Goal: Task Accomplishment & Management: Manage account settings

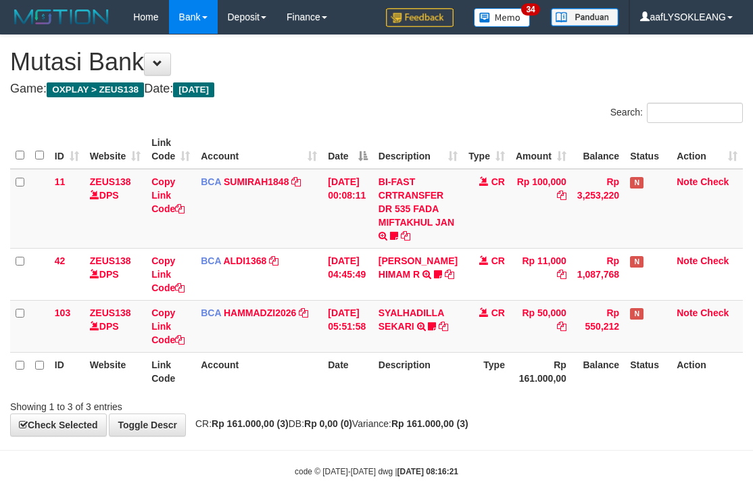
scroll to position [10, 0]
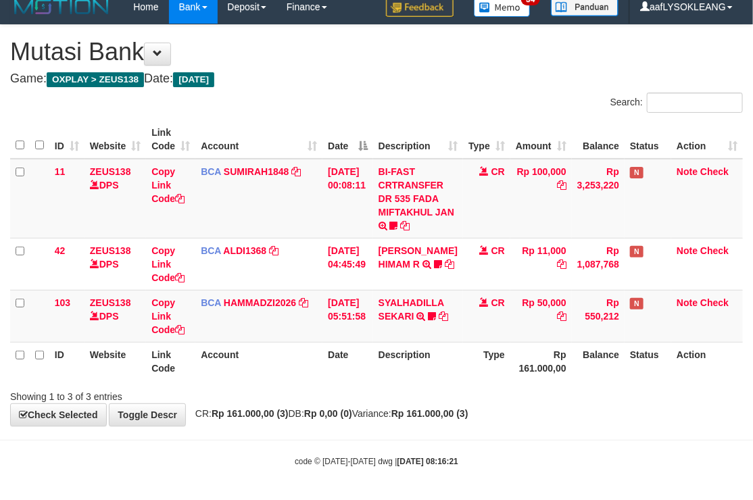
click at [449, 364] on tr "ID Website Link Code Account Date Description Type Rp 161.000,00 Balance Status…" at bounding box center [376, 361] width 732 height 39
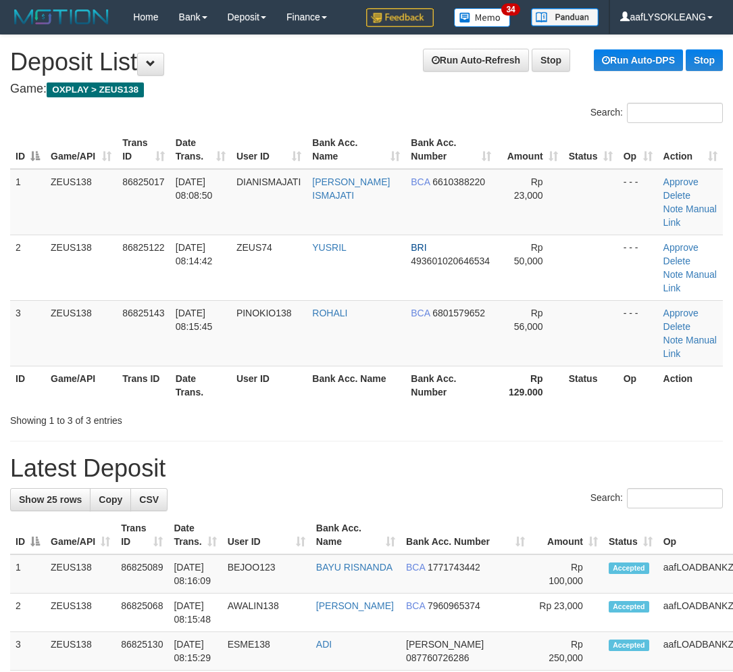
scroll to position [24, 31]
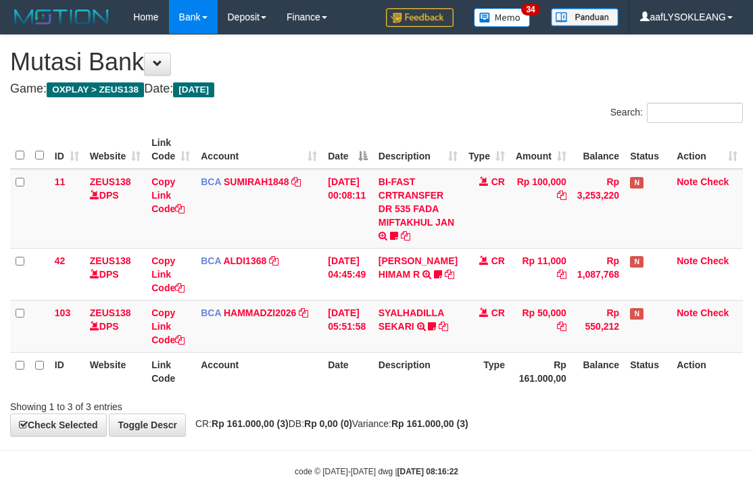
scroll to position [10, 0]
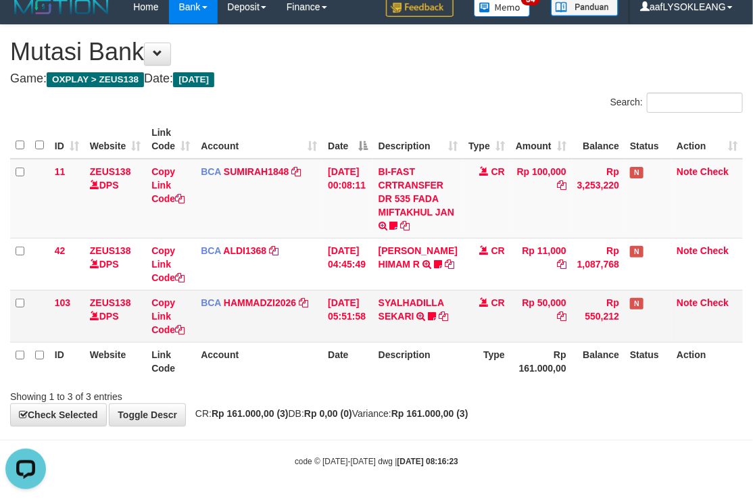
drag, startPoint x: 564, startPoint y: 302, endPoint x: 505, endPoint y: 307, distance: 59.7
click at [514, 307] on td "Rp 50,000" at bounding box center [540, 316] width 61 height 52
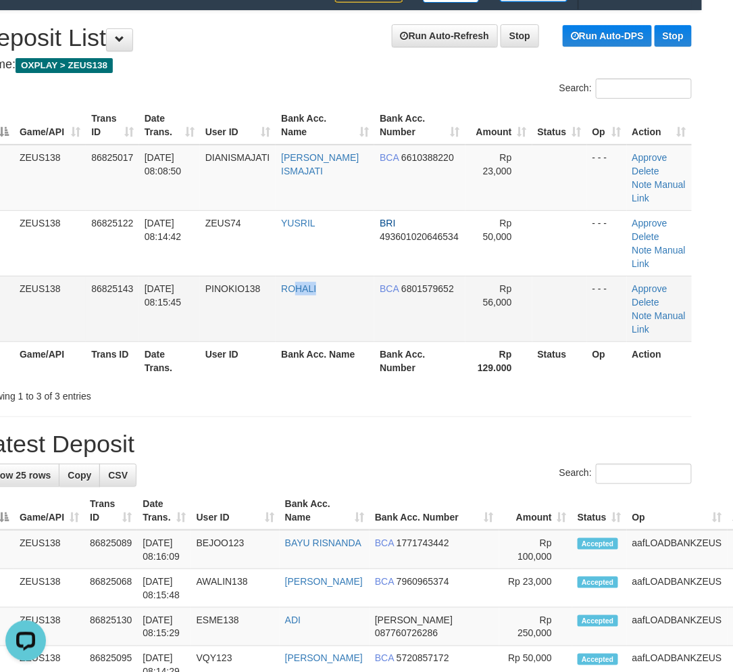
drag, startPoint x: 313, startPoint y: 264, endPoint x: 323, endPoint y: 274, distance: 14.8
click at [302, 276] on td "ROHALI" at bounding box center [325, 309] width 99 height 66
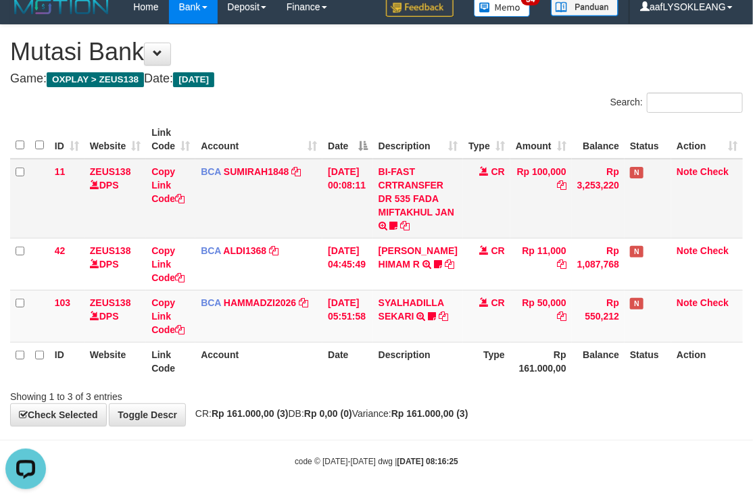
drag, startPoint x: 391, startPoint y: 277, endPoint x: 103, endPoint y: 215, distance: 294.5
click at [266, 250] on tr "42 ZEUS138 DPS Copy Link Code BCA ALDI1368 DPS ALDI mutasi_20250831_3354 | 42 m…" at bounding box center [376, 264] width 732 height 52
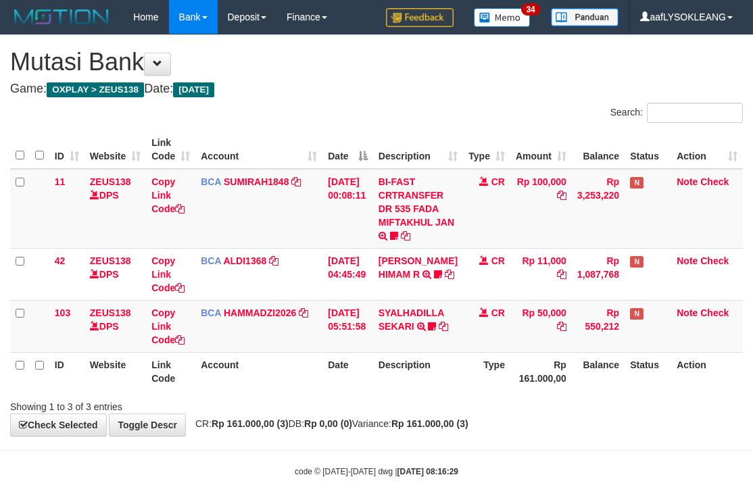
scroll to position [10, 0]
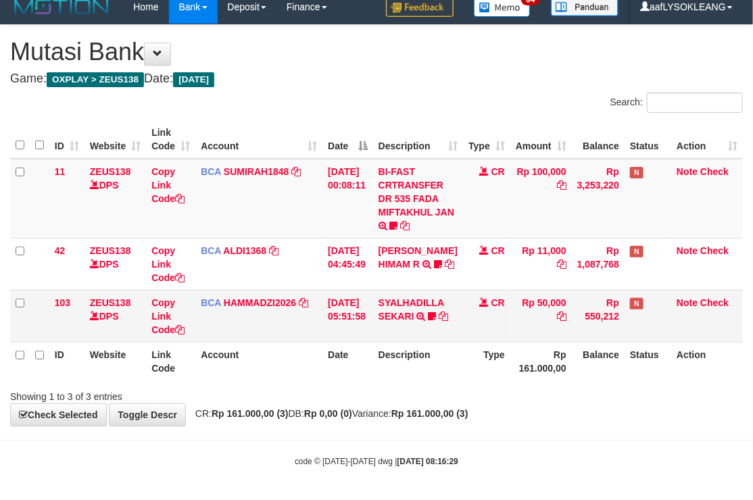
drag, startPoint x: 326, startPoint y: 312, endPoint x: 292, endPoint y: 312, distance: 34.5
click at [295, 314] on tr "103 ZEUS138 DPS Copy Link Code BCA HAMMADZI2026 DPS MUHAMMAD ZIDAN KURNIAWAN mu…" at bounding box center [376, 316] width 732 height 52
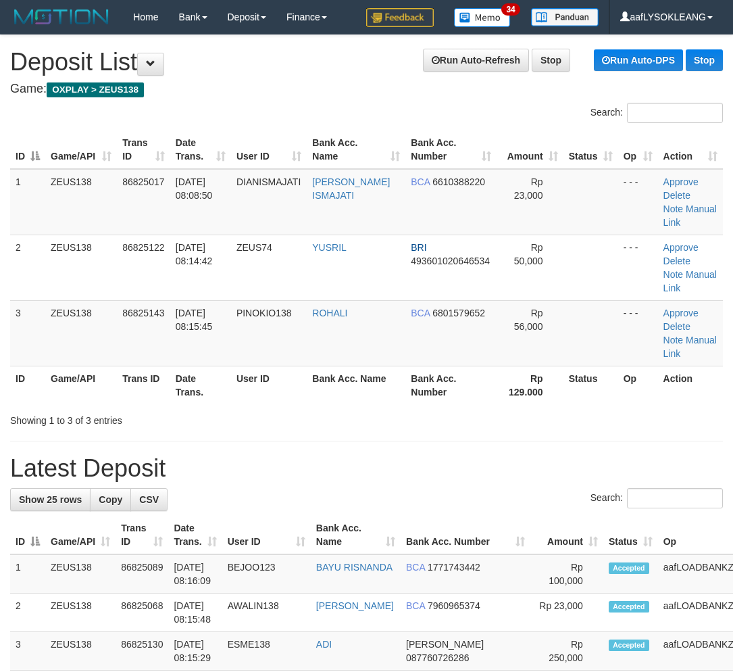
scroll to position [24, 31]
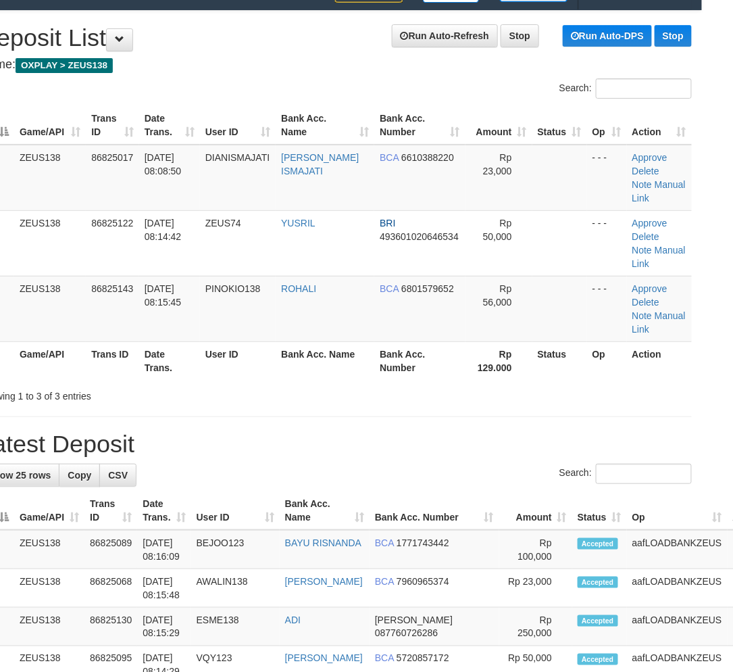
drag, startPoint x: 465, startPoint y: 413, endPoint x: 457, endPoint y: 415, distance: 8.4
click at [451, 430] on h1 "Latest Deposit" at bounding box center [335, 443] width 713 height 27
click at [475, 430] on h1 "Latest Deposit" at bounding box center [335, 443] width 713 height 27
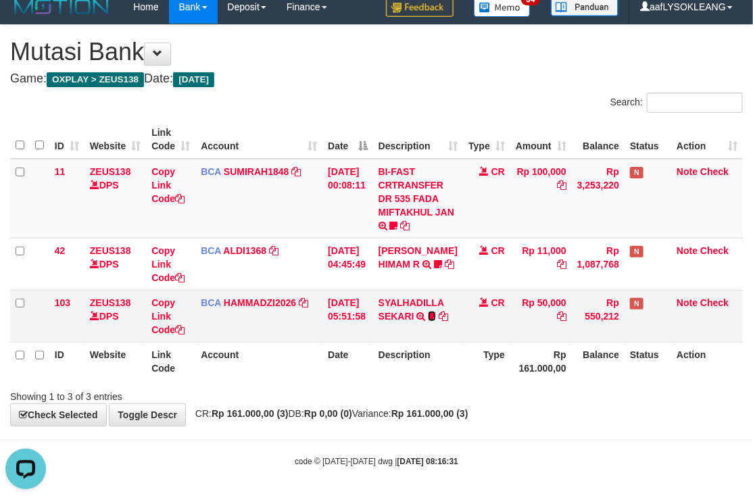
click at [436, 311] on icon at bounding box center [432, 315] width 8 height 9
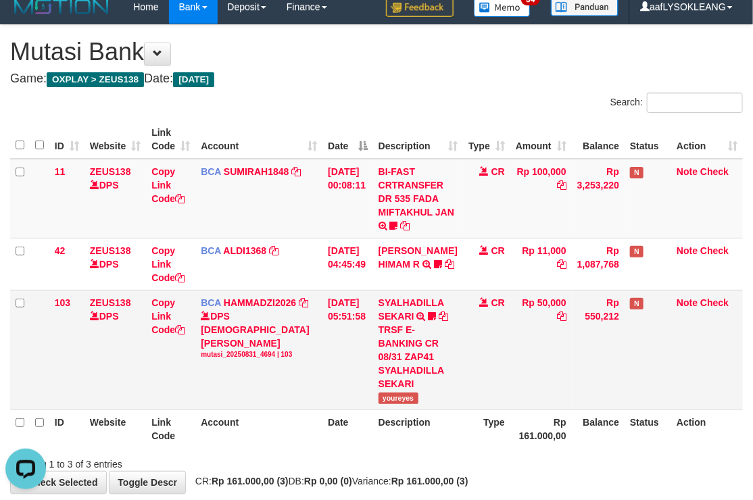
click at [470, 386] on td "CR" at bounding box center [486, 350] width 47 height 120
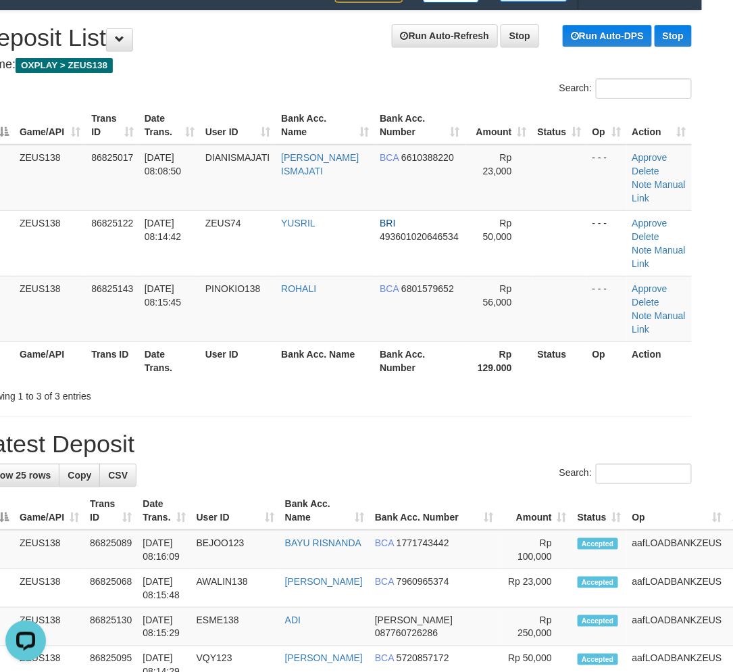
drag, startPoint x: 651, startPoint y: 413, endPoint x: 743, endPoint y: 434, distance: 94.2
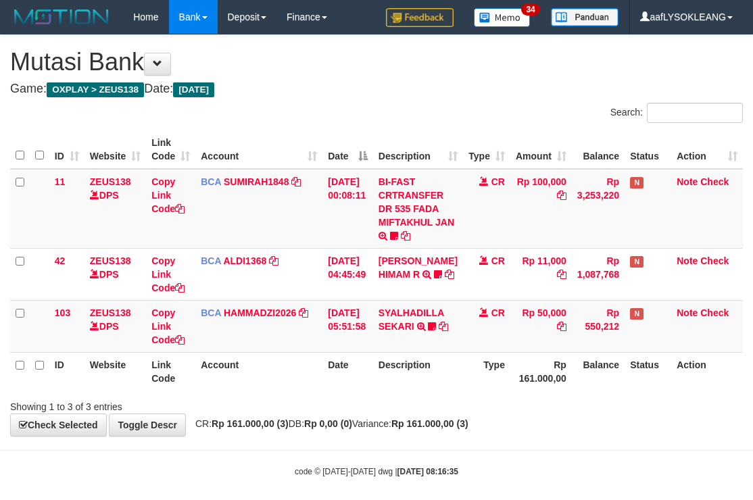
scroll to position [10, 0]
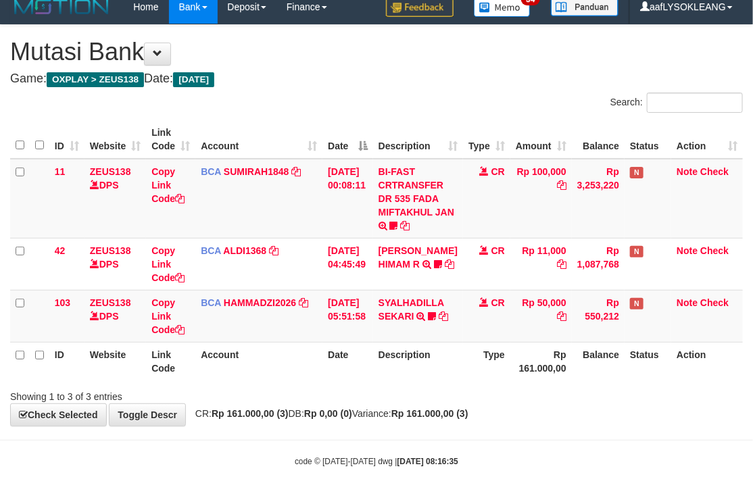
drag, startPoint x: 380, startPoint y: 372, endPoint x: 363, endPoint y: 357, distance: 23.0
click at [373, 365] on tr "ID Website Link Code Account Date Description Type Rp 161.000,00 Balance Status…" at bounding box center [376, 361] width 732 height 39
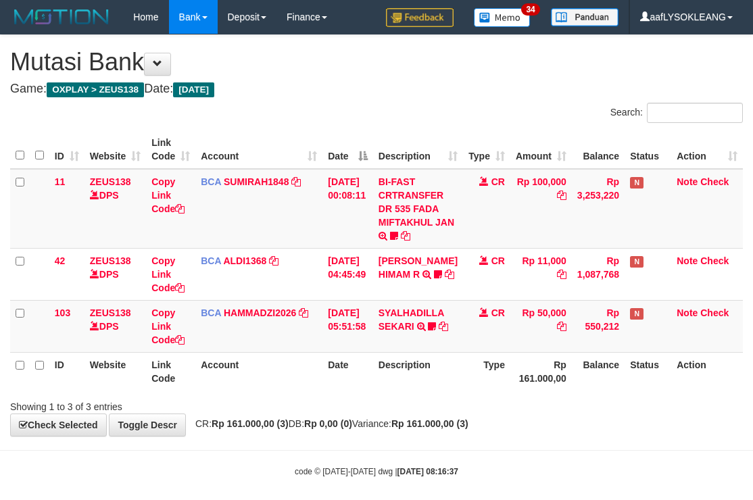
scroll to position [10, 0]
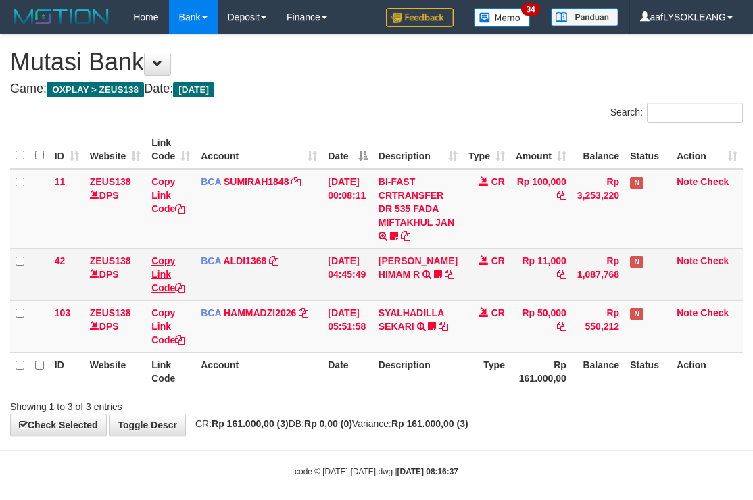
scroll to position [10, 0]
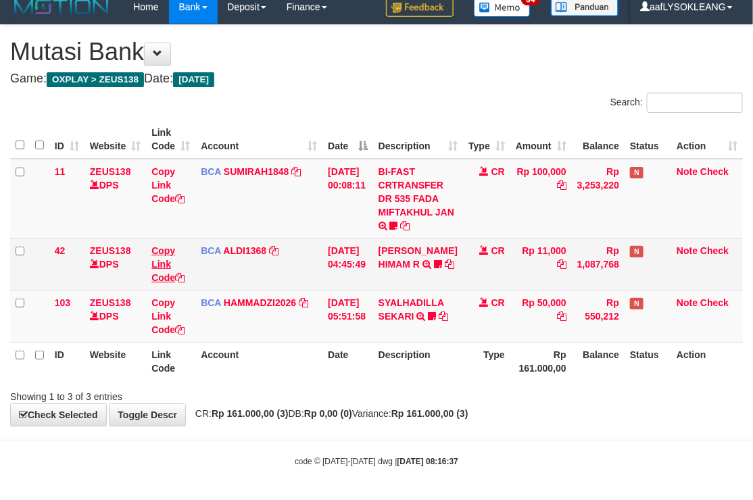
click at [352, 313] on td "[DATE] 05:51:58" at bounding box center [347, 316] width 51 height 52
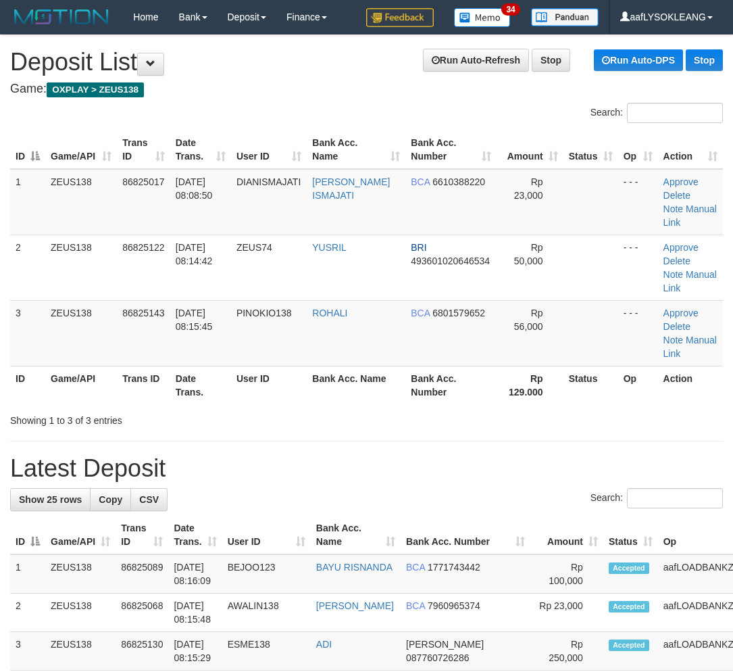
click at [699, 516] on tr "ID Game/API Trans ID Date Trans. User ID Bank Acc. Name Bank Acc. Number Amount…" at bounding box center [411, 535] width 803 height 39
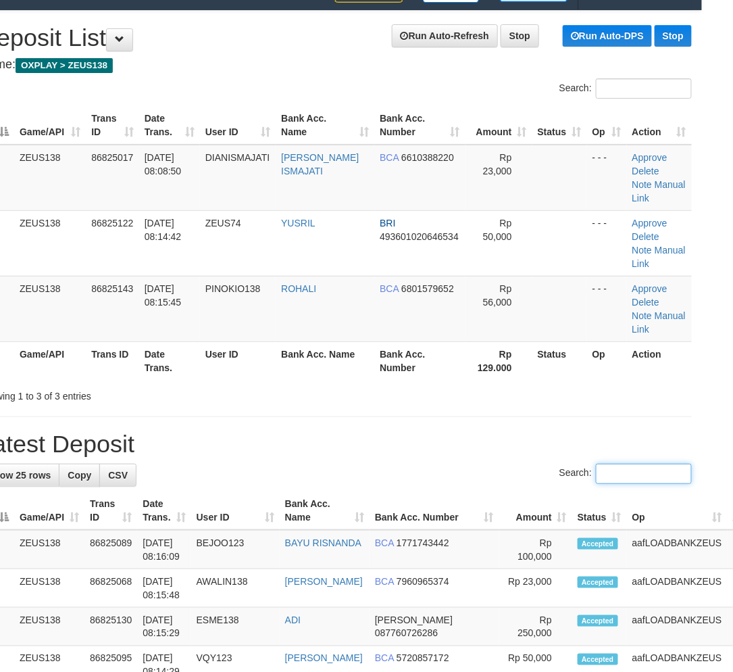
drag, startPoint x: 628, startPoint y: 436, endPoint x: 672, endPoint y: 447, distance: 44.6
click at [630, 464] on input "Search:" at bounding box center [644, 474] width 96 height 20
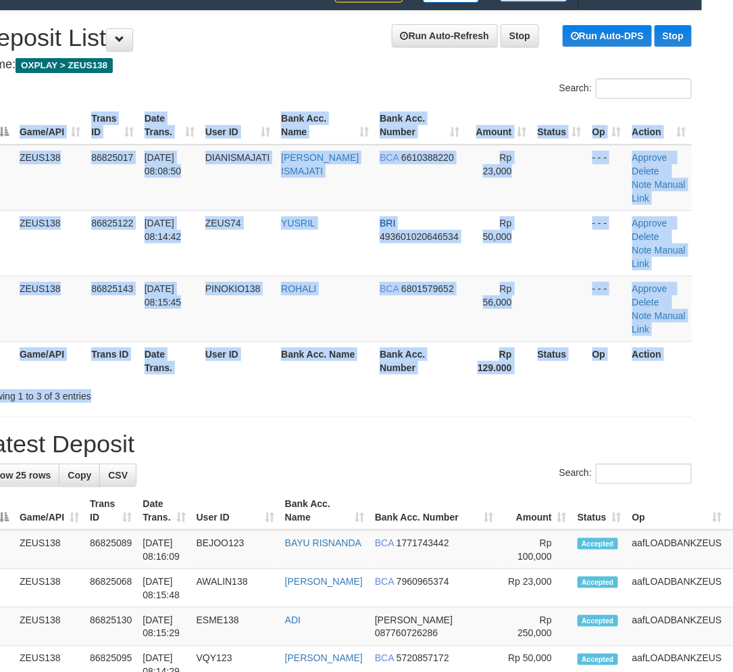
drag, startPoint x: 413, startPoint y: 342, endPoint x: 440, endPoint y: 353, distance: 29.1
click at [430, 350] on div "Search: ID Game/API Trans ID Date Trans. User ID Bank Acc. Name Bank Acc. Numbe…" at bounding box center [335, 240] width 713 height 324
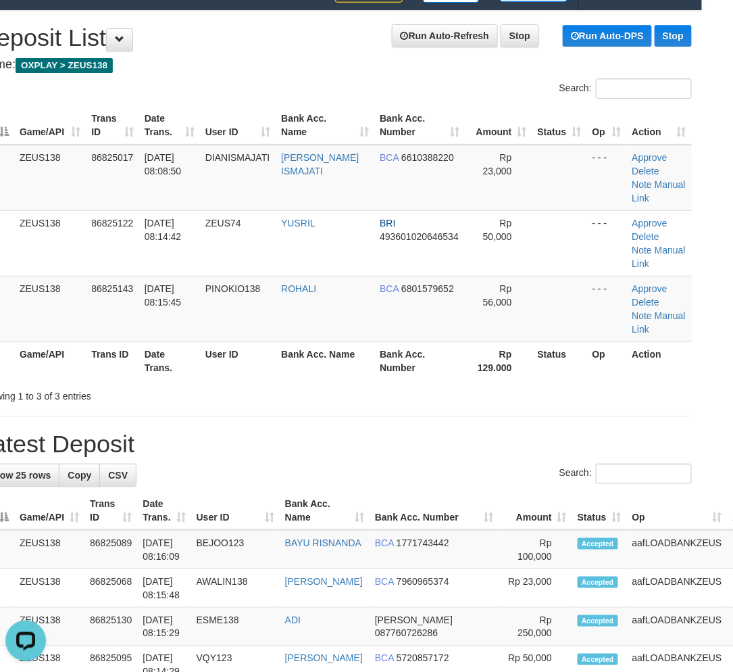
drag, startPoint x: 397, startPoint y: 380, endPoint x: 449, endPoint y: 387, distance: 53.2
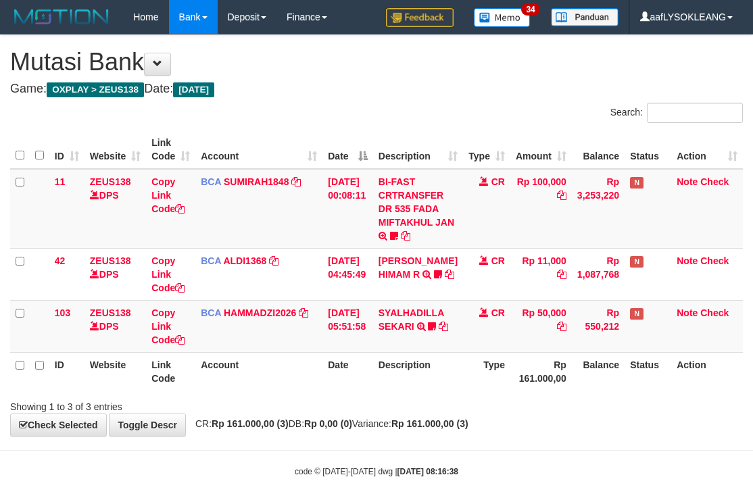
scroll to position [10, 0]
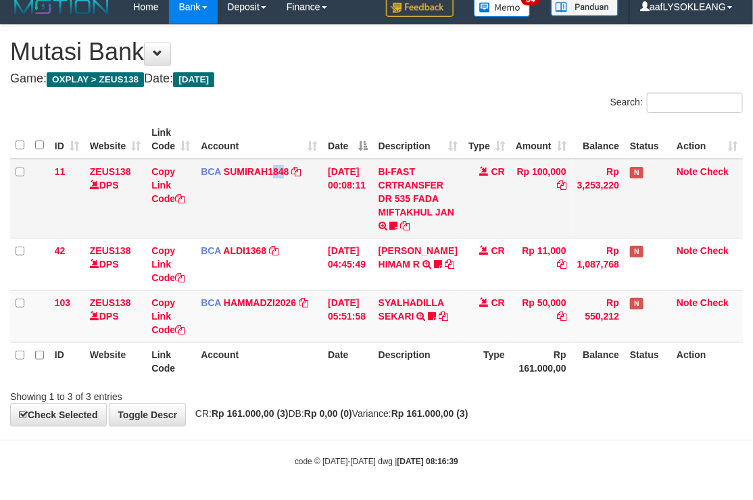
drag, startPoint x: 279, startPoint y: 221, endPoint x: 210, endPoint y: 224, distance: 69.0
click at [237, 224] on td "BCA SUMIRAH1848 DPS SUMIRAH mutasi_20250831_4156 | 11 mutasi_20250831_4156 | 11" at bounding box center [258, 199] width 127 height 80
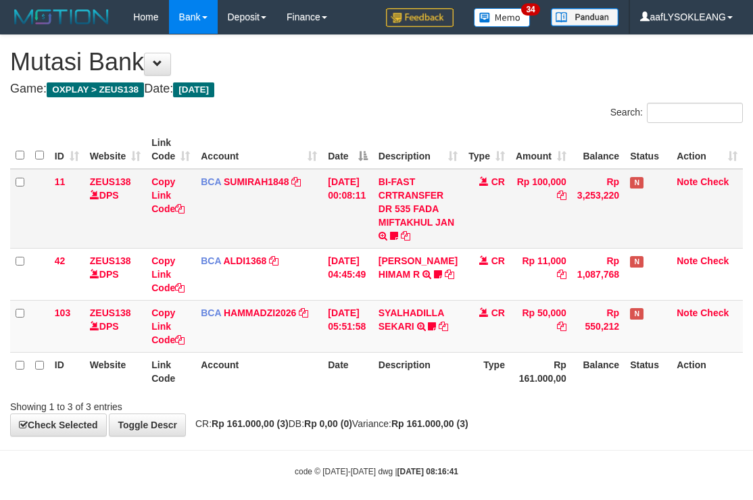
scroll to position [10, 0]
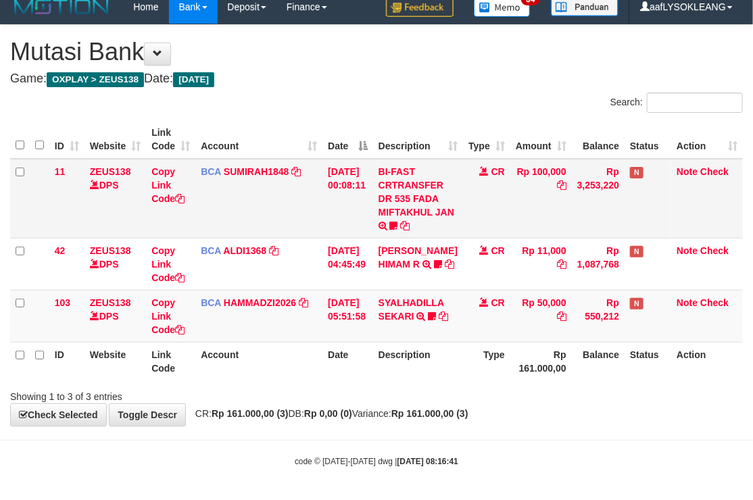
click at [162, 228] on td "Copy Link Code" at bounding box center [170, 199] width 49 height 80
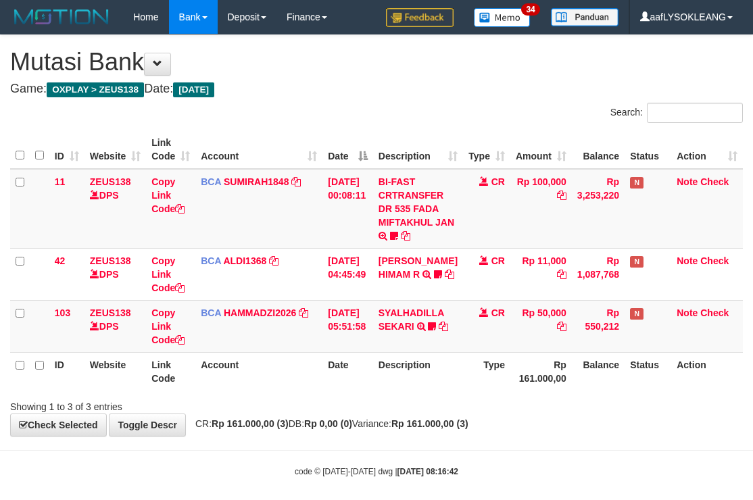
scroll to position [10, 0]
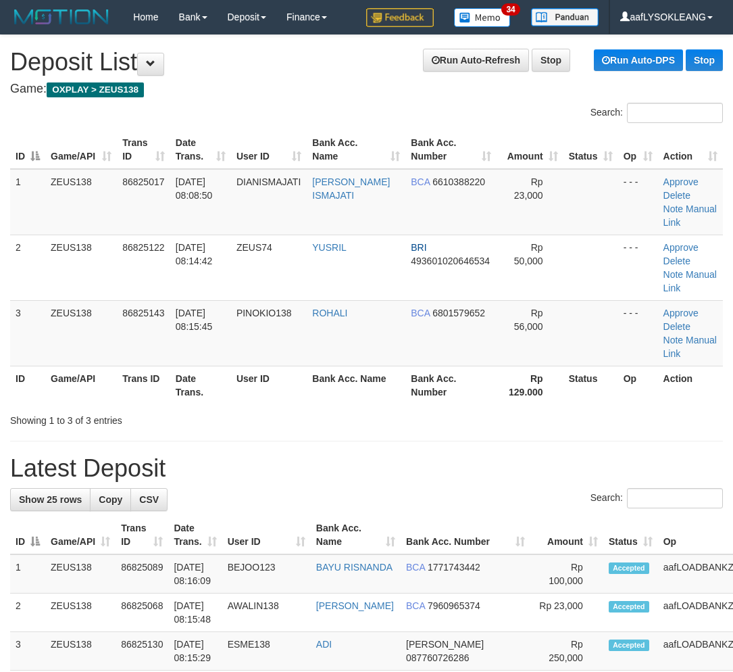
scroll to position [24, 31]
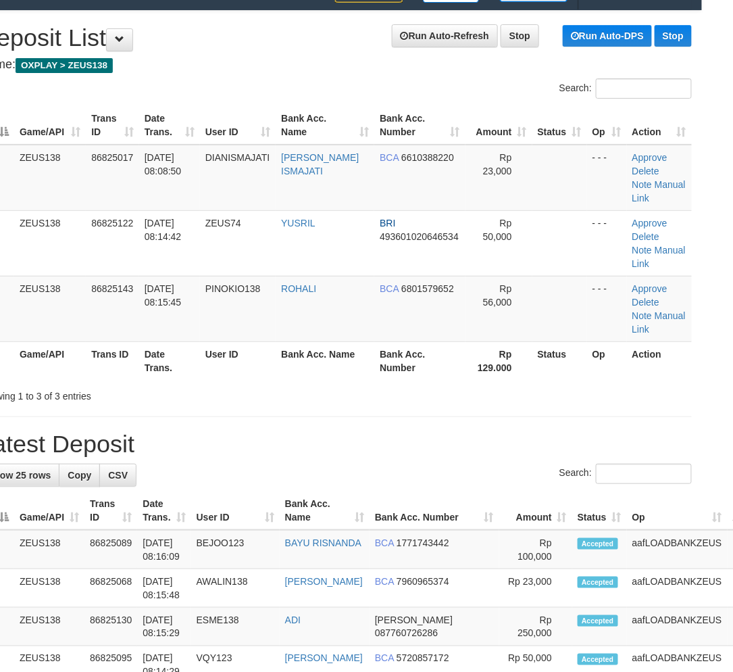
click at [510, 430] on h1 "Latest Deposit" at bounding box center [335, 443] width 713 height 27
drag, startPoint x: 510, startPoint y: 402, endPoint x: 738, endPoint y: 429, distance: 230.0
click at [534, 430] on h1 "Latest Deposit" at bounding box center [335, 443] width 713 height 27
drag, startPoint x: 383, startPoint y: 336, endPoint x: 739, endPoint y: 395, distance: 361.0
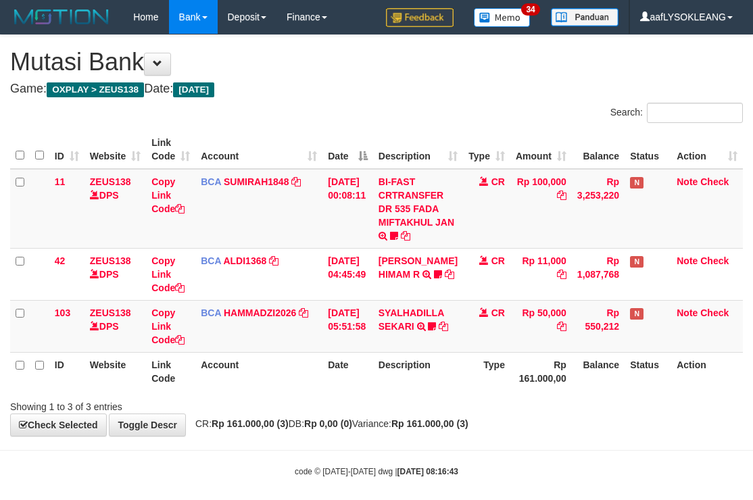
scroll to position [10, 0]
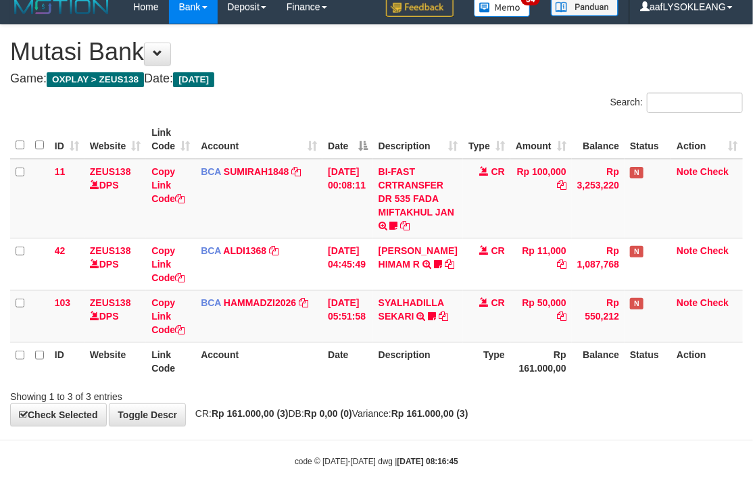
click at [305, 116] on div "ID Website Link Code Account Date Description Type Amount Balance Status Action…" at bounding box center [376, 250] width 753 height 268
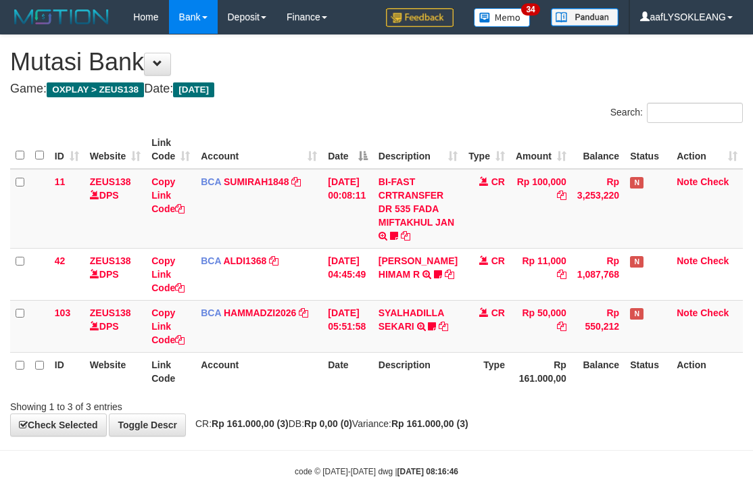
scroll to position [10, 0]
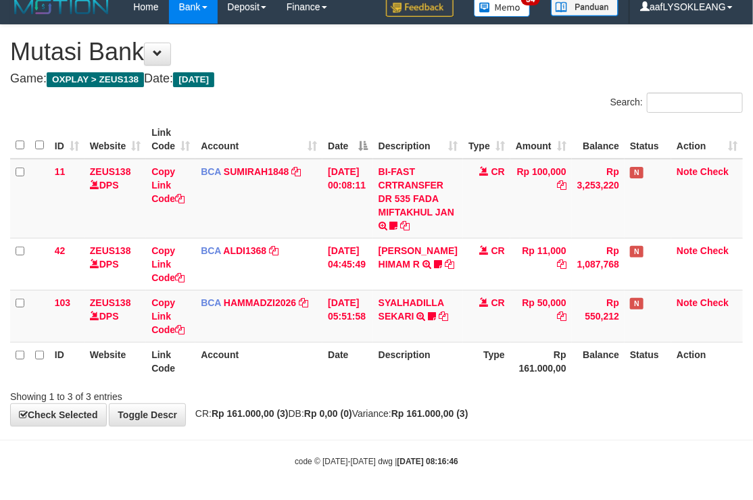
drag, startPoint x: 295, startPoint y: 116, endPoint x: 289, endPoint y: 126, distance: 11.8
click at [293, 119] on div "ID Website Link Code Account Date Description Type Amount Balance Status Action…" at bounding box center [376, 250] width 753 height 268
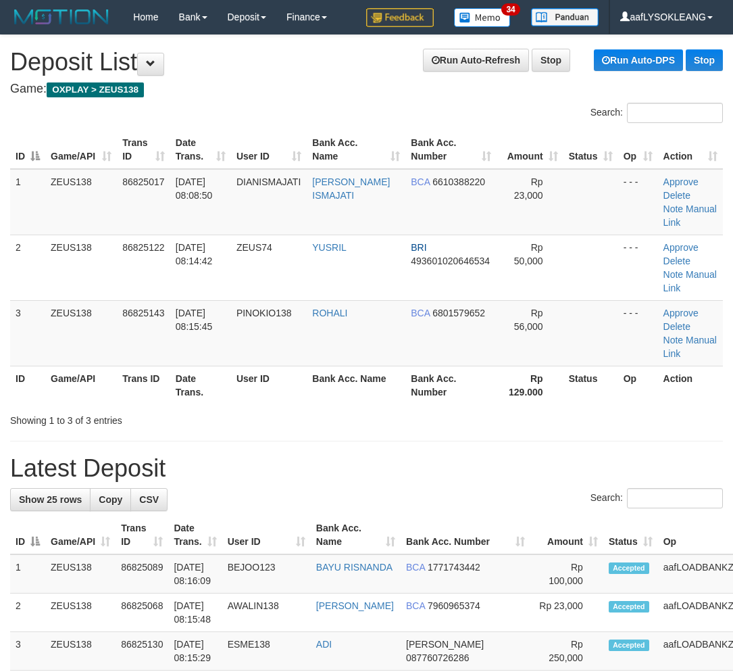
scroll to position [24, 31]
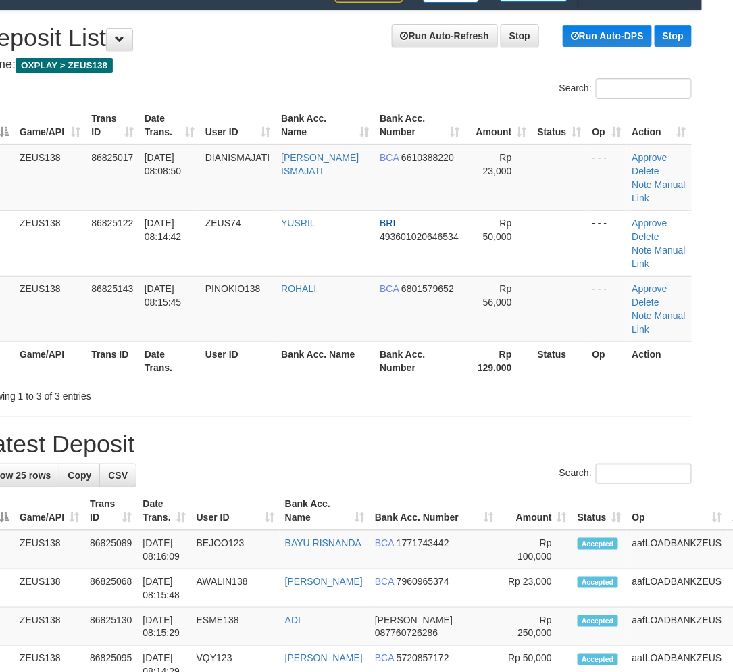
drag, startPoint x: 468, startPoint y: 313, endPoint x: 476, endPoint y: 315, distance: 9.0
click at [468, 341] on th "Rp 129.000" at bounding box center [499, 360] width 67 height 39
drag, startPoint x: 493, startPoint y: 368, endPoint x: 744, endPoint y: 414, distance: 254.8
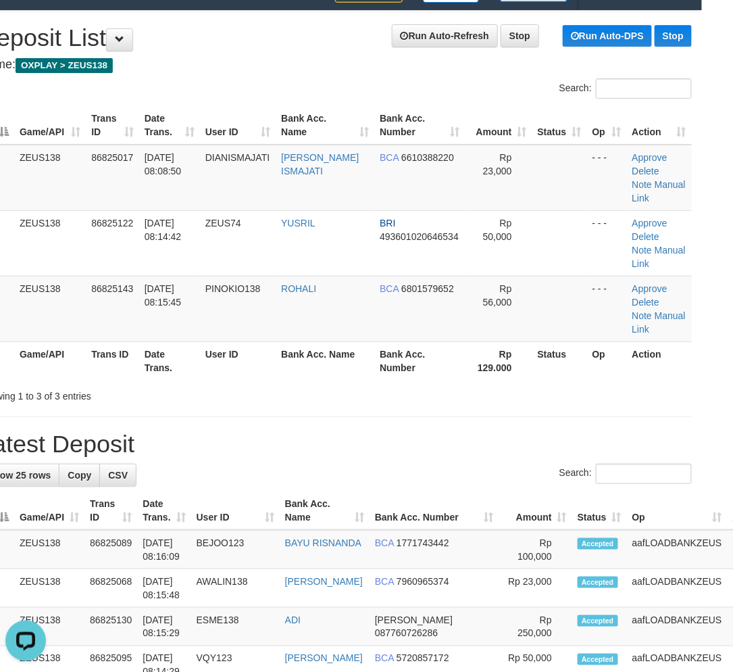
drag, startPoint x: 516, startPoint y: 358, endPoint x: 732, endPoint y: 403, distance: 220.1
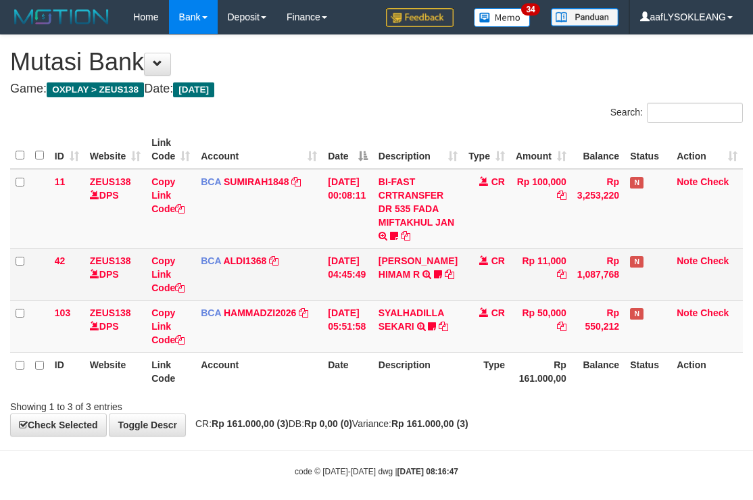
scroll to position [10, 0]
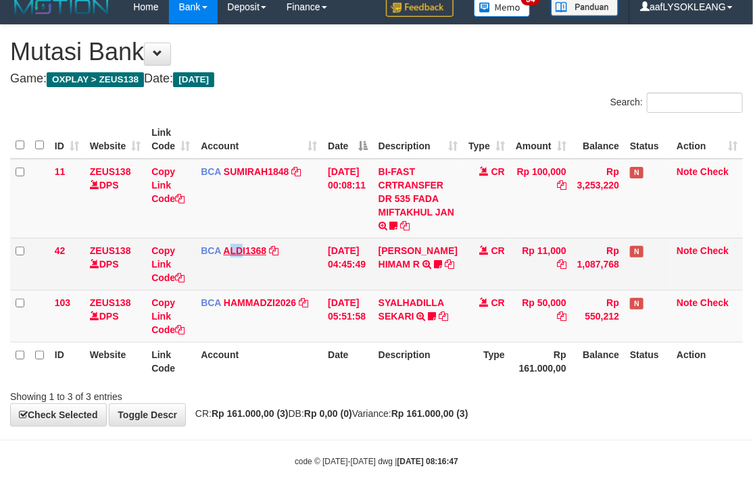
click at [235, 243] on td "BCA ALDI1368 DPS ALDI mutasi_20250831_3354 | 42 mutasi_20250831_3354 | 42" at bounding box center [258, 264] width 127 height 52
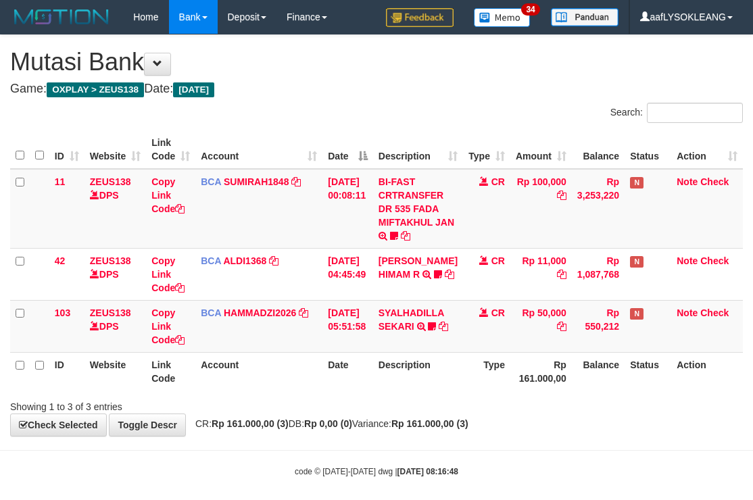
scroll to position [10, 0]
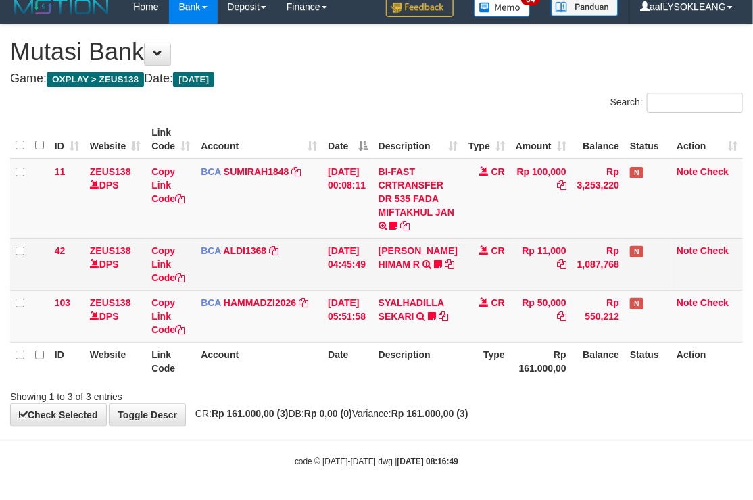
drag, startPoint x: 0, startPoint y: 0, endPoint x: 286, endPoint y: 245, distance: 376.6
click at [314, 253] on tr "42 ZEUS138 DPS Copy Link Code BCA ALDI1368 DPS ALDI mutasi_20250831_3354 | 42 m…" at bounding box center [376, 264] width 732 height 52
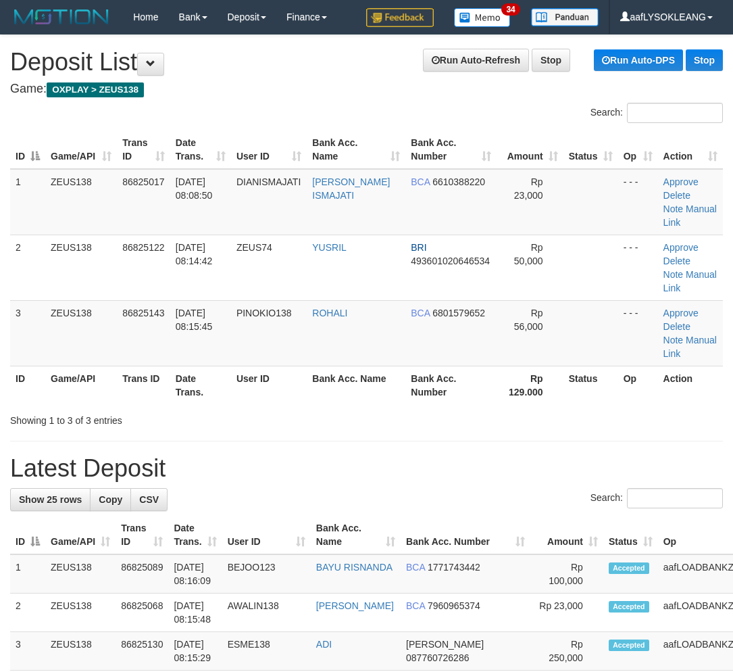
scroll to position [24, 31]
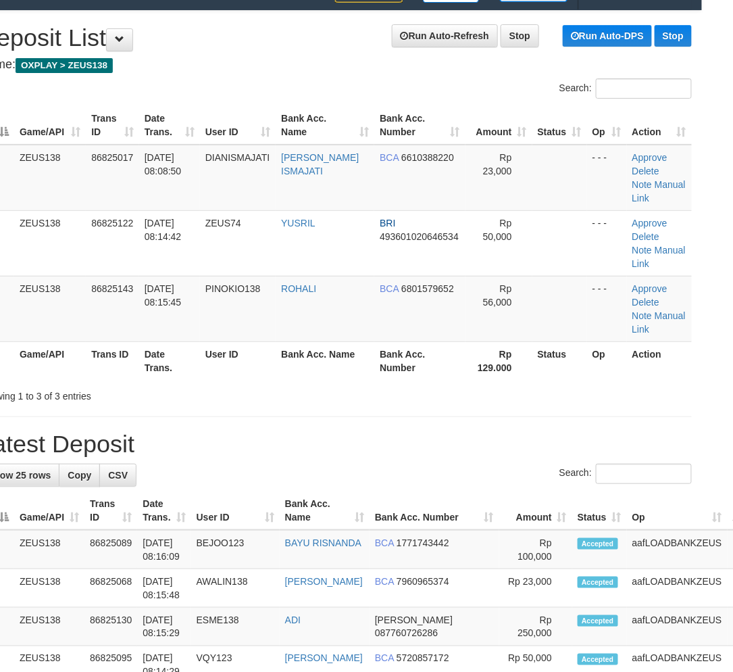
drag, startPoint x: 554, startPoint y: 369, endPoint x: 743, endPoint y: 418, distance: 195.3
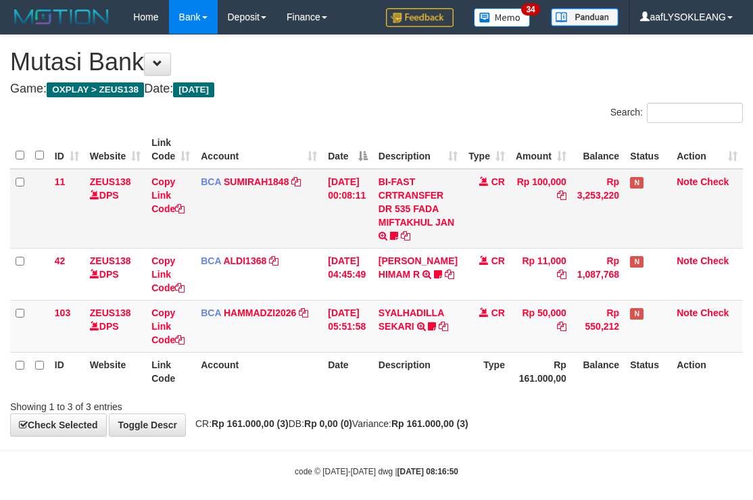
scroll to position [10, 0]
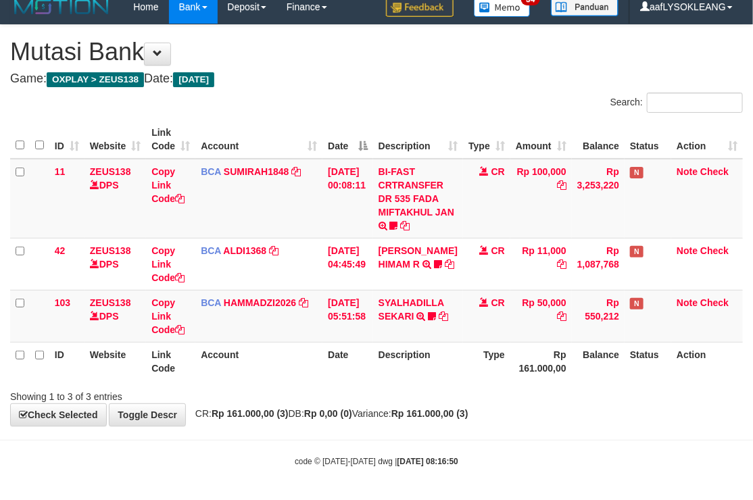
drag, startPoint x: 308, startPoint y: 218, endPoint x: 1, endPoint y: 201, distance: 307.2
click at [288, 218] on td "BCA SUMIRAH1848 DPS SUMIRAH mutasi_20250831_4156 | 11 mutasi_20250831_4156 | 11" at bounding box center [258, 199] width 127 height 80
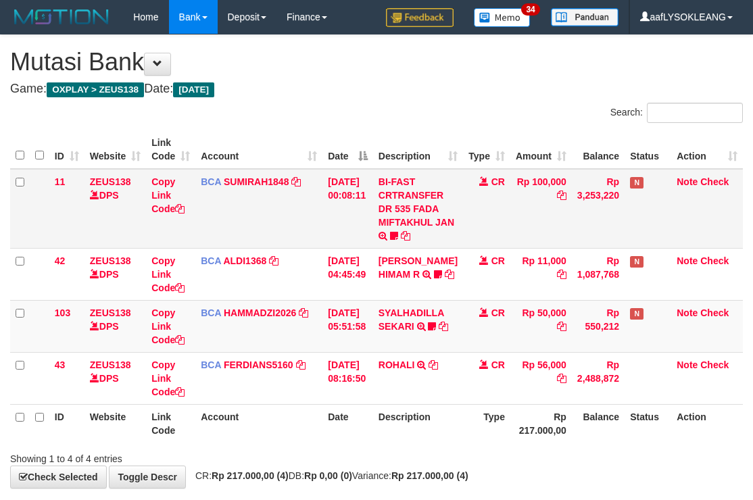
scroll to position [10, 0]
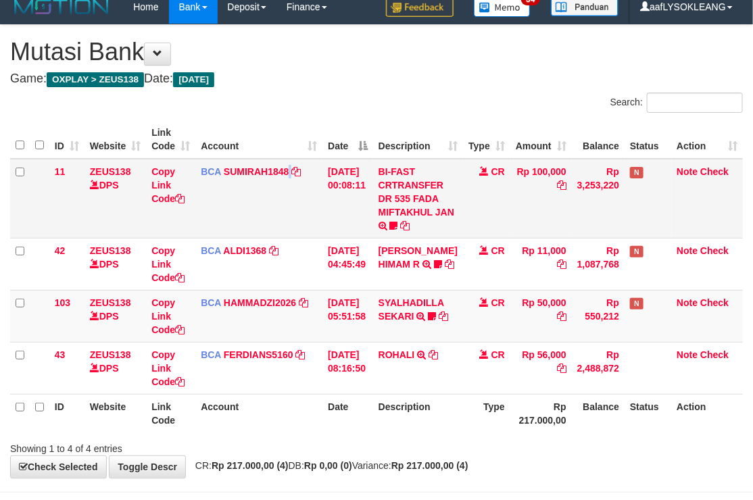
drag, startPoint x: 289, startPoint y: 213, endPoint x: 45, endPoint y: 213, distance: 243.2
click at [247, 214] on td "BCA SUMIRAH1848 DPS SUMIRAH mutasi_20250831_4156 | 11 mutasi_20250831_4156 | 11" at bounding box center [258, 199] width 127 height 80
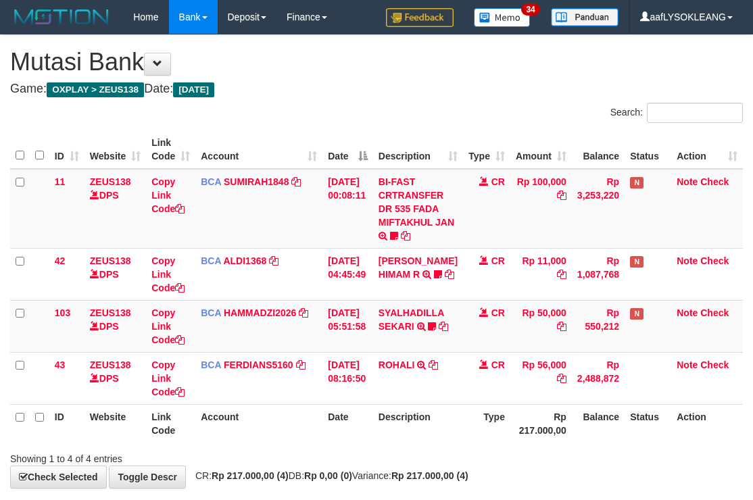
scroll to position [10, 0]
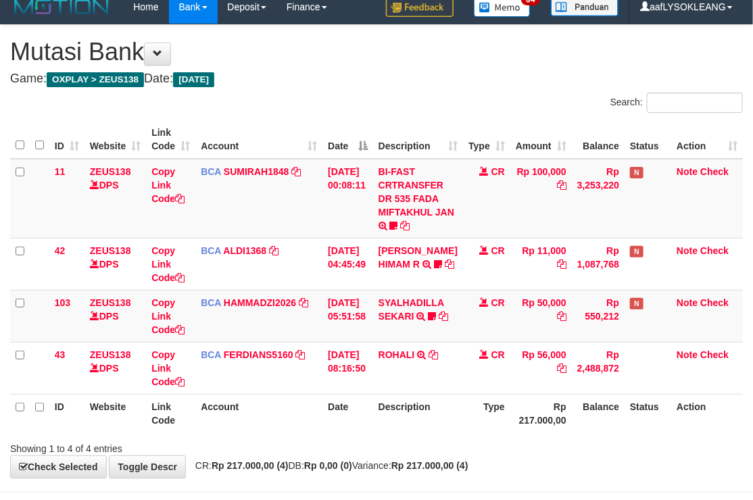
click at [444, 131] on th "Description" at bounding box center [418, 139] width 90 height 39
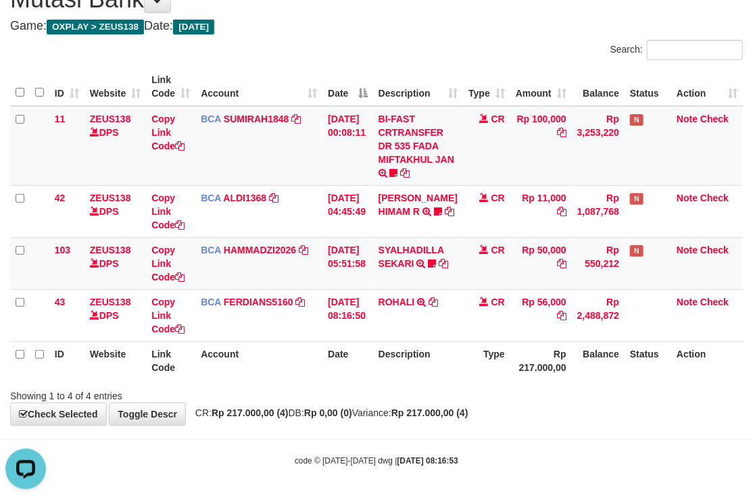
drag, startPoint x: 394, startPoint y: 373, endPoint x: 253, endPoint y: 352, distance: 142.1
click at [380, 374] on tr "ID Website Link Code Account Date Description Type Rp 217.000,00 Balance Status…" at bounding box center [376, 360] width 732 height 39
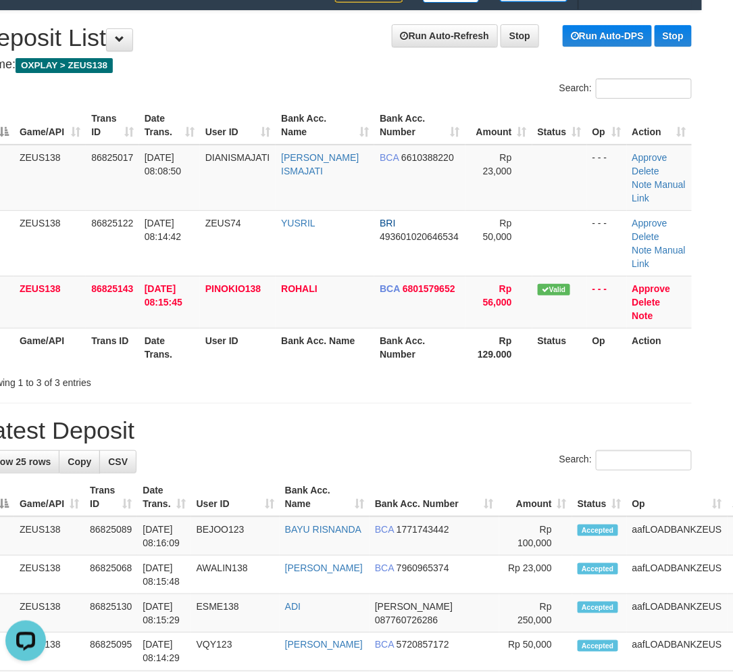
drag, startPoint x: 341, startPoint y: 470, endPoint x: 305, endPoint y: 441, distance: 46.5
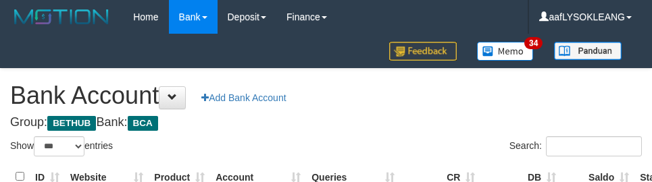
select select "***"
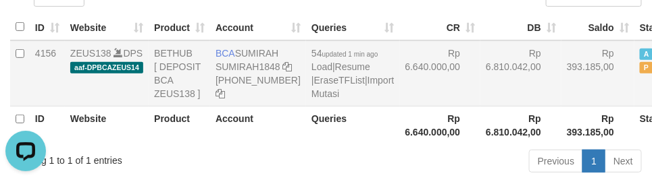
drag, startPoint x: 455, startPoint y: 93, endPoint x: 458, endPoint y: 102, distance: 9.2
click at [480, 101] on td "Rp 6.810.042,00" at bounding box center [520, 74] width 81 height 66
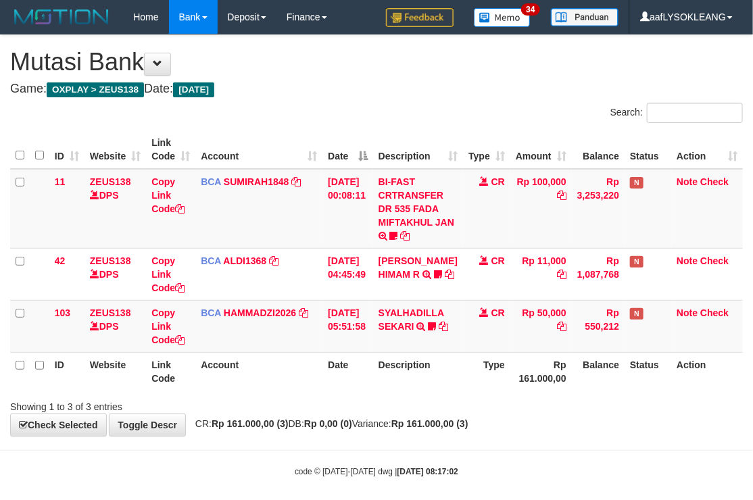
scroll to position [10, 0]
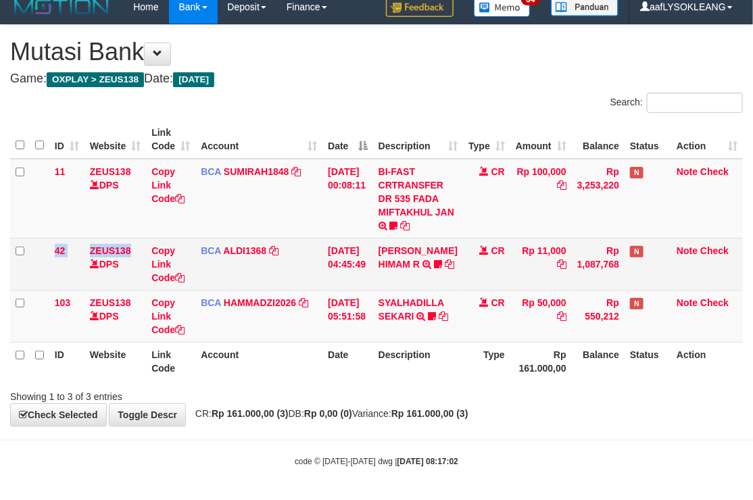
drag, startPoint x: 76, startPoint y: 274, endPoint x: 55, endPoint y: 268, distance: 21.6
click at [55, 268] on tr "42 ZEUS138 DPS Copy Link Code BCA ALDI1368 DPS ALDI mutasi_20250831_3354 | 42 m…" at bounding box center [376, 264] width 732 height 52
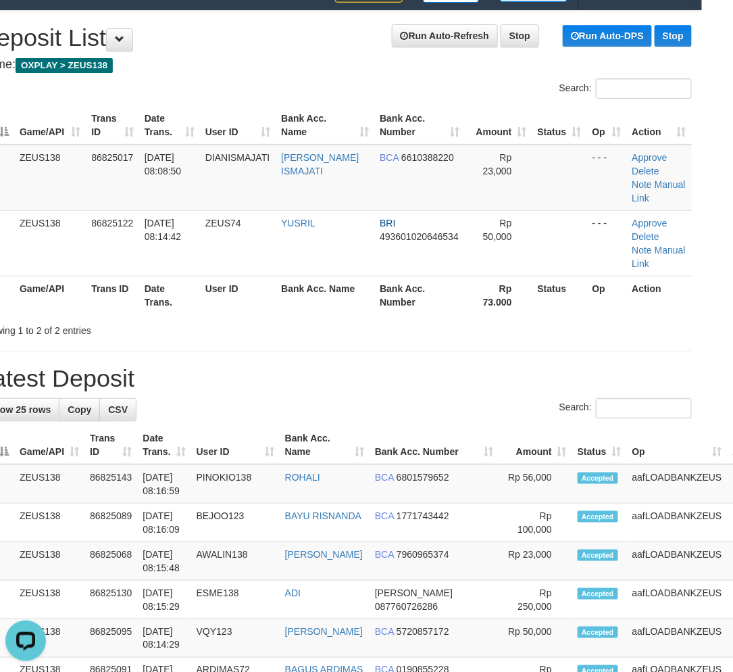
drag, startPoint x: 483, startPoint y: 369, endPoint x: 491, endPoint y: 376, distance: 10.6
click at [489, 398] on div "Search:" at bounding box center [335, 410] width 713 height 24
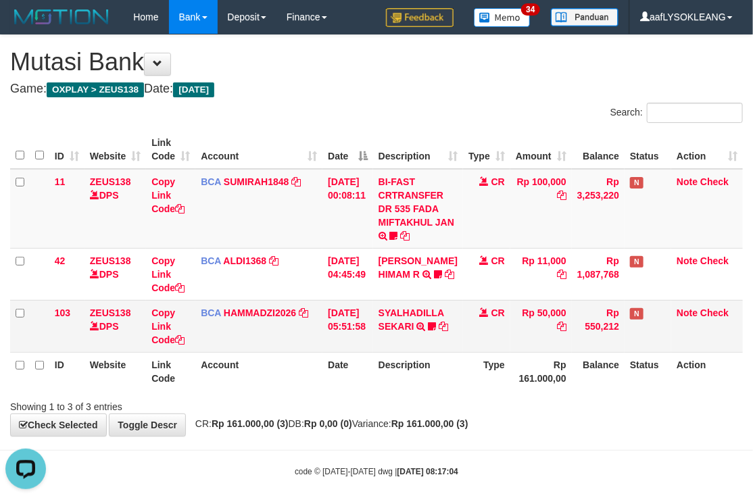
scroll to position [10, 0]
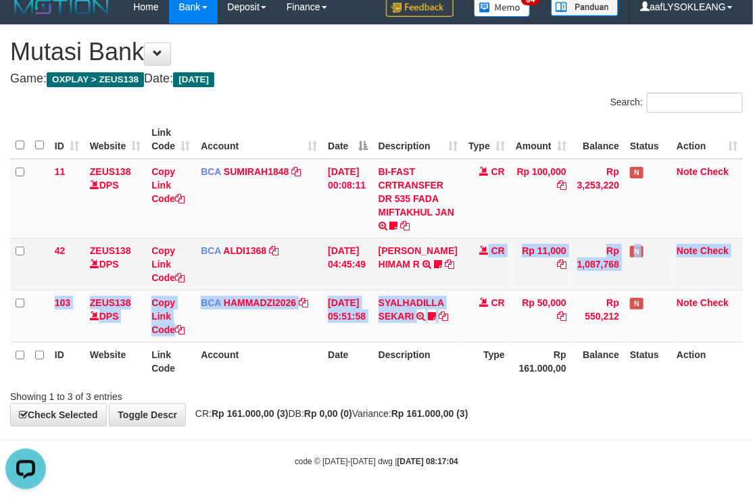
click at [474, 287] on tbody "11 ZEUS138 DPS Copy Link Code BCA SUMIRAH1848 DPS SUMIRAH mutasi_20250831_4156 …" at bounding box center [376, 251] width 732 height 184
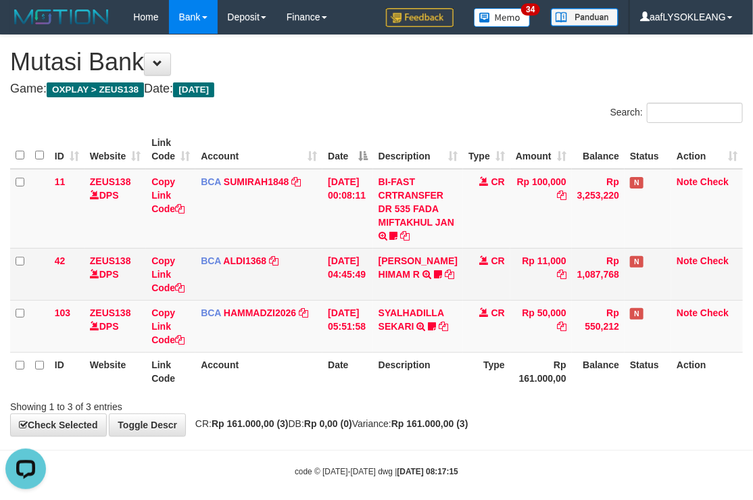
drag, startPoint x: 458, startPoint y: 289, endPoint x: 446, endPoint y: 291, distance: 12.3
click at [446, 291] on tr "42 ZEUS138 DPS Copy Link Code BCA ALDI1368 DPS ALDI mutasi_20250831_3354 | 42 m…" at bounding box center [376, 274] width 732 height 52
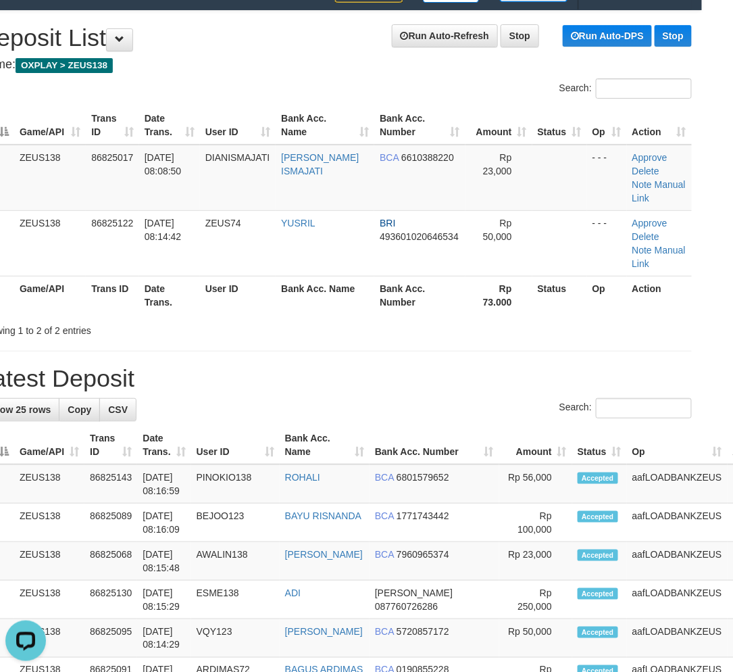
drag, startPoint x: 476, startPoint y: 343, endPoint x: 520, endPoint y: 357, distance: 46.2
click at [481, 365] on h1 "Latest Deposit" at bounding box center [335, 378] width 713 height 27
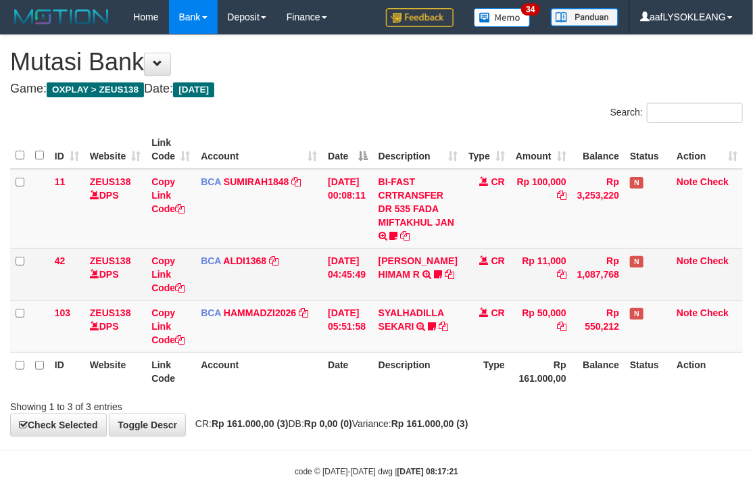
drag, startPoint x: 512, startPoint y: 293, endPoint x: 501, endPoint y: 296, distance: 11.1
click at [504, 298] on tr "42 ZEUS138 DPS Copy Link Code BCA ALDI1368 DPS ALDI mutasi_20250831_3354 | 42 m…" at bounding box center [376, 274] width 732 height 52
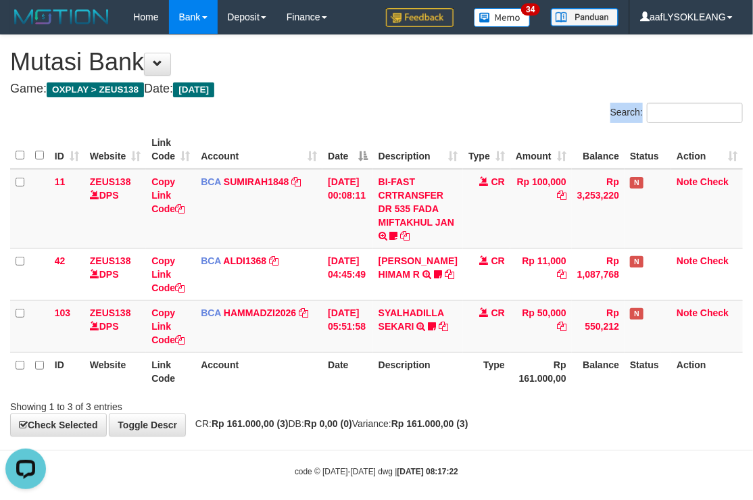
drag, startPoint x: 457, startPoint y: 124, endPoint x: 446, endPoint y: 125, distance: 11.6
click at [455, 124] on div "Search: ID Website Link Code Account Date Description Type Amount Balance Statu…" at bounding box center [376, 258] width 732 height 311
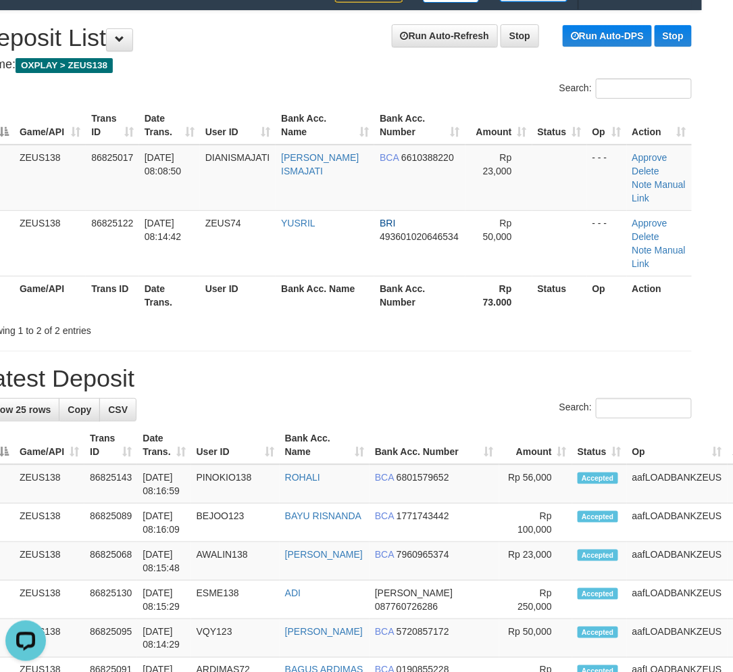
drag, startPoint x: 590, startPoint y: 349, endPoint x: 742, endPoint y: 353, distance: 152.1
click at [588, 365] on h1 "Latest Deposit" at bounding box center [335, 378] width 713 height 27
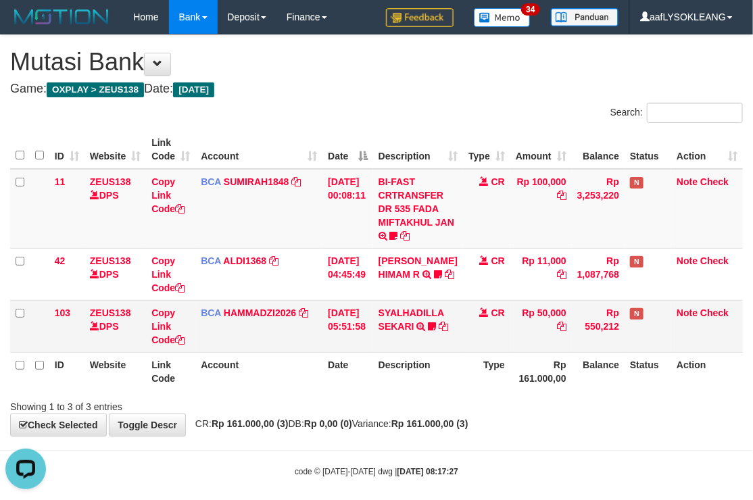
drag, startPoint x: 348, startPoint y: 390, endPoint x: 323, endPoint y: 343, distance: 53.5
click at [346, 390] on div "ID Website Link Code Account Date Description Type Amount Balance Status Action…" at bounding box center [376, 260] width 753 height 268
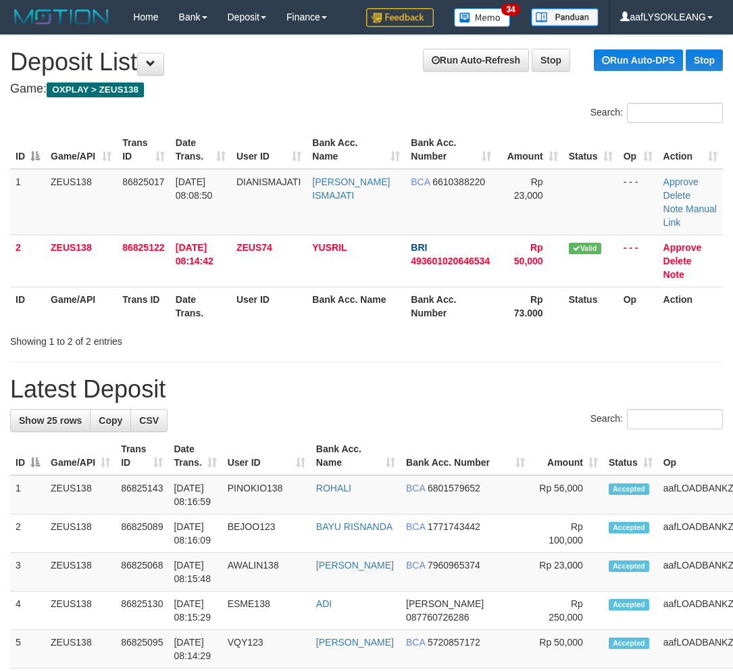
scroll to position [24, 31]
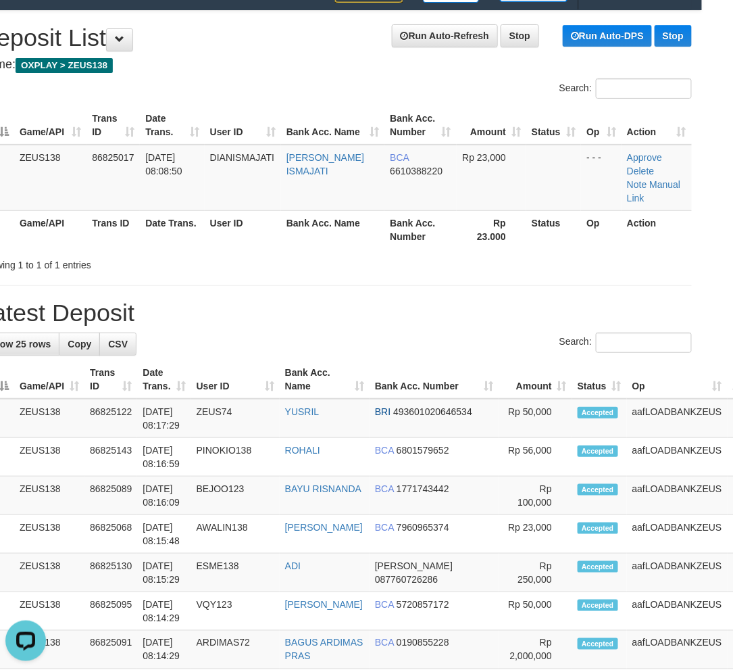
drag, startPoint x: 367, startPoint y: 260, endPoint x: 466, endPoint y: 294, distance: 104.9
click at [509, 253] on div "Showing 1 to 1 of 1 entries" at bounding box center [335, 262] width 733 height 19
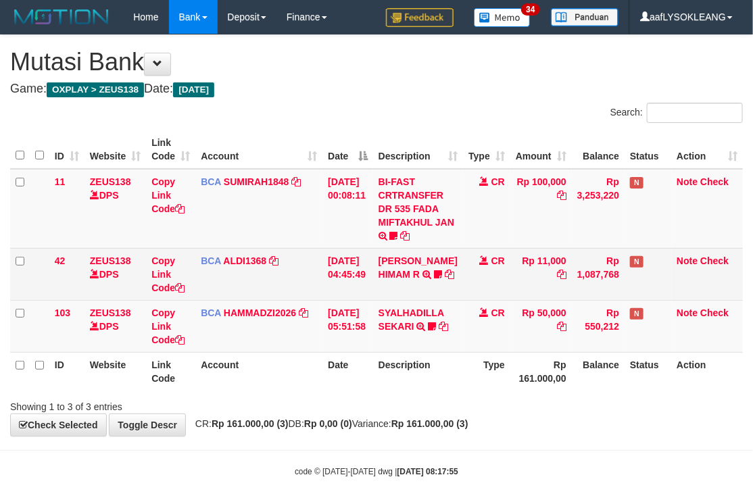
drag, startPoint x: 305, startPoint y: 320, endPoint x: 194, endPoint y: 274, distance: 120.0
click at [291, 314] on td "BCA HAMMADZI2026 DPS MUHAMMAD ZIDAN KURNIAWAN mutasi_20250831_4694 | 103 mutasi…" at bounding box center [258, 326] width 127 height 52
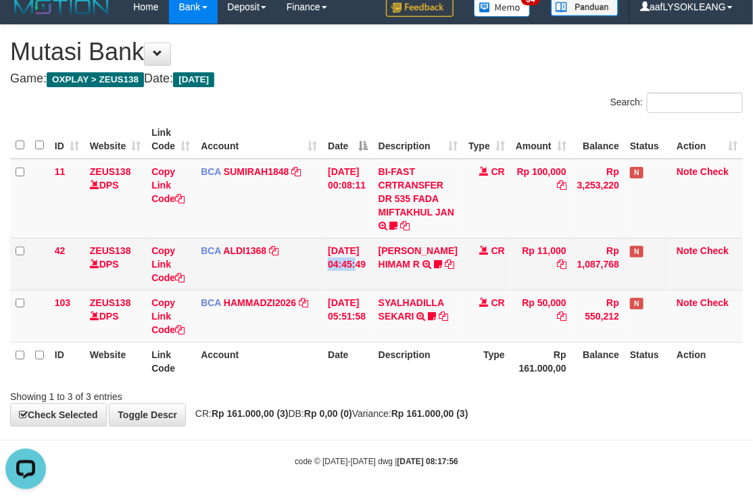
drag, startPoint x: 359, startPoint y: 252, endPoint x: 316, endPoint y: 241, distance: 44.6
click at [325, 244] on td "31/08/2025 04:45:49" at bounding box center [347, 264] width 51 height 52
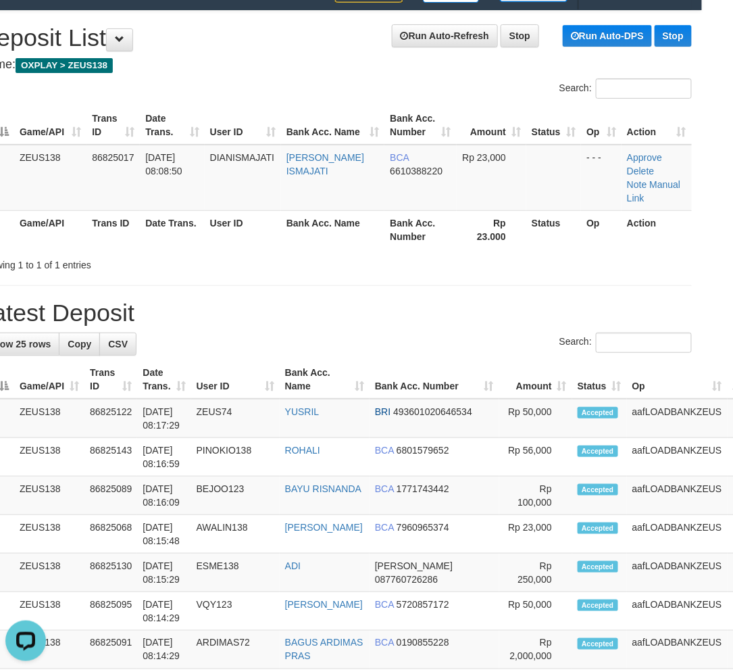
drag, startPoint x: 436, startPoint y: 427, endPoint x: 741, endPoint y: 453, distance: 305.1
click at [456, 438] on td "BCA 6801579652" at bounding box center [435, 457] width 130 height 39
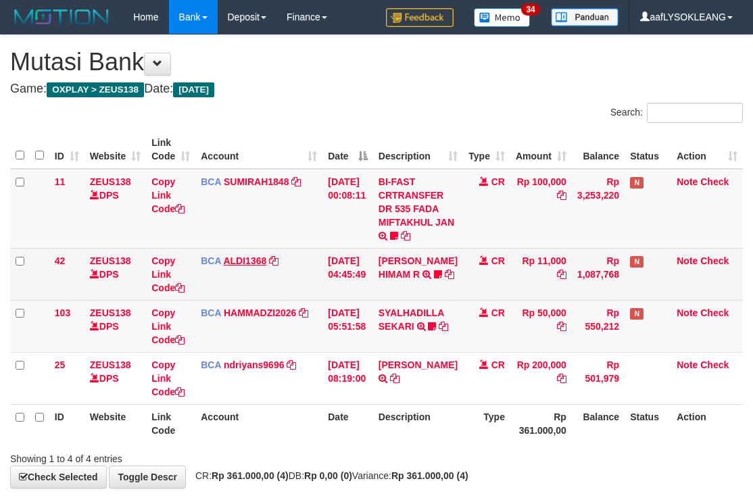
scroll to position [10, 0]
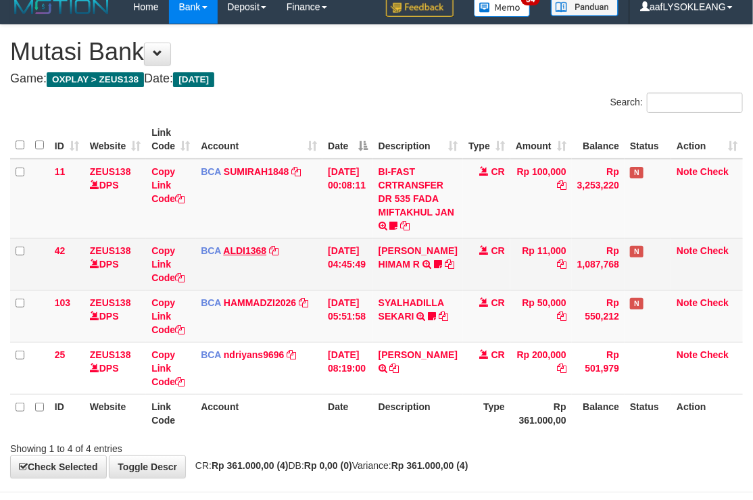
click at [234, 252] on td "BCA ALDI1368 DPS ALDI mutasi_20250831_3354 | 42 mutasi_20250831_3354 | 42" at bounding box center [258, 264] width 127 height 52
click at [353, 259] on td "31/08/2025 04:45:49" at bounding box center [347, 264] width 51 height 52
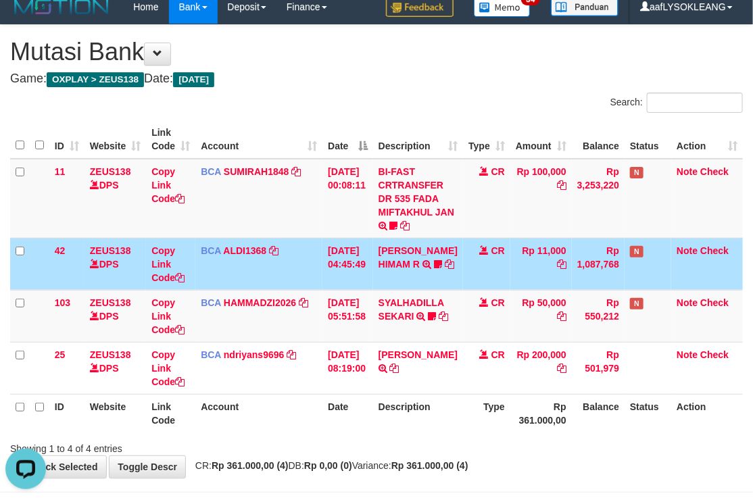
scroll to position [0, 0]
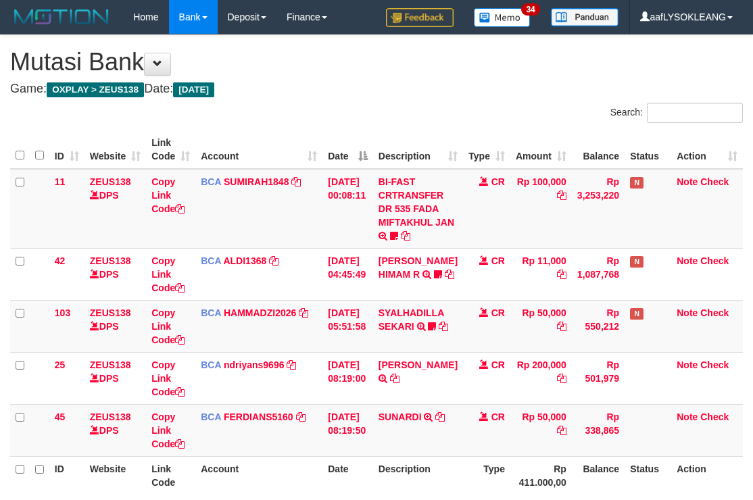
scroll to position [10, 0]
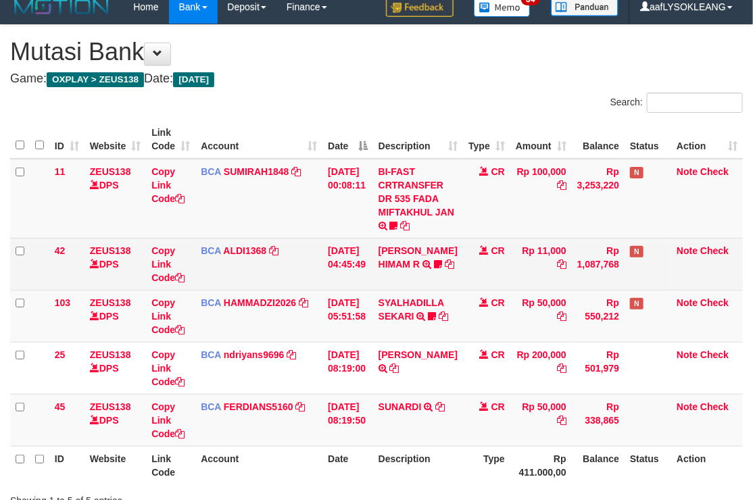
click at [492, 279] on td "CR" at bounding box center [486, 264] width 47 height 52
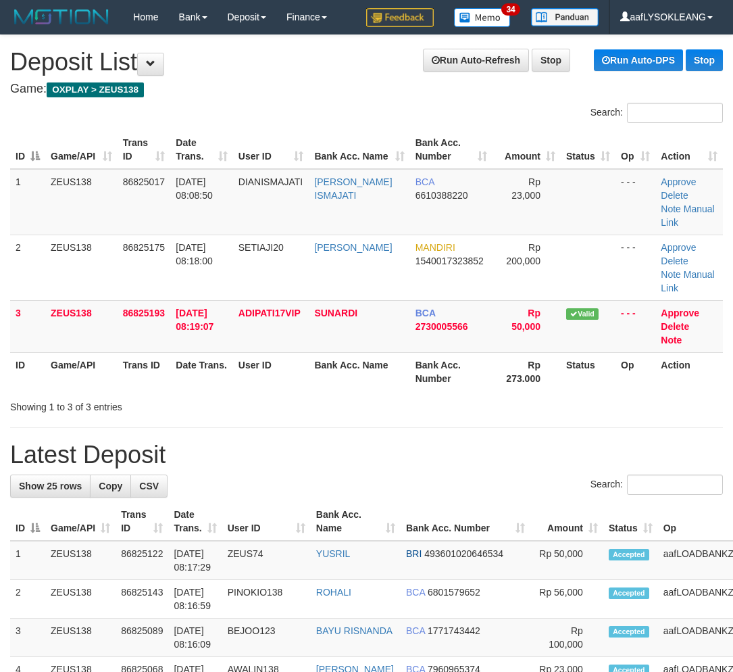
scroll to position [24, 31]
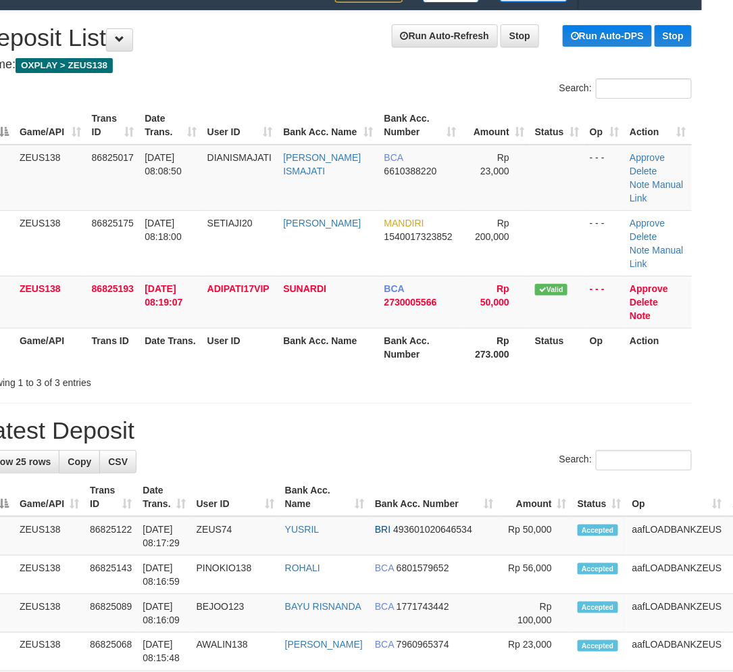
drag, startPoint x: 529, startPoint y: 403, endPoint x: 582, endPoint y: 410, distance: 53.8
click at [557, 417] on h1 "Latest Deposit" at bounding box center [335, 430] width 713 height 27
drag, startPoint x: 388, startPoint y: 345, endPoint x: 741, endPoint y: 447, distance: 367.2
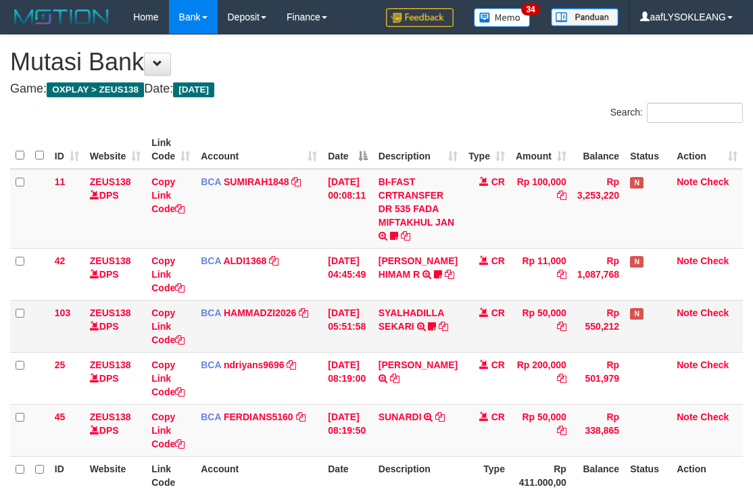
scroll to position [10, 0]
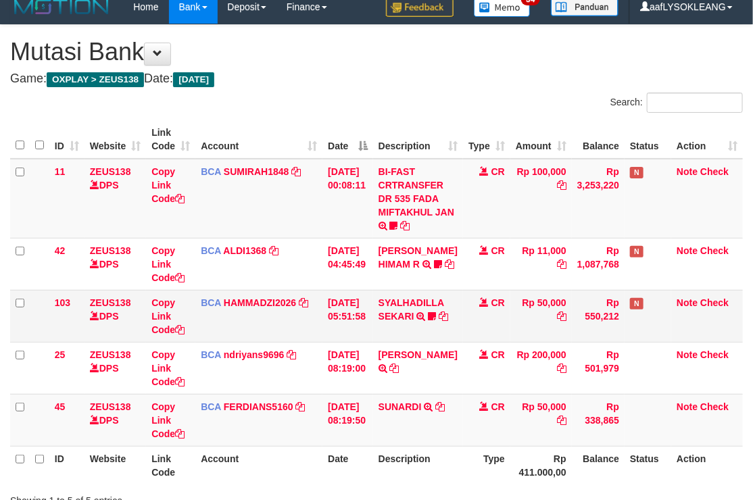
drag, startPoint x: 530, startPoint y: 315, endPoint x: 519, endPoint y: 311, distance: 12.2
click at [519, 311] on td "Rp 50,000" at bounding box center [540, 316] width 61 height 52
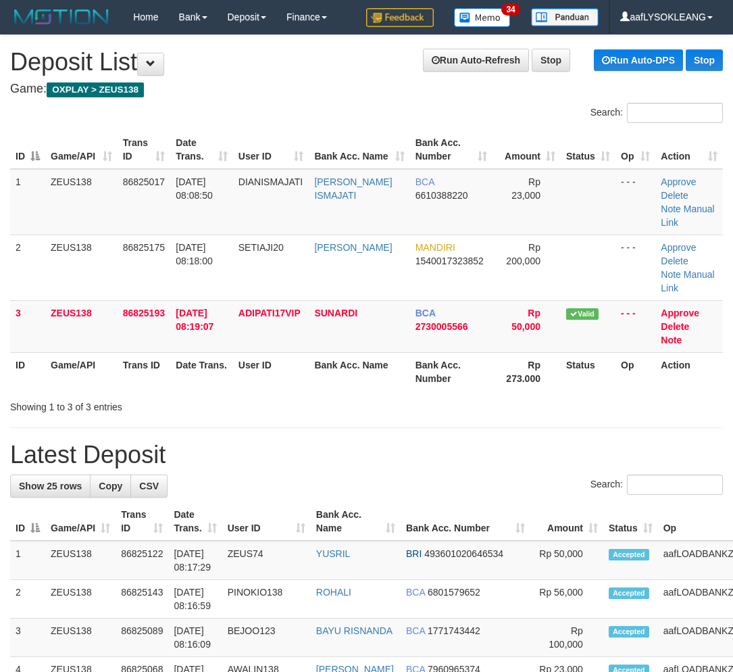
scroll to position [24, 31]
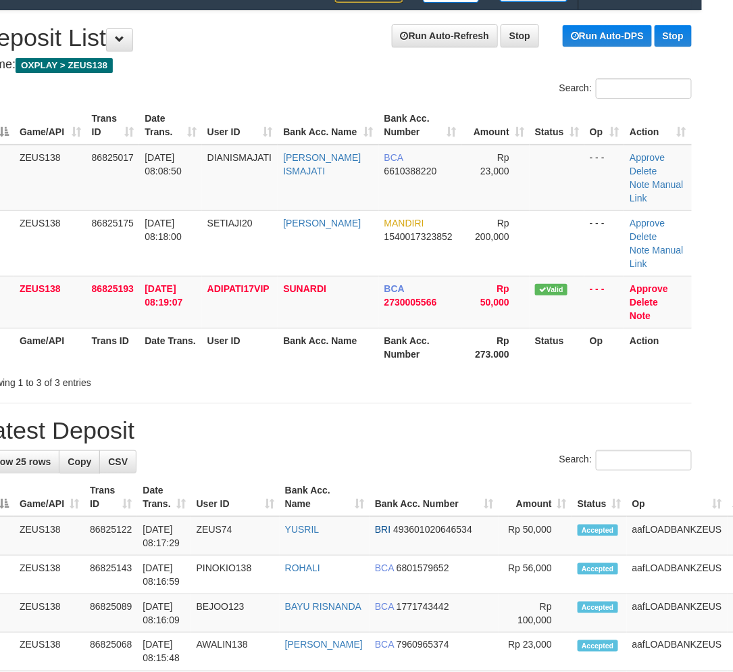
drag, startPoint x: 522, startPoint y: 414, endPoint x: 697, endPoint y: 437, distance: 176.6
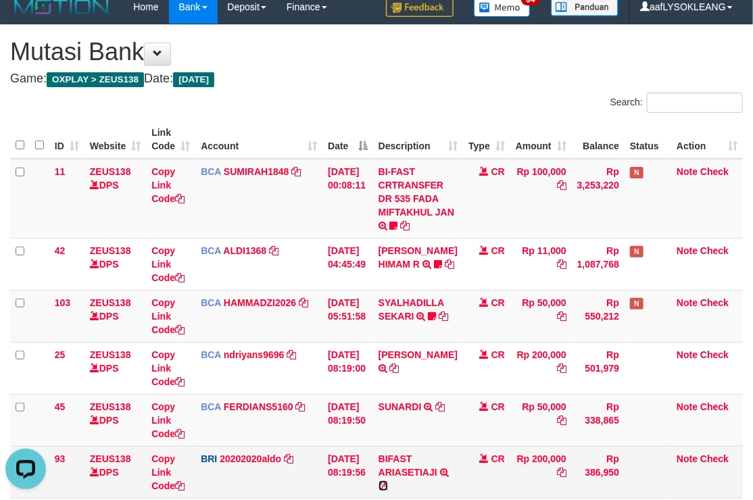
scroll to position [160, 0]
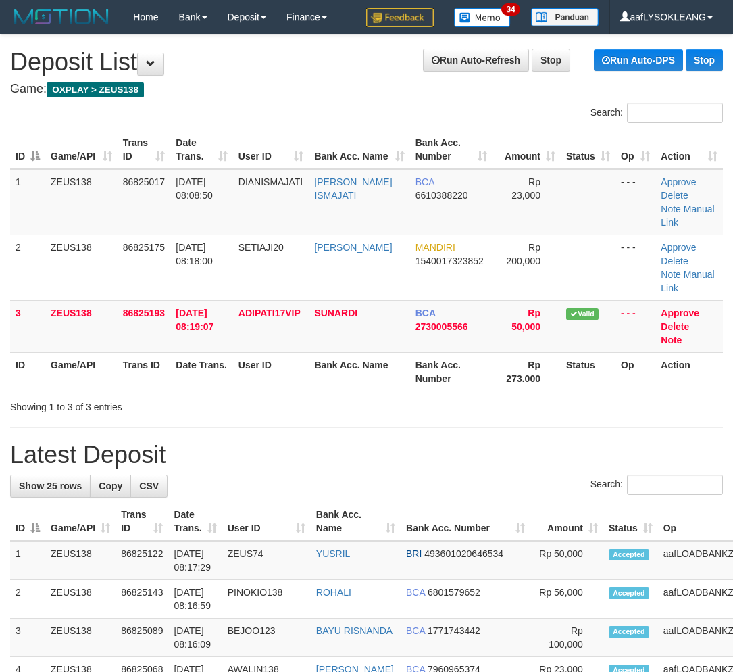
scroll to position [24, 31]
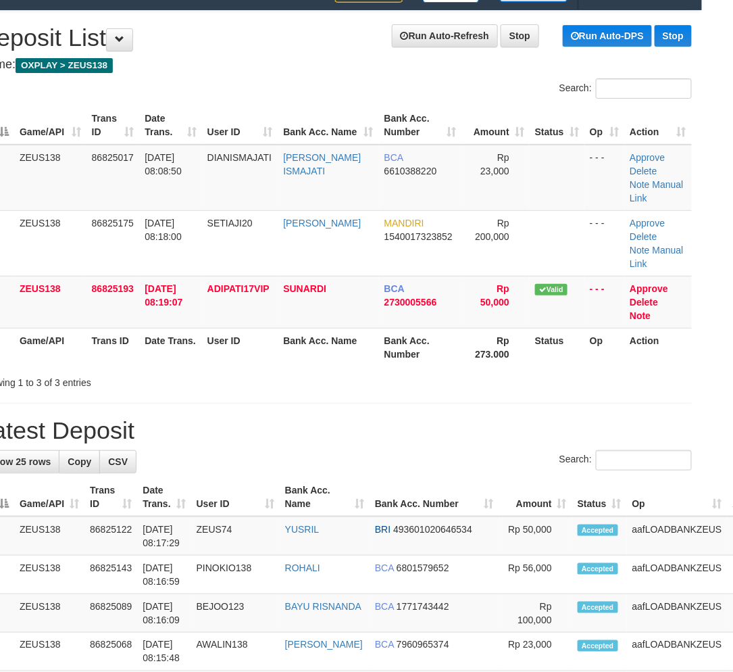
drag, startPoint x: 705, startPoint y: 462, endPoint x: 743, endPoint y: 461, distance: 38.5
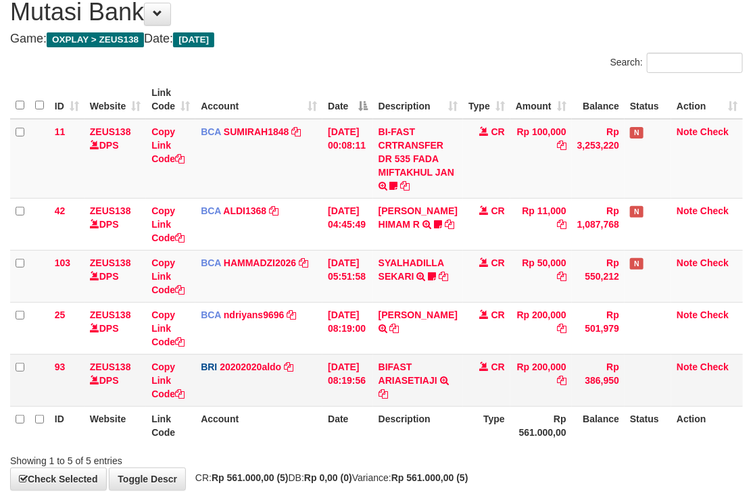
scroll to position [115, 0]
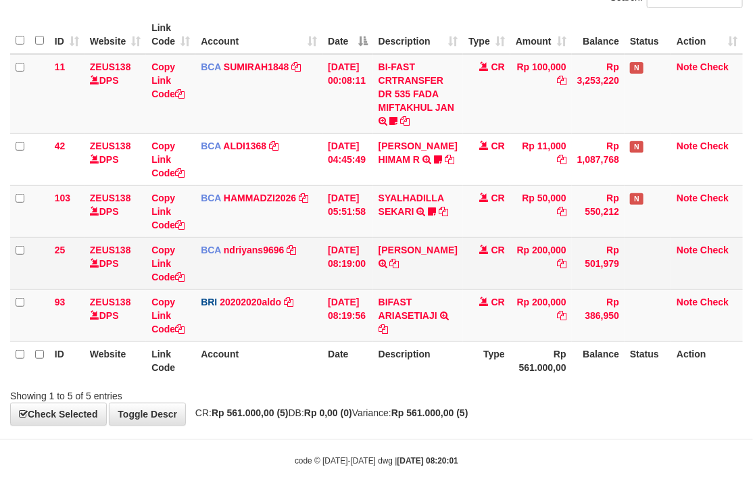
drag, startPoint x: 474, startPoint y: 318, endPoint x: 106, endPoint y: 272, distance: 371.2
click at [472, 316] on td "CR" at bounding box center [486, 315] width 47 height 52
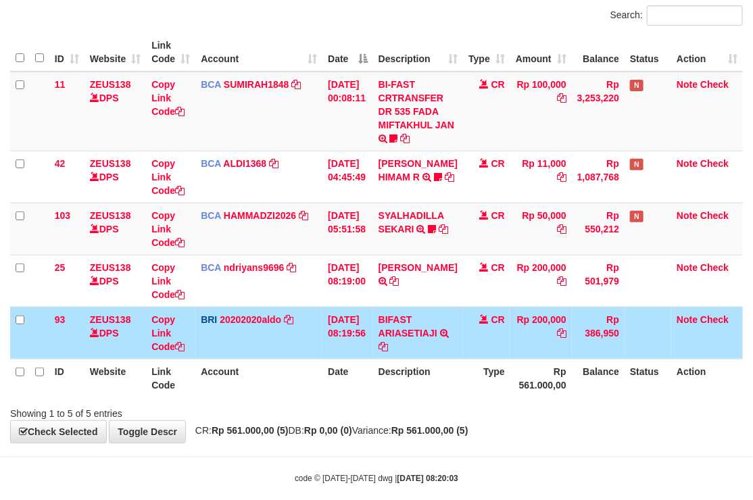
scroll to position [115, 0]
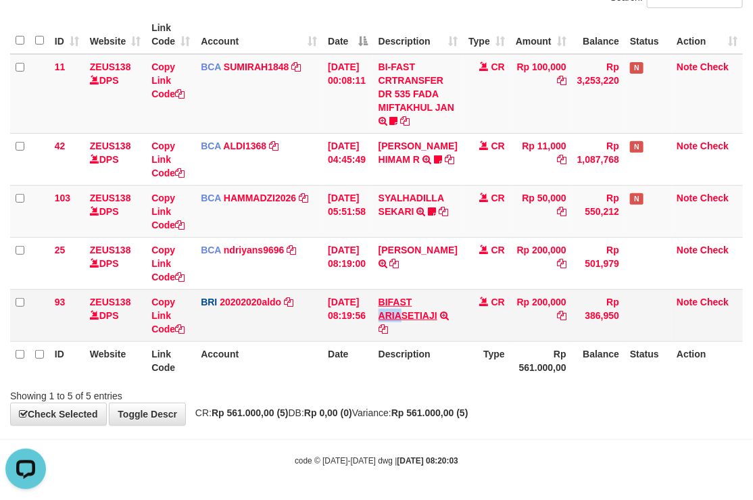
copy link "ARIA"
drag, startPoint x: 383, startPoint y: 314, endPoint x: 2, endPoint y: 301, distance: 381.3
click at [405, 312] on td "BIFAST ARIASETIAJI TRANSFER NBMB BIFAST ARIASETIAJI TO REVALDO SAGITA" at bounding box center [418, 315] width 90 height 52
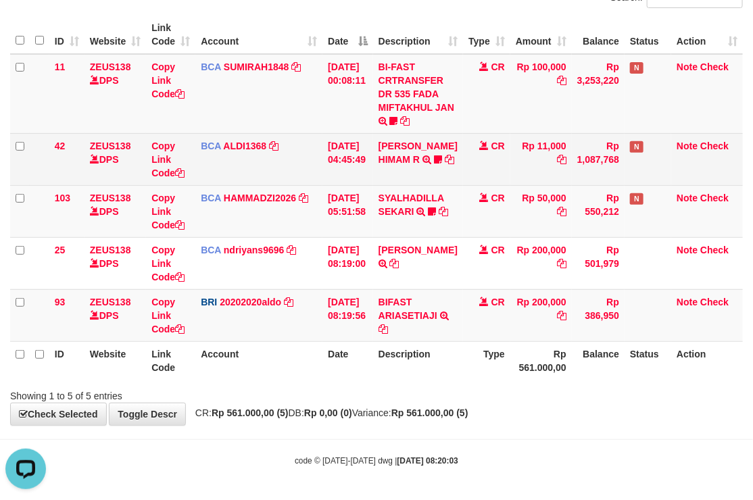
drag, startPoint x: 154, startPoint y: 186, endPoint x: 136, endPoint y: 180, distance: 19.2
click at [149, 185] on td "Copy Link Code" at bounding box center [170, 211] width 49 height 52
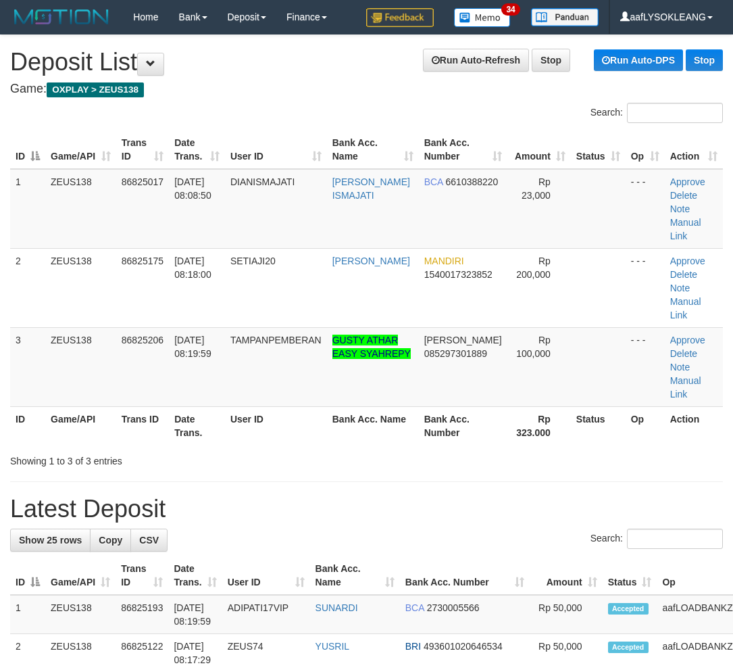
scroll to position [24, 31]
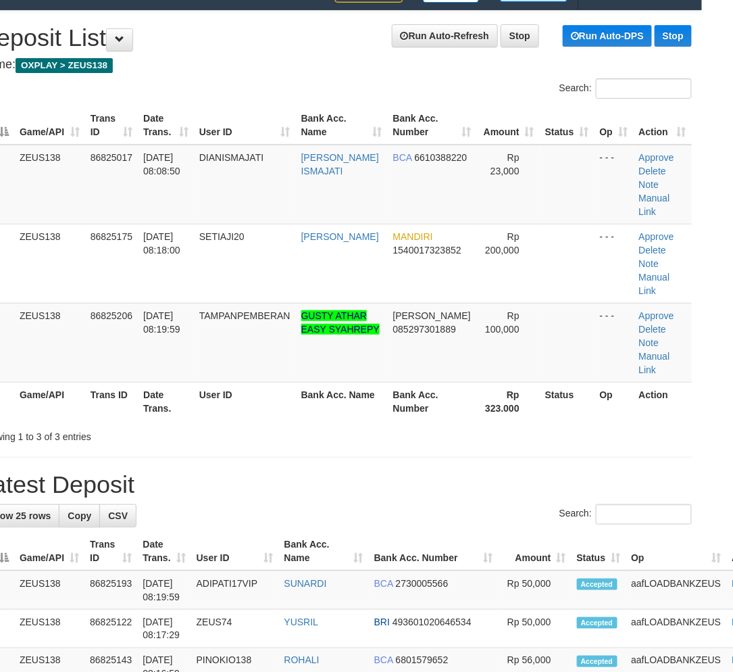
click at [474, 504] on div "Search:" at bounding box center [335, 516] width 713 height 24
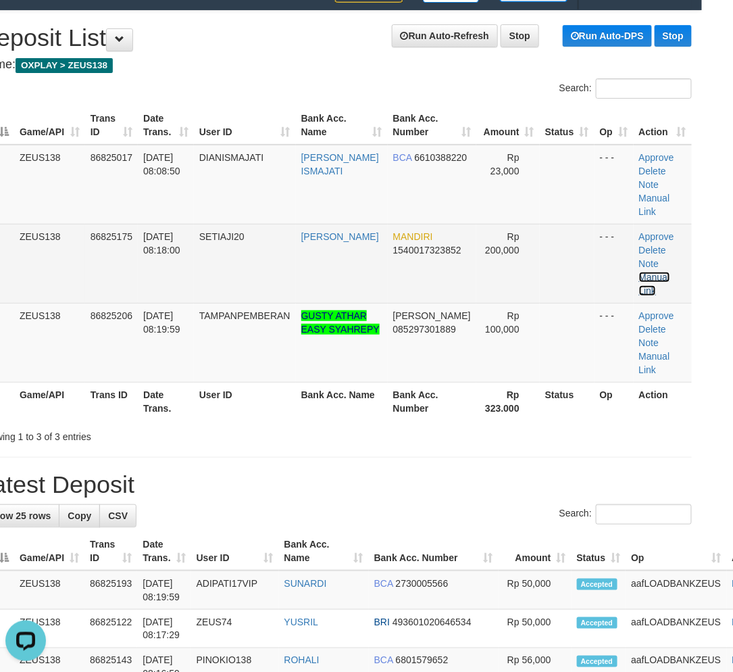
click at [670, 272] on link "Manual Link" at bounding box center [654, 284] width 31 height 24
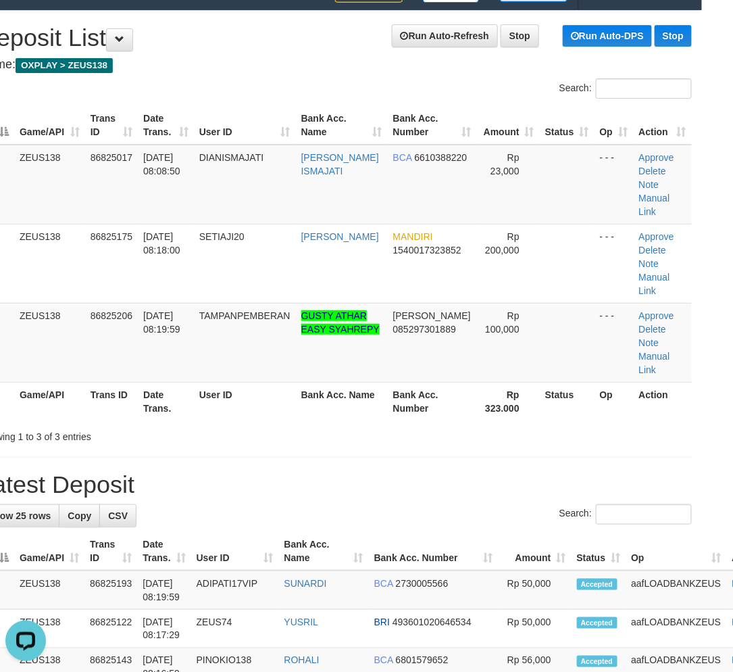
drag, startPoint x: 484, startPoint y: 353, endPoint x: 464, endPoint y: 349, distance: 20.7
click at [480, 382] on th "Rp 323.000" at bounding box center [508, 401] width 64 height 39
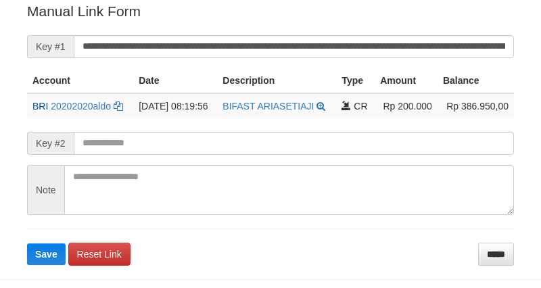
scroll to position [273, 0]
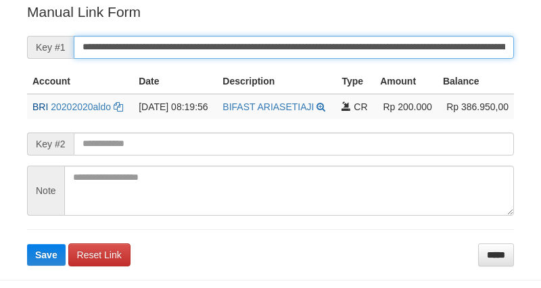
click at [349, 43] on input "**********" at bounding box center [294, 47] width 440 height 23
click at [27, 244] on button "Save" at bounding box center [46, 255] width 39 height 22
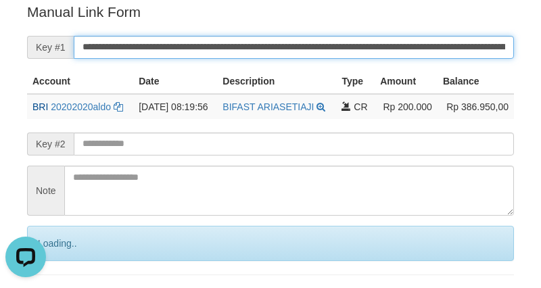
scroll to position [0, 0]
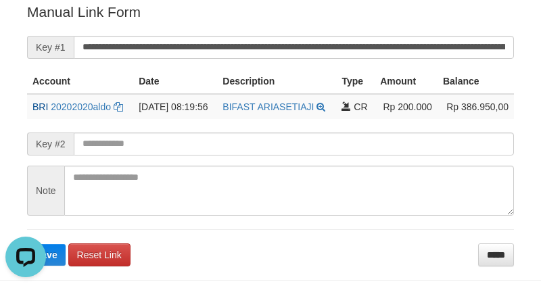
scroll to position [198, 0]
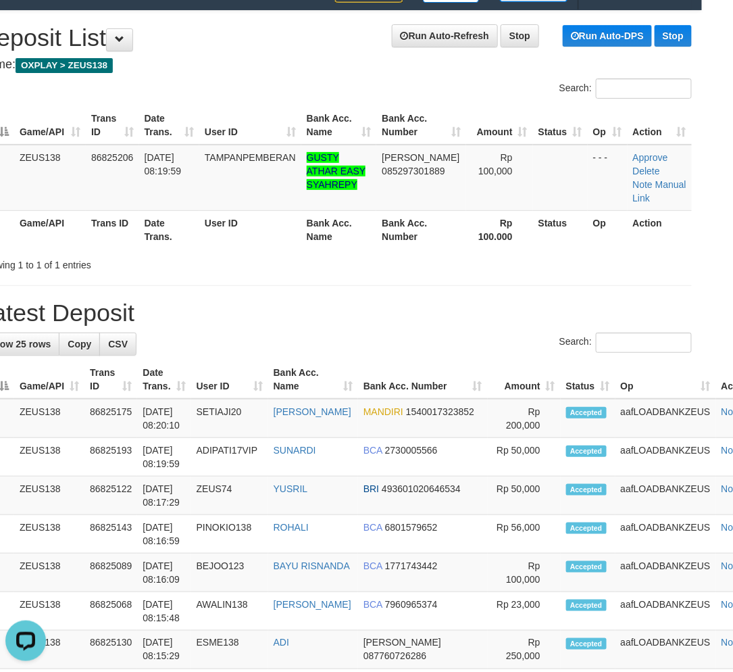
drag, startPoint x: 312, startPoint y: 224, endPoint x: 385, endPoint y: 247, distance: 76.3
click at [353, 237] on th "Bank Acc. Name" at bounding box center [339, 229] width 76 height 39
drag, startPoint x: 431, startPoint y: 331, endPoint x: 608, endPoint y: 358, distance: 179.1
click at [516, 339] on div "Search:" at bounding box center [335, 344] width 713 height 24
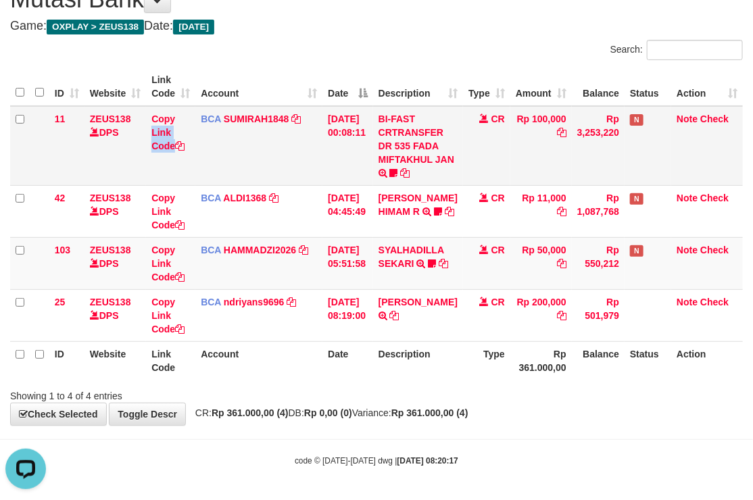
drag, startPoint x: 188, startPoint y: 123, endPoint x: 203, endPoint y: 151, distance: 31.8
click at [196, 145] on tr "11 ZEUS138 DPS Copy Link Code BCA SUMIRAH1848 DPS SUMIRAH mutasi_20250831_4156 …" at bounding box center [376, 146] width 732 height 80
drag, startPoint x: 222, startPoint y: 158, endPoint x: 19, endPoint y: 180, distance: 203.8
click at [208, 162] on td "BCA SUMIRAH1848 DPS SUMIRAH mutasi_20250831_4156 | 11 mutasi_20250831_4156 | 11" at bounding box center [258, 146] width 127 height 80
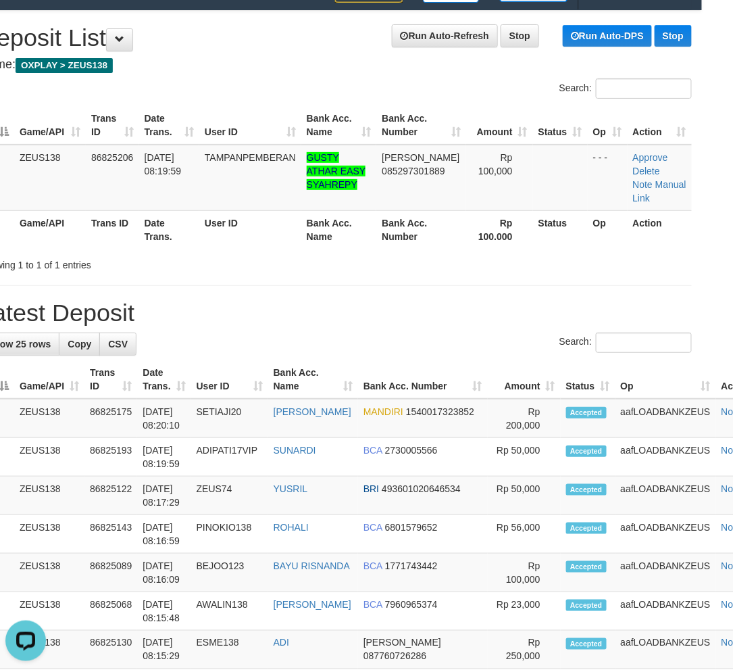
drag, startPoint x: 488, startPoint y: 297, endPoint x: 489, endPoint y: 285, distance: 12.2
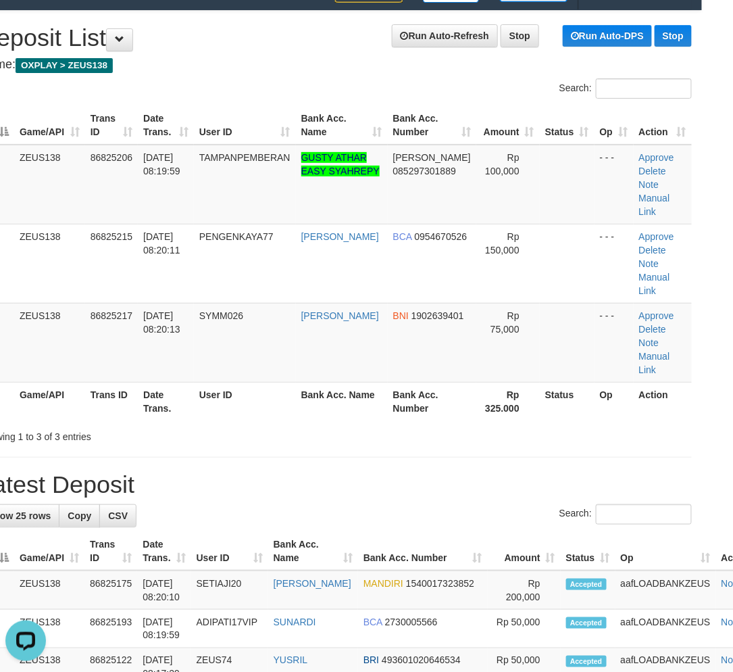
drag, startPoint x: 530, startPoint y: 405, endPoint x: 564, endPoint y: 407, distance: 33.8
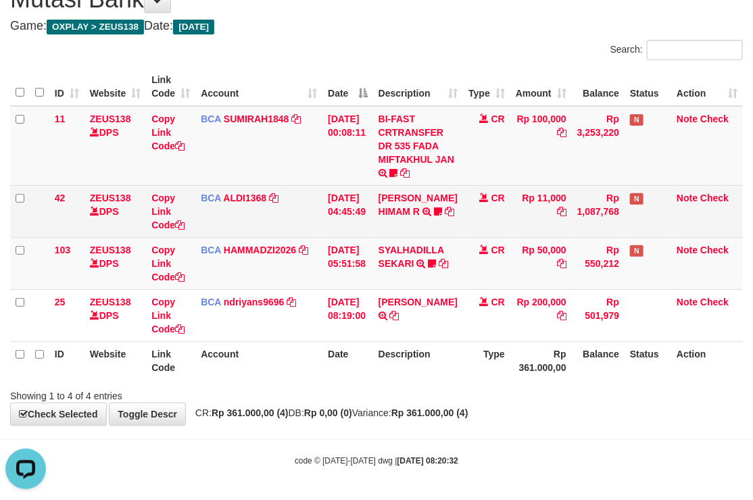
click at [510, 220] on td "Rp 11,000" at bounding box center [540, 211] width 61 height 52
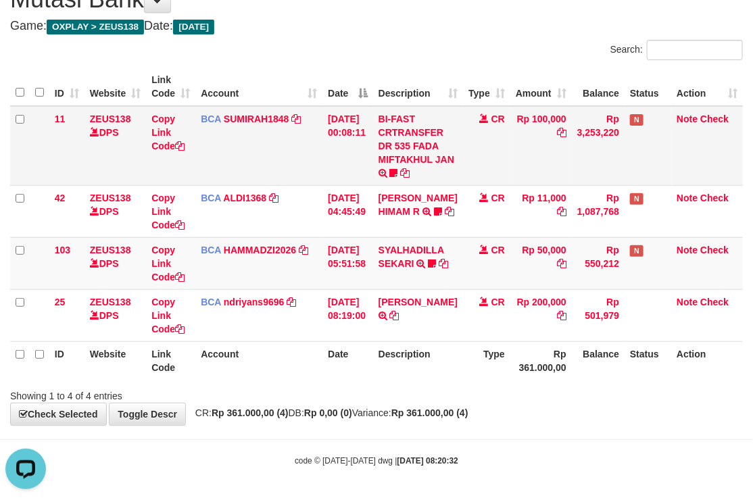
click at [272, 173] on td "BCA SUMIRAH1848 DPS SUMIRAH mutasi_20250831_4156 | 11 mutasi_20250831_4156 | 11" at bounding box center [258, 146] width 127 height 80
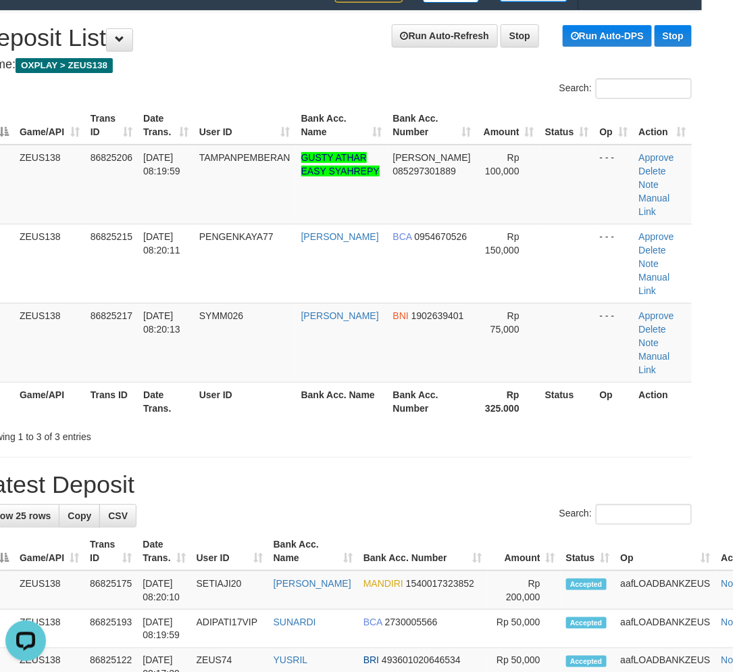
drag, startPoint x: 484, startPoint y: 404, endPoint x: 532, endPoint y: 404, distance: 48.6
drag, startPoint x: 622, startPoint y: 416, endPoint x: 741, endPoint y: 410, distance: 119.0
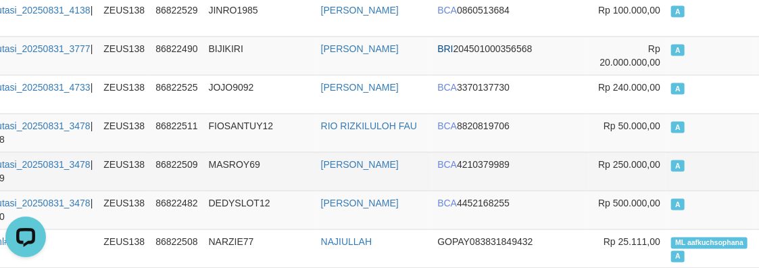
click at [598, 165] on span "Rp 250.000,00" at bounding box center [629, 164] width 62 height 11
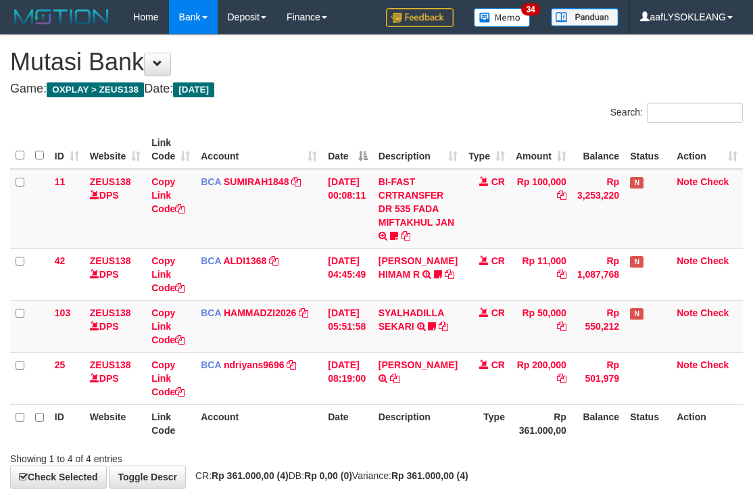
scroll to position [63, 0]
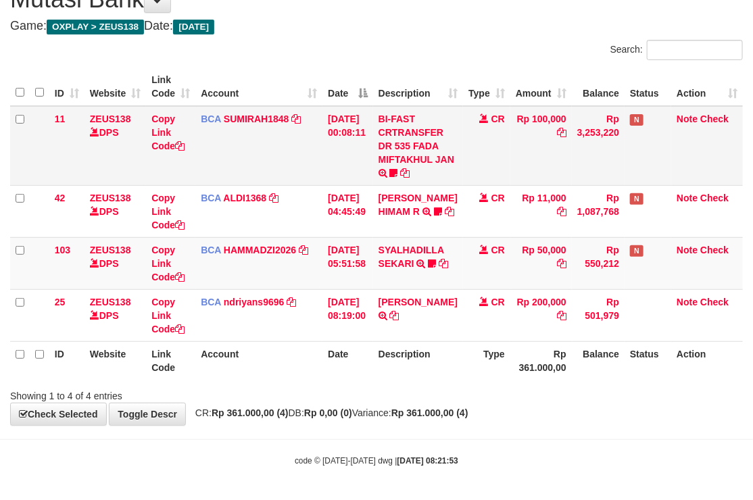
drag, startPoint x: 0, startPoint y: 0, endPoint x: 320, endPoint y: 160, distance: 357.5
click at [322, 160] on tr "11 ZEUS138 DPS Copy Link Code BCA SUMIRAH1848 DPS SUMIRAH mutasi_20250831_4156 …" at bounding box center [376, 146] width 732 height 80
click at [659, 384] on div at bounding box center [533, 384] width 439 height 1
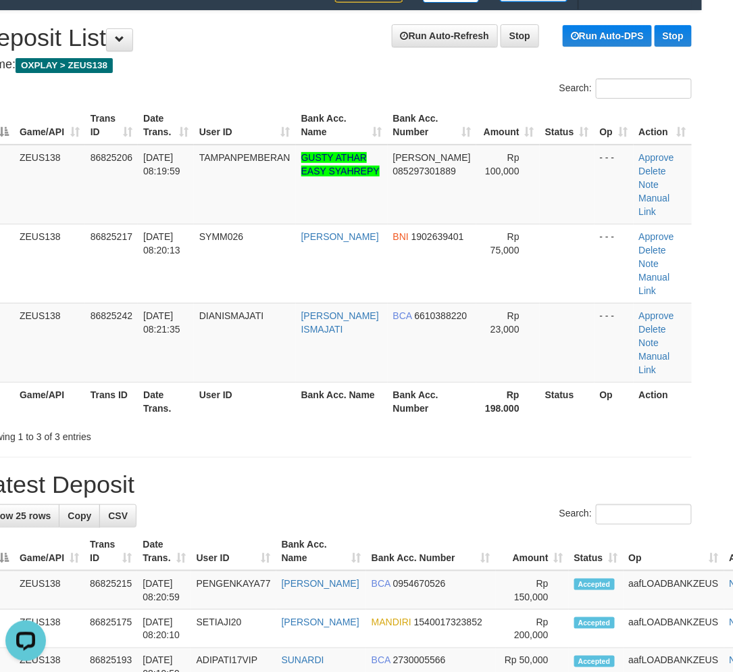
drag, startPoint x: 585, startPoint y: 399, endPoint x: 592, endPoint y: 400, distance: 6.8
click at [591, 424] on div "Showing 1 to 3 of 3 entries" at bounding box center [335, 433] width 733 height 19
drag, startPoint x: 214, startPoint y: 399, endPoint x: 164, endPoint y: 386, distance: 51.6
click at [177, 424] on div "Showing 1 to 3 of 3 entries" at bounding box center [121, 433] width 285 height 19
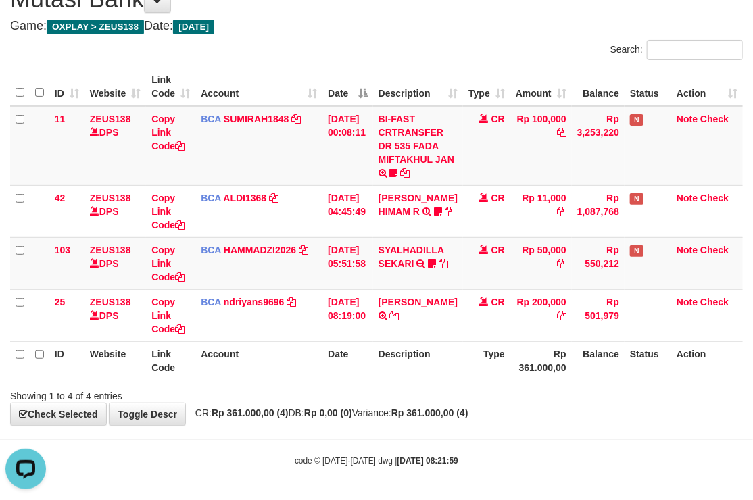
drag, startPoint x: 468, startPoint y: 418, endPoint x: 401, endPoint y: 403, distance: 67.9
click at [442, 411] on div "**********" at bounding box center [376, 198] width 753 height 453
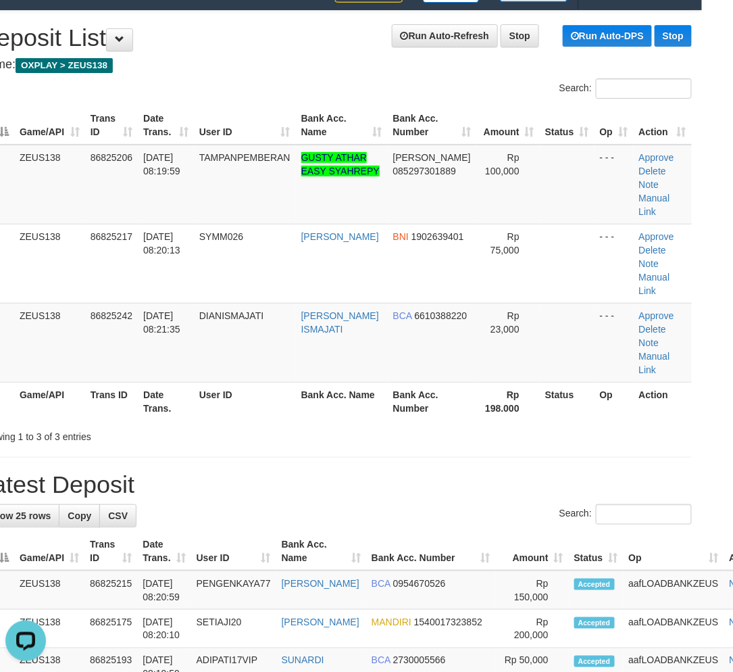
click at [554, 471] on h1 "Latest Deposit" at bounding box center [335, 484] width 713 height 27
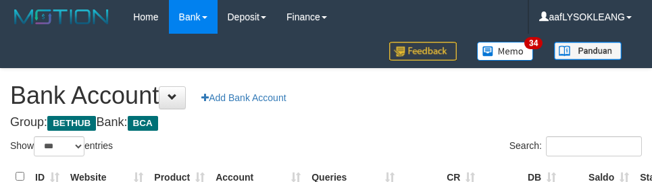
select select "***"
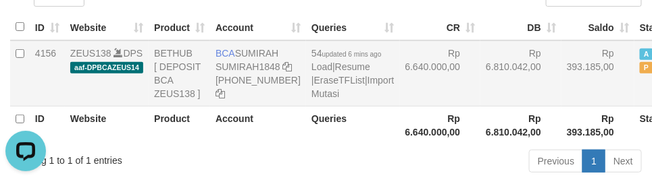
click at [424, 107] on td "Rp 6.640.000,00" at bounding box center [440, 74] width 81 height 66
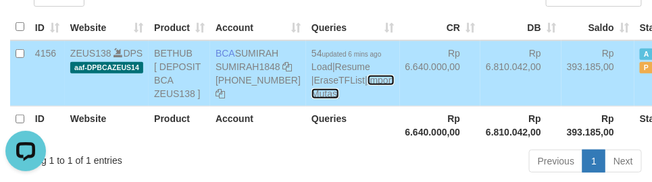
click at [311, 99] on link "Import Mutasi" at bounding box center [352, 87] width 82 height 24
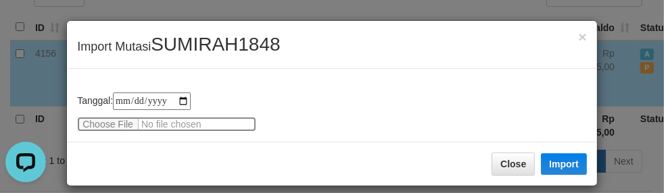
click at [112, 118] on input "file" at bounding box center [166, 124] width 179 height 15
type input "**********"
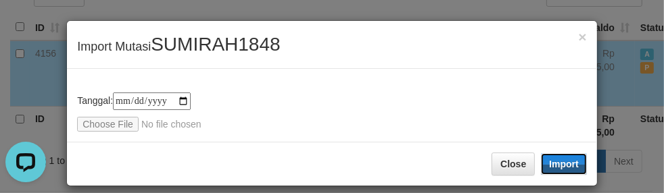
drag, startPoint x: 552, startPoint y: 160, endPoint x: 663, endPoint y: 185, distance: 113.6
click at [554, 161] on button "Import" at bounding box center [564, 164] width 46 height 22
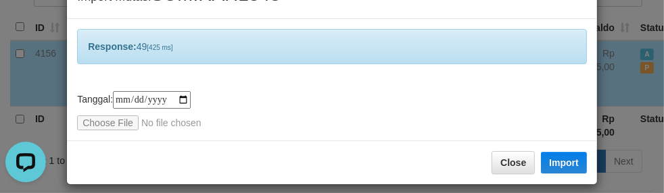
scroll to position [59, 0]
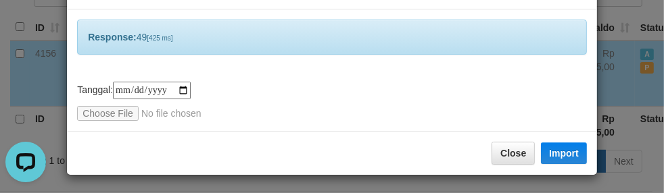
click at [376, 76] on div "**********" at bounding box center [332, 70] width 530 height 122
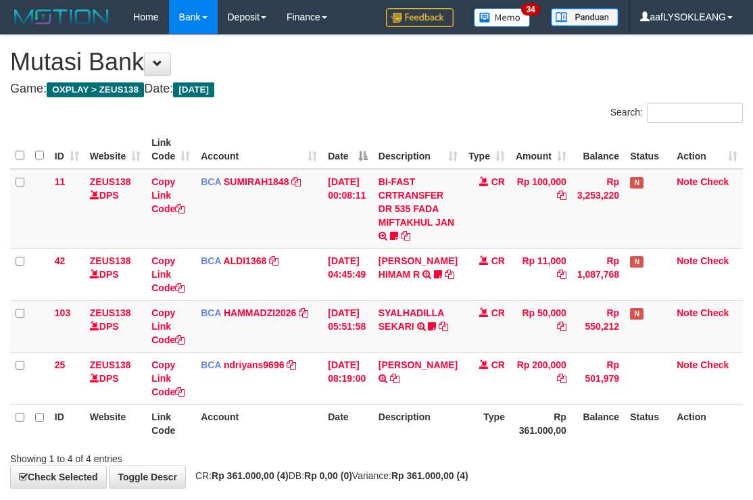
scroll to position [63, 0]
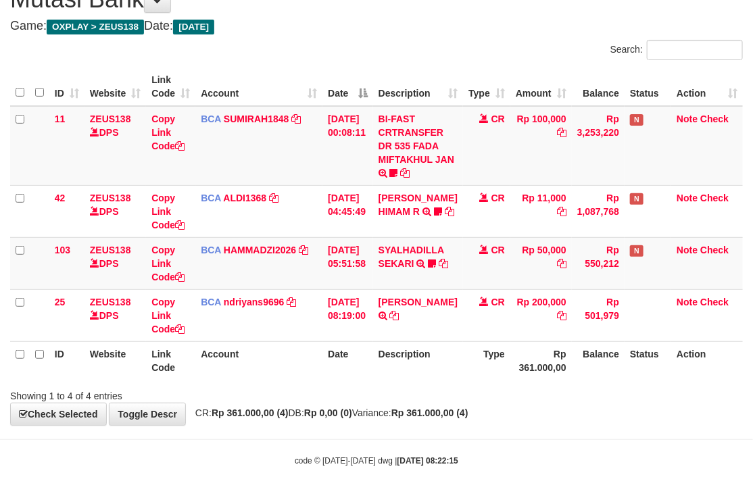
click at [293, 366] on th "Account" at bounding box center [258, 360] width 127 height 39
click at [382, 58] on div "Search: ID Website Link Code Account Date Description Type Amount Balance Statu…" at bounding box center [376, 221] width 732 height 363
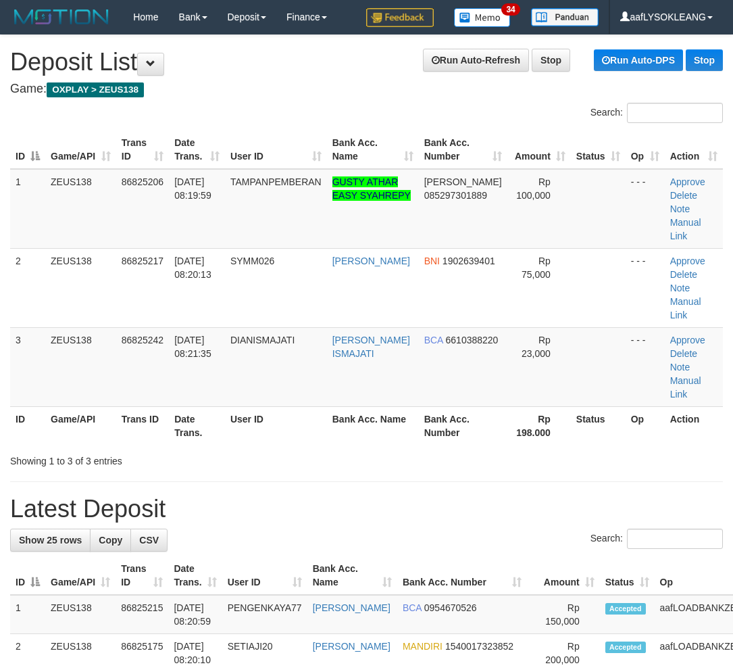
scroll to position [24, 31]
click at [134, 495] on h1 "Latest Deposit" at bounding box center [366, 508] width 713 height 27
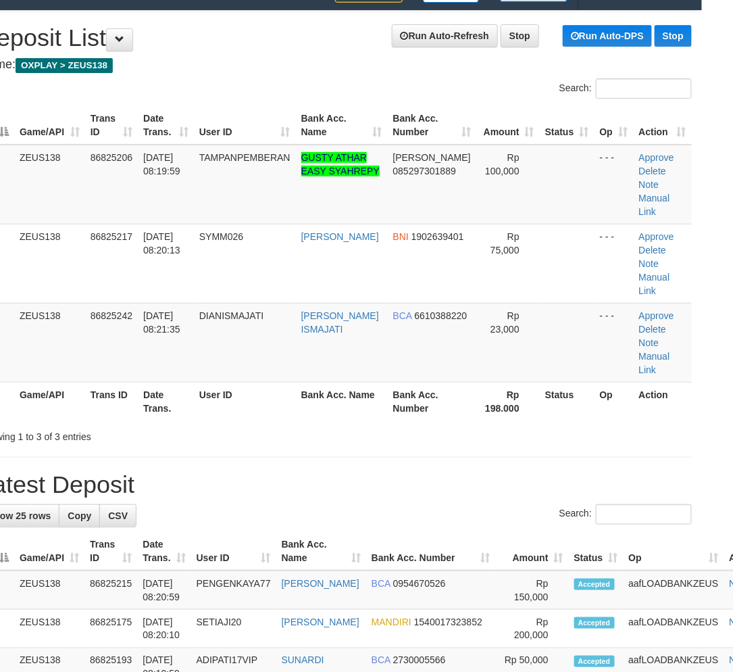
drag, startPoint x: 690, startPoint y: 497, endPoint x: 681, endPoint y: 491, distance: 10.3
click at [682, 532] on tr "ID Game/API Trans ID Date Trans. User ID Bank Acc. Name Bank Acc. Number Amount…" at bounding box center [379, 551] width 800 height 39
drag, startPoint x: 557, startPoint y: 404, endPoint x: 696, endPoint y: 377, distance: 141.1
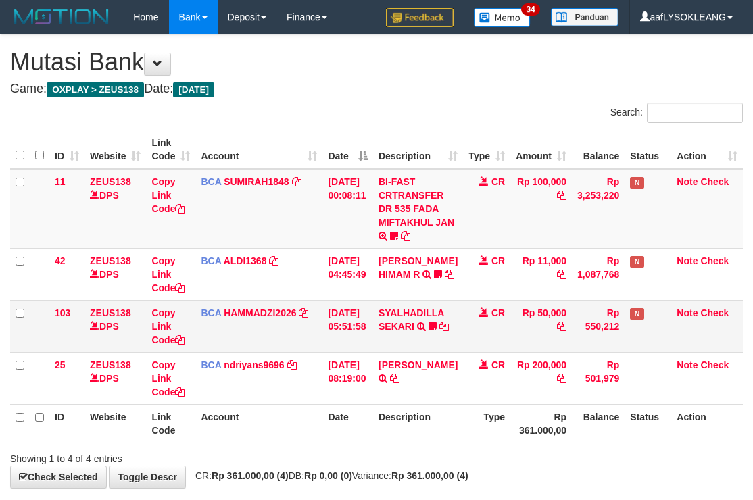
click at [474, 342] on table "ID Website Link Code Account Date Description Type Amount Balance Status Action…" at bounding box center [376, 286] width 732 height 312
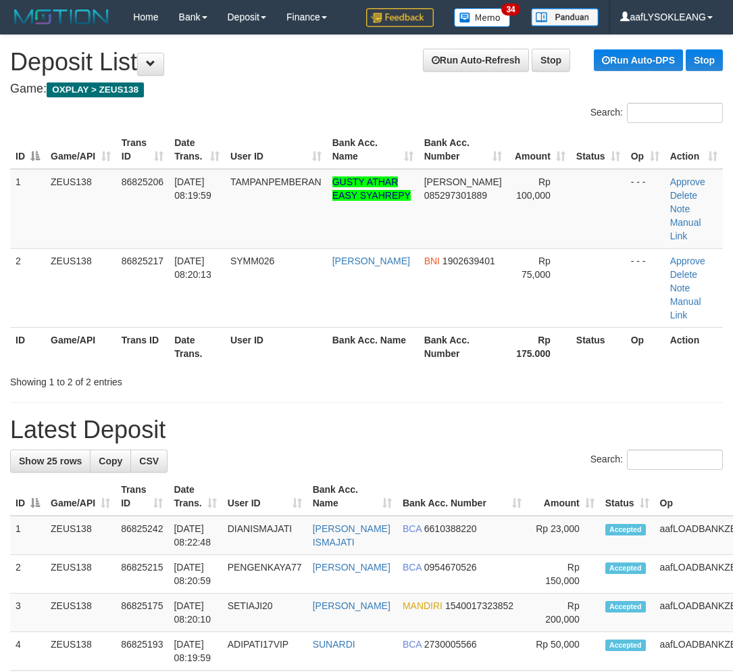
scroll to position [24, 31]
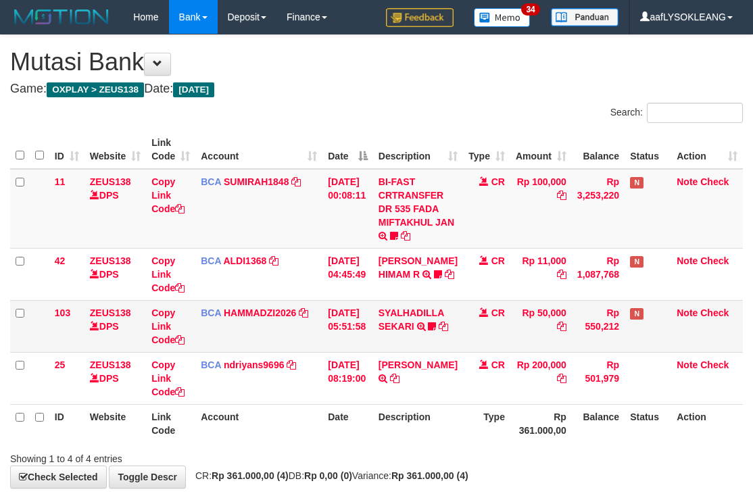
scroll to position [63, 0]
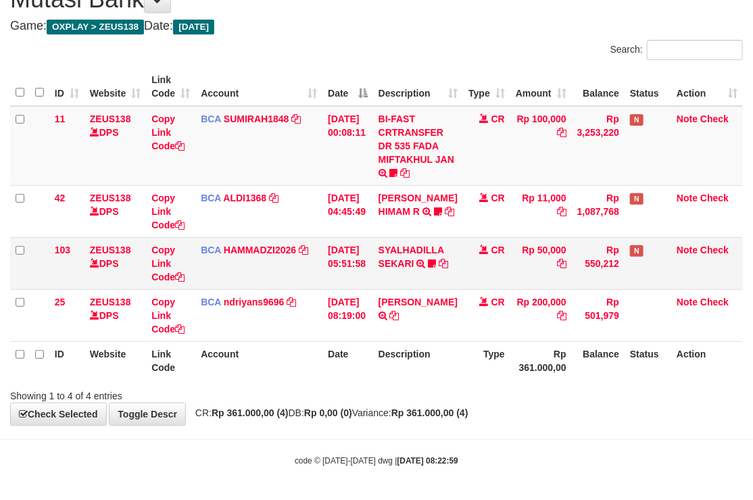
drag, startPoint x: 495, startPoint y: 268, endPoint x: 440, endPoint y: 266, distance: 55.5
click at [490, 268] on td "CR" at bounding box center [486, 263] width 47 height 52
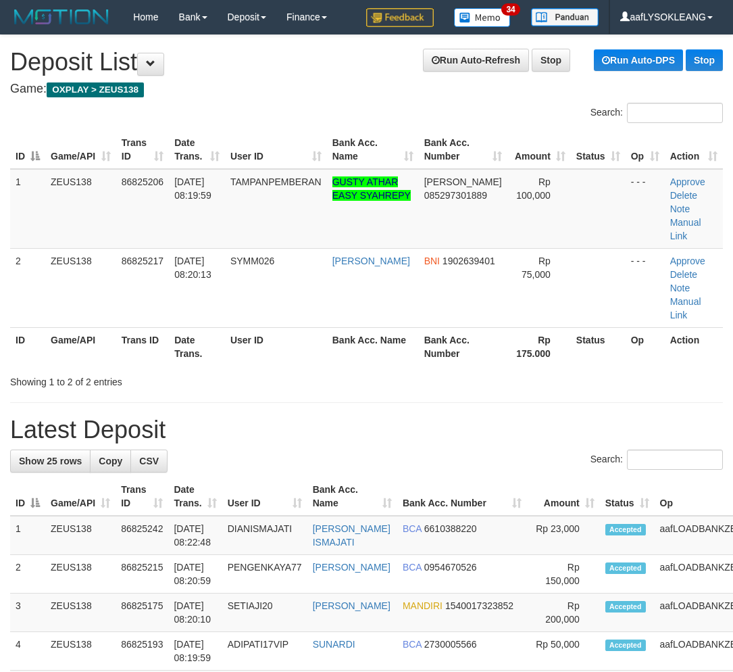
scroll to position [24, 31]
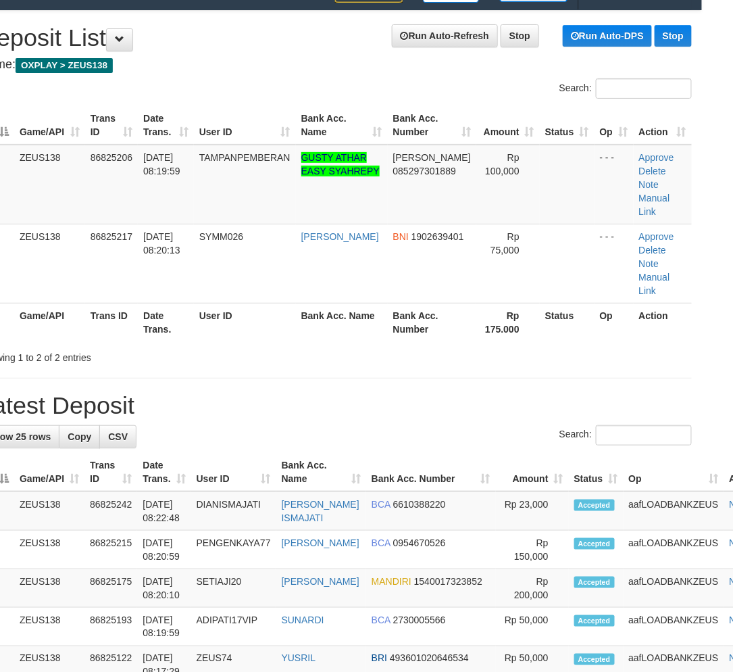
drag, startPoint x: 582, startPoint y: 357, endPoint x: 743, endPoint y: 366, distance: 161.1
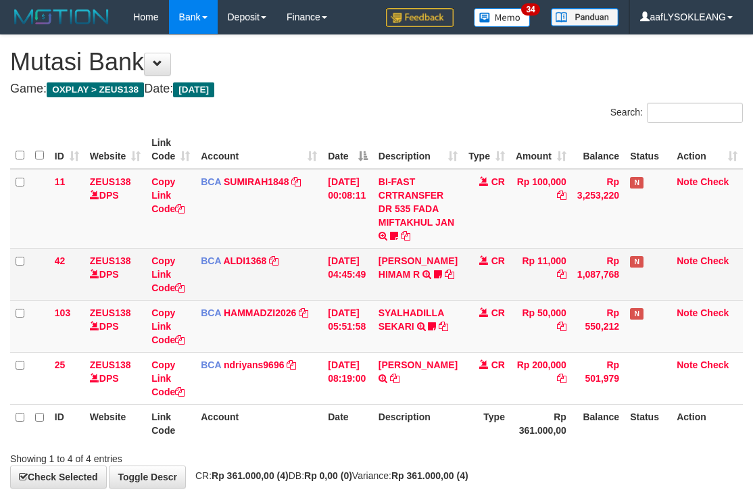
scroll to position [63, 0]
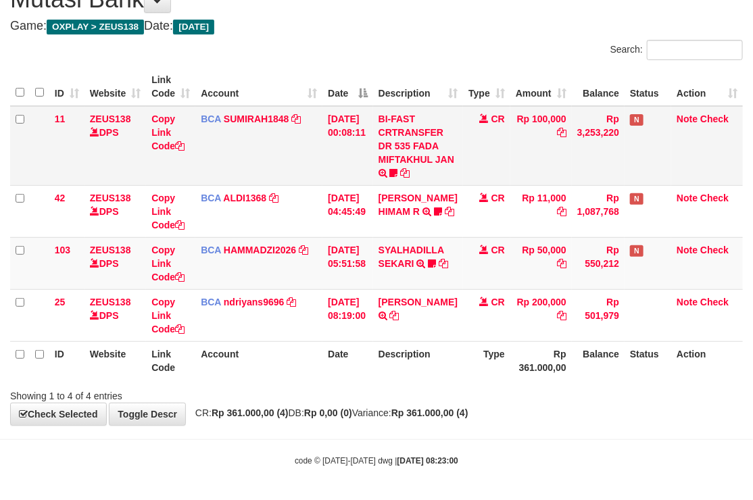
drag, startPoint x: 293, startPoint y: 166, endPoint x: 265, endPoint y: 169, distance: 28.6
click at [284, 166] on td "BCA SUMIRAH1848 DPS SUMIRAH mutasi_20250831_4156 | 11 mutasi_20250831_4156 | 11" at bounding box center [258, 146] width 127 height 80
drag, startPoint x: 449, startPoint y: 73, endPoint x: 433, endPoint y: 70, distance: 16.6
click at [441, 70] on th "Description" at bounding box center [418, 87] width 90 height 39
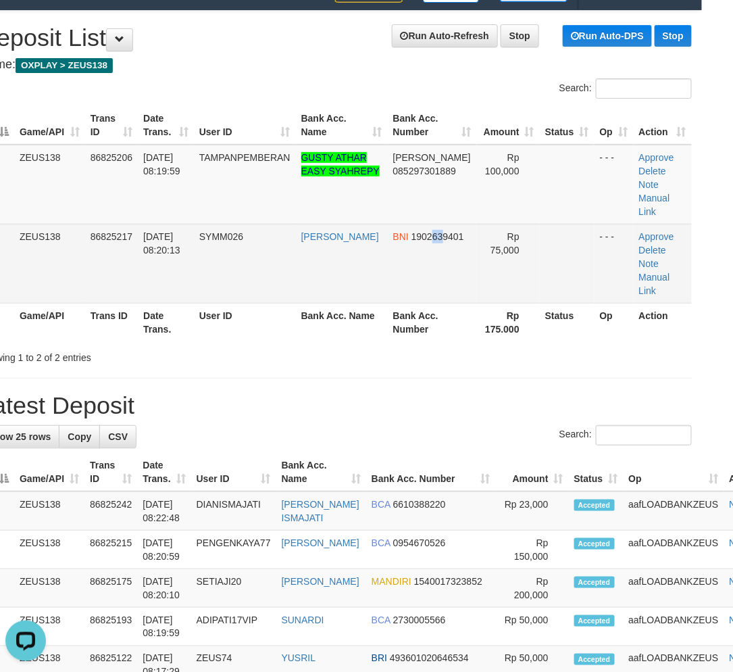
drag, startPoint x: 423, startPoint y: 243, endPoint x: 570, endPoint y: 268, distance: 148.7
click at [454, 249] on td "BNI 1902639401" at bounding box center [432, 263] width 89 height 79
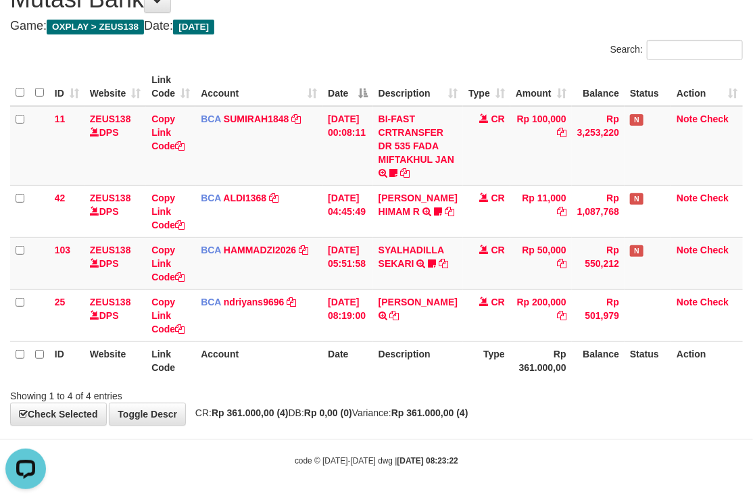
drag, startPoint x: 374, startPoint y: 35, endPoint x: 8, endPoint y: 86, distance: 369.8
click at [366, 41] on div "**********" at bounding box center [376, 198] width 753 height 453
drag, startPoint x: 332, startPoint y: 49, endPoint x: 207, endPoint y: 105, distance: 137.3
click at [326, 50] on div "Search:" at bounding box center [376, 52] width 753 height 24
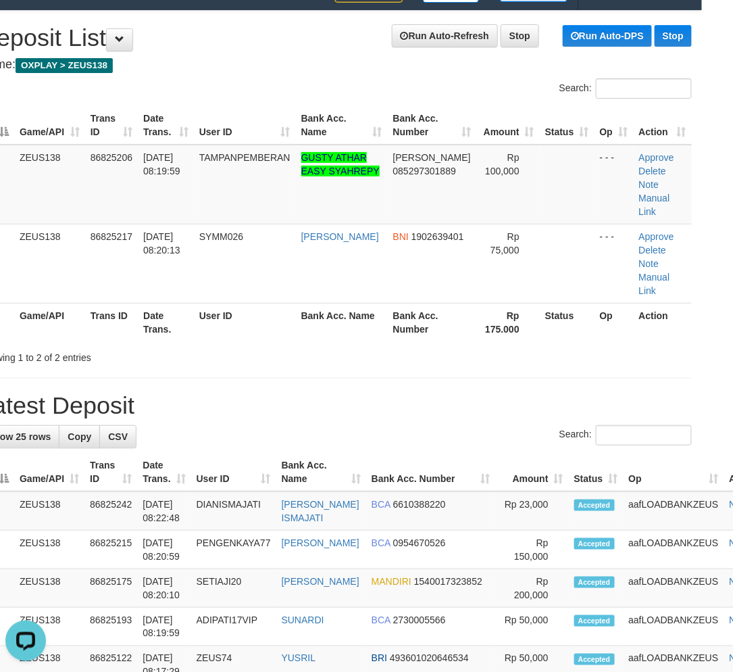
drag, startPoint x: 607, startPoint y: 349, endPoint x: 726, endPoint y: 341, distance: 119.2
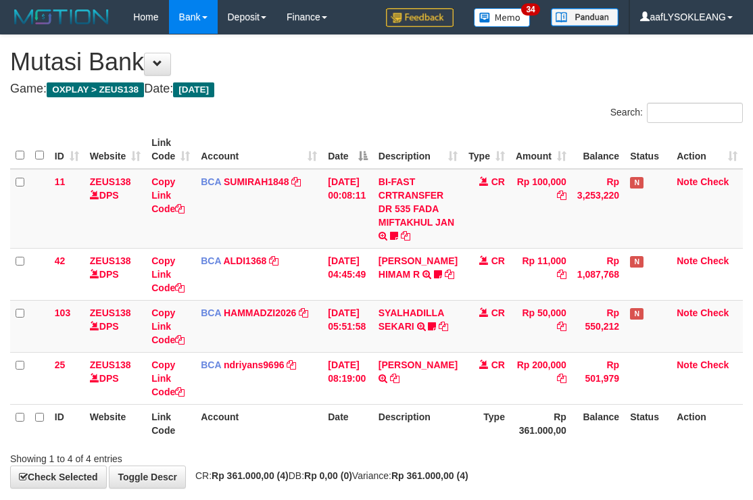
scroll to position [63, 0]
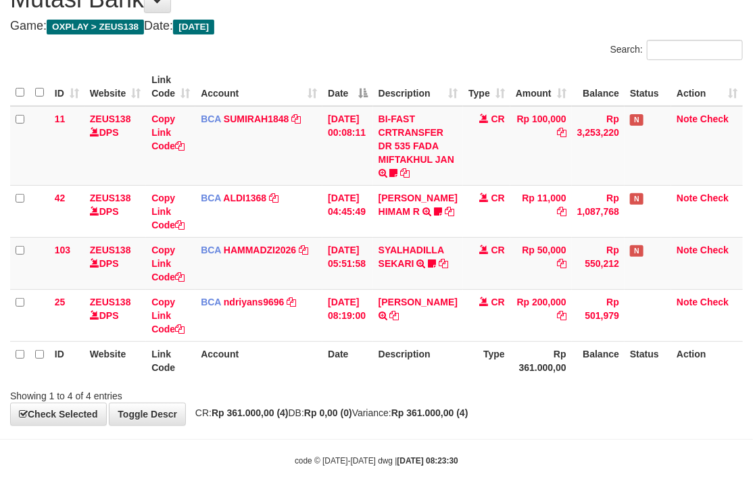
click at [428, 70] on th "Description" at bounding box center [418, 87] width 90 height 39
click at [484, 37] on div "**********" at bounding box center [376, 198] width 753 height 453
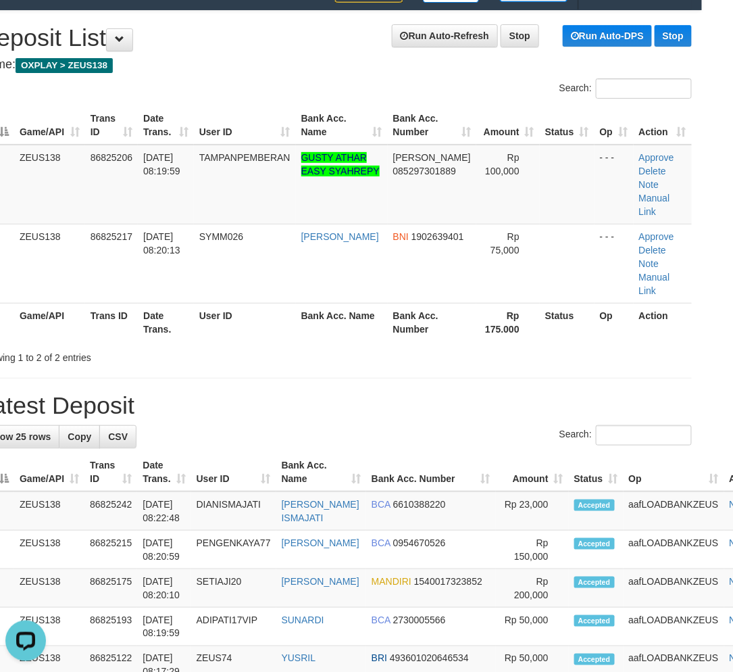
click at [251, 345] on div "Showing 1 to 2 of 2 entries" at bounding box center [121, 354] width 285 height 19
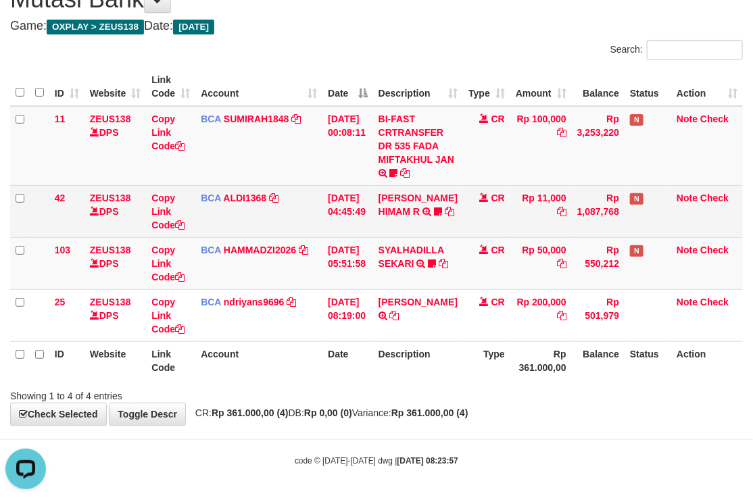
click at [286, 186] on td "BCA ALDI1368 DPS ALDI mutasi_20250831_3354 | 42 mutasi_20250831_3354 | 42" at bounding box center [258, 211] width 127 height 52
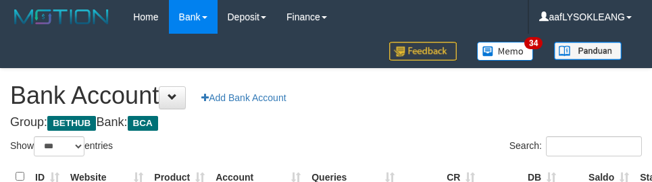
select select "***"
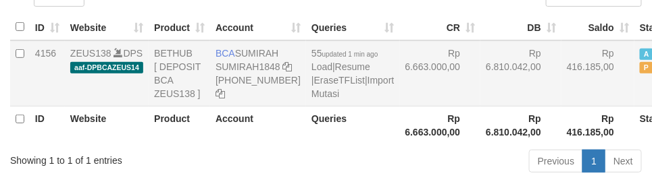
click at [413, 107] on td "Rp 6.663.000,00" at bounding box center [440, 74] width 81 height 66
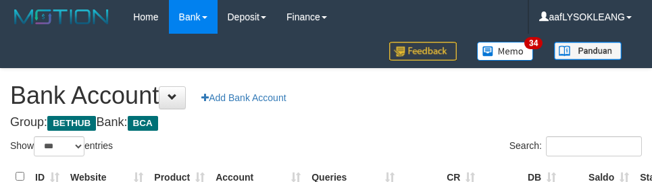
select select "***"
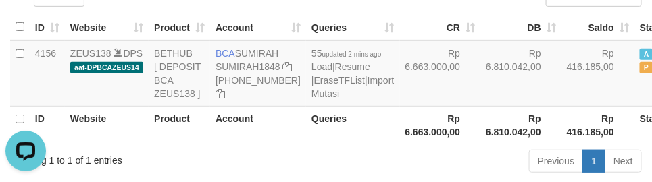
drag, startPoint x: 401, startPoint y: 97, endPoint x: 393, endPoint y: 193, distance: 95.7
click at [402, 99] on td "Rp 6.663.000,00" at bounding box center [440, 74] width 81 height 66
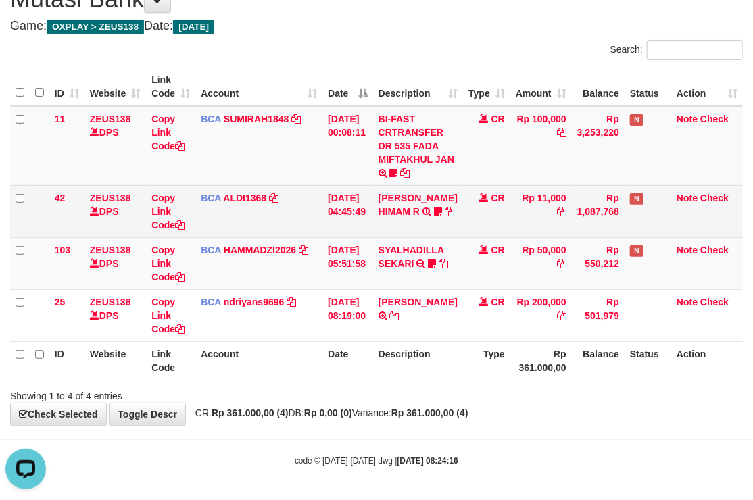
drag, startPoint x: 458, startPoint y: 257, endPoint x: 197, endPoint y: 221, distance: 263.3
click at [449, 257] on tr "103 ZEUS138 DPS Copy Link Code BCA HAMMADZI2026 DPS MUHAMMAD ZIDAN KURNIAWAN mu…" at bounding box center [376, 263] width 732 height 52
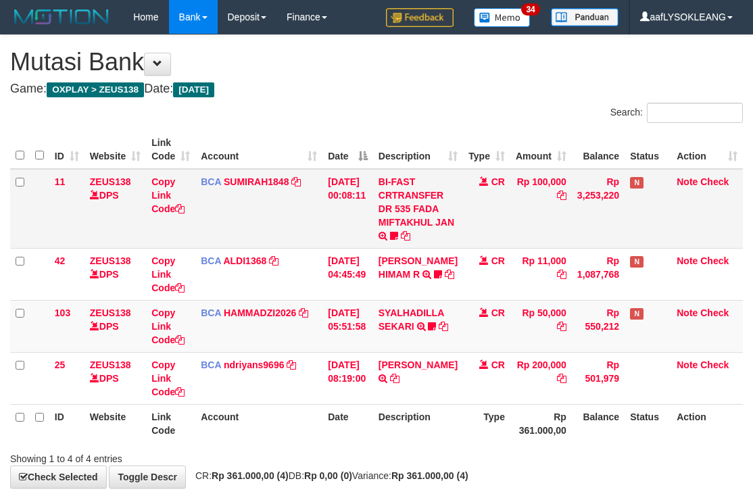
scroll to position [63, 0]
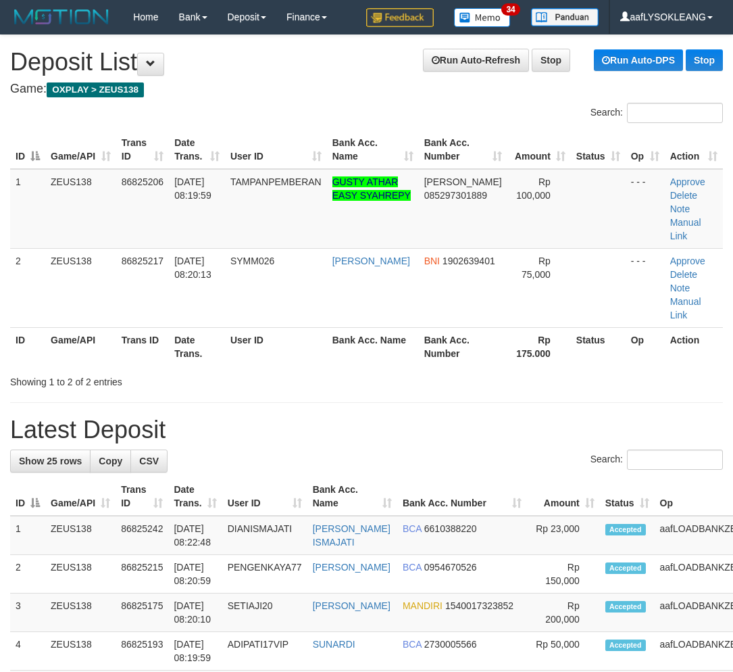
scroll to position [24, 31]
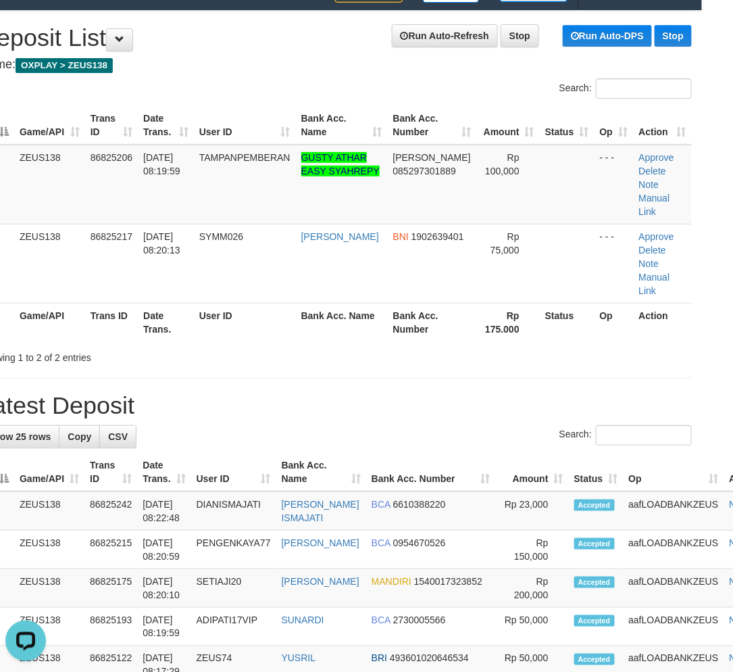
drag, startPoint x: 497, startPoint y: 330, endPoint x: 518, endPoint y: 338, distance: 23.1
click at [511, 345] on div "Showing 1 to 2 of 2 entries" at bounding box center [335, 354] width 733 height 19
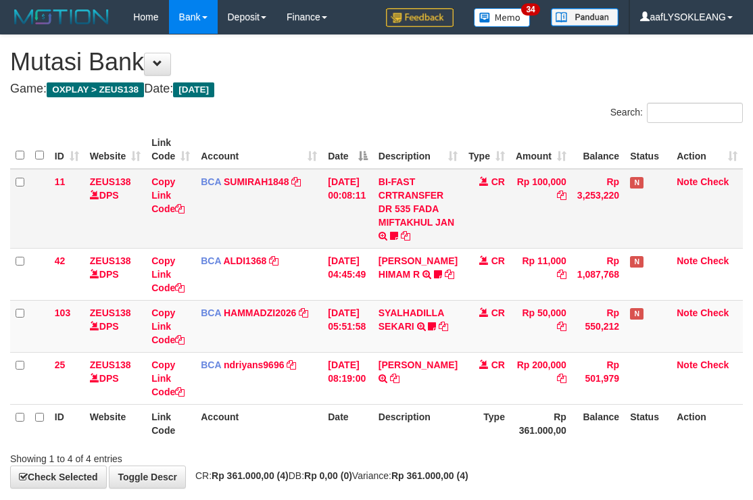
scroll to position [63, 0]
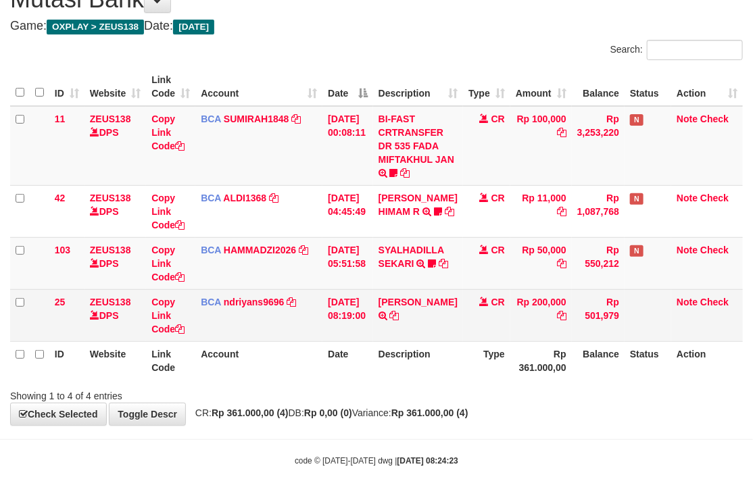
click at [404, 293] on td "FAISAL REZA PAHLEF TRSF E-BANKING CR 3108/FTSCY/WS95031 200000.00FAISAL REZA PA…" at bounding box center [418, 315] width 90 height 52
copy link "FAISAL"
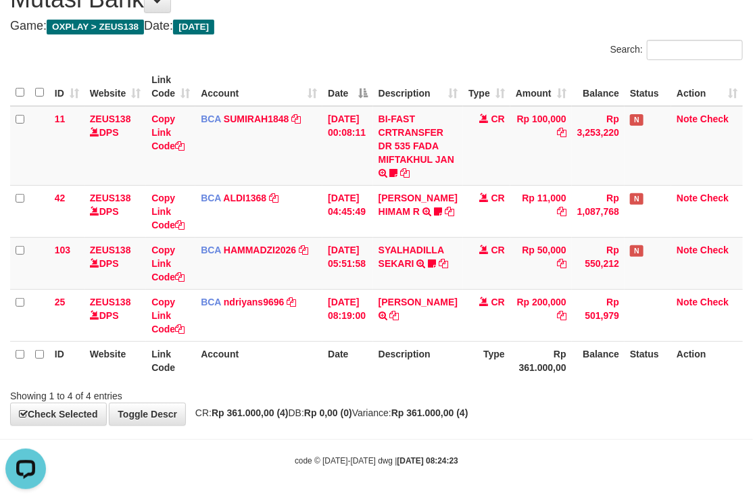
drag, startPoint x: 525, startPoint y: 32, endPoint x: 241, endPoint y: 56, distance: 284.8
click at [509, 29] on div "**********" at bounding box center [376, 198] width 753 height 453
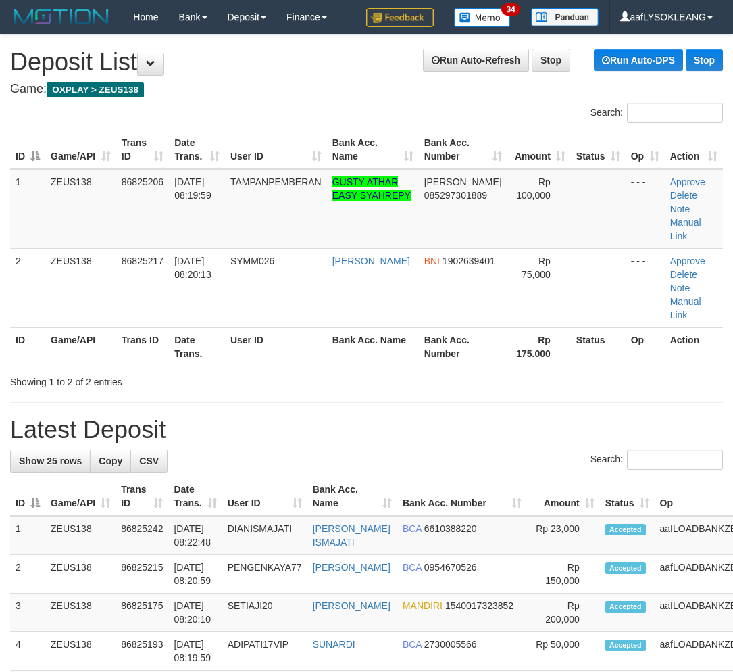
scroll to position [24, 31]
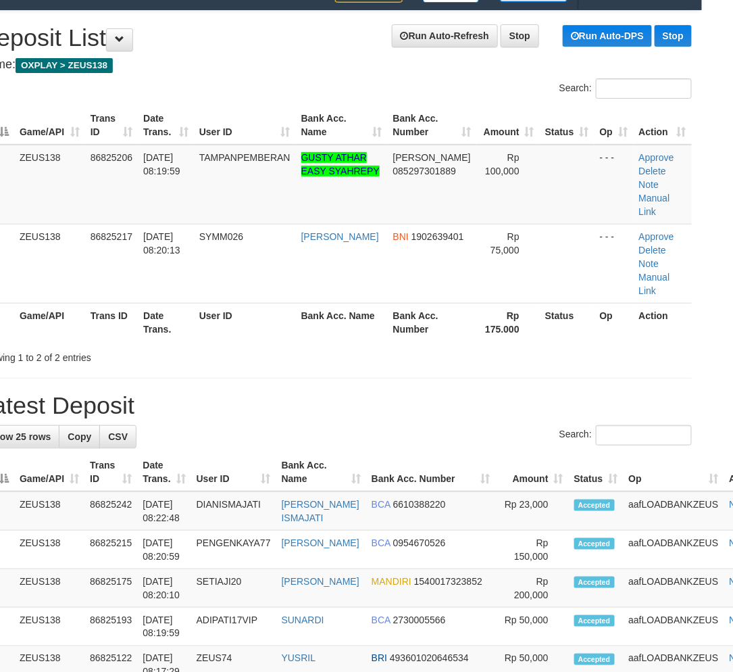
click at [611, 425] on input "Search:" at bounding box center [644, 435] width 96 height 20
drag, startPoint x: 681, startPoint y: 380, endPoint x: 689, endPoint y: 374, distance: 10.1
click at [689, 392] on h1 "Latest Deposit" at bounding box center [335, 405] width 713 height 27
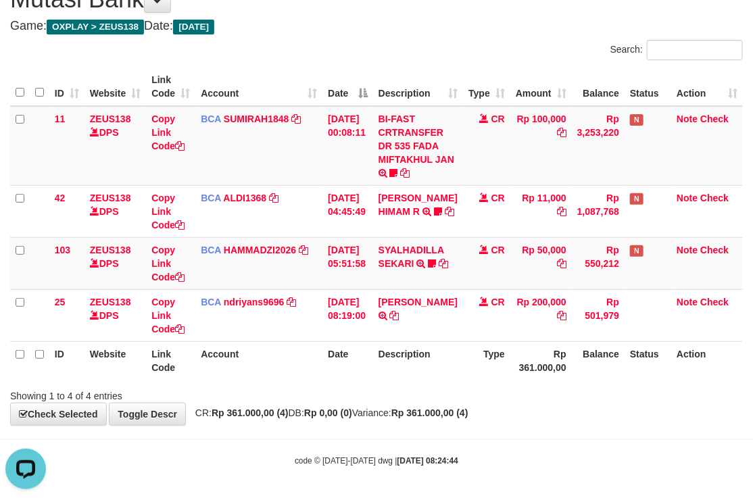
drag, startPoint x: 380, startPoint y: 30, endPoint x: 267, endPoint y: 59, distance: 116.3
click at [368, 34] on div "**********" at bounding box center [376, 198] width 753 height 453
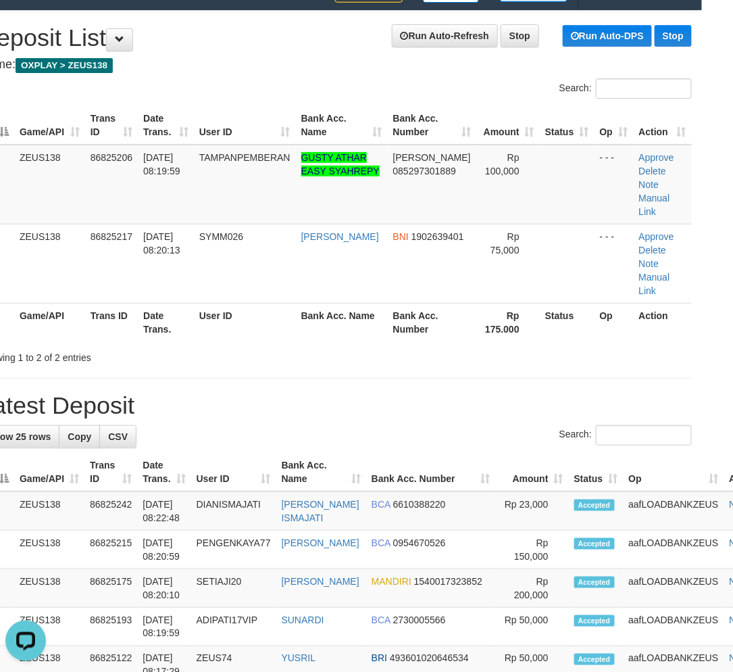
drag, startPoint x: 581, startPoint y: 374, endPoint x: 595, endPoint y: 357, distance: 22.2
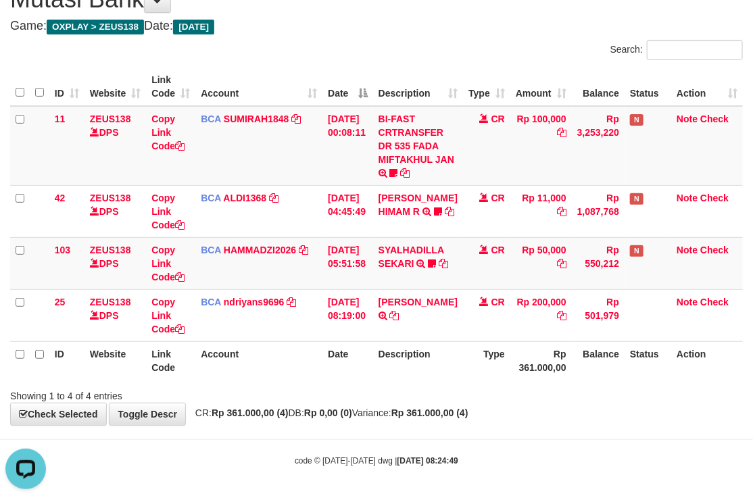
drag, startPoint x: 350, startPoint y: 35, endPoint x: 352, endPoint y: 44, distance: 9.0
click at [354, 43] on div "**********" at bounding box center [376, 198] width 753 height 453
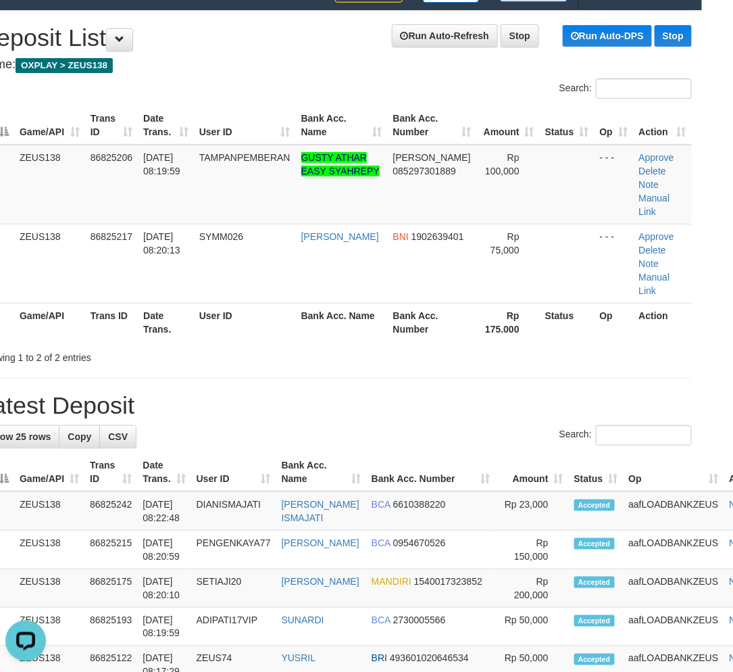
drag, startPoint x: 402, startPoint y: 386, endPoint x: 742, endPoint y: 322, distance: 346.0
click at [434, 392] on h1 "Latest Deposit" at bounding box center [335, 405] width 713 height 27
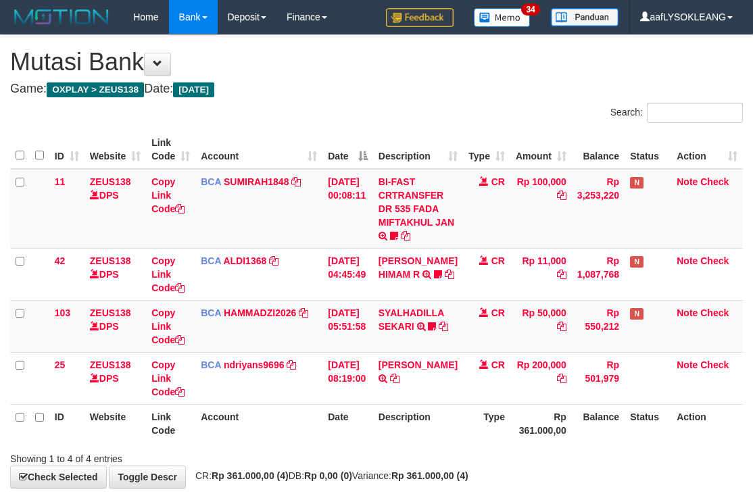
scroll to position [63, 0]
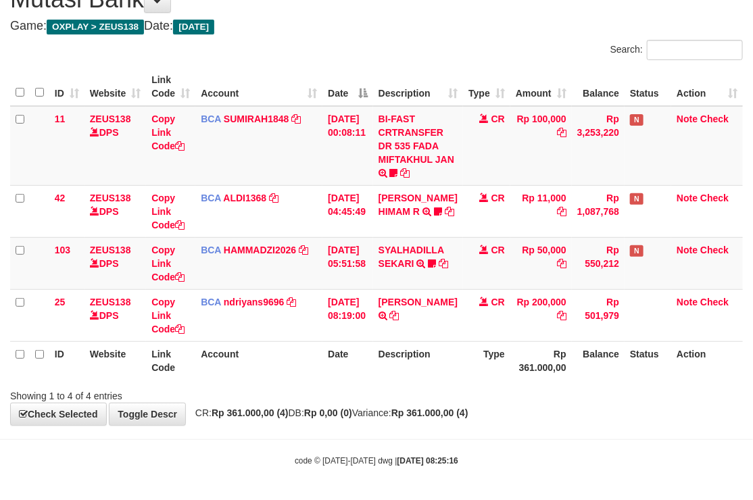
drag, startPoint x: 356, startPoint y: 45, endPoint x: 221, endPoint y: 66, distance: 136.6
click at [354, 47] on div "Search:" at bounding box center [376, 52] width 753 height 24
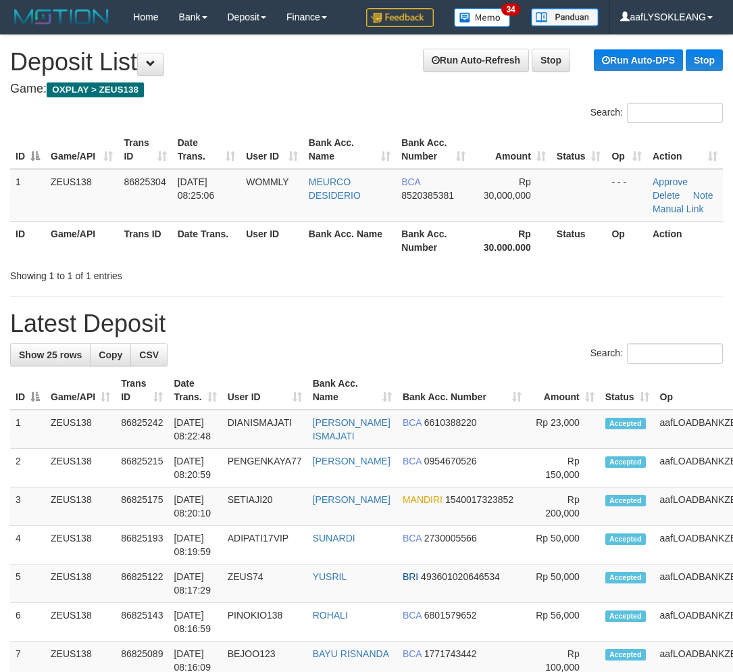
scroll to position [24, 31]
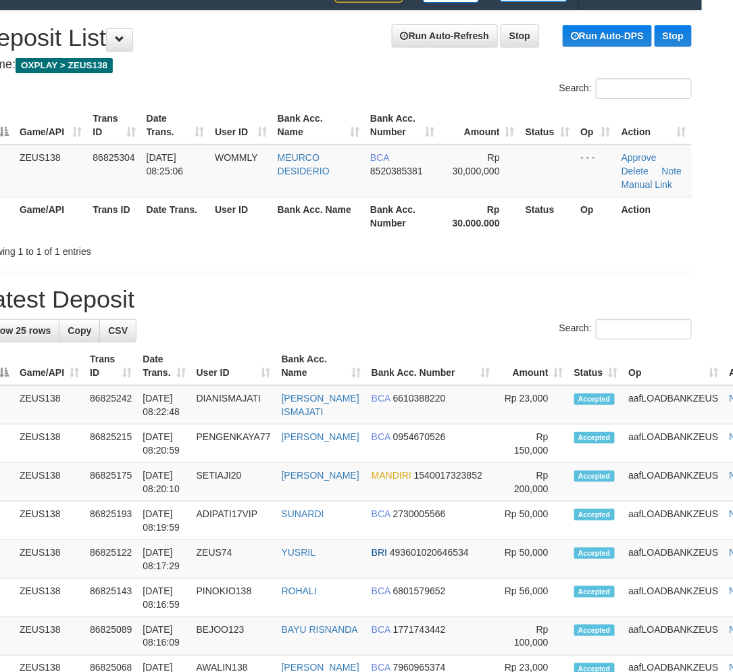
drag, startPoint x: 595, startPoint y: 311, endPoint x: 741, endPoint y: 307, distance: 146.7
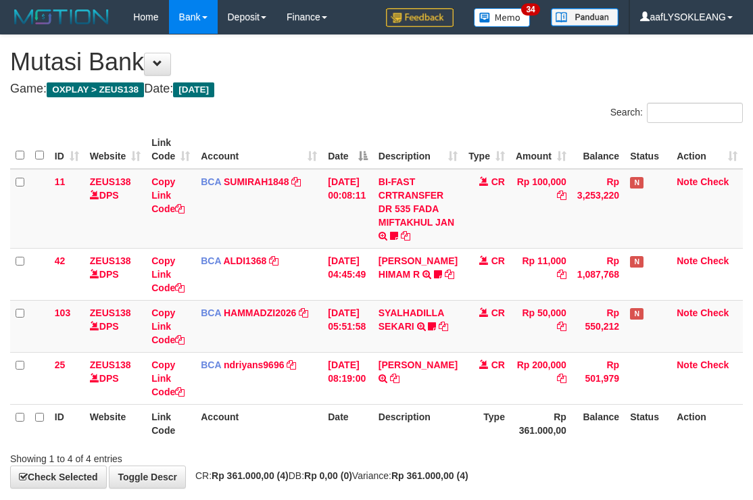
scroll to position [63, 0]
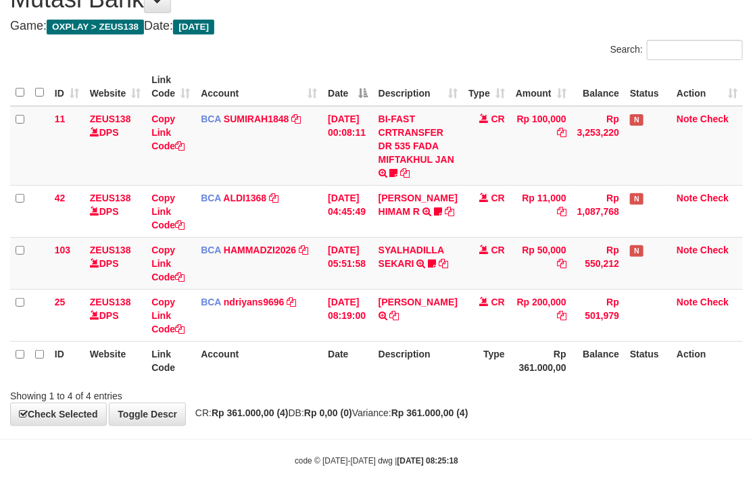
click at [449, 59] on div "Search:" at bounding box center [564, 52] width 356 height 24
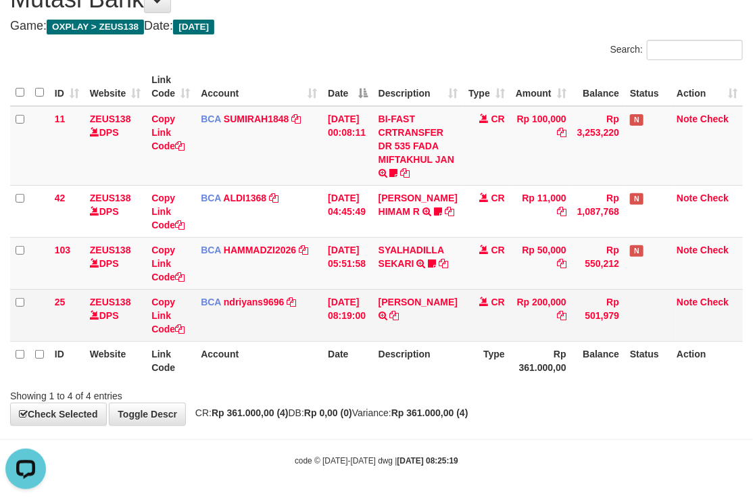
drag, startPoint x: 482, startPoint y: 336, endPoint x: 178, endPoint y: 297, distance: 307.1
click at [464, 333] on td "CR" at bounding box center [486, 315] width 47 height 52
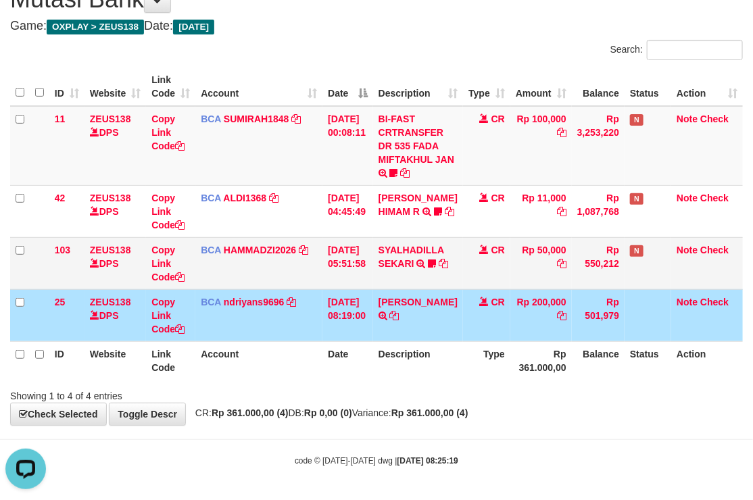
drag, startPoint x: 403, startPoint y: 272, endPoint x: 393, endPoint y: 273, distance: 9.6
click at [394, 273] on td "SYALHADILLA SEKARI TRSF E-BANKING CR 08/31 ZAP41 SYALHADILLA SEKARI youreyes" at bounding box center [418, 263] width 90 height 52
drag, startPoint x: 370, startPoint y: 268, endPoint x: 489, endPoint y: 257, distance: 119.5
click at [391, 267] on td "SYALHADILLA SEKARI TRSF E-BANKING CR 08/31 ZAP41 SYALHADILLA SEKARI youreyes" at bounding box center [418, 263] width 90 height 52
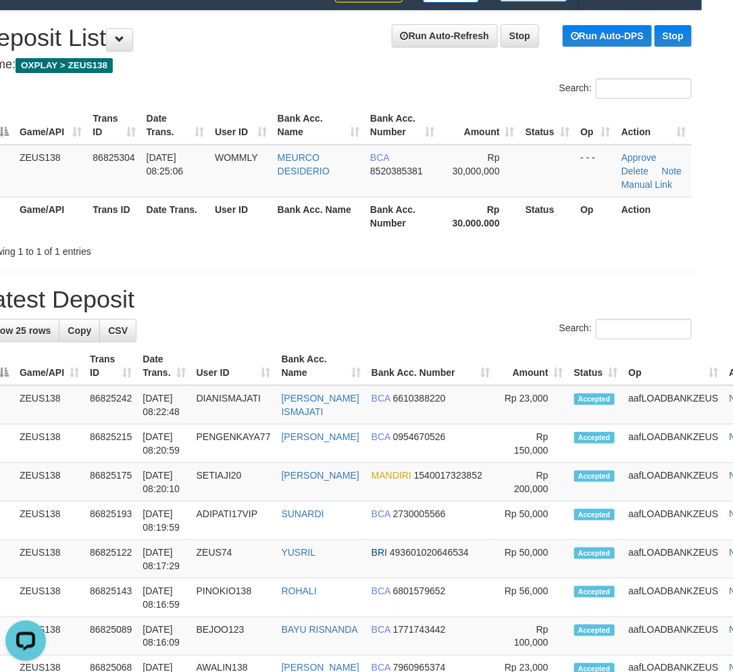
click at [446, 334] on div "Search:" at bounding box center [335, 331] width 713 height 24
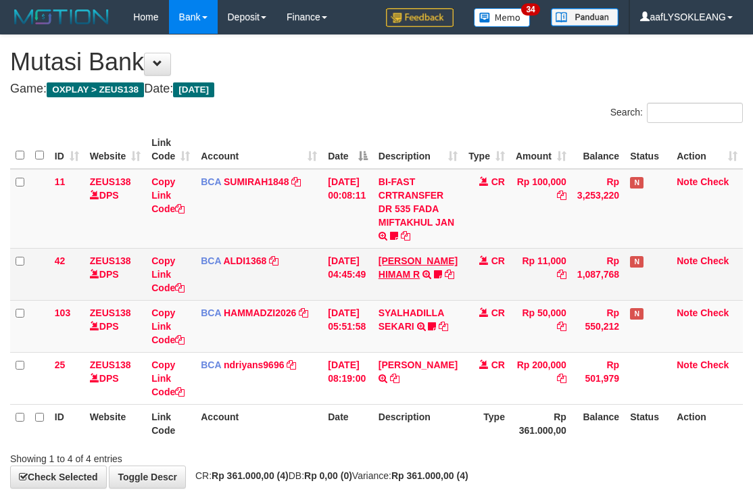
scroll to position [63, 0]
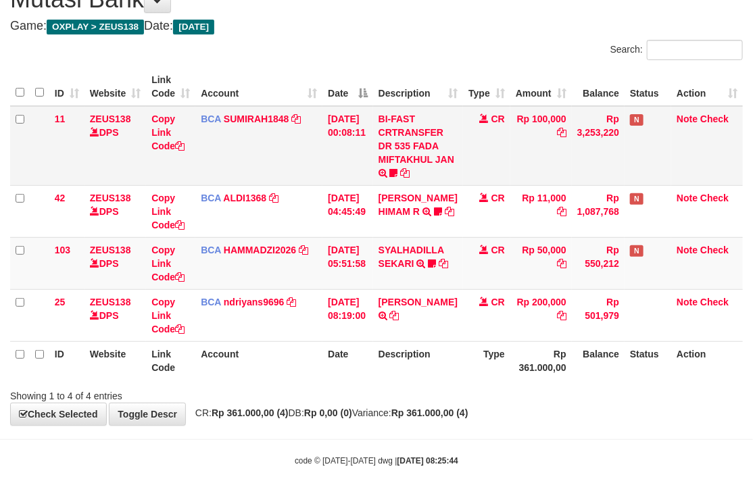
drag, startPoint x: 503, startPoint y: 155, endPoint x: 455, endPoint y: 161, distance: 48.3
click at [495, 153] on td "CR" at bounding box center [486, 146] width 47 height 80
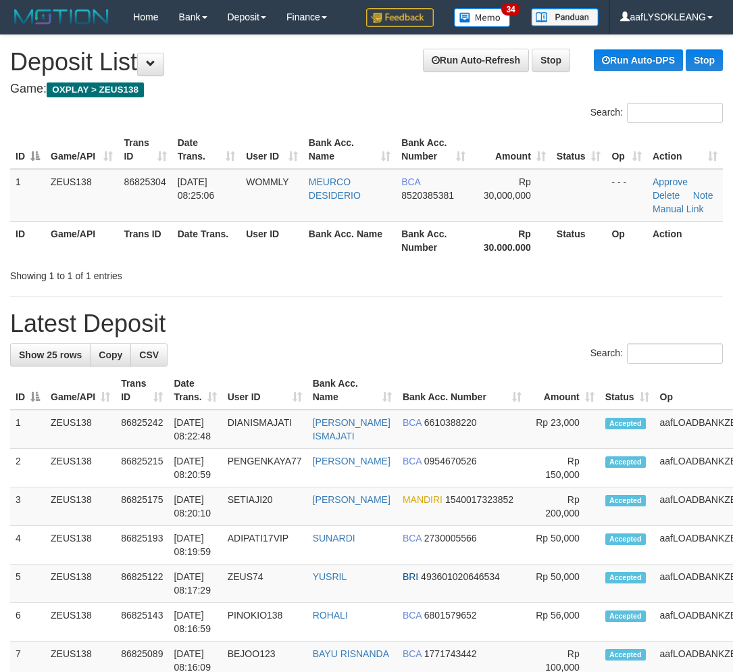
scroll to position [24, 31]
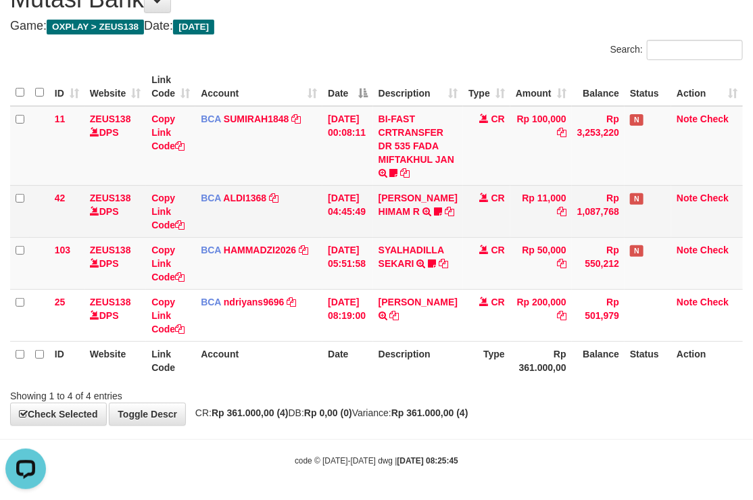
drag, startPoint x: 328, startPoint y: 223, endPoint x: 318, endPoint y: 222, distance: 10.9
click at [325, 224] on tr "42 ZEUS138 DPS Copy Link Code BCA ALDI1368 DPS ALDI mutasi_20250831_3354 | 42 m…" at bounding box center [376, 211] width 732 height 52
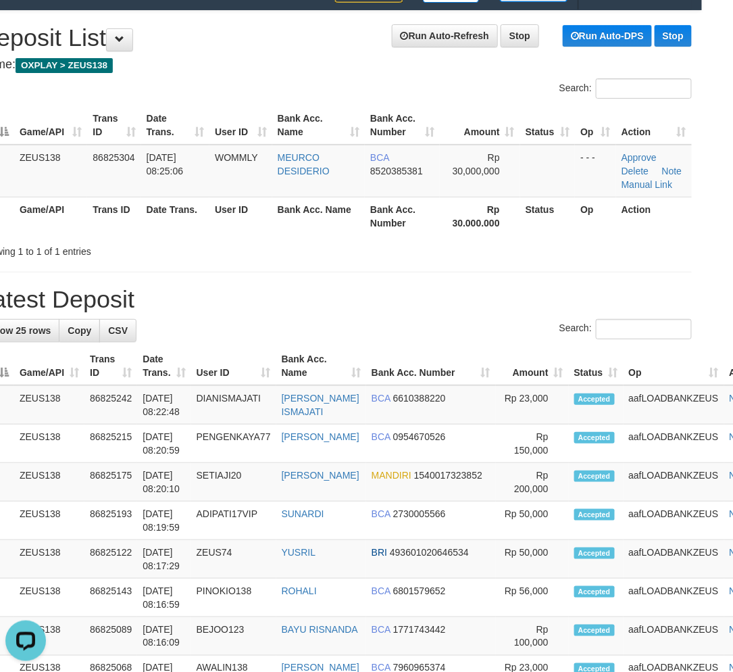
drag, startPoint x: 576, startPoint y: 360, endPoint x: 742, endPoint y: 379, distance: 167.3
click at [585, 360] on th "Status" at bounding box center [596, 366] width 55 height 39
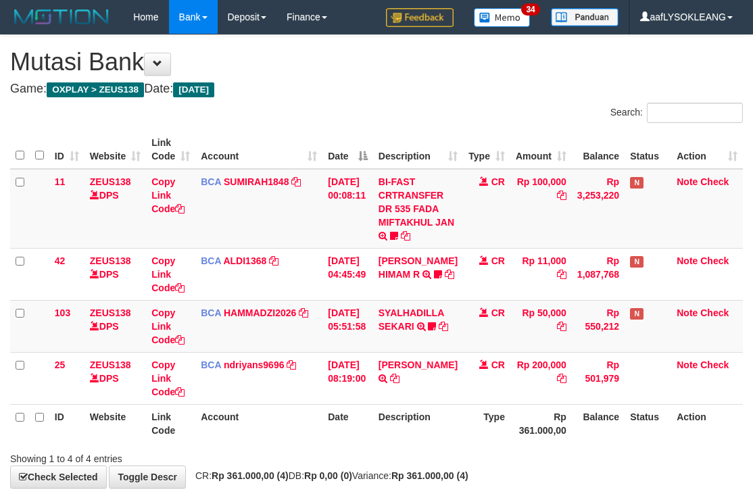
scroll to position [63, 0]
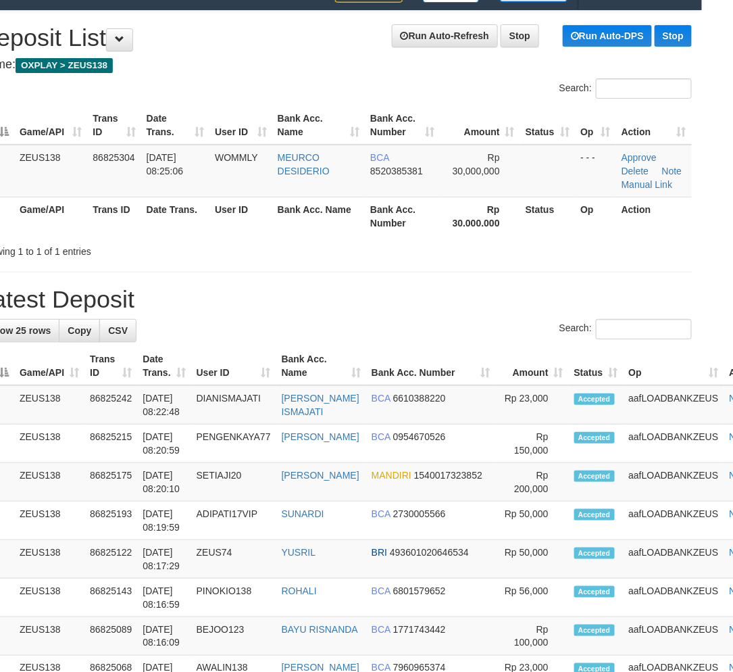
click at [569, 377] on th "Status" at bounding box center [596, 366] width 55 height 39
drag, startPoint x: 641, startPoint y: 389, endPoint x: 742, endPoint y: 394, distance: 101.5
click at [643, 389] on td "aafLOADBANKZEUS" at bounding box center [674, 404] width 101 height 39
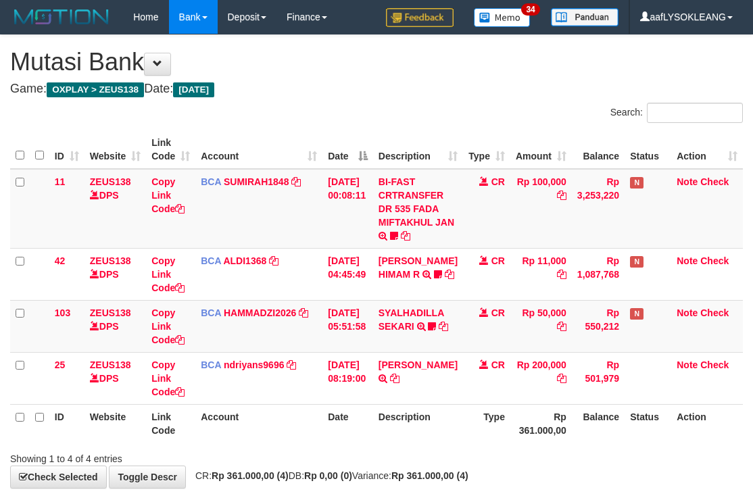
scroll to position [63, 0]
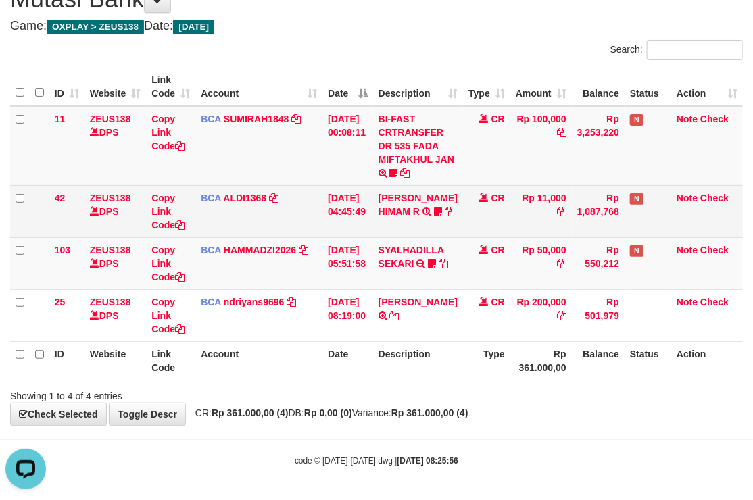
drag, startPoint x: 31, startPoint y: 198, endPoint x: 26, endPoint y: 184, distance: 15.2
click at [26, 185] on tr "42 ZEUS138 DPS Copy Link Code BCA ALDI1368 DPS ALDI mutasi_20250831_3354 | 42 m…" at bounding box center [376, 211] width 732 height 52
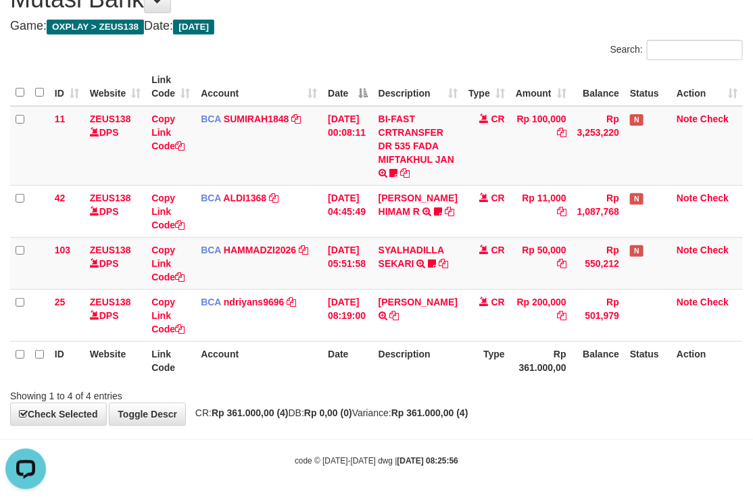
click at [585, 374] on th "Balance" at bounding box center [598, 360] width 53 height 39
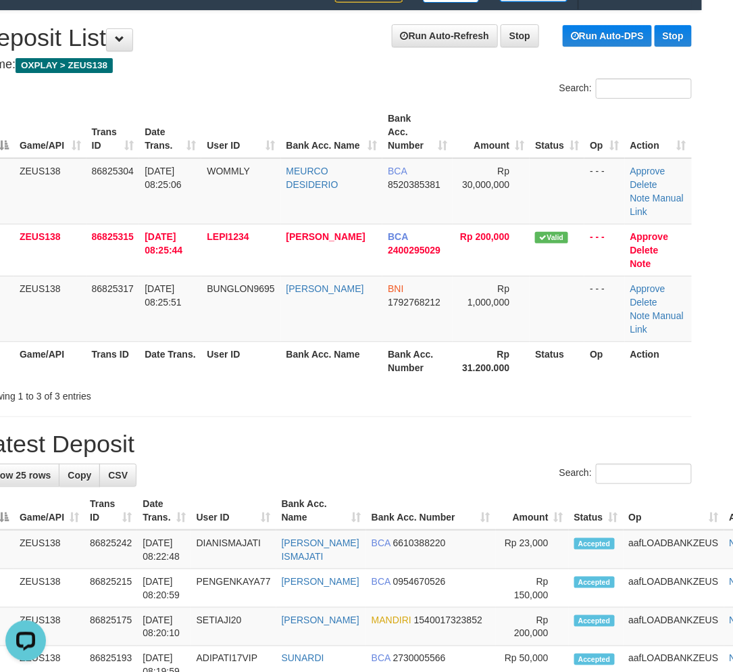
drag, startPoint x: 514, startPoint y: 409, endPoint x: 528, endPoint y: 407, distance: 15.0
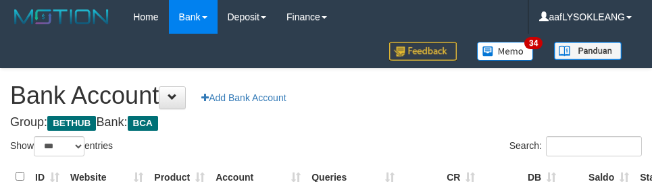
select select "***"
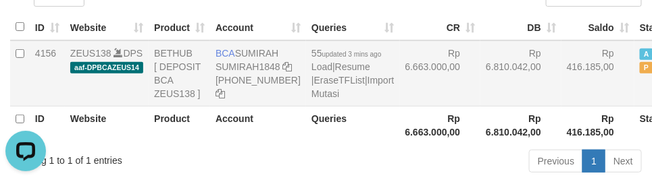
drag, startPoint x: 514, startPoint y: 97, endPoint x: 508, endPoint y: 105, distance: 10.1
click at [561, 99] on td "Rp 416.185,00" at bounding box center [597, 74] width 73 height 66
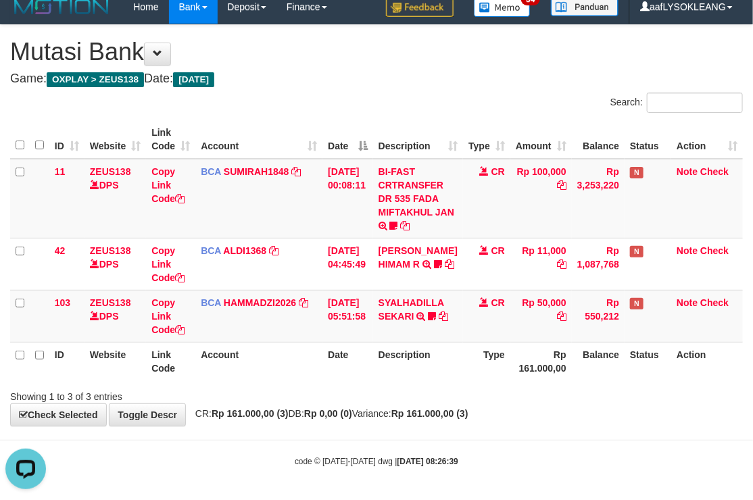
drag, startPoint x: 335, startPoint y: 78, endPoint x: 286, endPoint y: 86, distance: 50.0
click at [331, 82] on h4 "Game: OXPLAY > ZEUS138 Date: Today" at bounding box center [376, 79] width 732 height 14
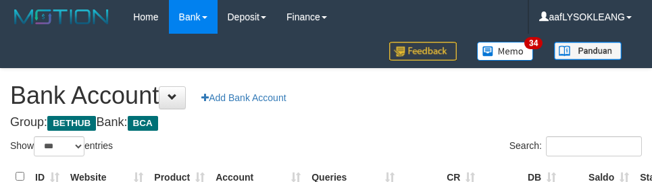
select select "***"
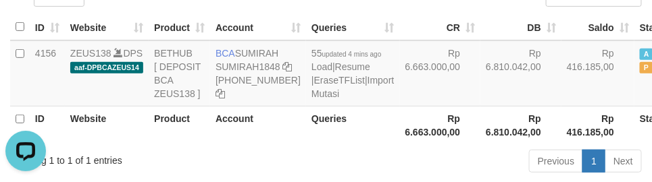
drag, startPoint x: 382, startPoint y: 82, endPoint x: 428, endPoint y: 193, distance: 119.3
click at [400, 89] on td "Rp 6.663.000,00" at bounding box center [440, 74] width 81 height 66
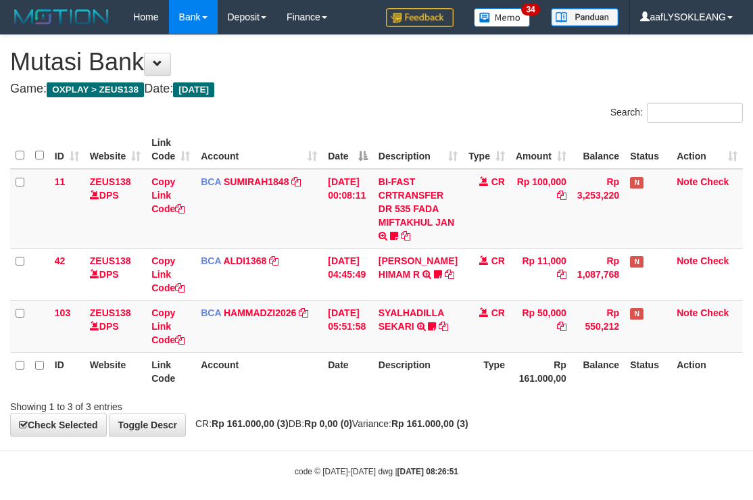
scroll to position [10, 0]
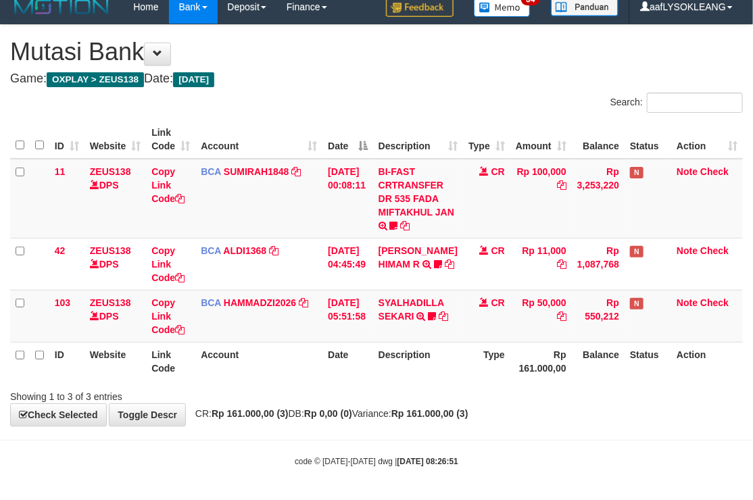
click at [388, 53] on h1 "Mutasi Bank" at bounding box center [376, 52] width 732 height 27
drag, startPoint x: 461, startPoint y: 97, endPoint x: 445, endPoint y: 103, distance: 17.3
click at [451, 102] on div "Search:" at bounding box center [564, 105] width 356 height 24
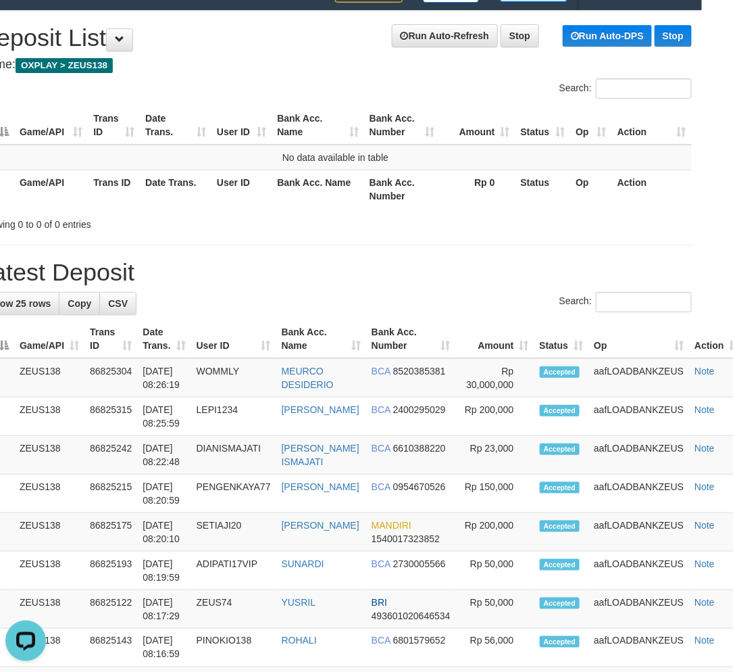
drag, startPoint x: 329, startPoint y: 266, endPoint x: 332, endPoint y: 274, distance: 9.2
click at [329, 269] on h1 "Latest Deposit" at bounding box center [335, 272] width 713 height 27
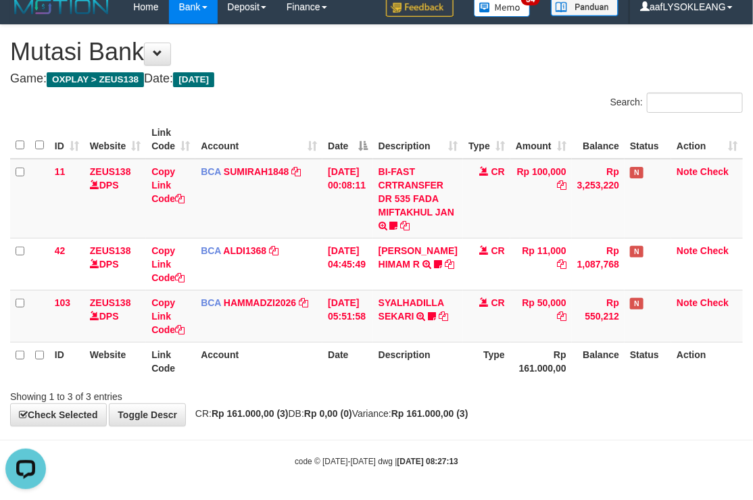
click at [349, 93] on div "**********" at bounding box center [376, 225] width 753 height 401
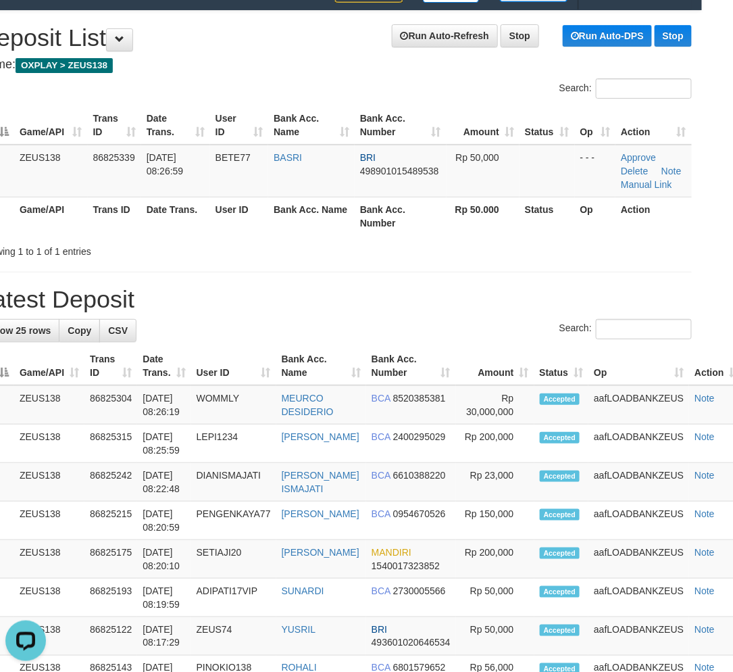
drag, startPoint x: 404, startPoint y: 275, endPoint x: 442, endPoint y: 291, distance: 41.2
drag, startPoint x: 552, startPoint y: 282, endPoint x: 626, endPoint y: 282, distance: 73.6
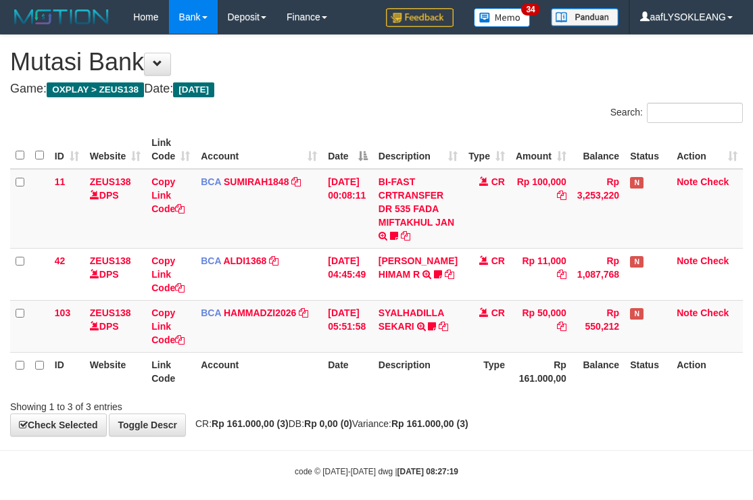
scroll to position [10, 0]
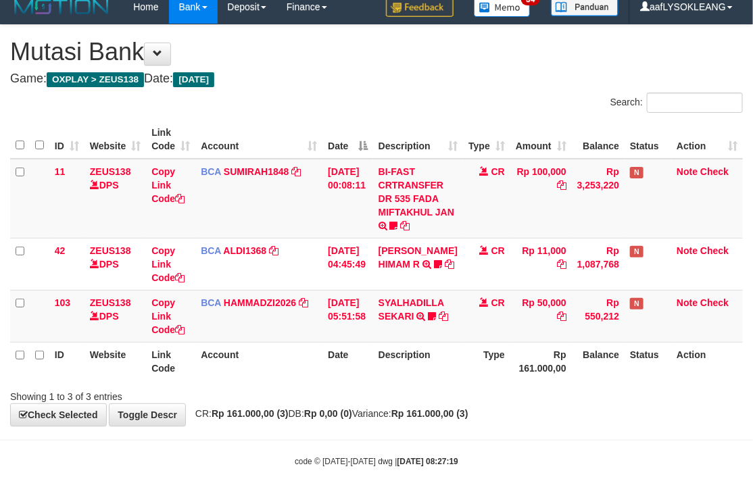
drag, startPoint x: 351, startPoint y: 86, endPoint x: 334, endPoint y: 89, distance: 17.1
click at [338, 89] on div "**********" at bounding box center [376, 225] width 753 height 401
drag, startPoint x: 430, startPoint y: 163, endPoint x: 420, endPoint y: 163, distance: 10.1
click at [422, 159] on td "BI-FAST CRTRANSFER DR 535 FADA MIFTAKHUL JAN Adlian11" at bounding box center [418, 199] width 90 height 80
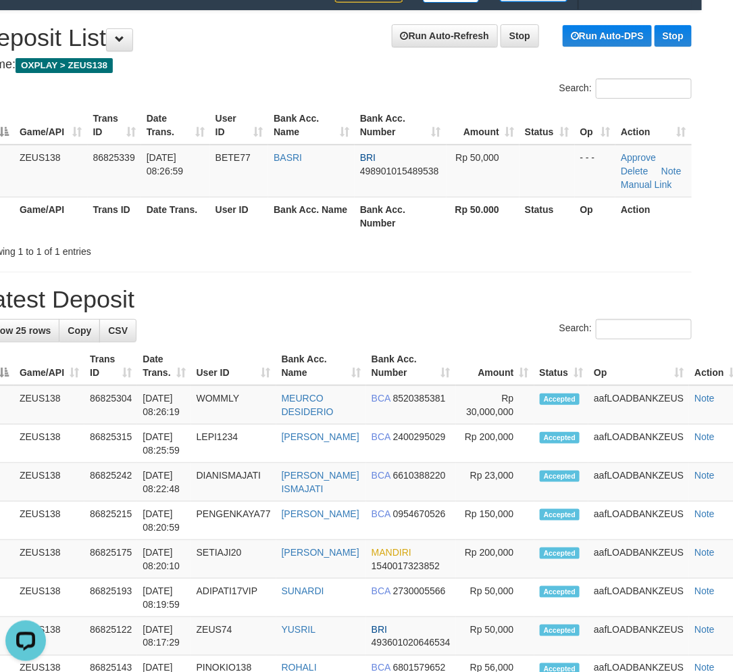
drag, startPoint x: 555, startPoint y: 366, endPoint x: 596, endPoint y: 363, distance: 40.7
click at [564, 366] on th "Status" at bounding box center [561, 366] width 55 height 39
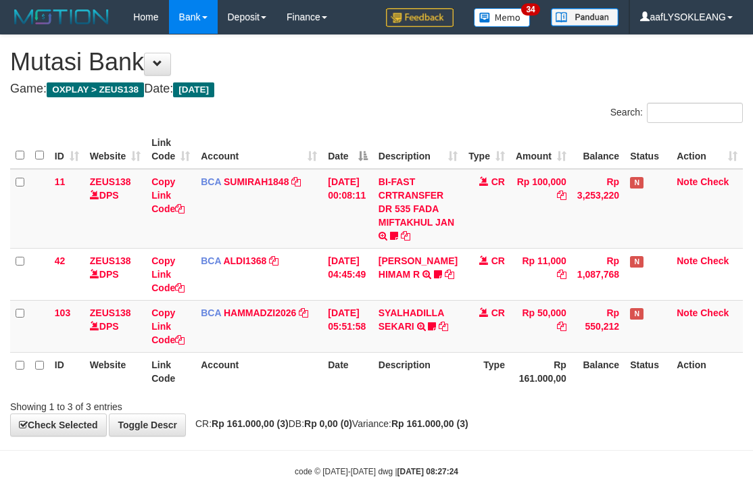
scroll to position [10, 0]
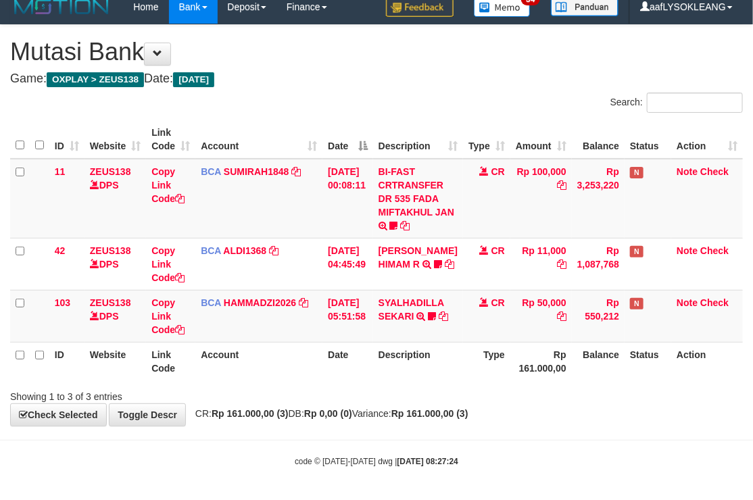
click at [384, 112] on div "Search:" at bounding box center [564, 105] width 376 height 24
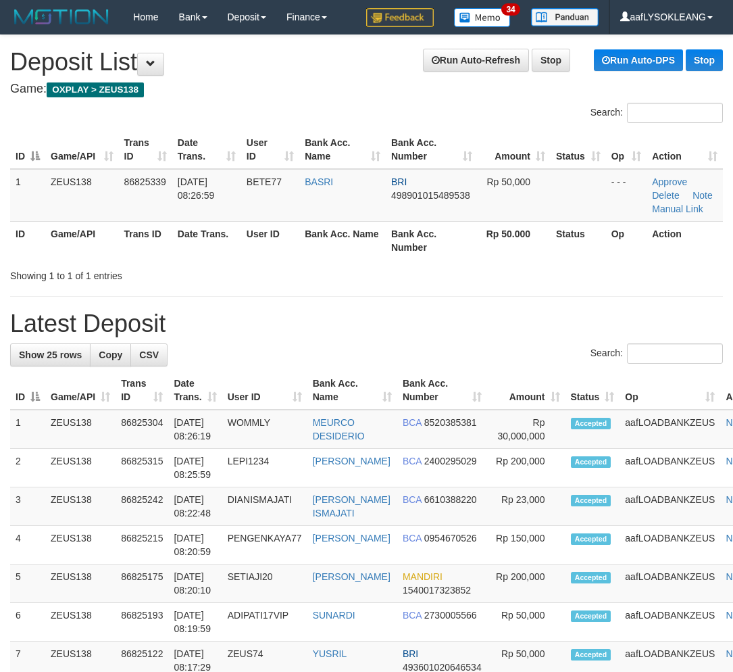
scroll to position [24, 31]
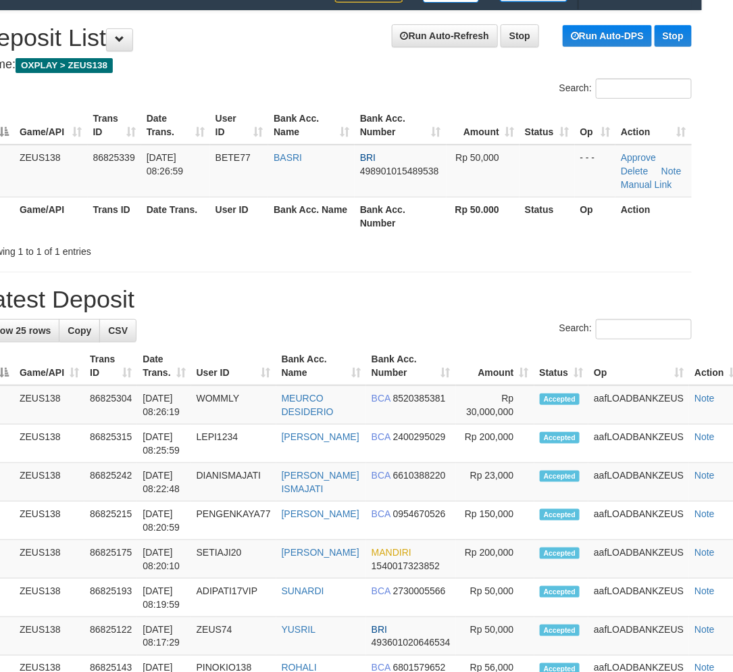
drag, startPoint x: 617, startPoint y: 311, endPoint x: 743, endPoint y: 309, distance: 126.4
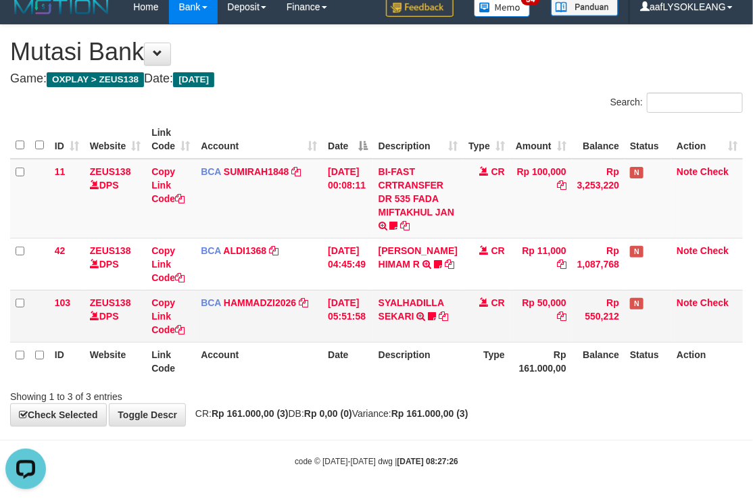
drag, startPoint x: 416, startPoint y: 361, endPoint x: 251, endPoint y: 318, distance: 170.0
click at [413, 359] on th "Description" at bounding box center [418, 361] width 90 height 39
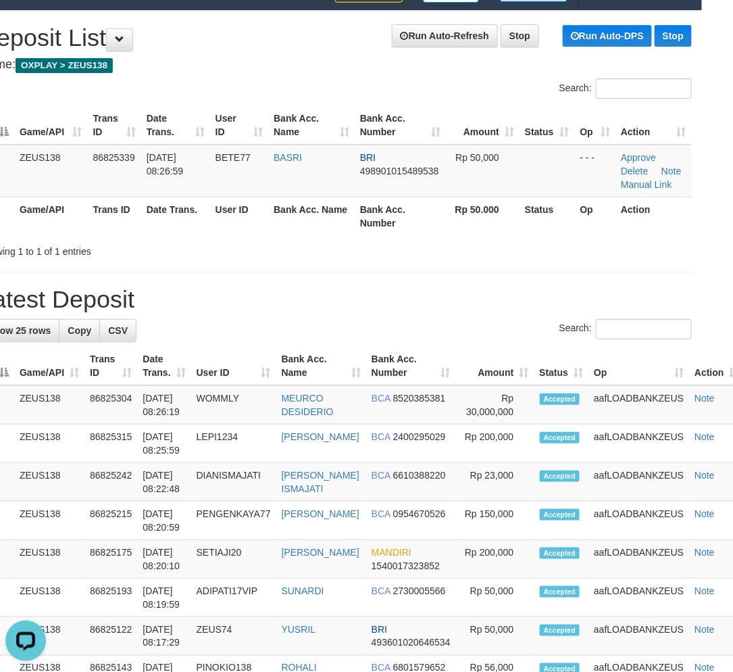
click at [595, 291] on h1 "Latest Deposit" at bounding box center [335, 299] width 713 height 27
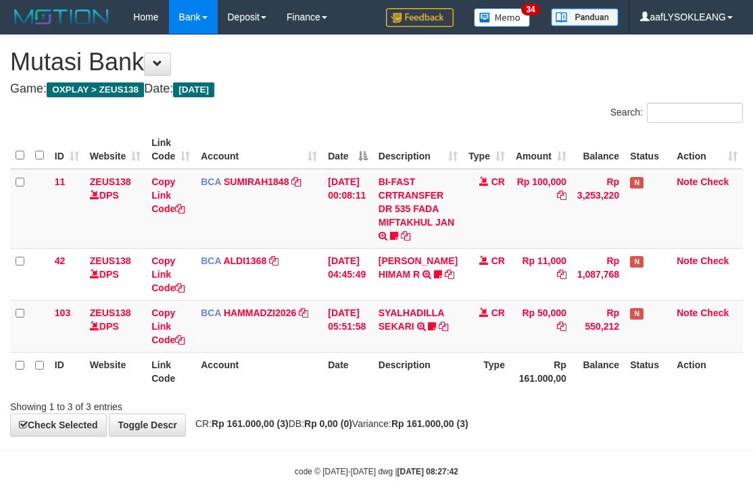
scroll to position [10, 0]
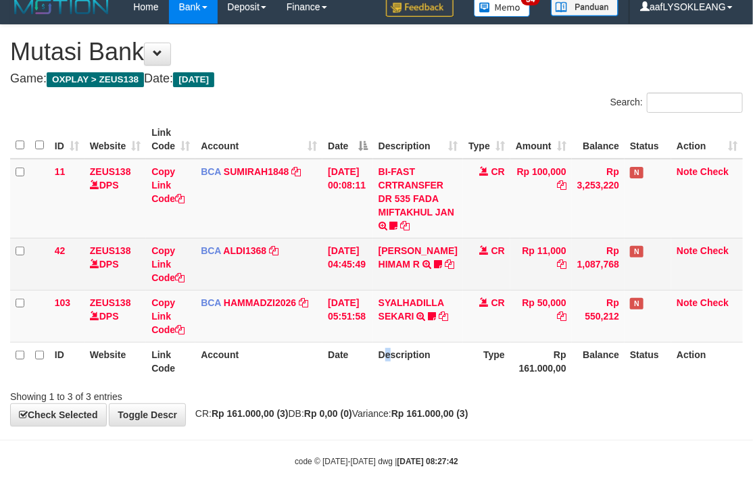
drag, startPoint x: 393, startPoint y: 362, endPoint x: 38, endPoint y: 238, distance: 375.9
click at [388, 361] on th "Description" at bounding box center [418, 361] width 90 height 39
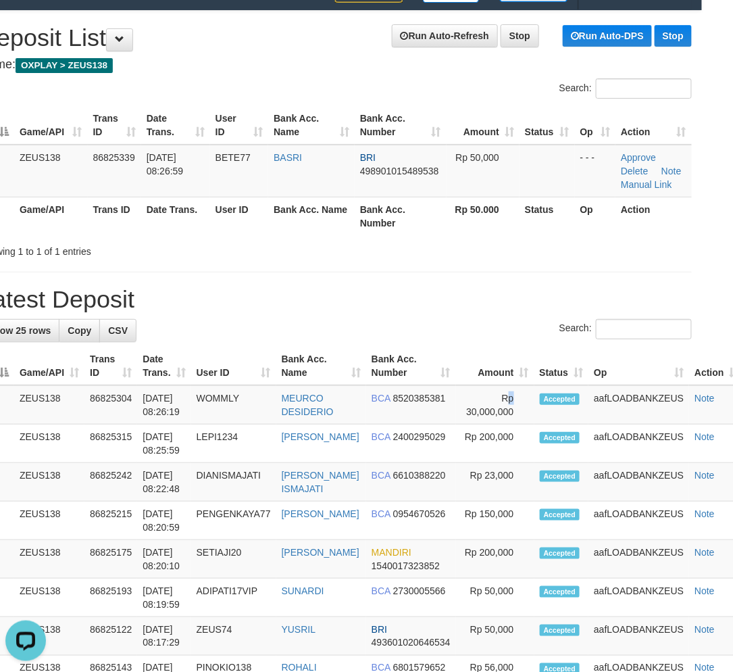
drag, startPoint x: 512, startPoint y: 386, endPoint x: 739, endPoint y: 484, distance: 247.5
click at [516, 385] on td "Rp 30,000,000" at bounding box center [495, 404] width 78 height 39
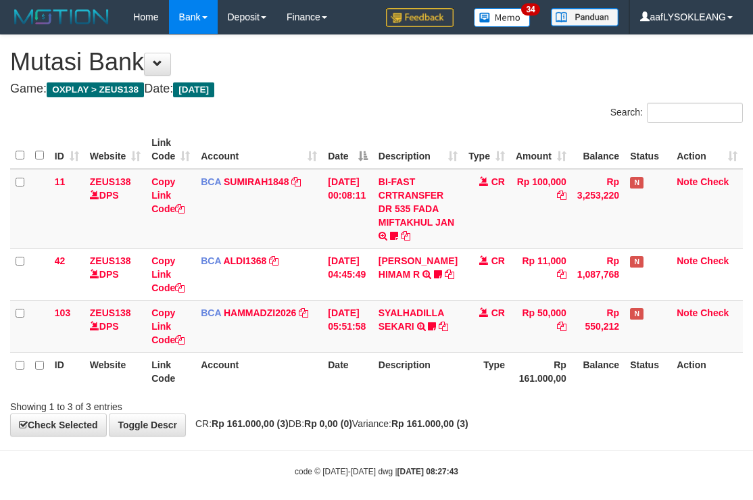
scroll to position [10, 0]
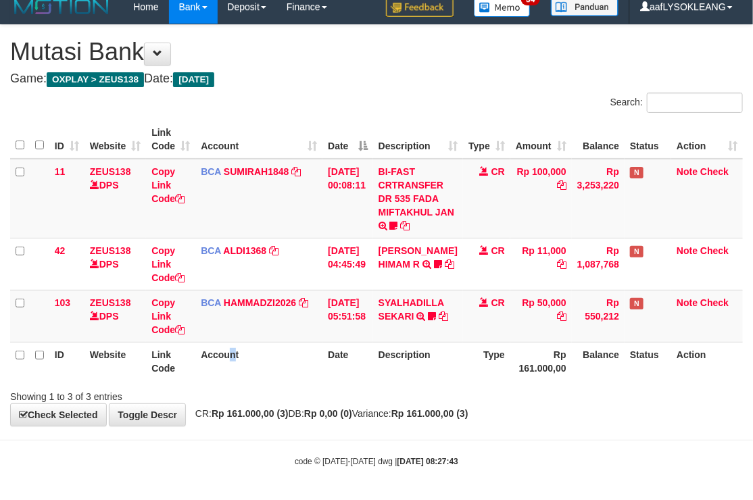
click at [234, 370] on th "Account" at bounding box center [258, 361] width 127 height 39
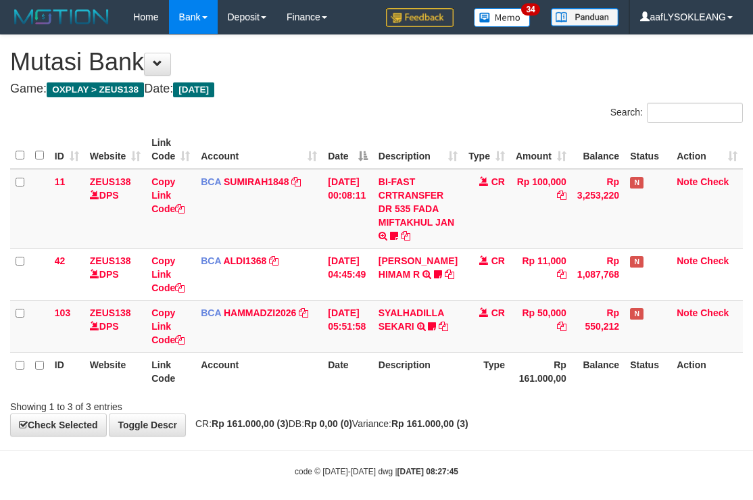
scroll to position [10, 0]
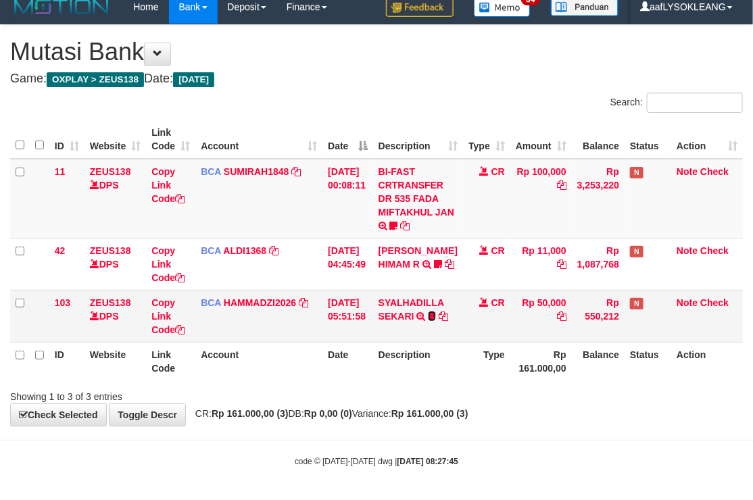
click at [436, 316] on icon at bounding box center [432, 315] width 8 height 9
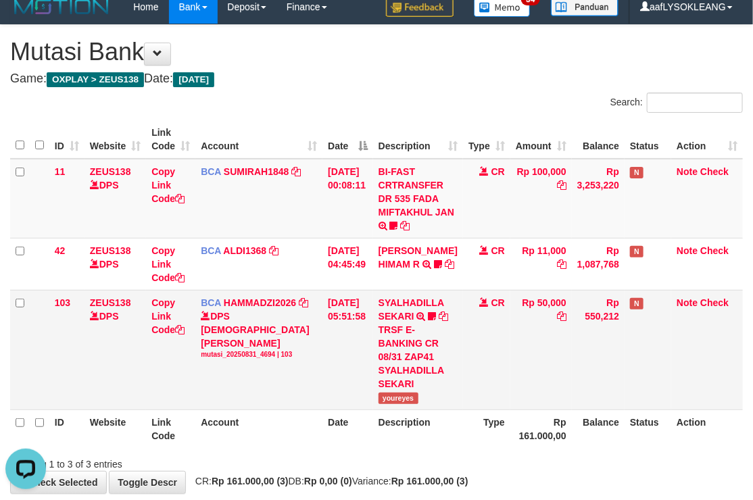
scroll to position [0, 0]
click at [396, 404] on span "youreyes" at bounding box center [398, 398] width 40 height 11
drag, startPoint x: 396, startPoint y: 410, endPoint x: 380, endPoint y: 394, distance: 22.5
click at [395, 404] on span "youreyes" at bounding box center [398, 398] width 40 height 11
copy span "youreyes"
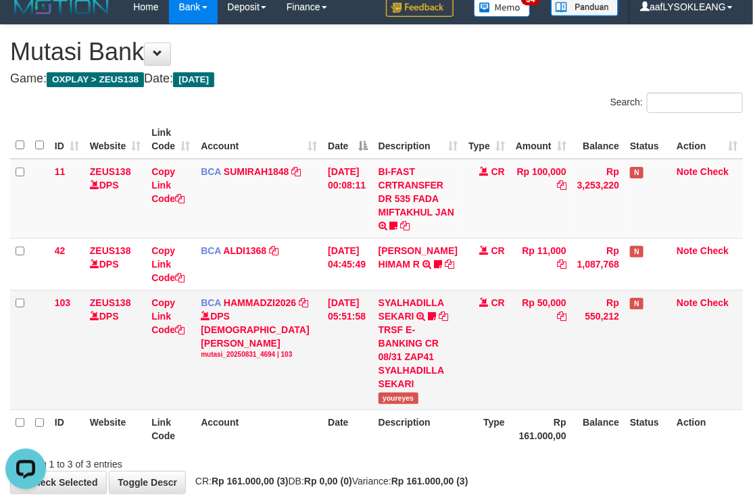
drag, startPoint x: 496, startPoint y: 346, endPoint x: 484, endPoint y: 340, distance: 13.0
click at [488, 339] on td "CR" at bounding box center [486, 350] width 47 height 120
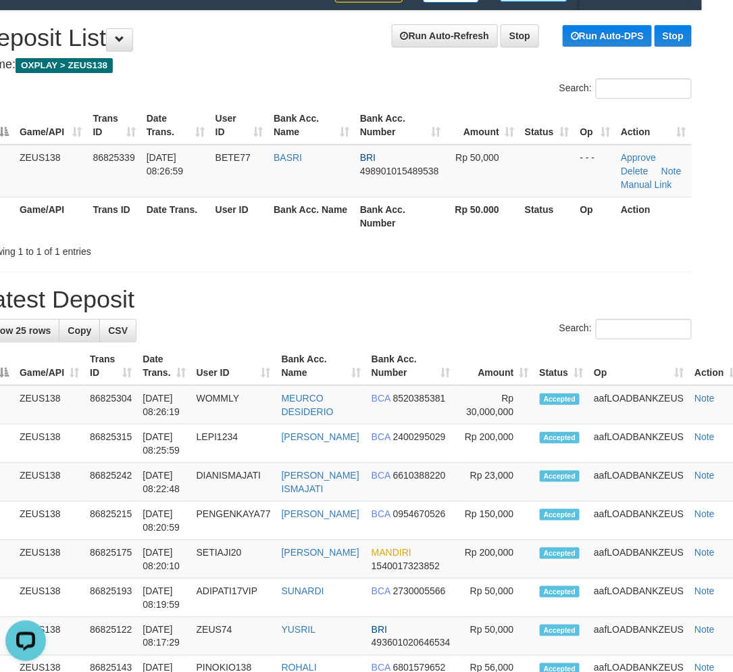
drag, startPoint x: 455, startPoint y: 268, endPoint x: 457, endPoint y: 261, distance: 7.1
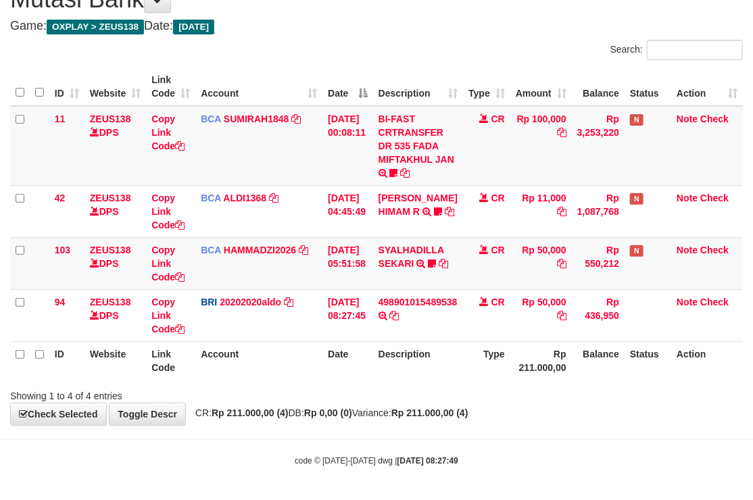
click at [578, 366] on tr "ID Website Link Code Account Date Description Type Rp 211.000,00 Balance Status…" at bounding box center [376, 360] width 732 height 39
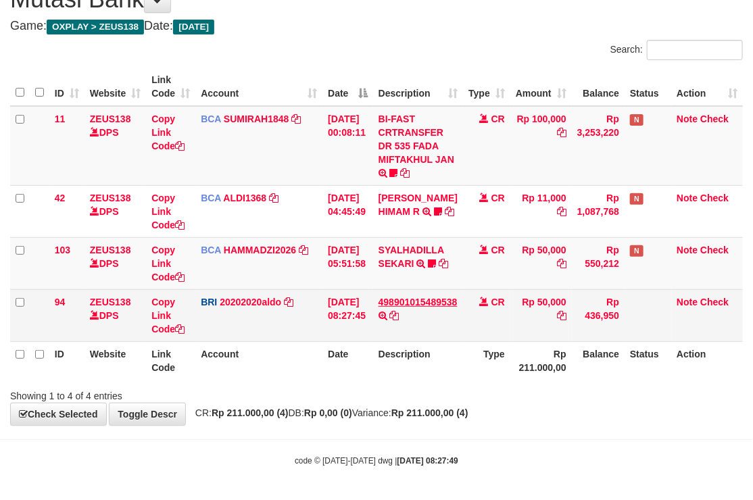
scroll to position [63, 0]
click at [165, 327] on link "Copy Link Code" at bounding box center [167, 316] width 33 height 38
drag, startPoint x: 165, startPoint y: 327, endPoint x: 98, endPoint y: 313, distance: 68.4
click at [165, 326] on link "Copy Link Code" at bounding box center [167, 316] width 33 height 38
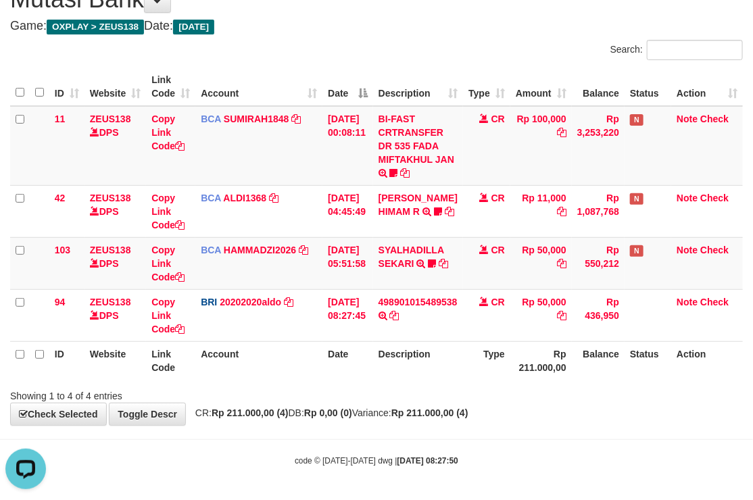
scroll to position [170, 0]
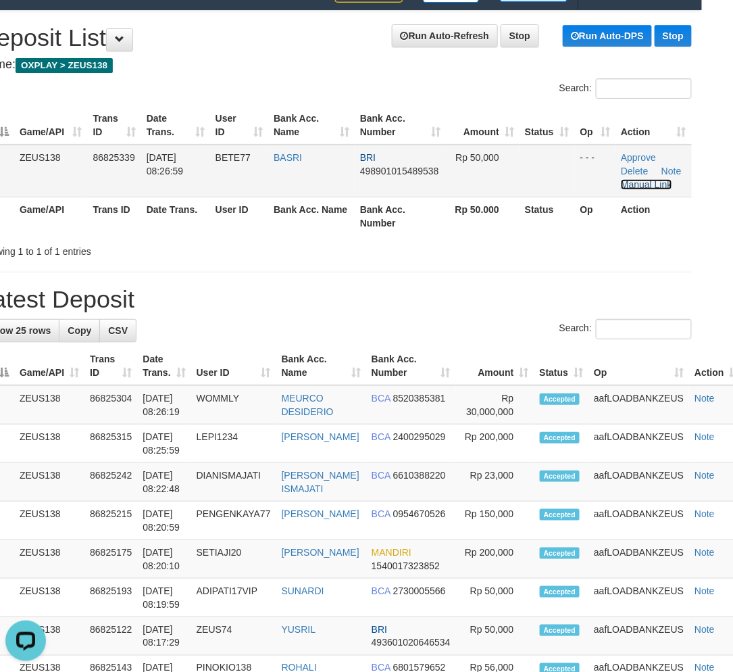
click at [651, 184] on link "Manual Link" at bounding box center [646, 184] width 51 height 11
drag, startPoint x: 356, startPoint y: 279, endPoint x: 743, endPoint y: 402, distance: 406.2
click at [539, 336] on div "Search:" at bounding box center [335, 331] width 713 height 24
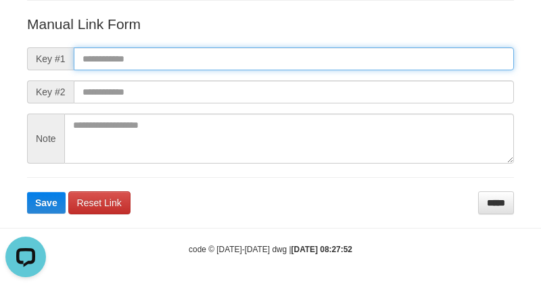
paste input "**********"
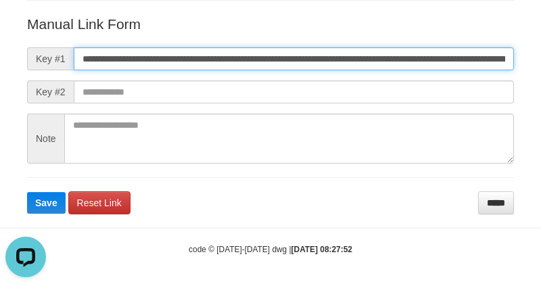
click at [315, 61] on input "**********" at bounding box center [294, 58] width 440 height 23
type input "**********"
click at [27, 192] on button "Save" at bounding box center [46, 203] width 39 height 22
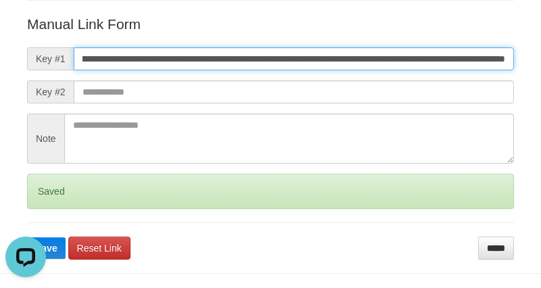
click at [27, 237] on button "Save" at bounding box center [46, 248] width 39 height 22
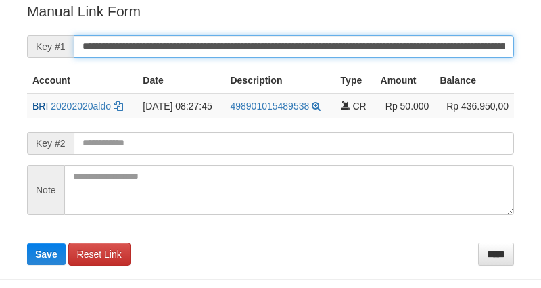
click at [27, 243] on button "Save" at bounding box center [46, 254] width 39 height 22
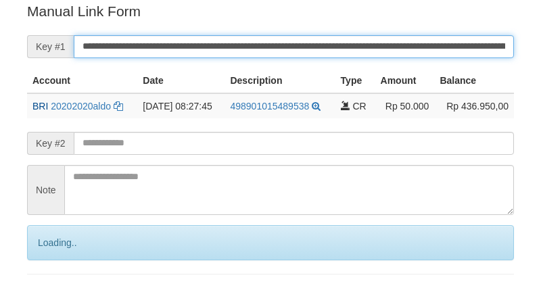
click at [449, 53] on input "**********" at bounding box center [294, 46] width 440 height 23
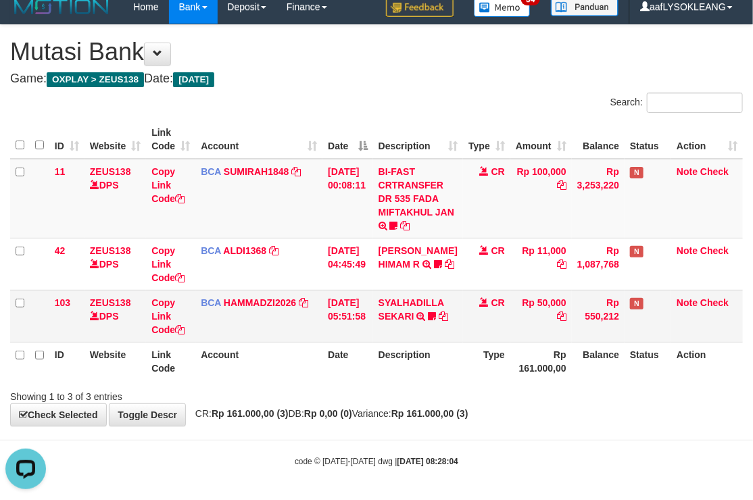
drag, startPoint x: 497, startPoint y: 306, endPoint x: 463, endPoint y: 297, distance: 34.9
click at [480, 300] on td "CR" at bounding box center [486, 316] width 47 height 52
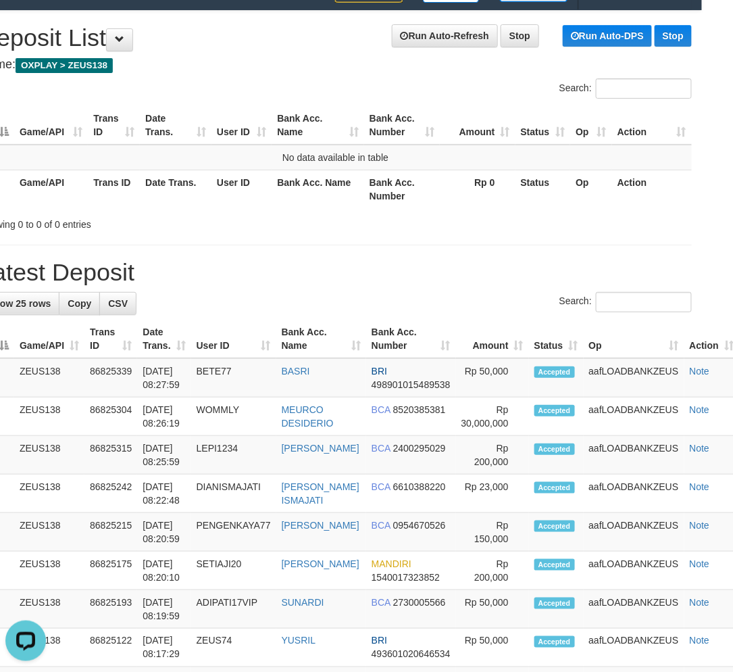
drag, startPoint x: 478, startPoint y: 266, endPoint x: 665, endPoint y: 284, distance: 187.4
click at [484, 264] on h1 "Latest Deposit" at bounding box center [335, 272] width 713 height 27
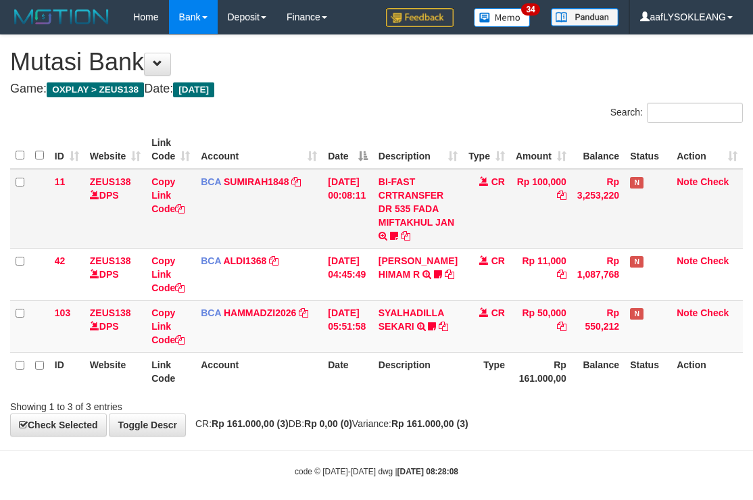
scroll to position [10, 0]
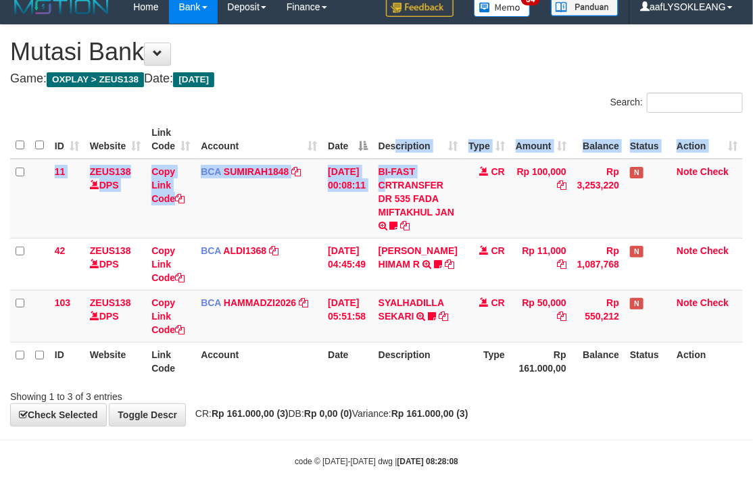
drag, startPoint x: 401, startPoint y: 157, endPoint x: 122, endPoint y: 151, distance: 279.1
click at [399, 153] on table "ID Website Link Code Account Date Description Type Amount Balance Status Action…" at bounding box center [376, 250] width 732 height 260
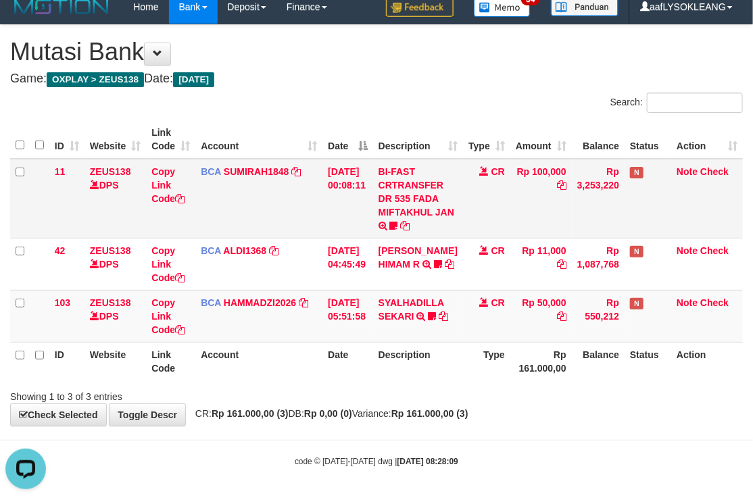
click at [244, 207] on td "BCA SUMIRAH1848 DPS SUMIRAH mutasi_20250831_4156 | 11 mutasi_20250831_4156 | 11" at bounding box center [258, 199] width 127 height 80
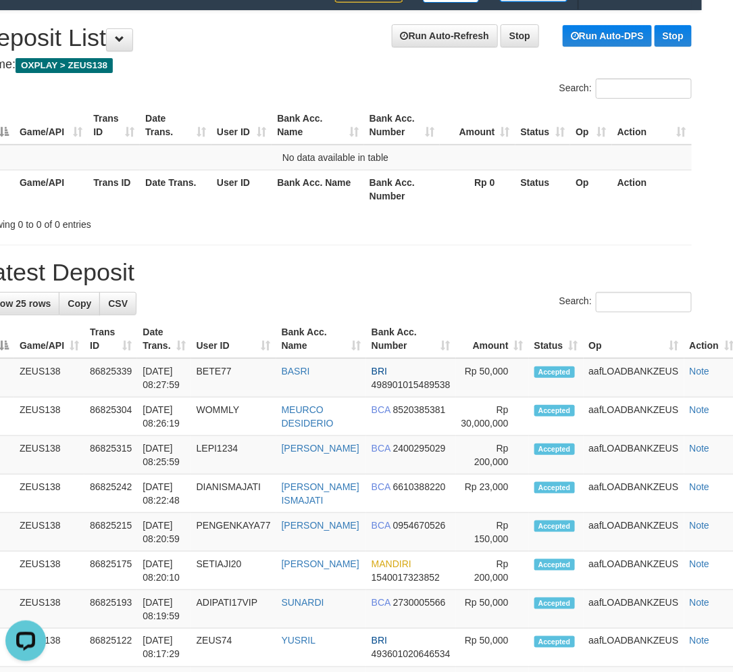
drag, startPoint x: 859, startPoint y: 601, endPoint x: 891, endPoint y: 599, distance: 31.8
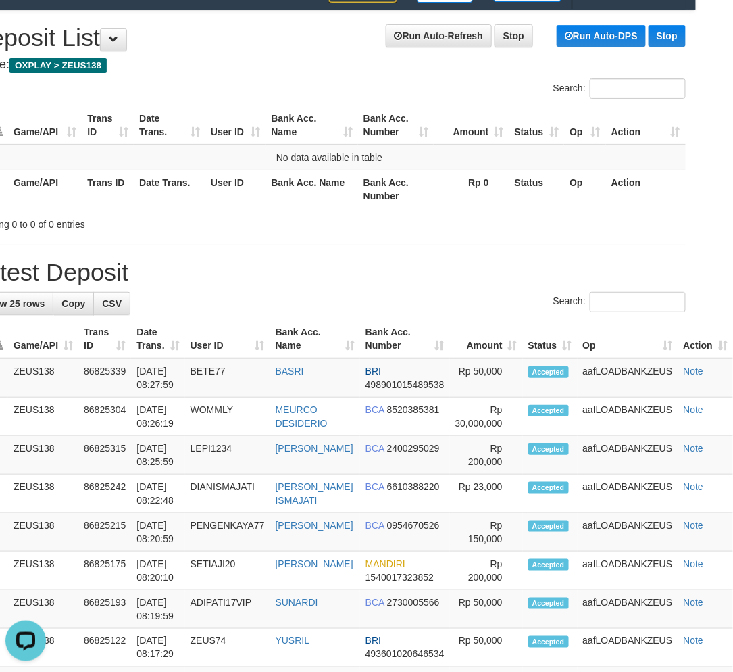
drag, startPoint x: 514, startPoint y: 210, endPoint x: 650, endPoint y: 241, distance: 139.2
click at [523, 212] on div "Showing 0 to 0 of 0 entries" at bounding box center [329, 221] width 733 height 19
drag, startPoint x: 447, startPoint y: 255, endPoint x: 550, endPoint y: 260, distance: 102.8
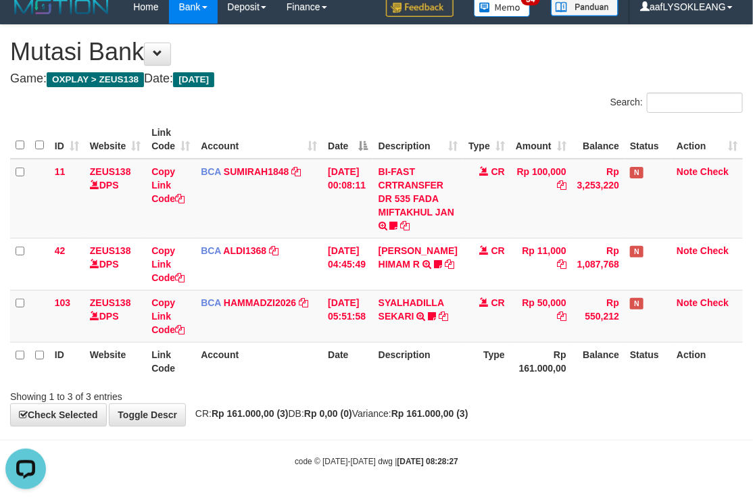
drag, startPoint x: 361, startPoint y: 76, endPoint x: 221, endPoint y: 89, distance: 140.5
click at [361, 88] on div "**********" at bounding box center [376, 225] width 753 height 401
click at [359, 89] on div "**********" at bounding box center [376, 225] width 753 height 401
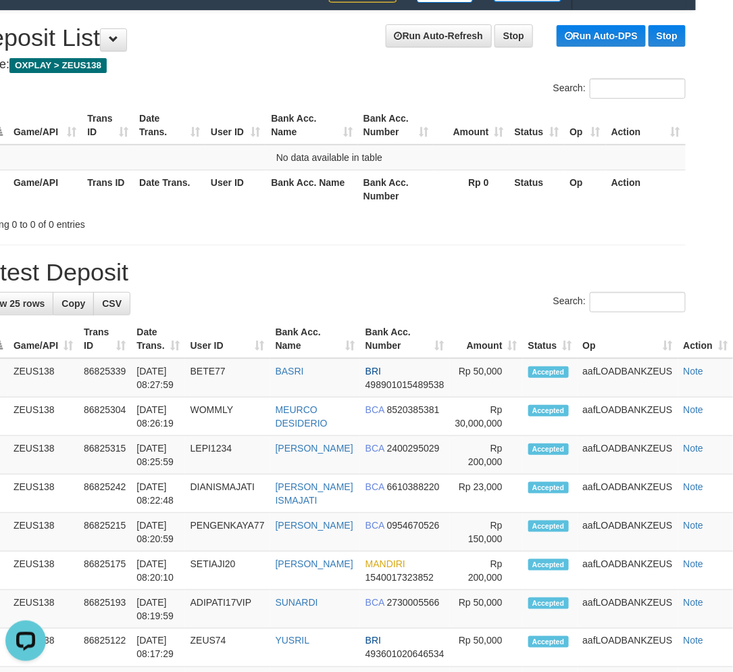
drag, startPoint x: 414, startPoint y: 236, endPoint x: 420, endPoint y: 232, distance: 7.2
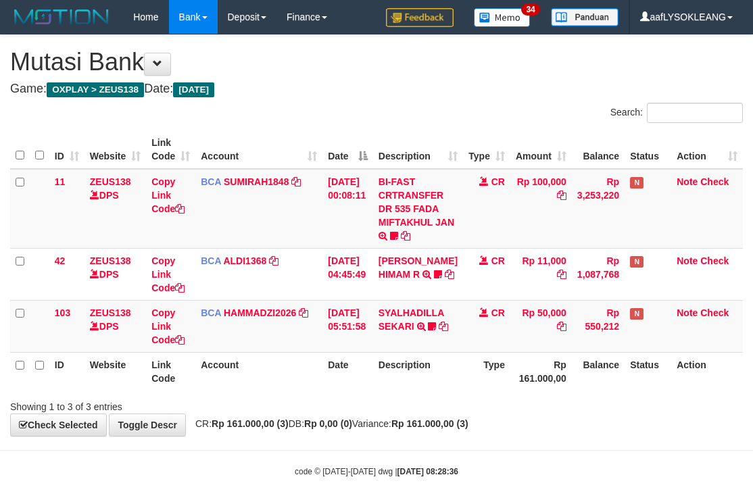
scroll to position [10, 0]
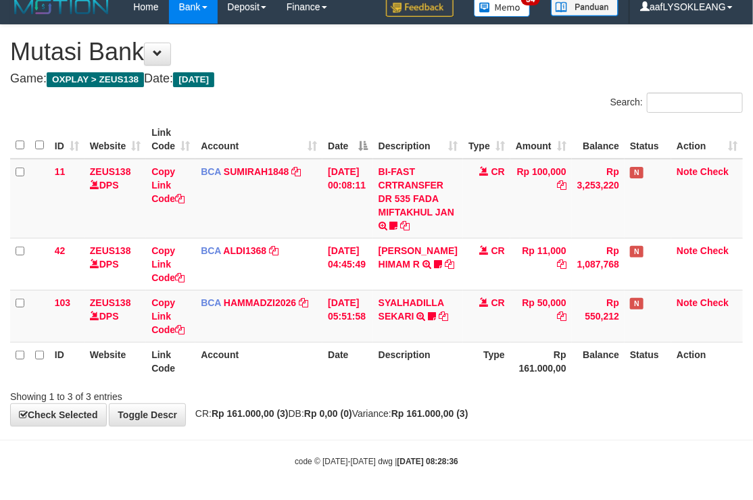
click at [254, 112] on div "Search:" at bounding box center [376, 105] width 753 height 24
click at [357, 95] on div "Search:" at bounding box center [376, 105] width 753 height 24
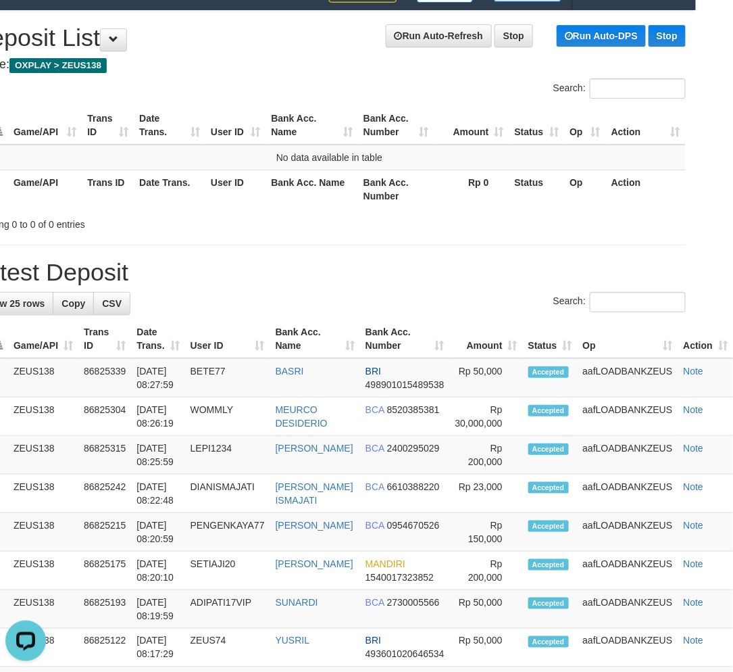
drag, startPoint x: 419, startPoint y: 261, endPoint x: 732, endPoint y: 293, distance: 315.0
click at [459, 274] on h1 "Latest Deposit" at bounding box center [329, 272] width 713 height 27
click at [510, 278] on h1 "Latest Deposit" at bounding box center [329, 272] width 713 height 27
drag, startPoint x: 570, startPoint y: 247, endPoint x: 697, endPoint y: 258, distance: 126.8
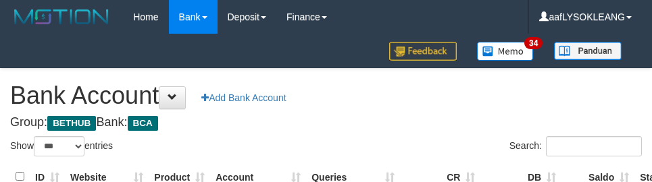
select select "***"
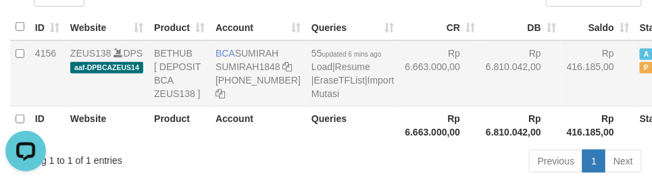
click at [480, 82] on td "Rp 6.810.042,00" at bounding box center [520, 74] width 81 height 66
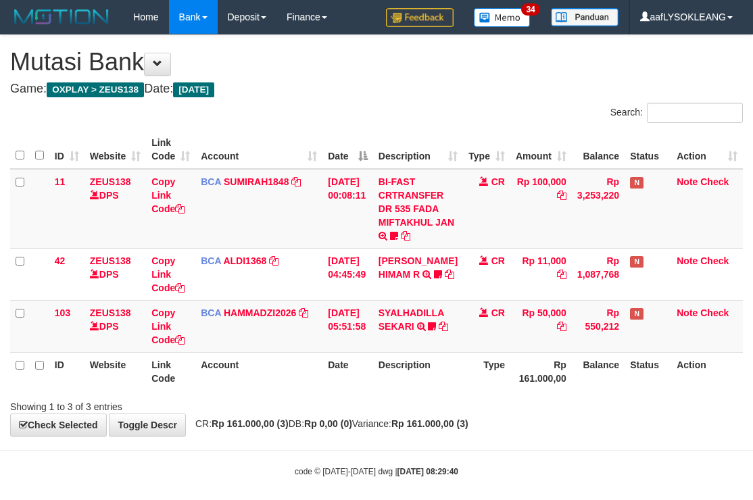
scroll to position [10, 0]
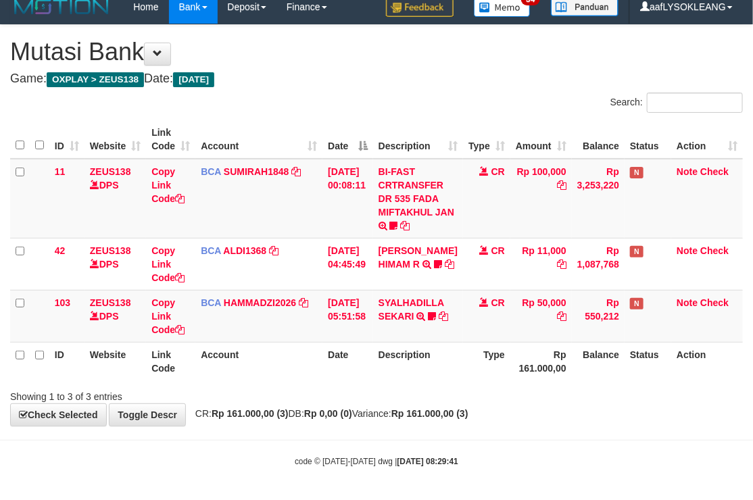
click at [366, 104] on div "Search:" at bounding box center [376, 105] width 753 height 24
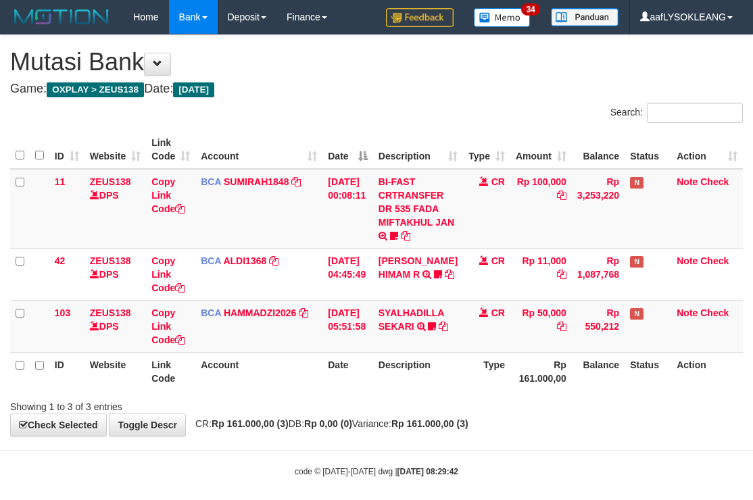
scroll to position [10, 0]
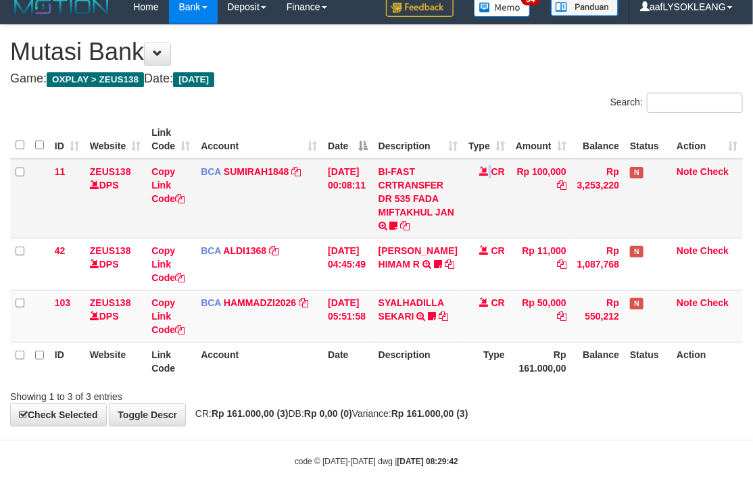
drag, startPoint x: 486, startPoint y: 211, endPoint x: 406, endPoint y: 207, distance: 80.5
click at [468, 210] on td "CR" at bounding box center [486, 199] width 47 height 80
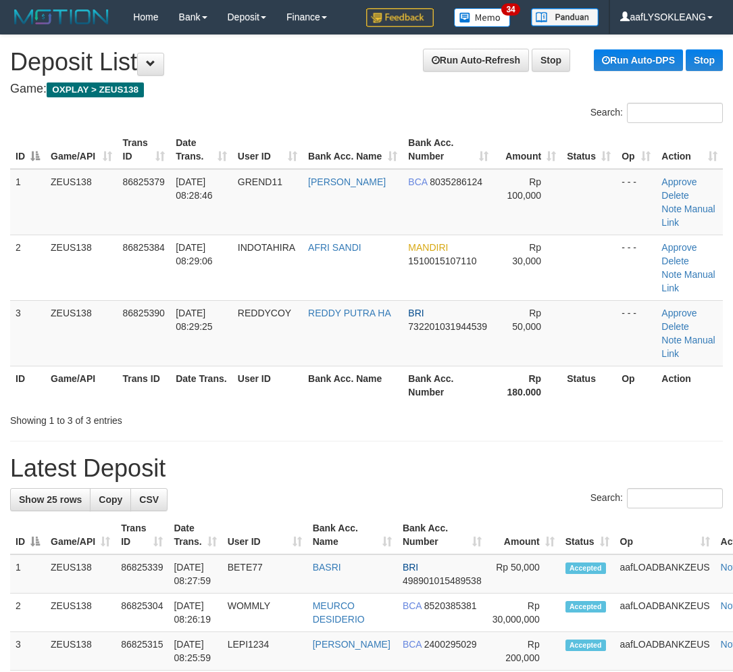
scroll to position [24, 41]
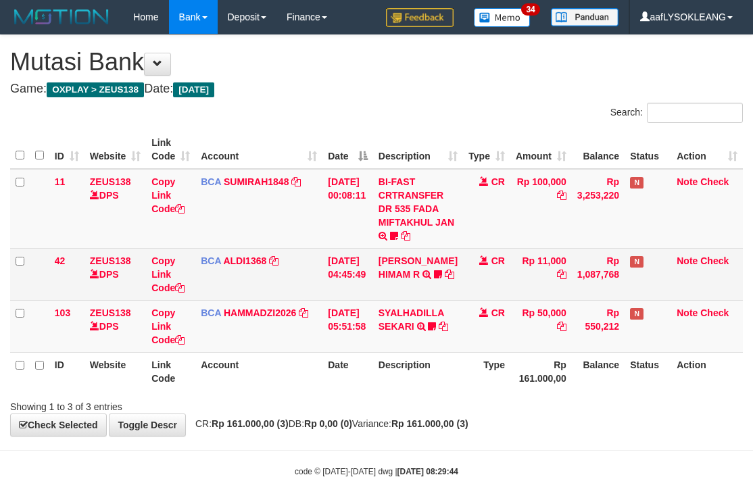
scroll to position [10, 0]
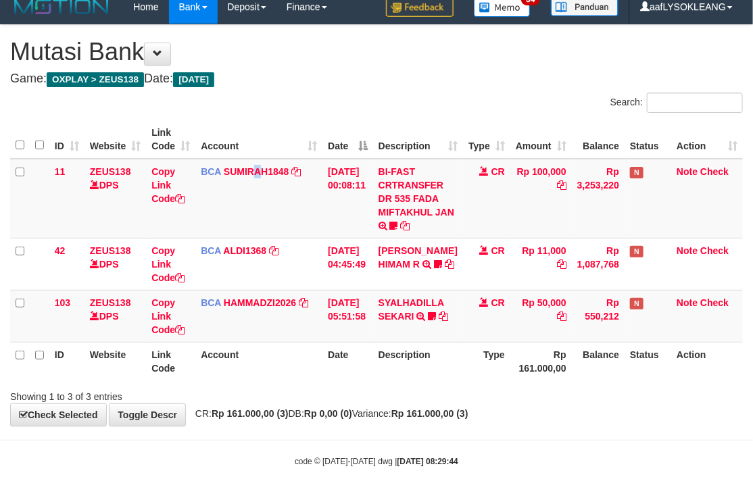
drag, startPoint x: 262, startPoint y: 189, endPoint x: 0, endPoint y: 210, distance: 263.0
click at [254, 188] on td "BCA SUMIRAH1848 DPS SUMIRAH mutasi_20250831_4156 | 11 mutasi_20250831_4156 | 11" at bounding box center [258, 199] width 127 height 80
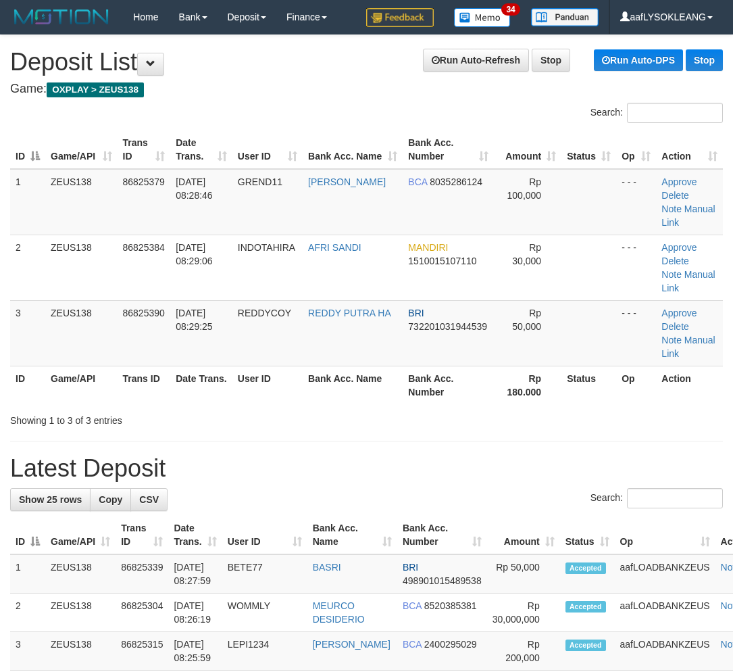
scroll to position [24, 41]
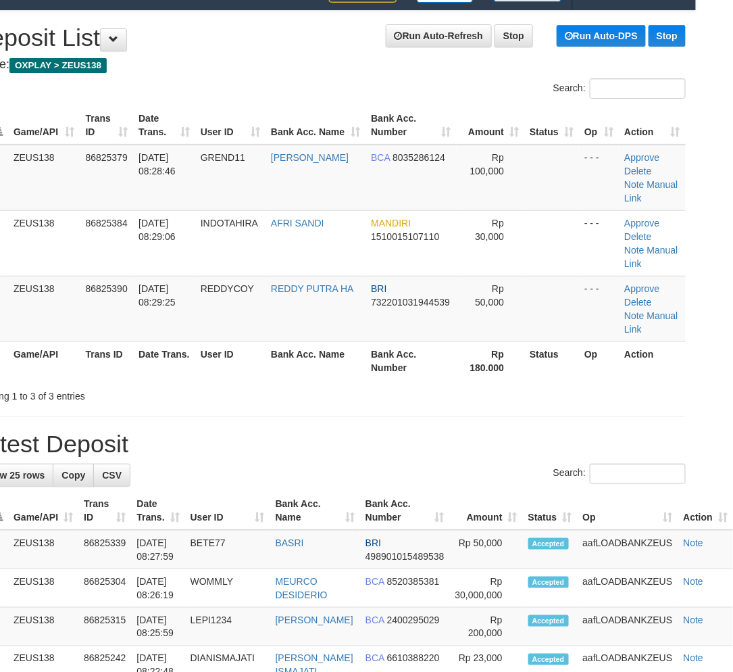
click at [408, 437] on h1 "Latest Deposit" at bounding box center [329, 443] width 713 height 27
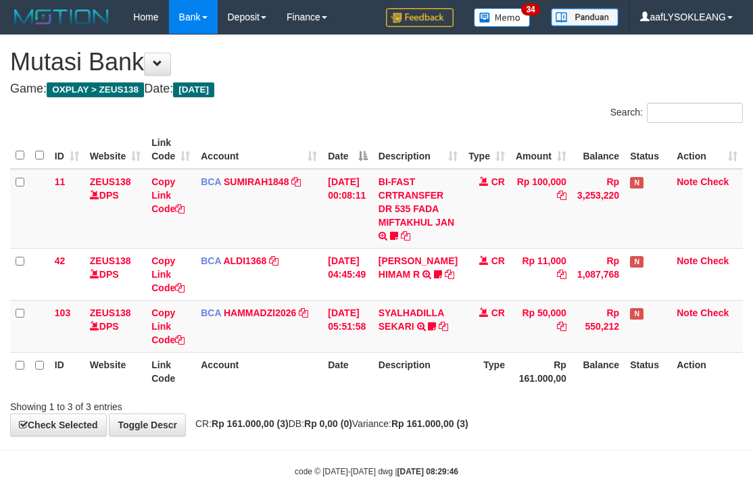
scroll to position [10, 0]
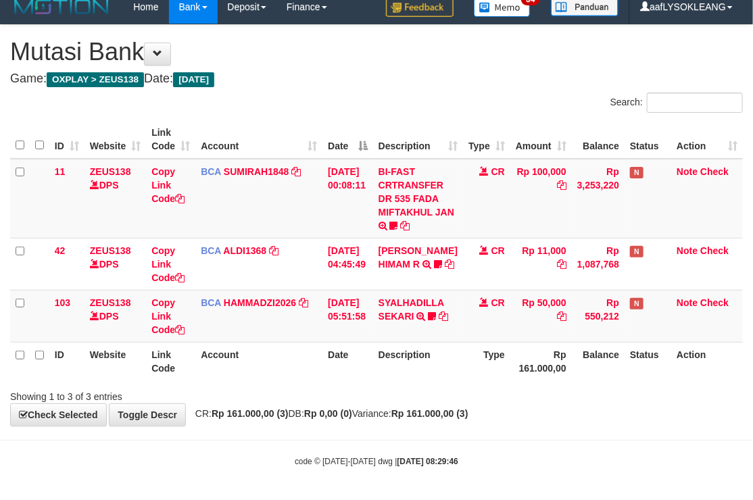
drag, startPoint x: 360, startPoint y: 78, endPoint x: 422, endPoint y: 114, distance: 71.2
click at [360, 79] on h4 "Game: OXPLAY > ZEUS138 Date: [DATE]" at bounding box center [376, 79] width 732 height 14
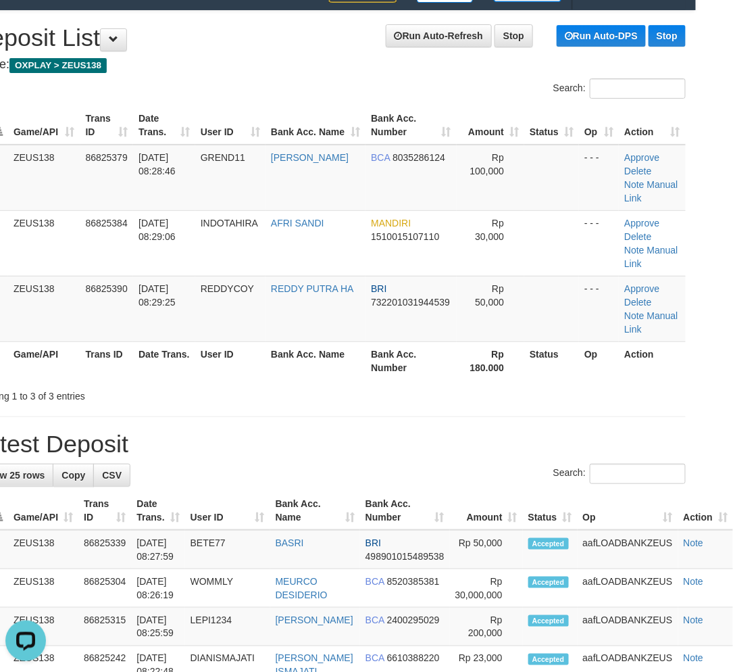
drag, startPoint x: 376, startPoint y: 447, endPoint x: 438, endPoint y: 455, distance: 62.0
click at [395, 447] on h1 "Latest Deposit" at bounding box center [329, 443] width 713 height 27
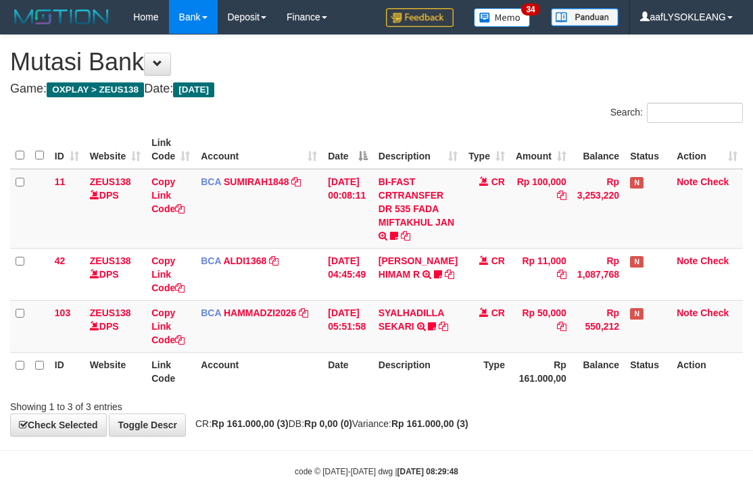
scroll to position [10, 0]
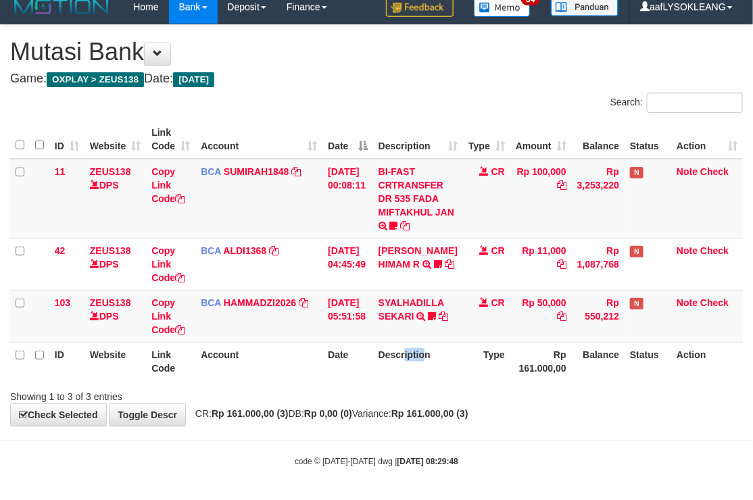
click at [409, 373] on th "Description" at bounding box center [418, 361] width 90 height 39
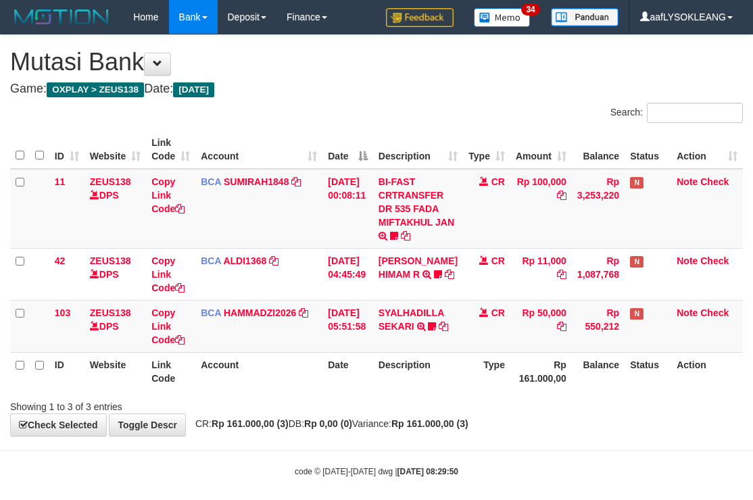
scroll to position [10, 0]
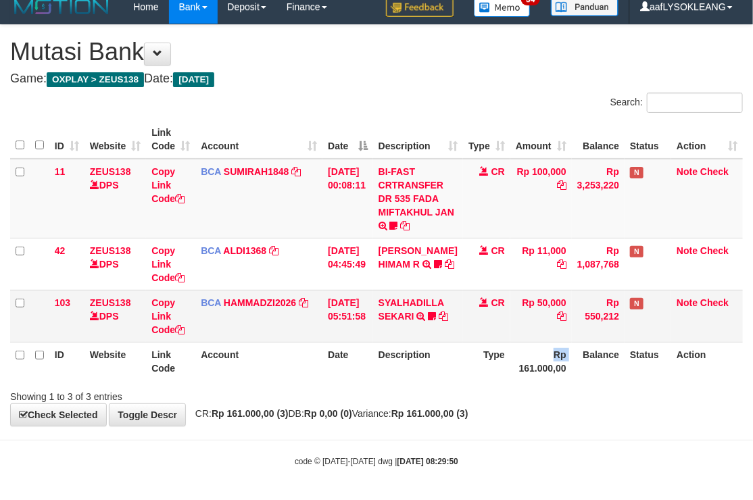
drag, startPoint x: 498, startPoint y: 366, endPoint x: 243, endPoint y: 319, distance: 259.1
click at [451, 355] on tr "ID Website Link Code Account Date Description Type Rp 161.000,00 Balance Status…" at bounding box center [376, 361] width 732 height 39
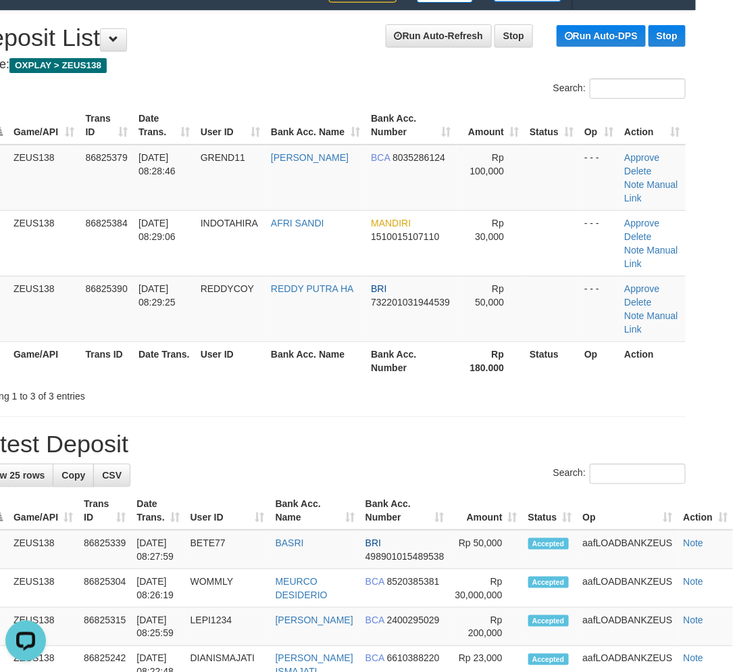
drag, startPoint x: 445, startPoint y: 385, endPoint x: 741, endPoint y: 469, distance: 307.6
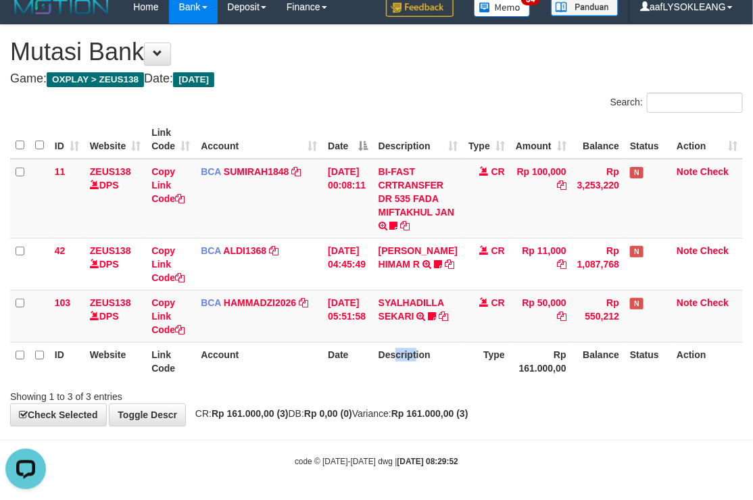
drag, startPoint x: 424, startPoint y: 377, endPoint x: 393, endPoint y: 357, distance: 37.1
click at [395, 359] on th "Description" at bounding box center [418, 361] width 90 height 39
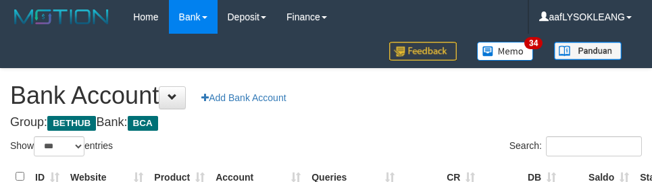
select select "***"
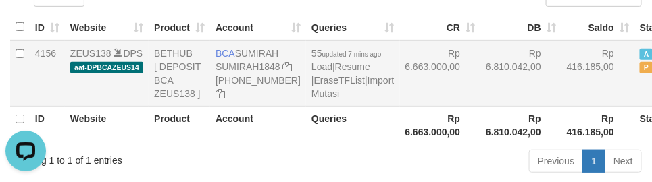
click at [400, 99] on td "Rp 6.663.000,00" at bounding box center [440, 74] width 81 height 66
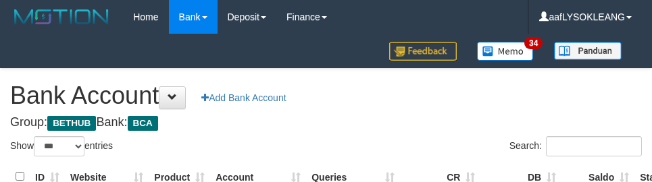
select select "***"
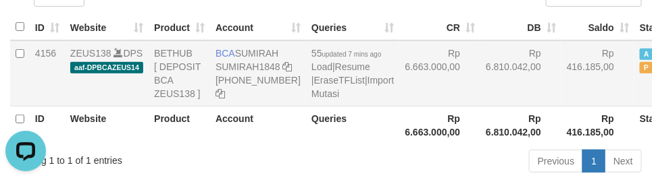
click at [400, 84] on td "Rp 6.663.000,00" at bounding box center [440, 74] width 81 height 66
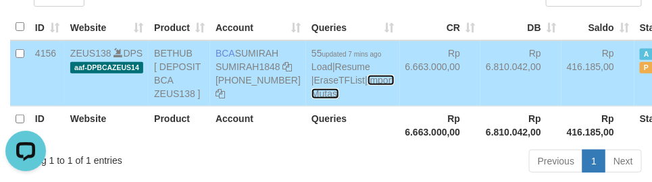
click at [311, 99] on link "Import Mutasi" at bounding box center [352, 87] width 82 height 24
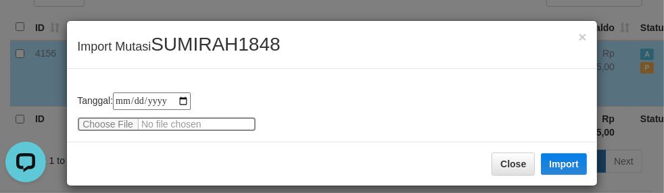
click at [97, 123] on input "file" at bounding box center [166, 124] width 179 height 15
type input "**********"
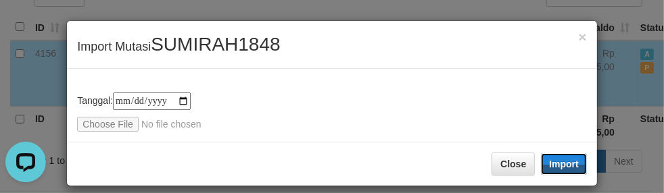
drag, startPoint x: 545, startPoint y: 152, endPoint x: 606, endPoint y: 193, distance: 73.1
click at [545, 154] on button "Import" at bounding box center [564, 164] width 46 height 22
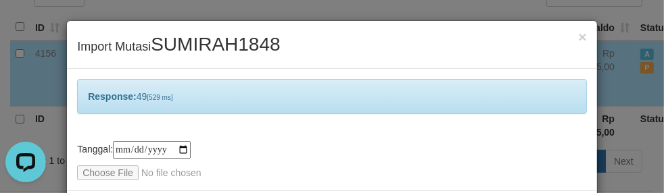
scroll to position [59, 0]
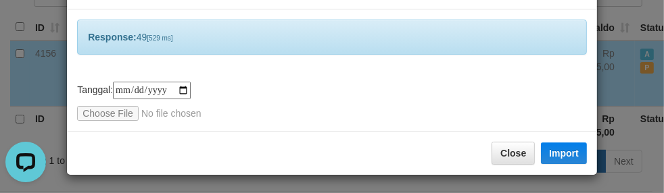
click at [442, 143] on div "Close Import" at bounding box center [332, 153] width 530 height 44
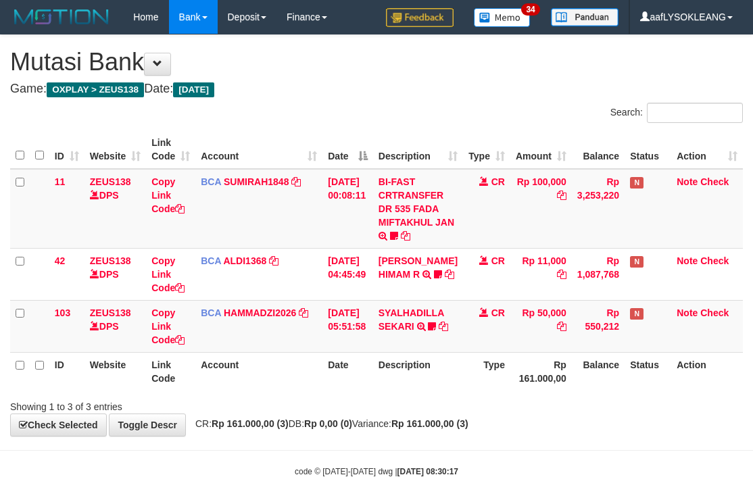
scroll to position [10, 0]
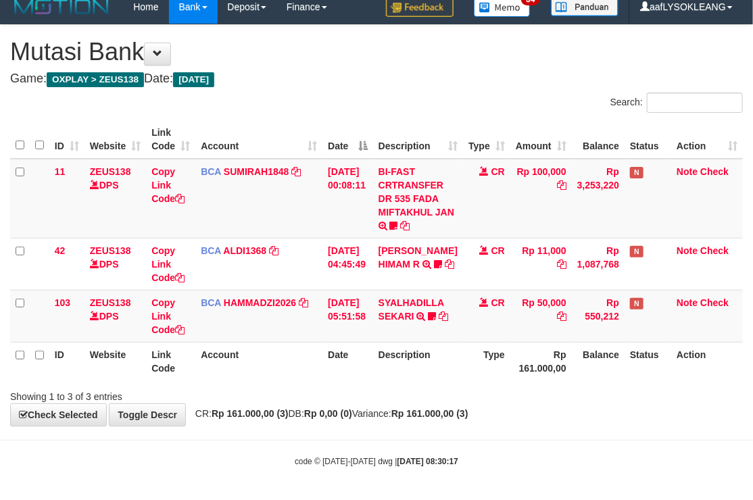
drag, startPoint x: 395, startPoint y: 91, endPoint x: 311, endPoint y: 166, distance: 112.4
click at [395, 93] on div "**********" at bounding box center [376, 225] width 753 height 401
drag, startPoint x: 238, startPoint y: 209, endPoint x: 757, endPoint y: 52, distance: 542.9
click at [237, 209] on td "BCA SUMIRAH1848 DPS SUMIRAH mutasi_20250831_4156 | 11 mutasi_20250831_4156 | 11" at bounding box center [258, 199] width 127 height 80
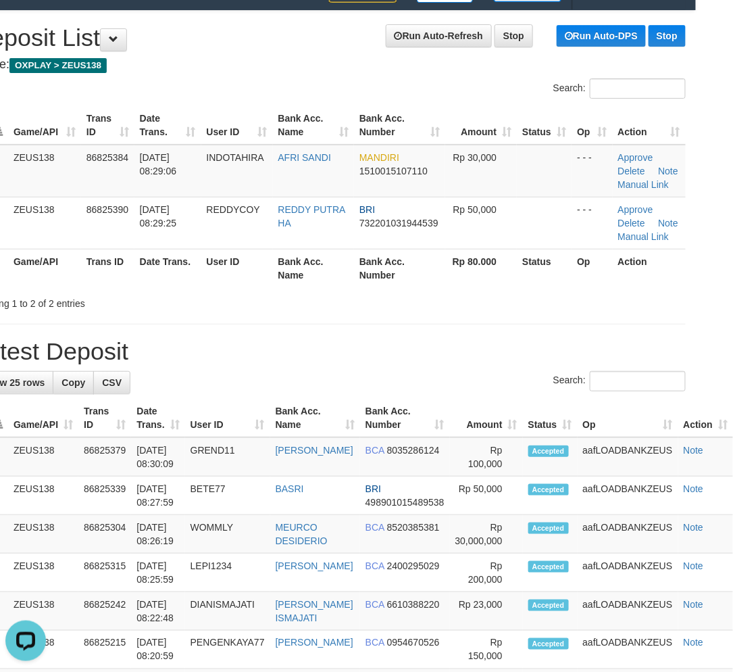
drag, startPoint x: 509, startPoint y: 272, endPoint x: 548, endPoint y: 284, distance: 40.4
click at [536, 281] on tr "ID Game/API Trans ID Date Trans. User ID Bank Acc. Name Bank Acc. Number Rp 80.…" at bounding box center [329, 268] width 713 height 39
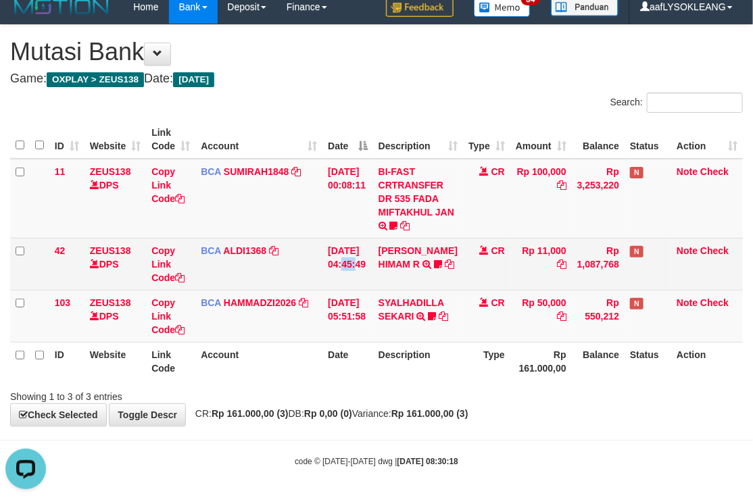
drag, startPoint x: 345, startPoint y: 248, endPoint x: 332, endPoint y: 246, distance: 13.0
click at [345, 247] on td "[DATE] 04:45:49" at bounding box center [347, 264] width 51 height 52
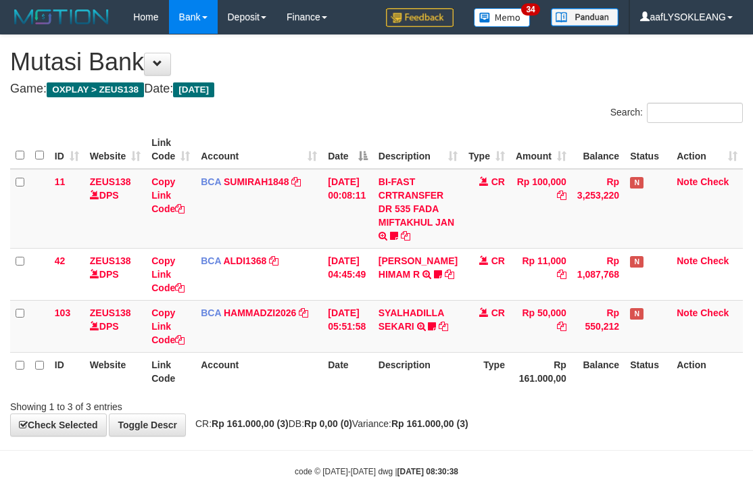
scroll to position [10, 0]
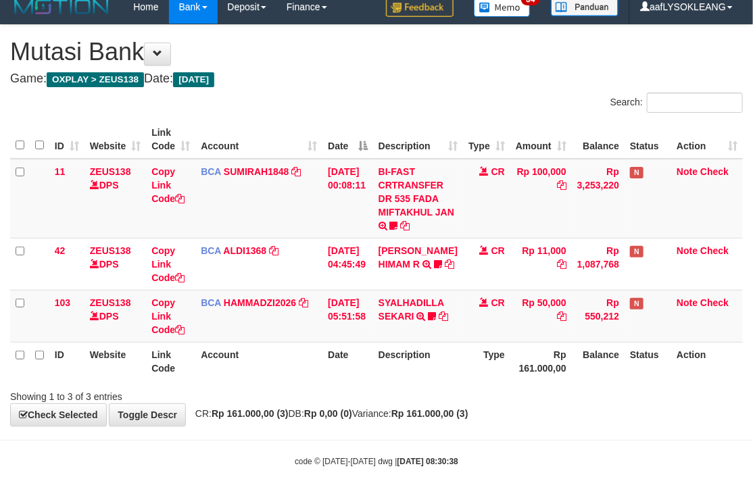
click at [329, 132] on th "Date" at bounding box center [347, 139] width 51 height 39
click at [501, 321] on td "CR" at bounding box center [486, 316] width 47 height 52
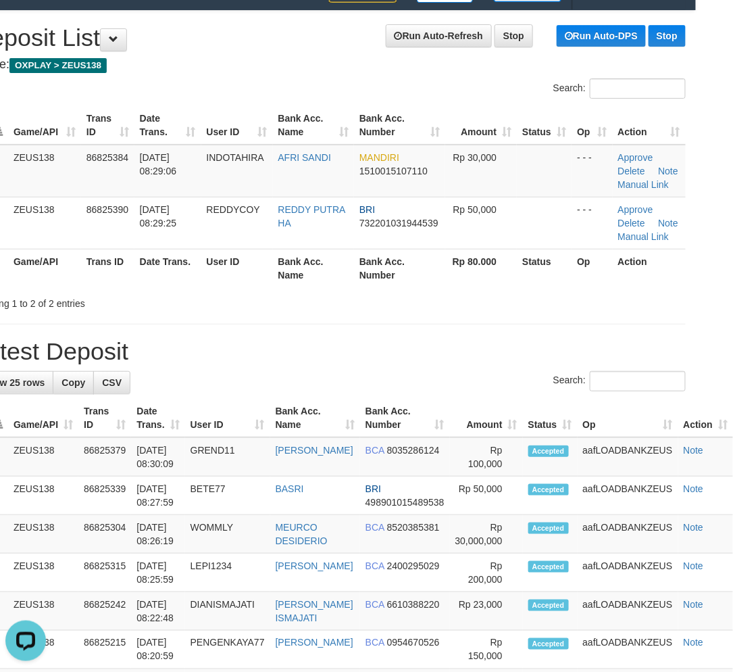
drag, startPoint x: 486, startPoint y: 362, endPoint x: 519, endPoint y: 361, distance: 32.5
click at [498, 362] on h1 "Latest Deposit" at bounding box center [329, 351] width 713 height 27
drag, startPoint x: 528, startPoint y: 348, endPoint x: 570, endPoint y: 339, distance: 43.5
click at [552, 340] on h1 "Latest Deposit" at bounding box center [329, 351] width 713 height 27
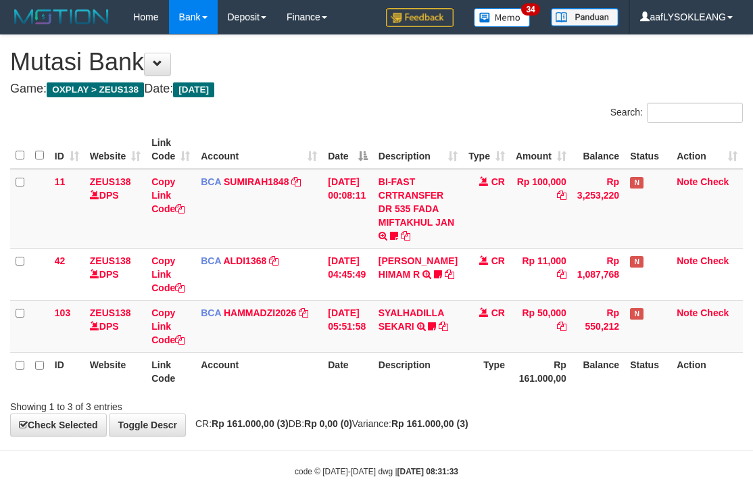
scroll to position [10, 0]
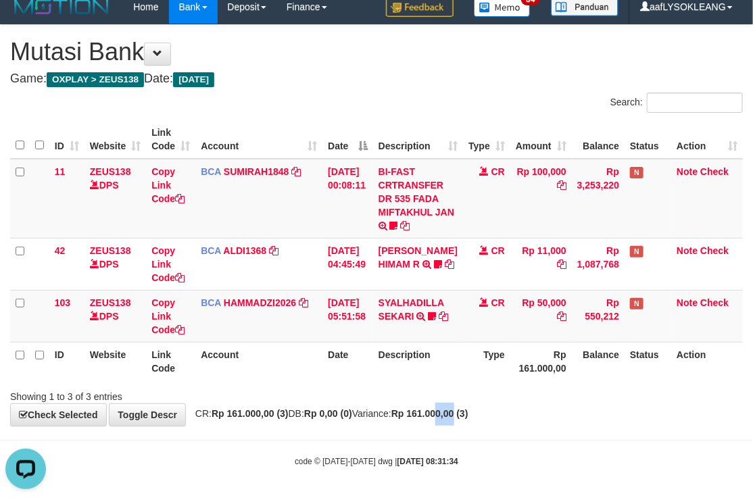
drag, startPoint x: 489, startPoint y: 407, endPoint x: 437, endPoint y: 404, distance: 52.1
click at [468, 407] on div "**********" at bounding box center [376, 225] width 753 height 401
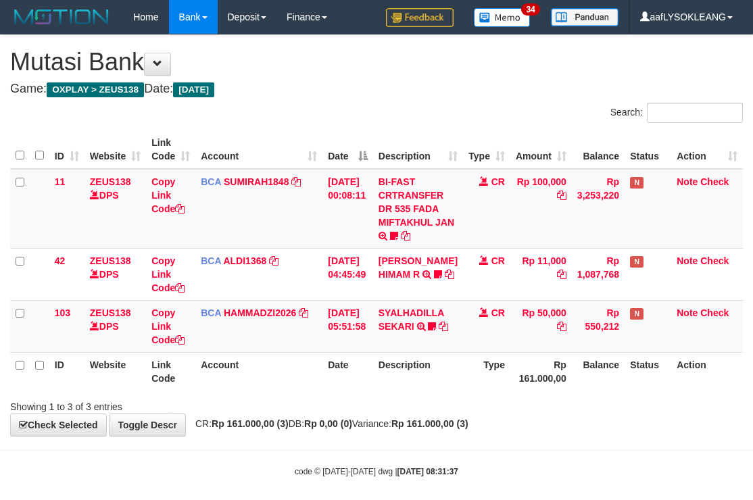
scroll to position [10, 0]
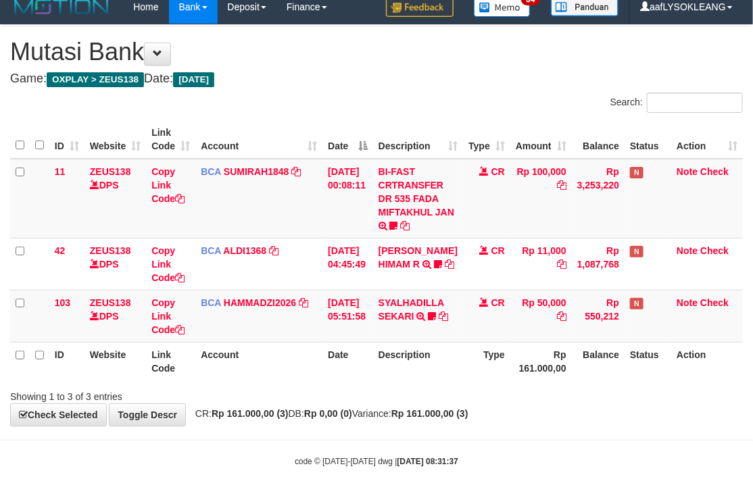
click at [407, 98] on div "Search:" at bounding box center [564, 105] width 356 height 24
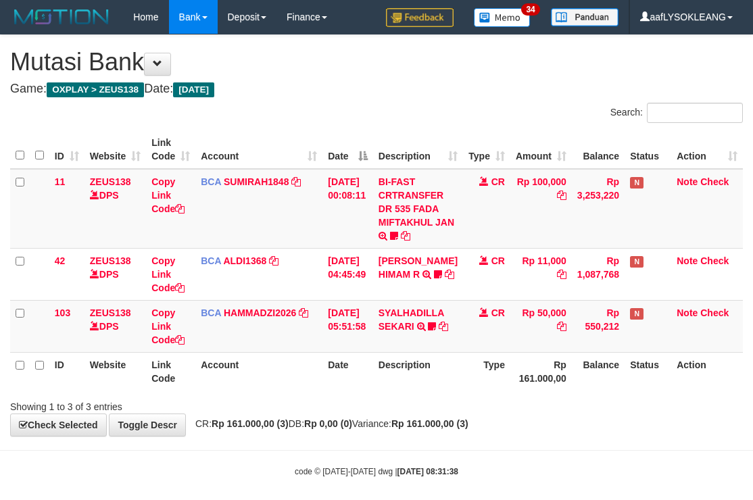
scroll to position [10, 0]
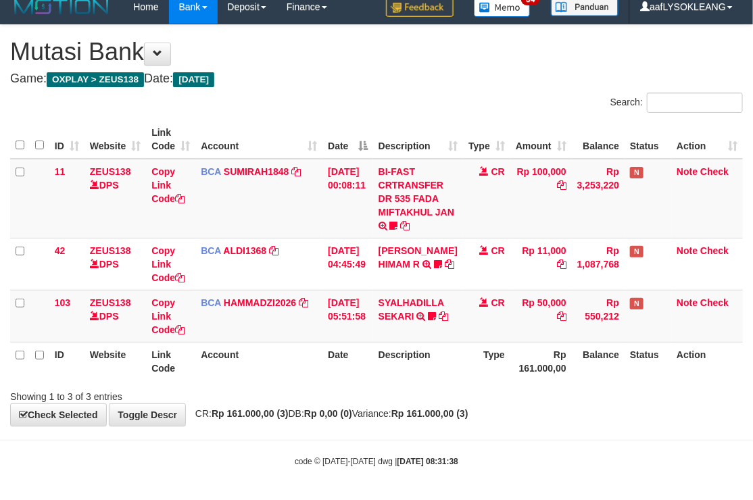
click at [330, 82] on h4 "Game: OXPLAY > ZEUS138 Date: Today" at bounding box center [376, 79] width 732 height 14
click at [392, 86] on div "**********" at bounding box center [376, 225] width 753 height 401
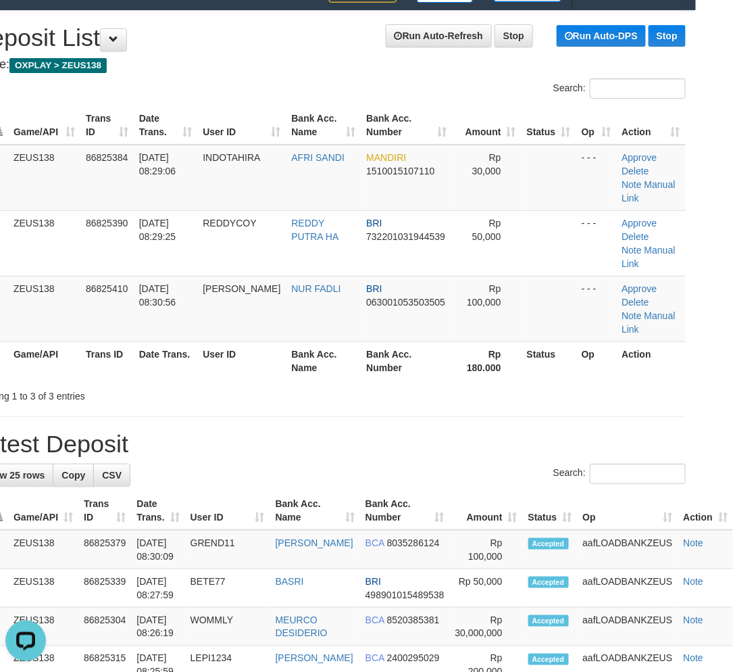
click at [503, 341] on th "Rp 180.000" at bounding box center [487, 360] width 70 height 39
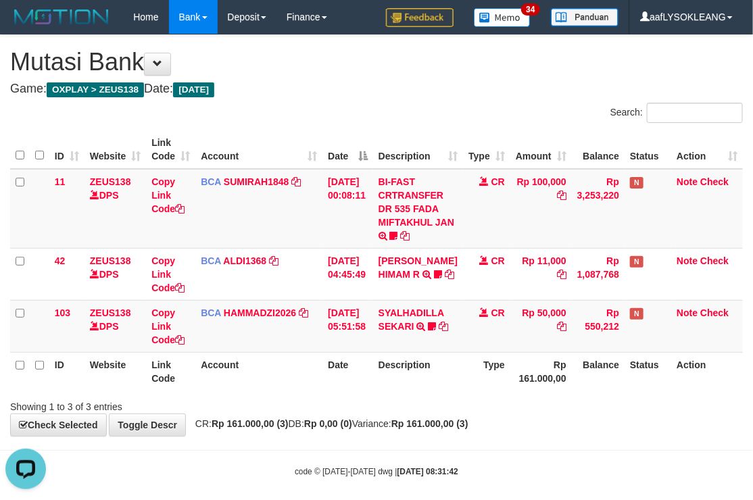
drag, startPoint x: 347, startPoint y: 107, endPoint x: 192, endPoint y: 107, distance: 154.7
click at [326, 107] on div "Search:" at bounding box center [376, 115] width 753 height 24
drag, startPoint x: 440, startPoint y: 71, endPoint x: 418, endPoint y: 84, distance: 25.7
click at [443, 75] on h1 "Mutasi Bank" at bounding box center [376, 62] width 732 height 27
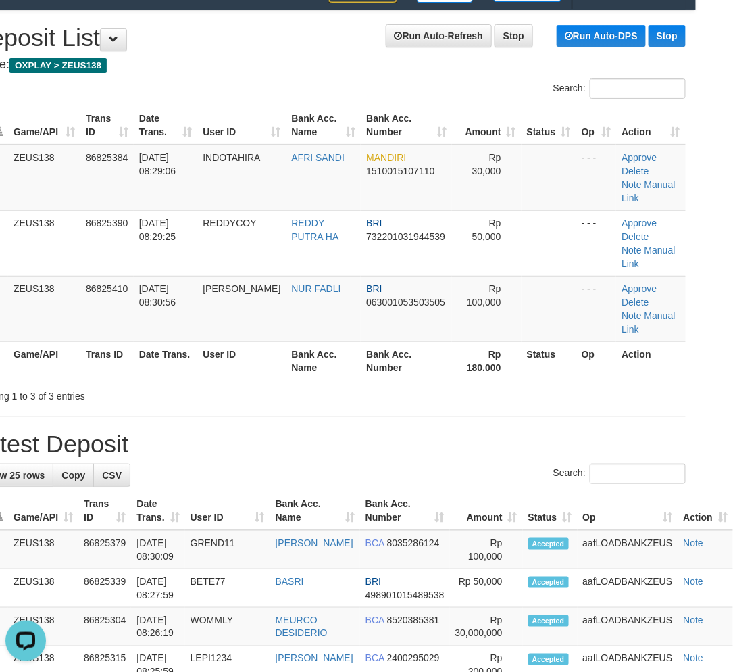
drag, startPoint x: 609, startPoint y: 369, endPoint x: 743, endPoint y: 374, distance: 133.9
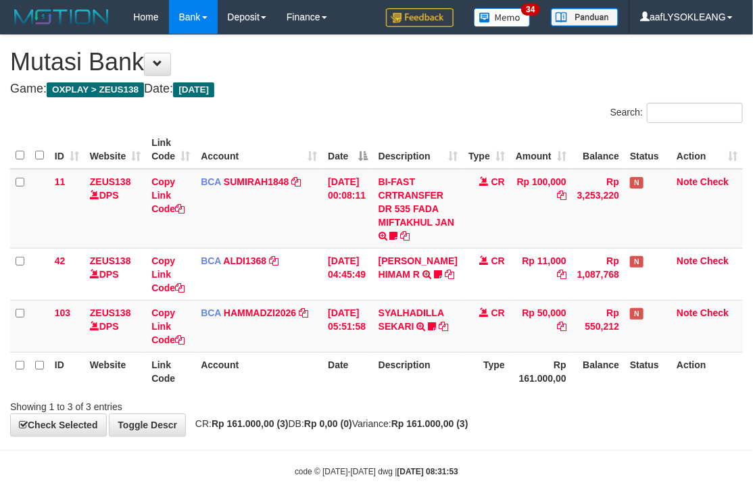
click at [449, 105] on div "Search:" at bounding box center [564, 115] width 356 height 24
drag, startPoint x: 356, startPoint y: 104, endPoint x: 293, endPoint y: 124, distance: 66.5
click at [347, 112] on div "Search:" at bounding box center [376, 115] width 753 height 24
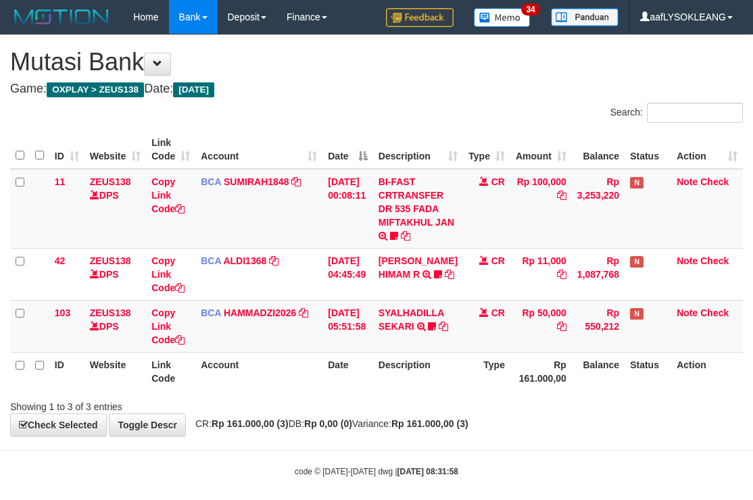
click at [470, 120] on div "Search:" at bounding box center [564, 115] width 356 height 24
click at [575, 343] on td "Rp 550,212" at bounding box center [598, 326] width 53 height 52
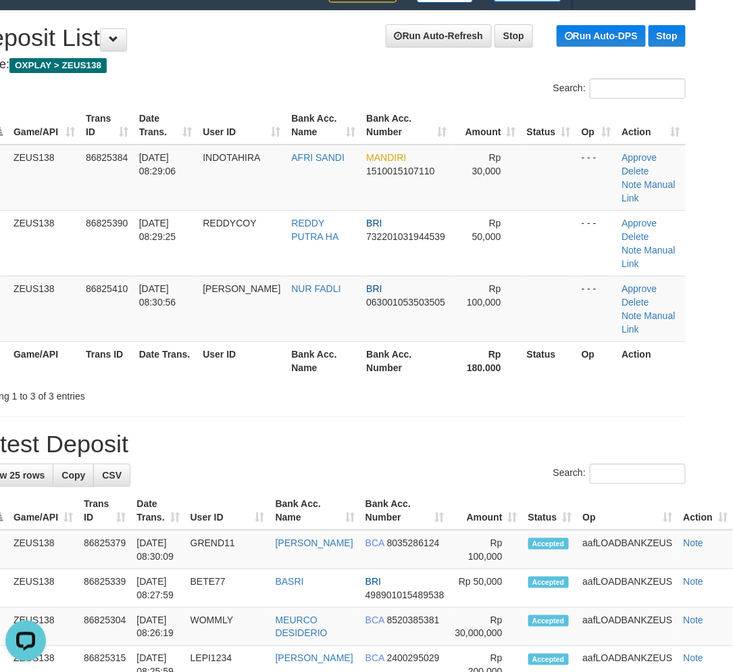
drag, startPoint x: 511, startPoint y: 414, endPoint x: 733, endPoint y: 403, distance: 222.5
click at [530, 430] on h1 "Latest Deposit" at bounding box center [329, 443] width 713 height 27
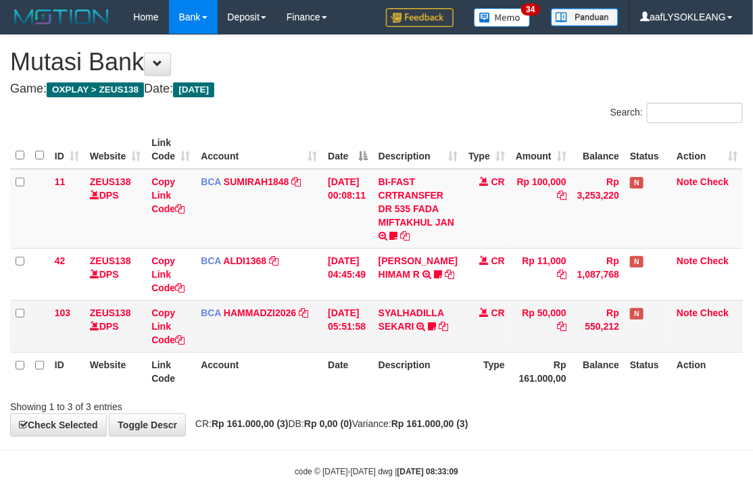
click at [491, 347] on td "CR" at bounding box center [486, 326] width 47 height 52
drag, startPoint x: 301, startPoint y: 199, endPoint x: 4, endPoint y: 214, distance: 297.0
click at [264, 203] on td "BCA SUMIRAH1848 DPS SUMIRAH mutasi_20250831_4156 | 11 mutasi_20250831_4156 | 11" at bounding box center [258, 209] width 127 height 80
click at [358, 101] on div "**********" at bounding box center [376, 235] width 753 height 401
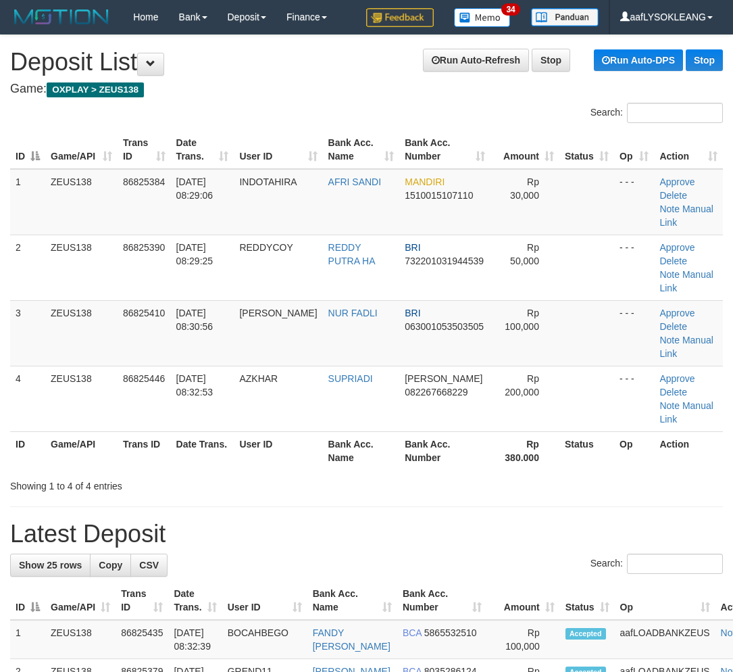
scroll to position [24, 41]
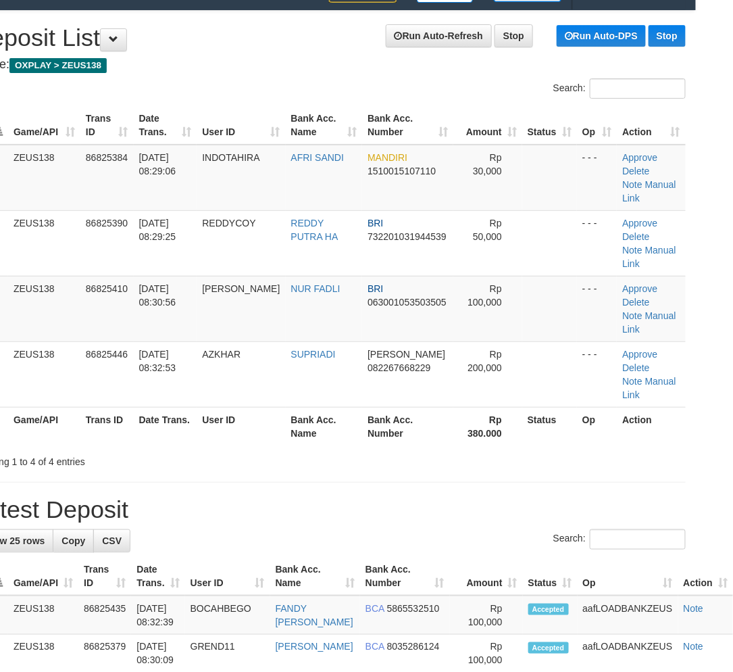
click at [576, 496] on h1 "Latest Deposit" at bounding box center [329, 509] width 713 height 27
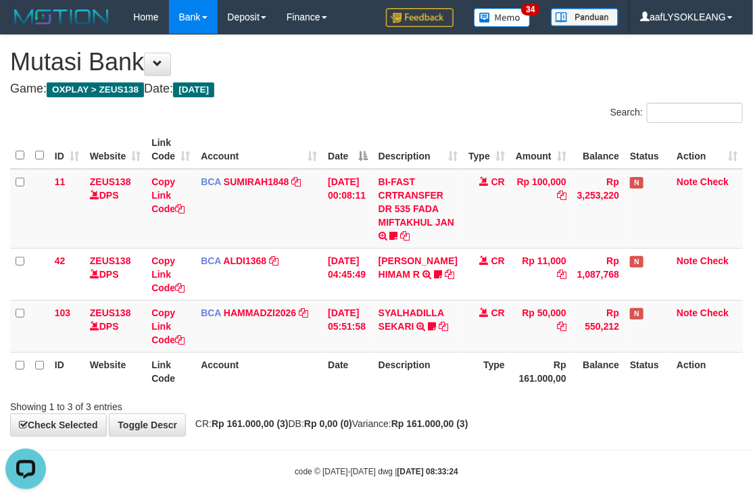
scroll to position [10, 0]
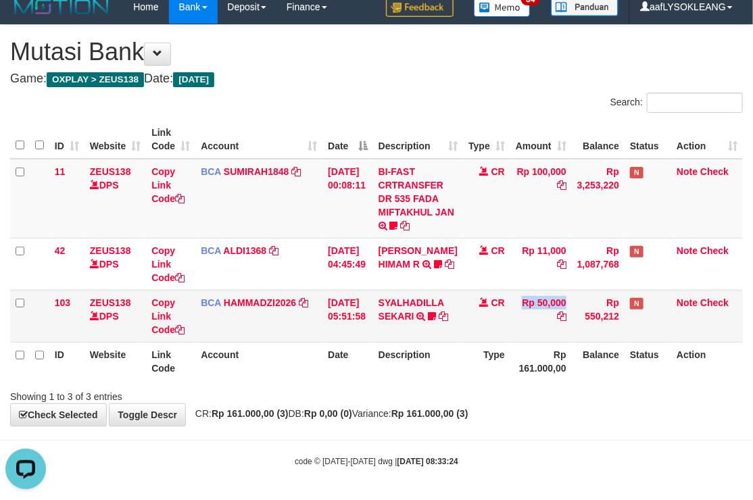
drag, startPoint x: 514, startPoint y: 326, endPoint x: 313, endPoint y: 298, distance: 202.7
click at [495, 322] on tr "103 ZEUS138 DPS Copy Link Code BCA HAMMADZI2026 DPS MUHAMMAD ZIDAN KURNIAWAN mu…" at bounding box center [376, 316] width 732 height 52
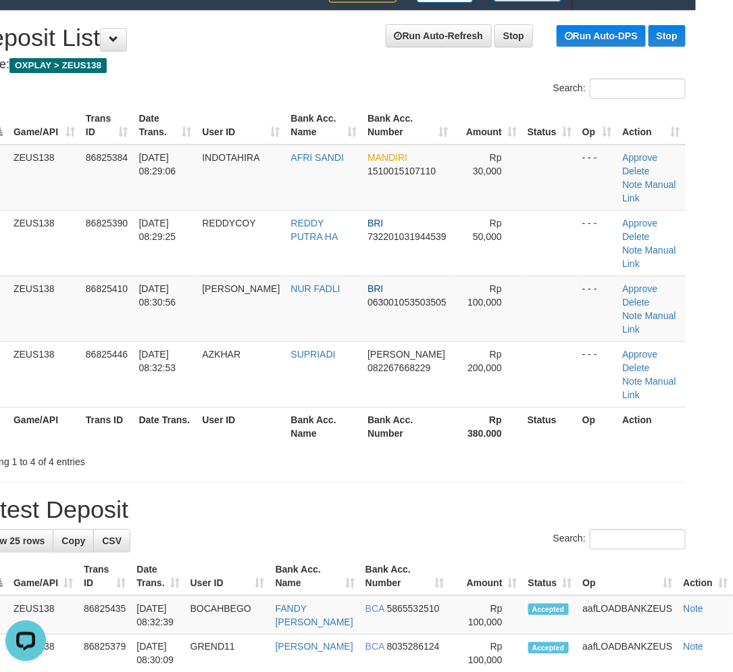
drag, startPoint x: 535, startPoint y: 437, endPoint x: 525, endPoint y: 434, distance: 10.7
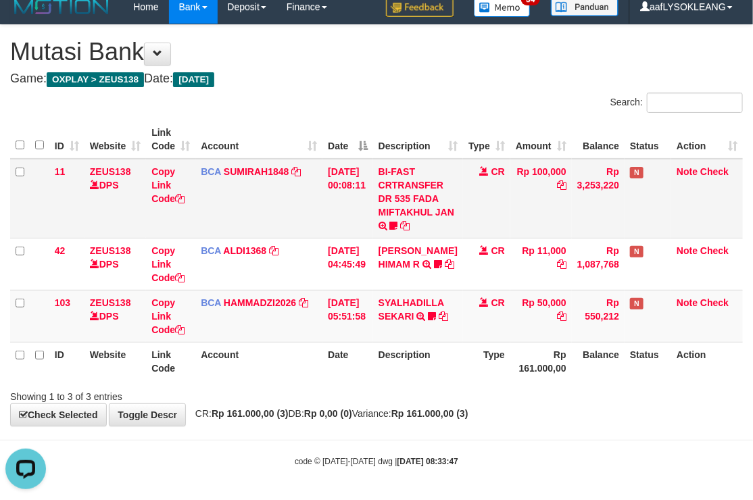
drag, startPoint x: 476, startPoint y: 205, endPoint x: 361, endPoint y: 184, distance: 116.8
click at [475, 203] on td "CR" at bounding box center [486, 199] width 47 height 80
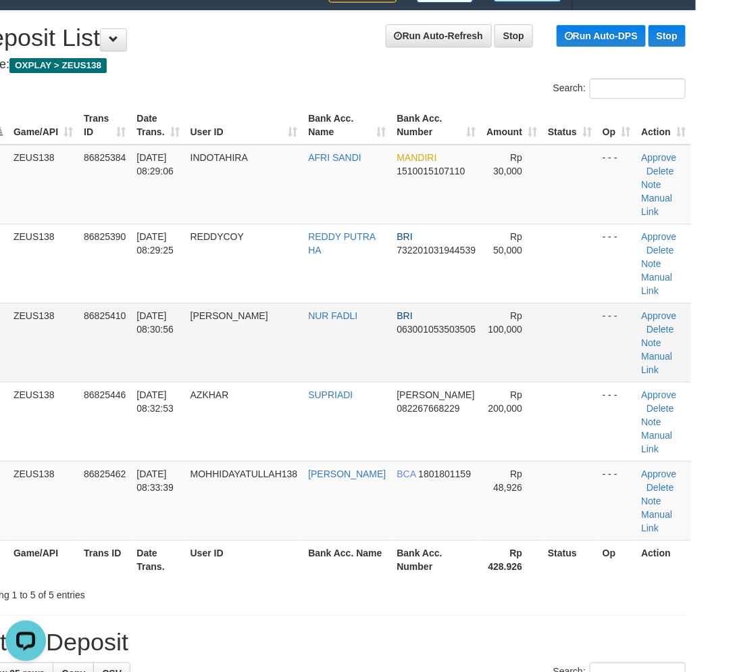
drag, startPoint x: 556, startPoint y: 394, endPoint x: 626, endPoint y: 368, distance: 74.8
click at [593, 378] on tbody "1 ZEUS138 86825384 31/08/2025 08:29:06 INDOTAHIRA AFRI SANDI MANDIRI 1510015107…" at bounding box center [332, 343] width 718 height 396
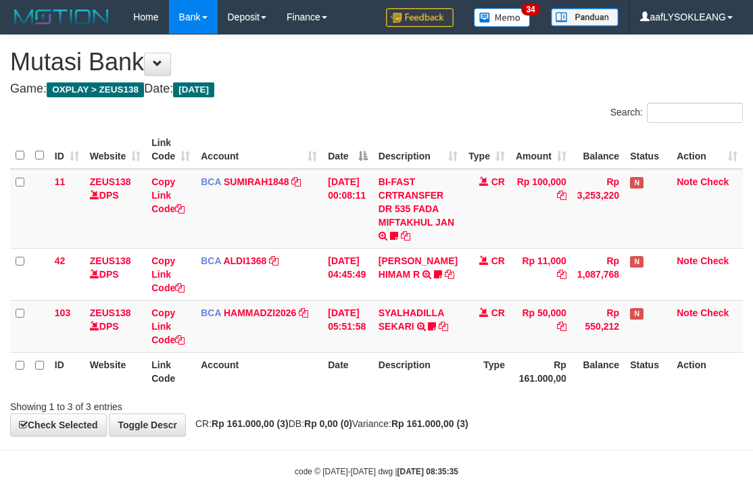
scroll to position [10, 0]
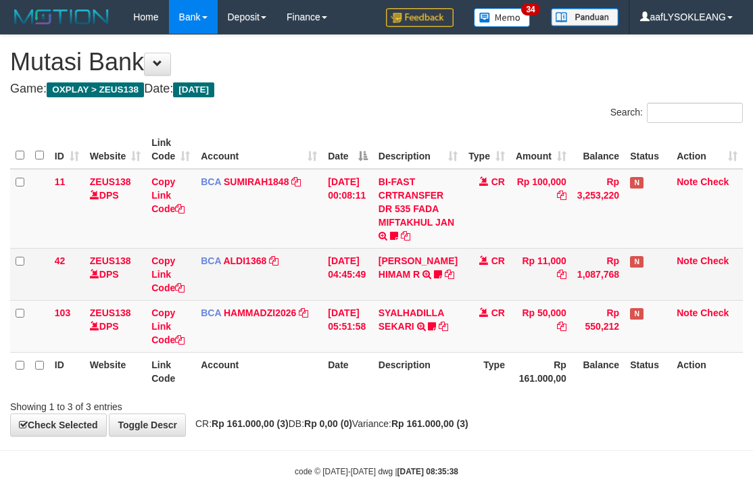
scroll to position [10, 0]
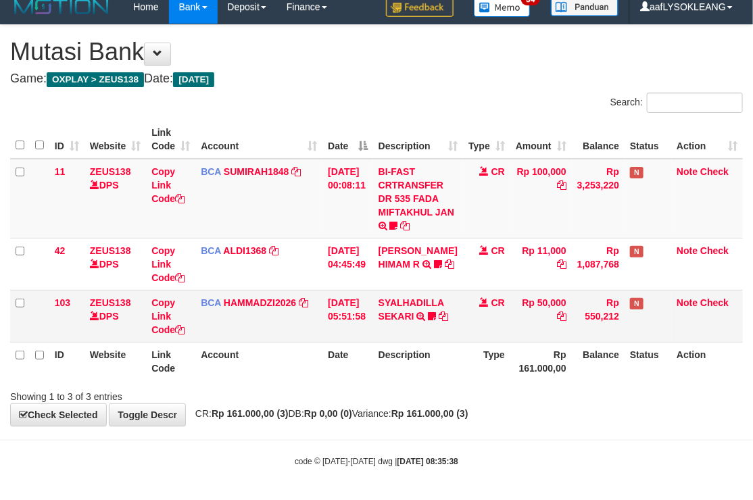
drag, startPoint x: 511, startPoint y: 383, endPoint x: 251, endPoint y: 338, distance: 264.0
click at [491, 385] on div "Showing 1 to 3 of 3 entries" at bounding box center [376, 393] width 753 height 19
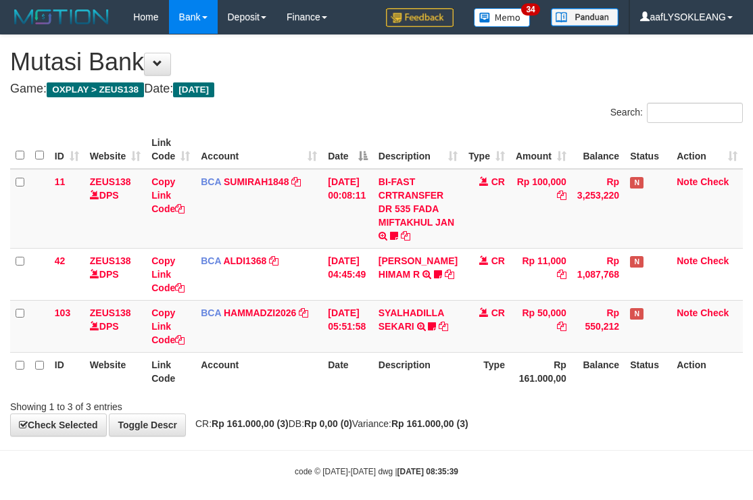
scroll to position [10, 0]
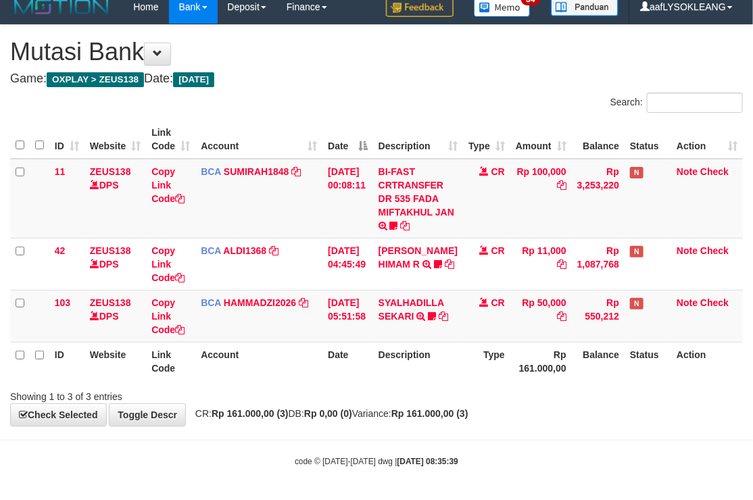
click at [415, 47] on h1 "Mutasi Bank" at bounding box center [376, 52] width 732 height 27
drag, startPoint x: 274, startPoint y: 81, endPoint x: 1, endPoint y: 99, distance: 274.3
click at [242, 83] on h4 "Game: OXPLAY > ZEUS138 Date: Today" at bounding box center [376, 79] width 732 height 14
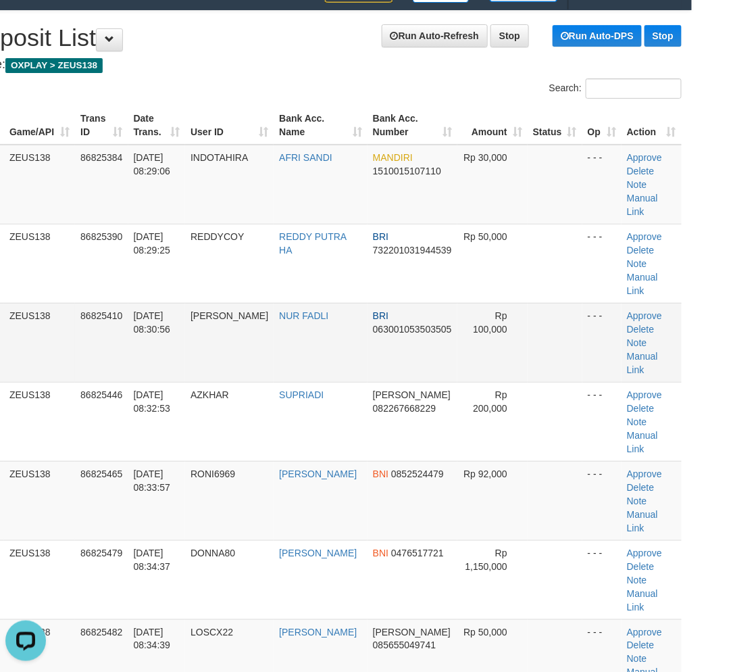
drag, startPoint x: 596, startPoint y: 271, endPoint x: 650, endPoint y: 279, distance: 54.7
click at [600, 274] on td "- - -" at bounding box center [601, 263] width 39 height 79
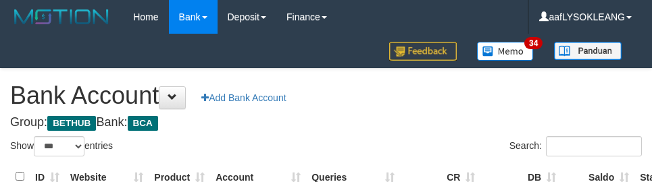
select select "***"
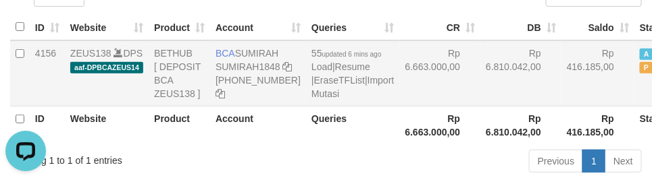
click at [410, 103] on td "Rp 6.663.000,00" at bounding box center [440, 74] width 81 height 66
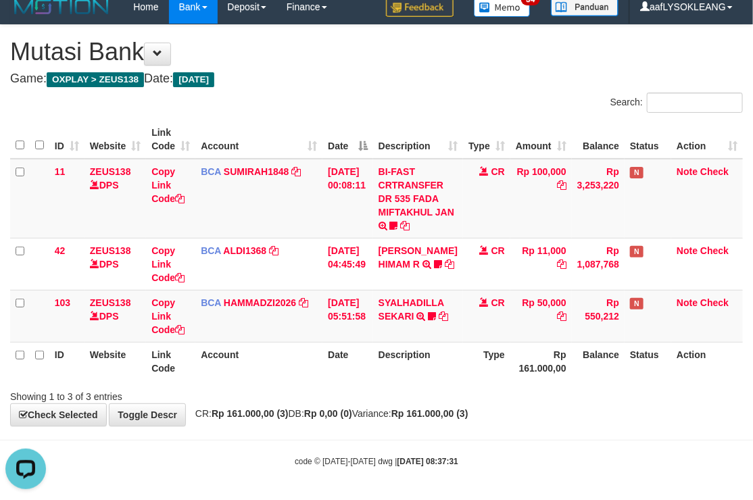
drag, startPoint x: 348, startPoint y: 57, endPoint x: 1, endPoint y: 66, distance: 346.7
click at [342, 64] on h1 "Mutasi Bank" at bounding box center [376, 52] width 732 height 27
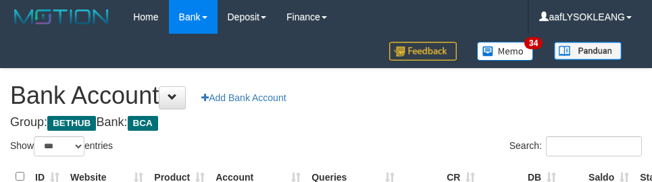
select select "***"
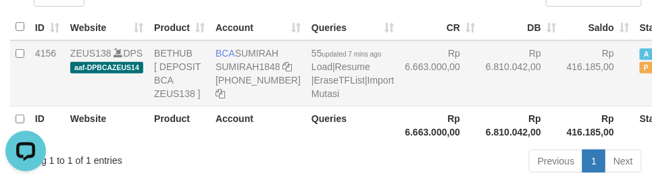
drag, startPoint x: 374, startPoint y: 92, endPoint x: 361, endPoint y: 84, distance: 14.6
drag, startPoint x: 361, startPoint y: 84, endPoint x: 183, endPoint y: 112, distance: 180.6
click at [183, 107] on td "BETHUB [ DEPOSIT BCA ZEUS138 ]" at bounding box center [179, 74] width 61 height 66
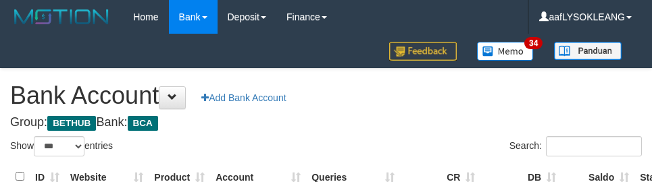
select select "***"
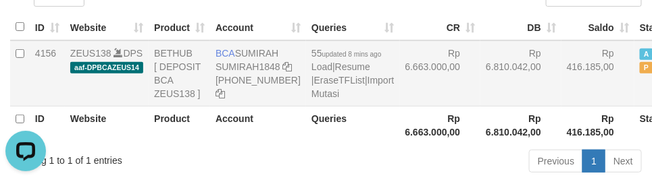
click at [426, 104] on td "Rp 6.663.000,00" at bounding box center [440, 74] width 81 height 66
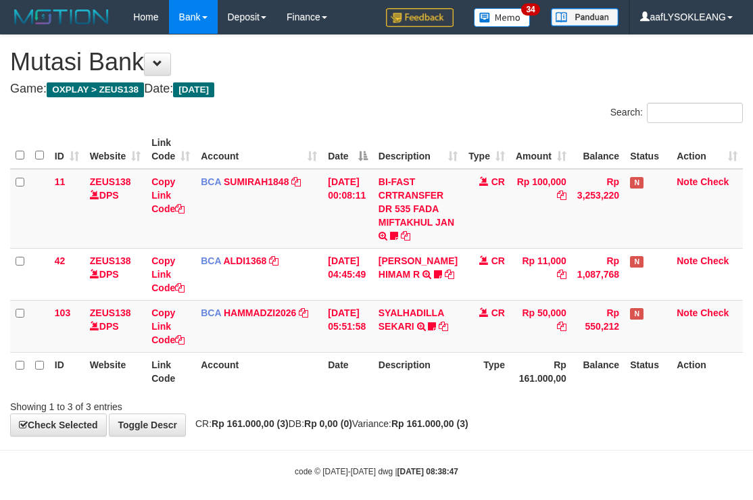
scroll to position [10, 0]
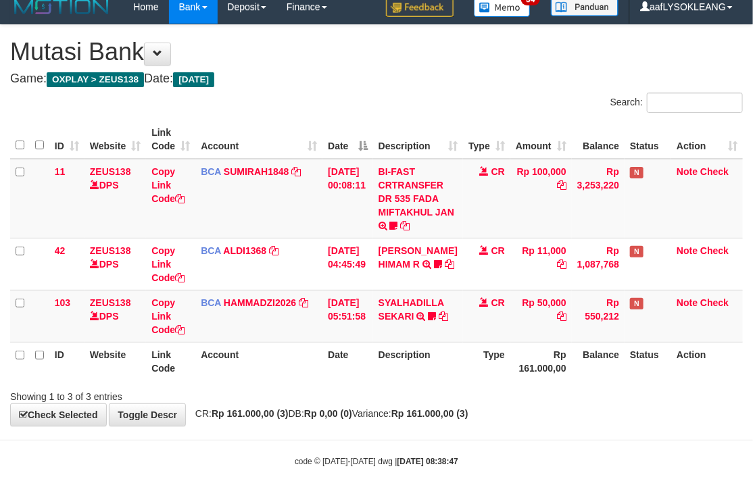
drag, startPoint x: 461, startPoint y: 131, endPoint x: 448, endPoint y: 129, distance: 13.0
click at [448, 129] on tr "ID Website Link Code Account Date Description Type Amount Balance Status Action" at bounding box center [376, 139] width 732 height 39
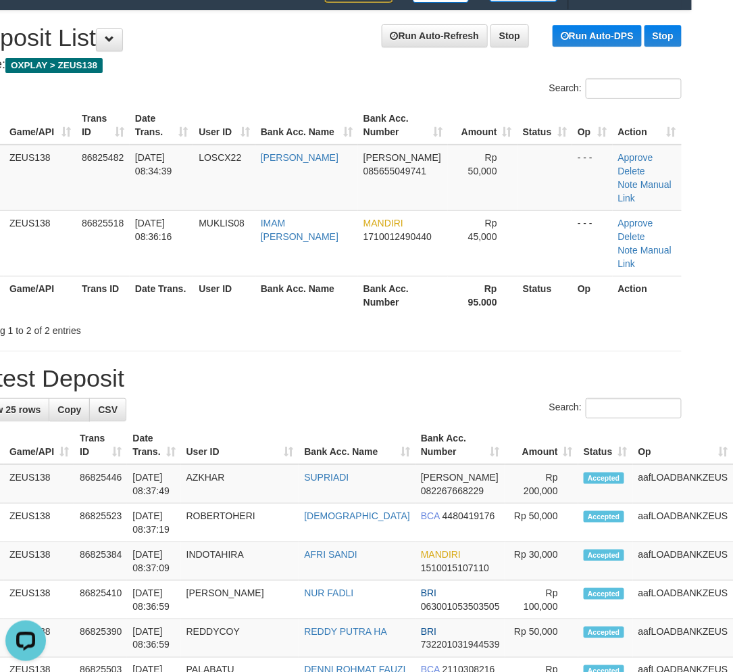
drag, startPoint x: 359, startPoint y: 311, endPoint x: 350, endPoint y: 313, distance: 9.0
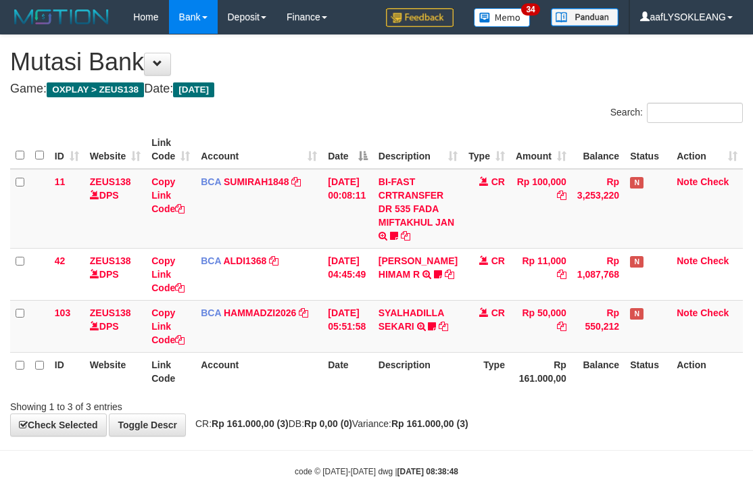
scroll to position [10, 0]
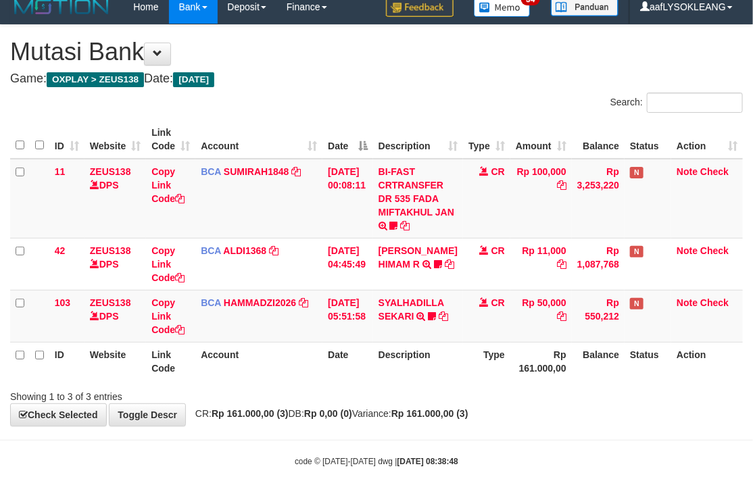
click at [374, 89] on div "**********" at bounding box center [376, 225] width 753 height 401
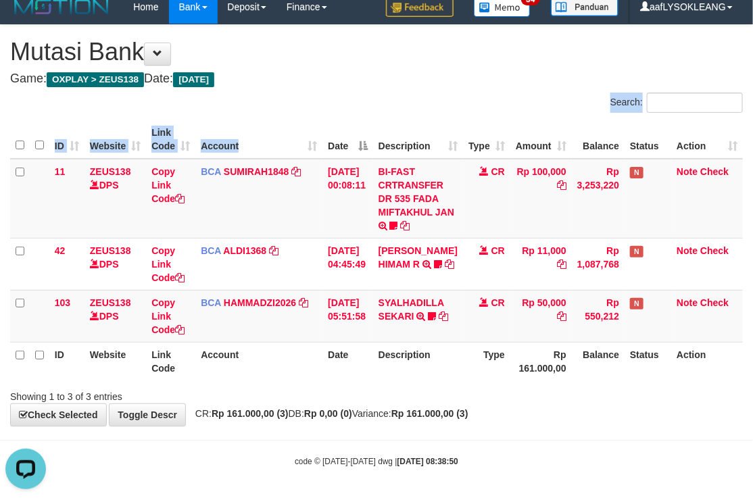
drag, startPoint x: 262, startPoint y: 114, endPoint x: 122, endPoint y: 112, distance: 139.9
click at [223, 117] on div "Search: ID Website Link Code Account Date Description Type Amount Balance Statu…" at bounding box center [376, 248] width 732 height 311
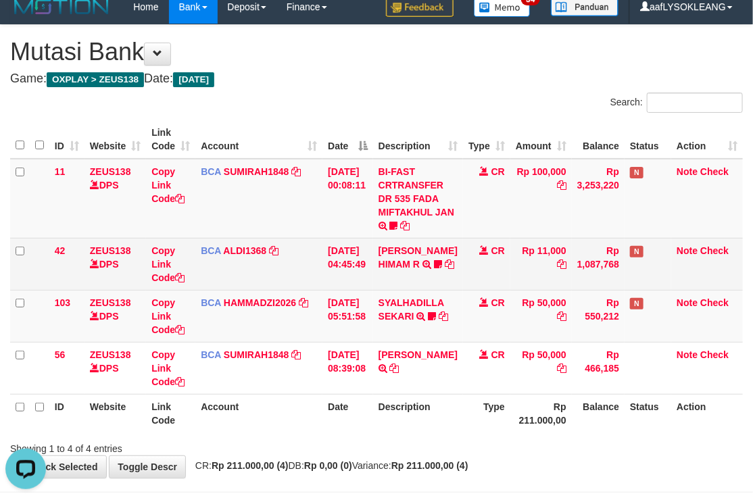
drag, startPoint x: 169, startPoint y: 286, endPoint x: 95, endPoint y: 259, distance: 79.3
click at [157, 282] on td "Copy Link Code" at bounding box center [170, 264] width 49 height 52
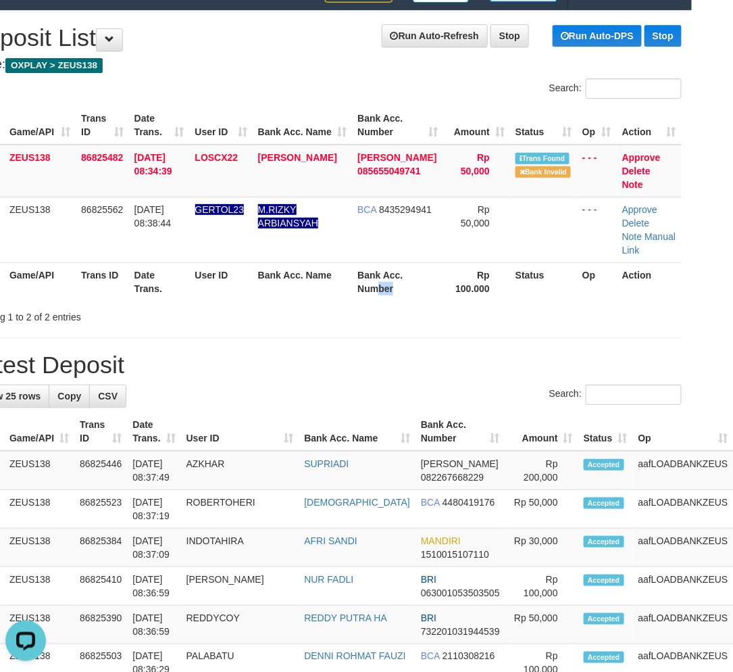
drag, startPoint x: 372, startPoint y: 280, endPoint x: 434, endPoint y: 292, distance: 63.2
click at [380, 280] on th "Bank Acc. Number" at bounding box center [397, 281] width 91 height 39
drag, startPoint x: 534, startPoint y: 324, endPoint x: 639, endPoint y: 328, distance: 104.1
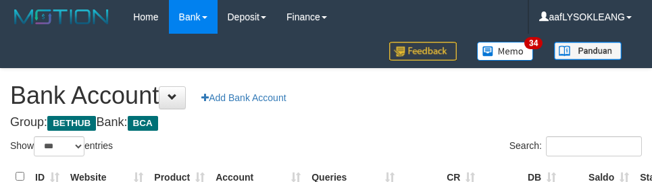
select select "***"
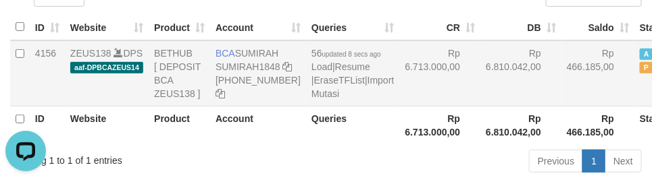
click at [480, 99] on td "Rp 6.810.042,00" at bounding box center [520, 74] width 81 height 66
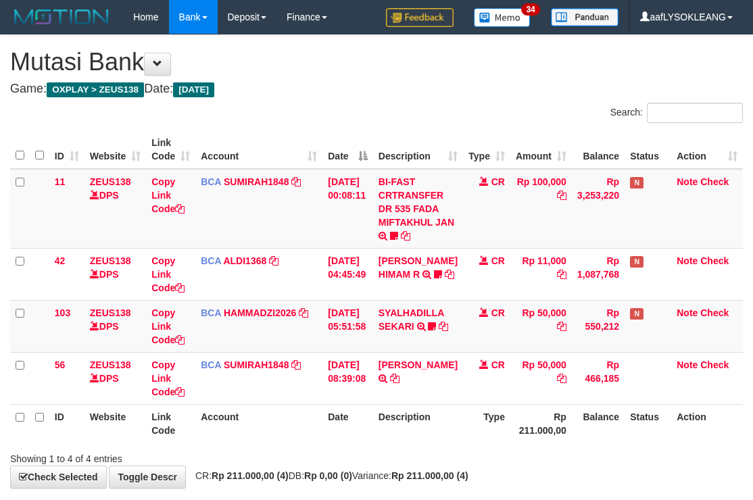
scroll to position [10, 0]
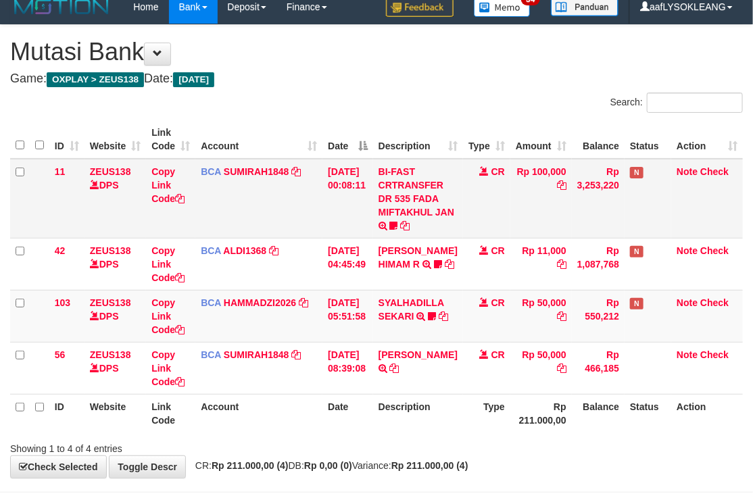
drag, startPoint x: 318, startPoint y: 214, endPoint x: 211, endPoint y: 188, distance: 110.5
click at [288, 208] on td "BCA SUMIRAH1848 DPS SUMIRAH mutasi_20250831_4156 | 11 mutasi_20250831_4156 | 11" at bounding box center [258, 199] width 127 height 80
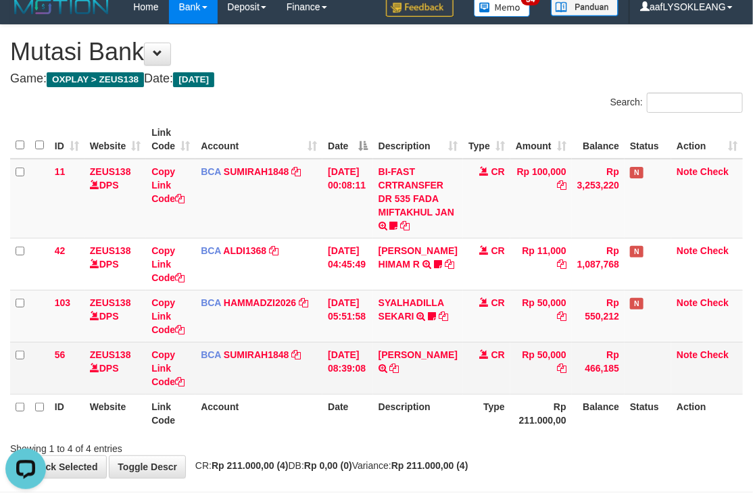
click at [397, 345] on td "[PERSON_NAME] TRSF E-BANKING CR 3108/FTSCY/WS95271 50000.00[PERSON_NAME]" at bounding box center [418, 368] width 90 height 52
copy link "[PERSON_NAME]"
click at [397, 345] on td "[PERSON_NAME] TRSF E-BANKING CR 3108/FTSCY/WS95271 50000.00[PERSON_NAME]" at bounding box center [418, 368] width 90 height 52
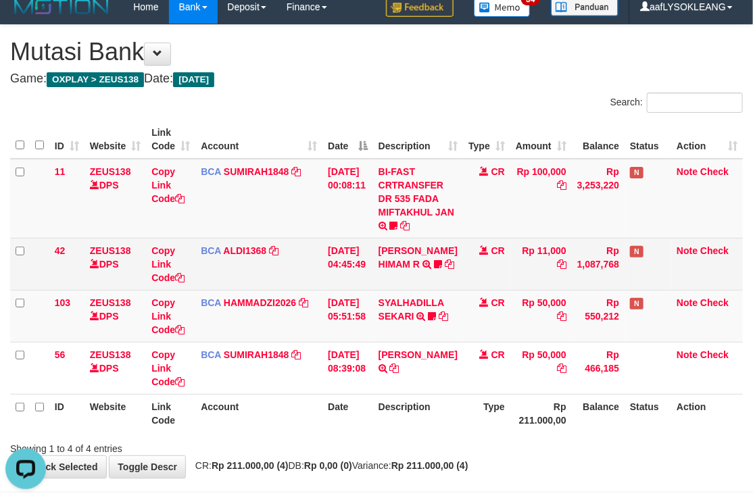
drag, startPoint x: 464, startPoint y: 359, endPoint x: 25, endPoint y: 253, distance: 451.2
click at [420, 355] on tr "56 ZEUS138 DPS Copy Link Code BCA SUMIRAH1848 DPS SUMIRAH mutasi_20250831_4156 …" at bounding box center [376, 368] width 732 height 52
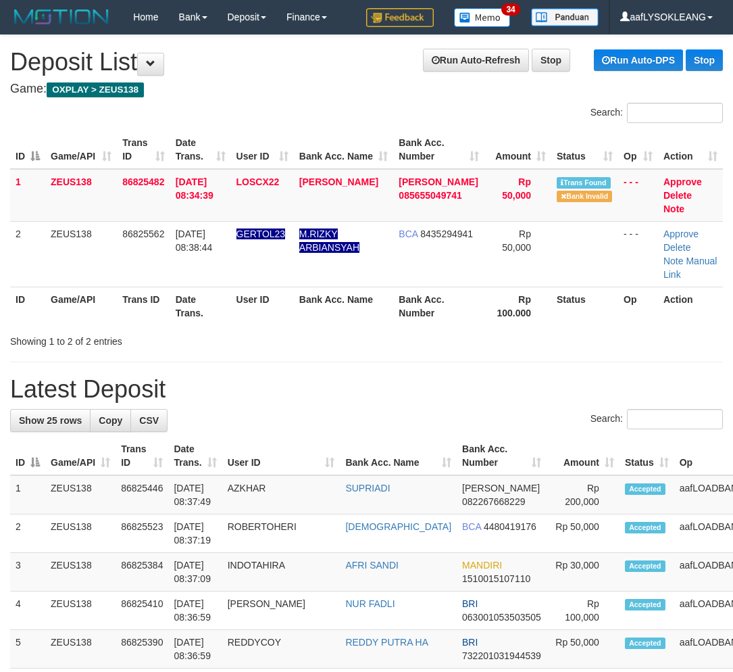
scroll to position [24, 41]
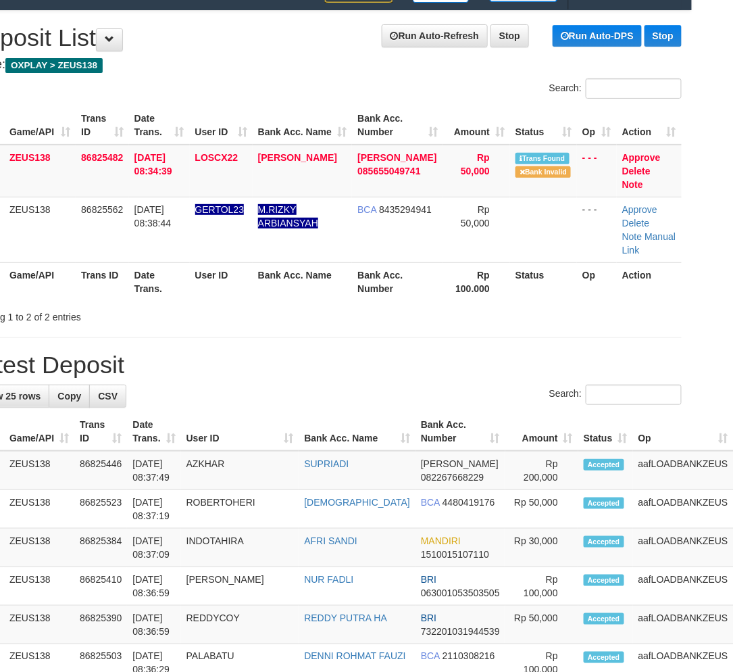
drag, startPoint x: 264, startPoint y: 293, endPoint x: 288, endPoint y: 295, distance: 23.8
click at [287, 295] on th "Bank Acc. Name" at bounding box center [303, 281] width 100 height 39
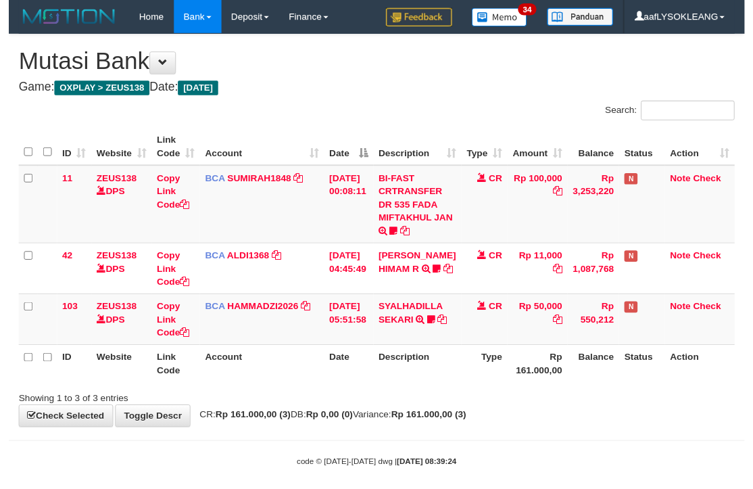
scroll to position [10, 0]
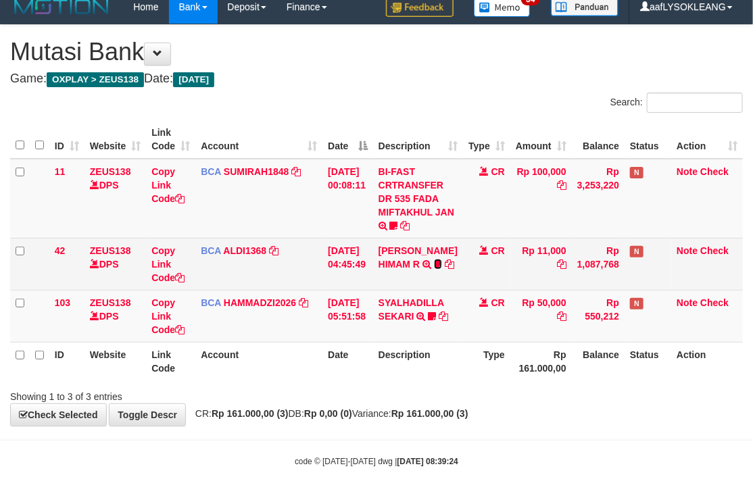
click at [434, 261] on icon at bounding box center [438, 263] width 8 height 9
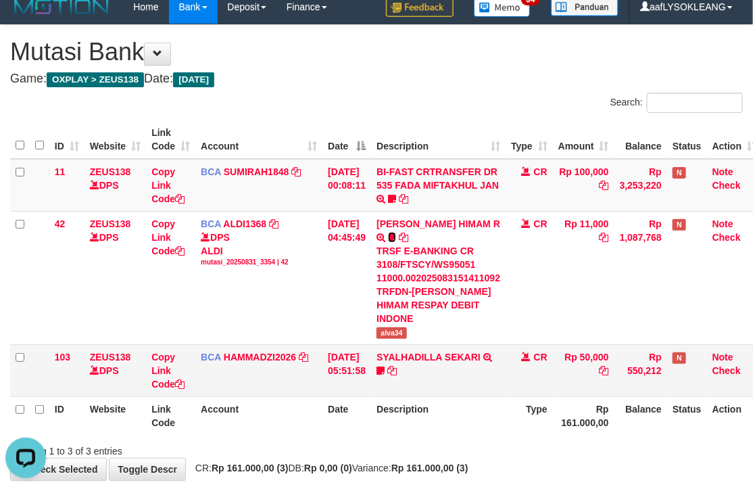
scroll to position [49, 0]
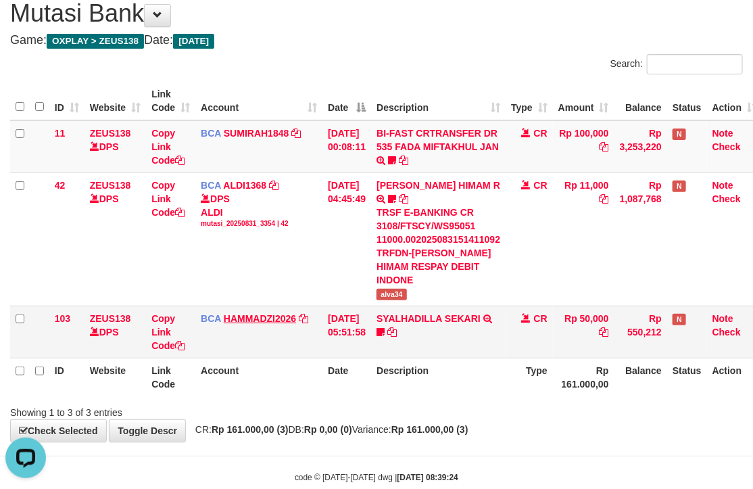
drag, startPoint x: 347, startPoint y: 307, endPoint x: 272, endPoint y: 288, distance: 76.7
click at [303, 305] on tr "103 ZEUS138 DPS Copy Link Code BCA HAMMADZI2026 DPS MUHAMMAD ZIDAN KURNIAWAN mu…" at bounding box center [385, 331] width 751 height 52
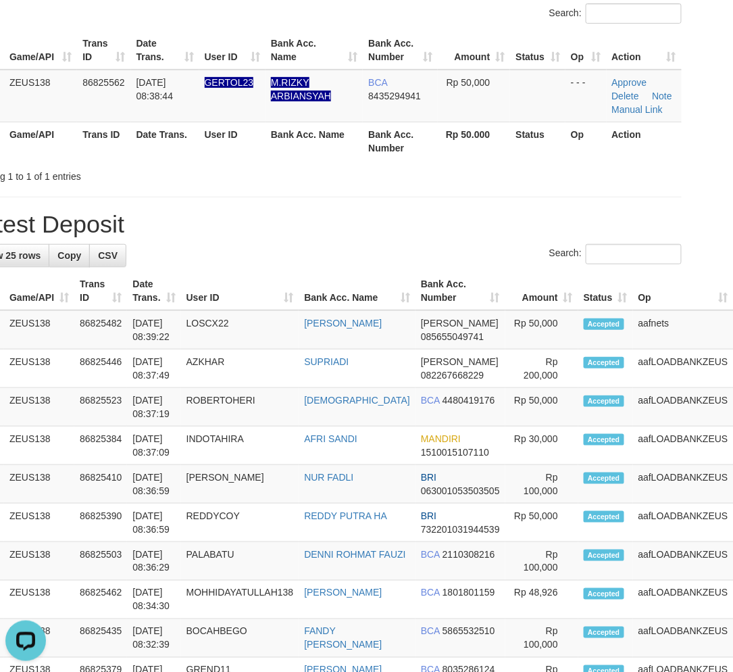
drag, startPoint x: 401, startPoint y: 306, endPoint x: 2, endPoint y: 241, distance: 404.6
click at [416, 306] on th "Bank Acc. Number" at bounding box center [461, 291] width 90 height 39
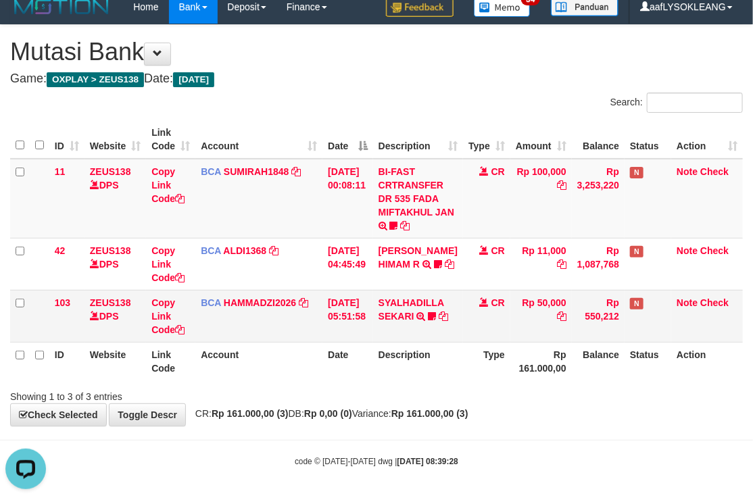
click at [532, 330] on td "Rp 50,000" at bounding box center [540, 316] width 61 height 52
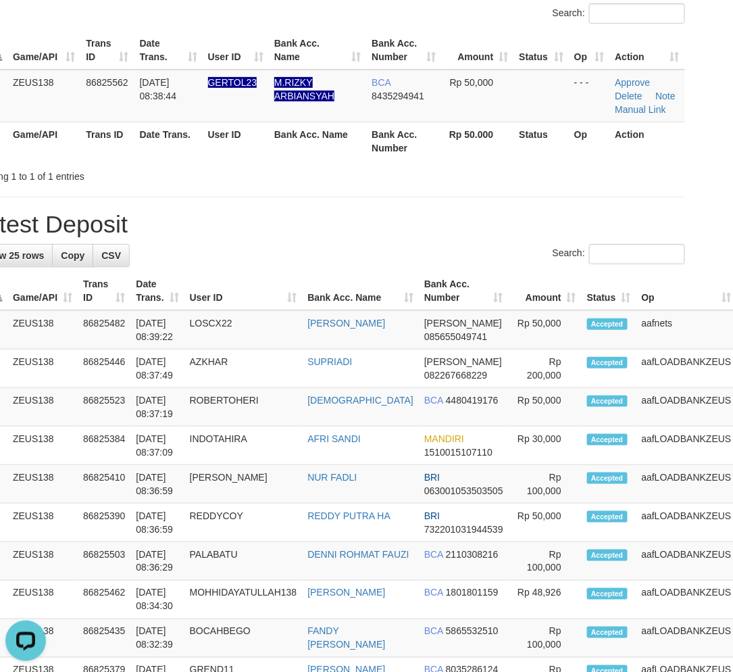
click at [518, 211] on h1 "Latest Deposit" at bounding box center [328, 224] width 713 height 27
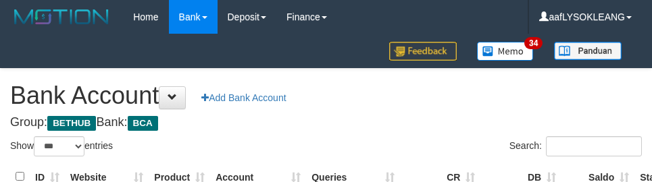
select select "***"
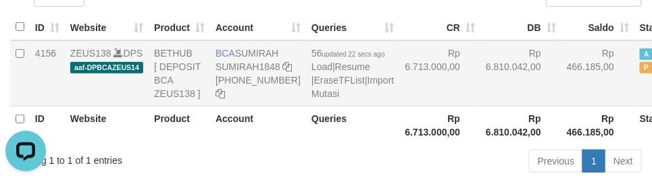
click at [415, 97] on td "Rp 6.713.000,00" at bounding box center [440, 74] width 81 height 66
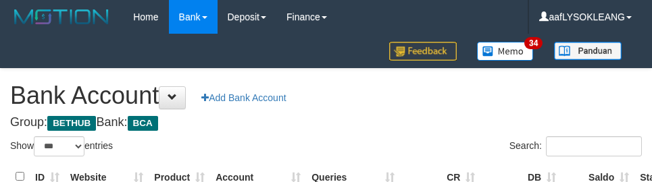
select select "***"
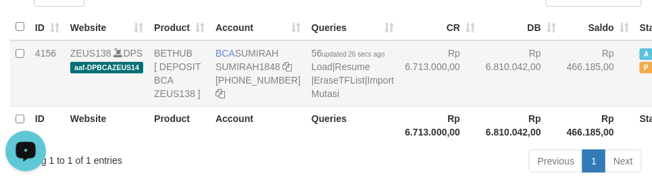
click at [419, 100] on td "Rp 6.713.000,00" at bounding box center [440, 74] width 81 height 66
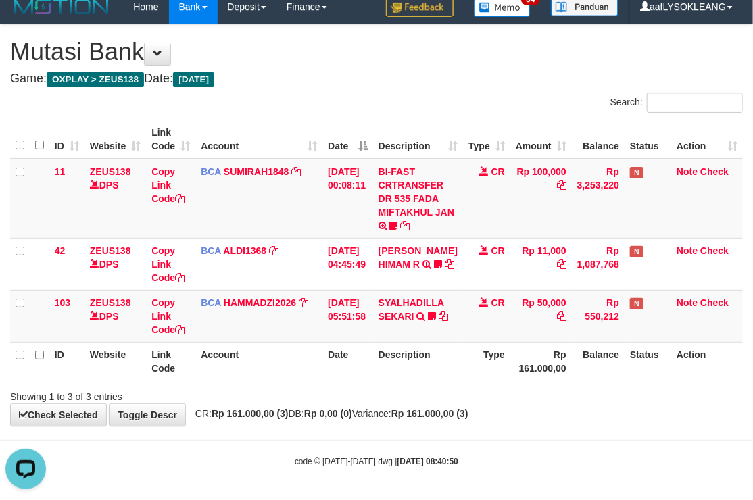
click at [370, 103] on div "Search:" at bounding box center [376, 105] width 753 height 24
drag, startPoint x: 412, startPoint y: 76, endPoint x: 0, endPoint y: 3, distance: 418.4
click at [268, 52] on div "**********" at bounding box center [376, 225] width 753 height 401
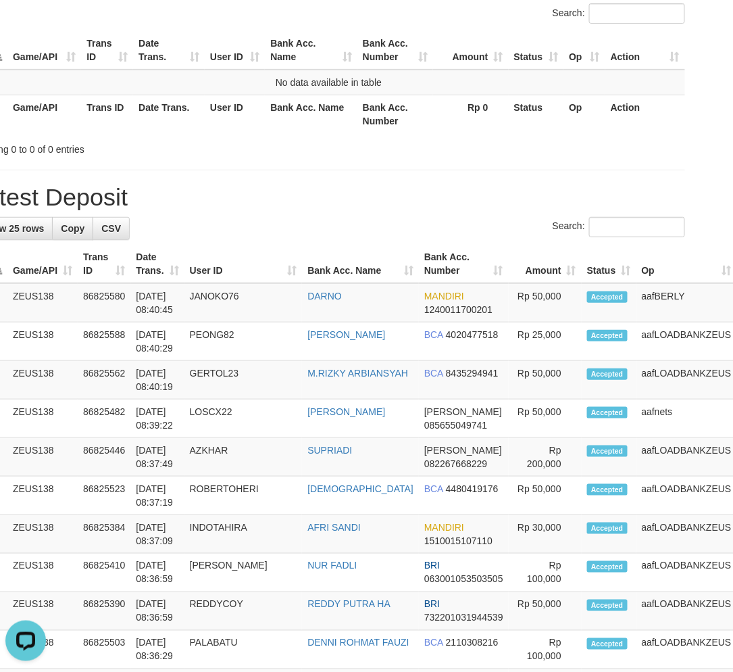
drag, startPoint x: 306, startPoint y: 122, endPoint x: 319, endPoint y: 119, distance: 13.1
click at [314, 118] on th "Bank Acc. Name" at bounding box center [311, 114] width 92 height 39
drag, startPoint x: 384, startPoint y: 127, endPoint x: 389, endPoint y: 120, distance: 9.2
click at [389, 123] on th "Bank Acc. Number" at bounding box center [395, 114] width 76 height 39
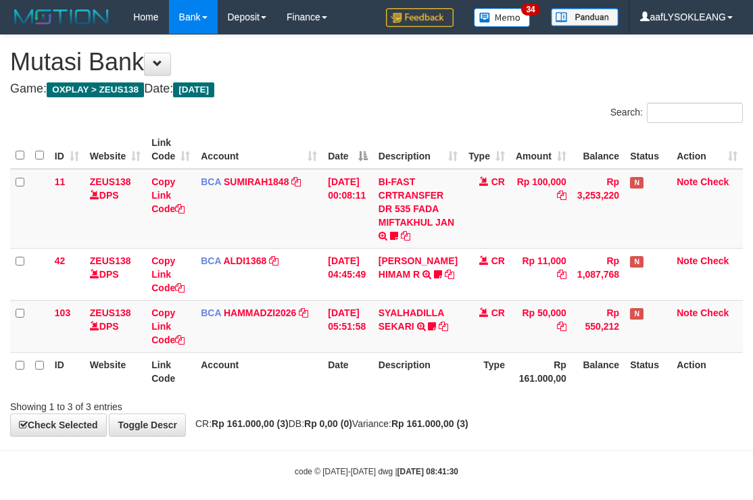
scroll to position [10, 0]
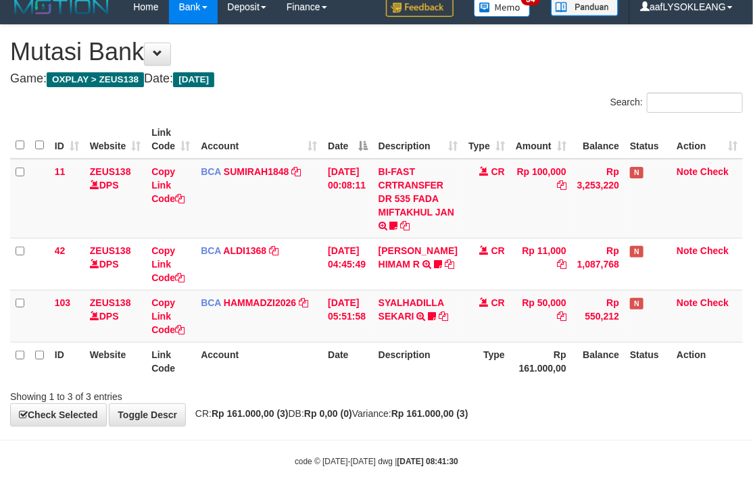
drag, startPoint x: 373, startPoint y: 82, endPoint x: 208, endPoint y: 62, distance: 166.0
click at [368, 80] on h4 "Game: OXPLAY > ZEUS138 Date: Today" at bounding box center [376, 79] width 732 height 14
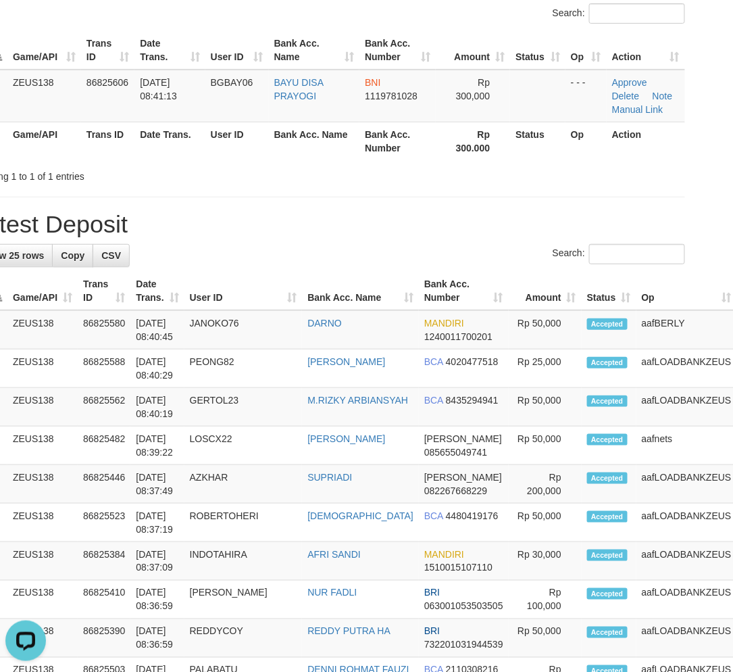
drag, startPoint x: 486, startPoint y: 237, endPoint x: 480, endPoint y: 232, distance: 8.2
click at [480, 232] on div "**********" at bounding box center [328, 650] width 733 height 1428
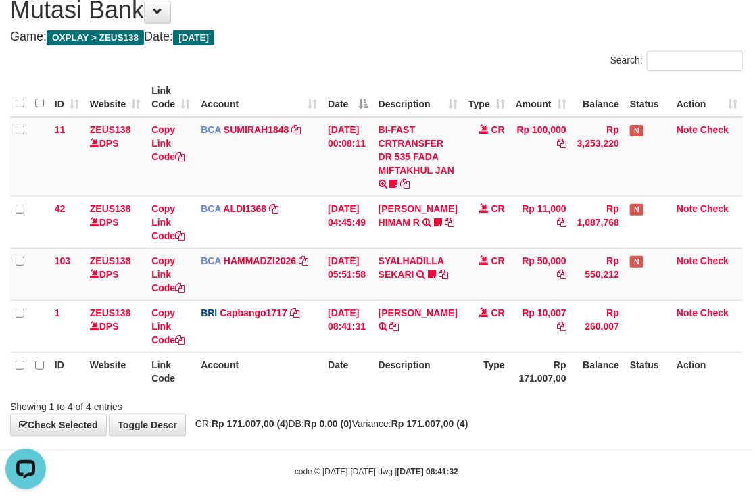
drag, startPoint x: 340, startPoint y: 49, endPoint x: 331, endPoint y: 49, distance: 8.8
click at [331, 51] on div at bounding box center [188, 51] width 376 height 1
drag, startPoint x: 387, startPoint y: 59, endPoint x: 370, endPoint y: 56, distance: 17.2
click at [370, 56] on div "Search:" at bounding box center [376, 62] width 753 height 24
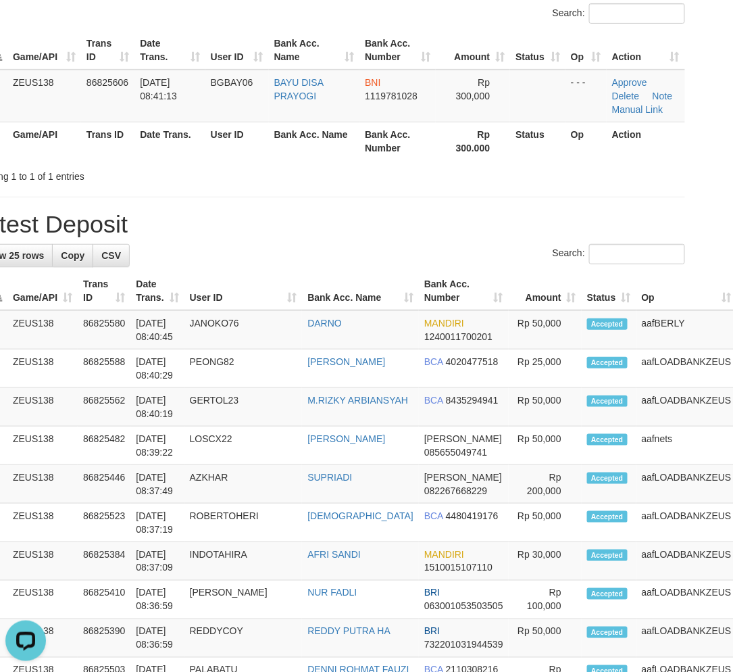
click at [431, 223] on h1 "Latest Deposit" at bounding box center [328, 224] width 713 height 27
drag, startPoint x: 372, startPoint y: 219, endPoint x: 488, endPoint y: 228, distance: 115.9
click at [405, 219] on h1 "Latest Deposit" at bounding box center [328, 224] width 713 height 27
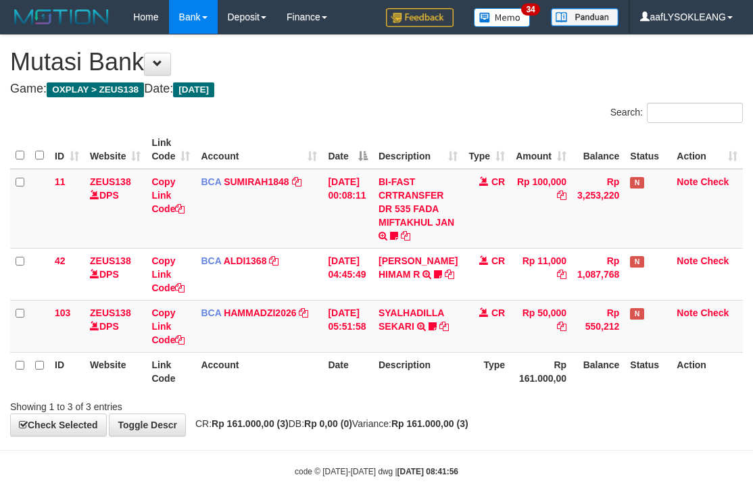
scroll to position [10, 0]
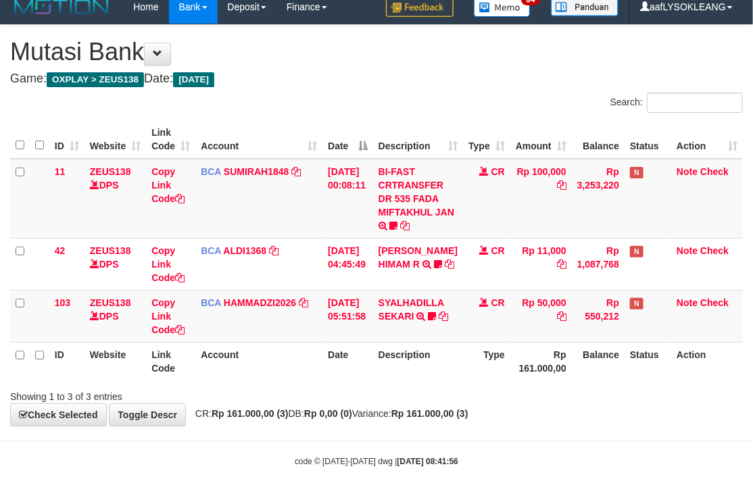
click at [338, 74] on h4 "Game: OXPLAY > ZEUS138 Date: Today" at bounding box center [376, 79] width 732 height 14
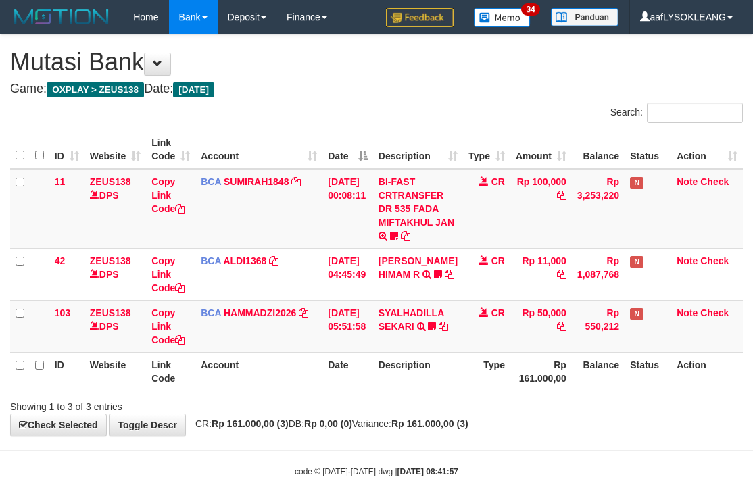
scroll to position [10, 0]
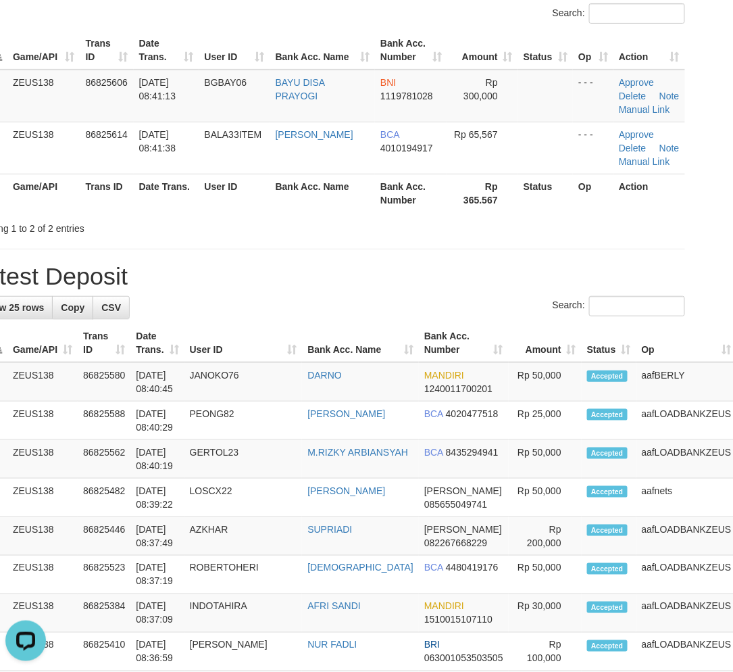
click at [457, 268] on h1 "Latest Deposit" at bounding box center [328, 276] width 713 height 27
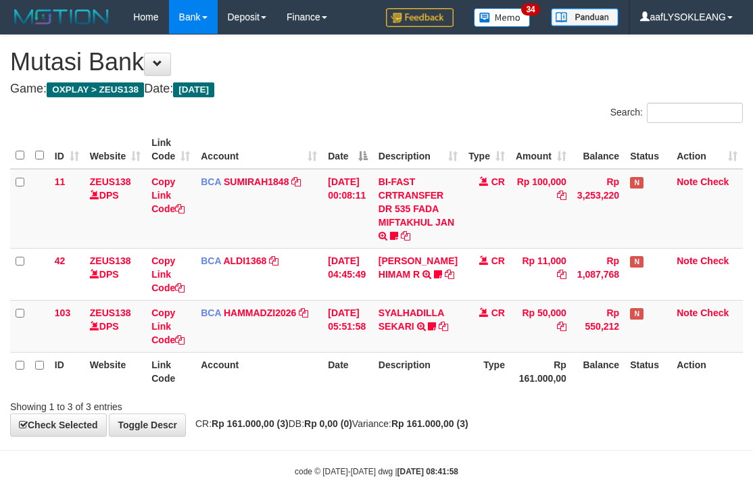
scroll to position [10, 0]
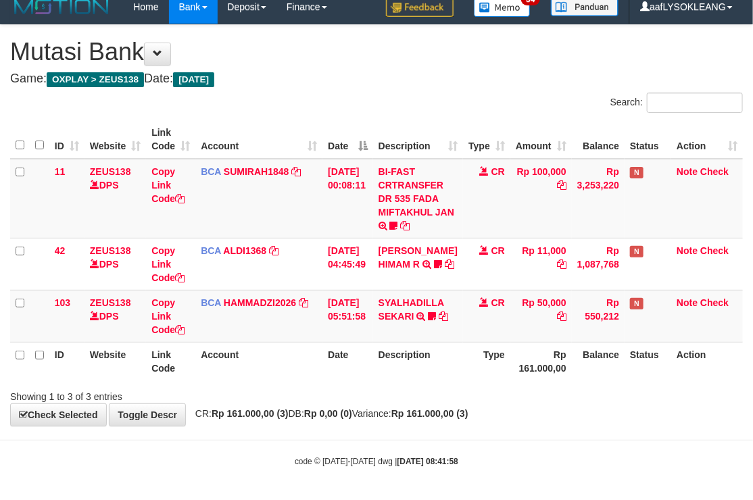
click at [366, 107] on div "Search:" at bounding box center [376, 105] width 753 height 24
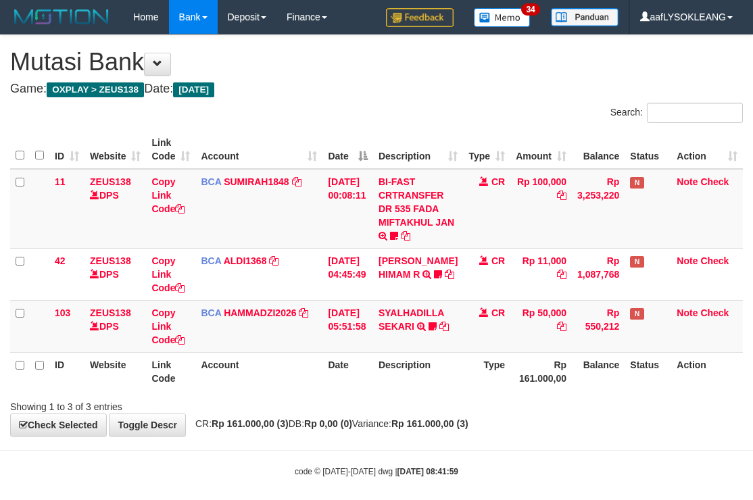
click at [368, 110] on div "Search:" at bounding box center [376, 115] width 753 height 24
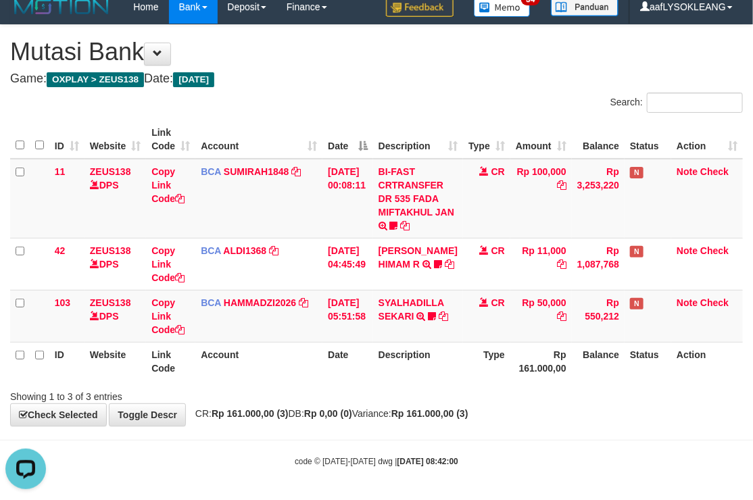
drag, startPoint x: 422, startPoint y: 114, endPoint x: 220, endPoint y: 113, distance: 202.7
click at [419, 114] on div "Search:" at bounding box center [564, 105] width 356 height 24
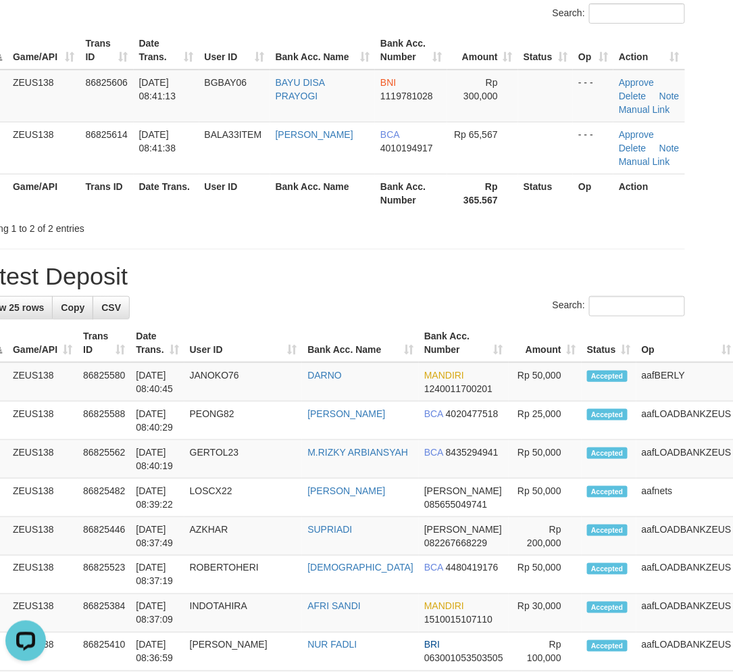
click at [441, 284] on h1 "Latest Deposit" at bounding box center [328, 276] width 713 height 27
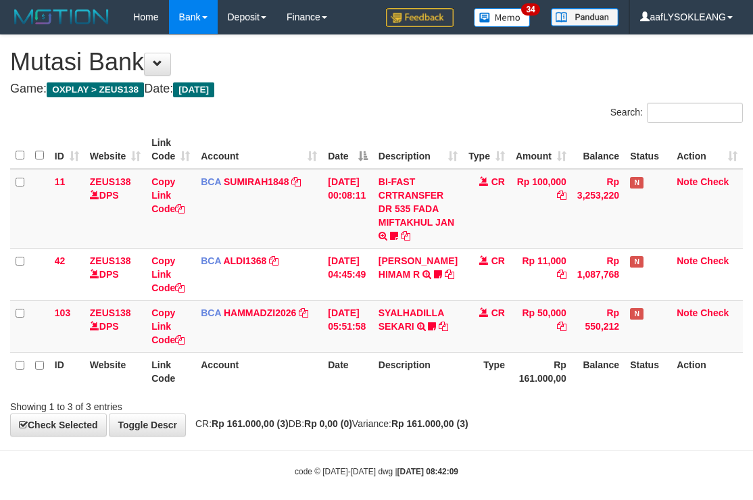
scroll to position [10, 0]
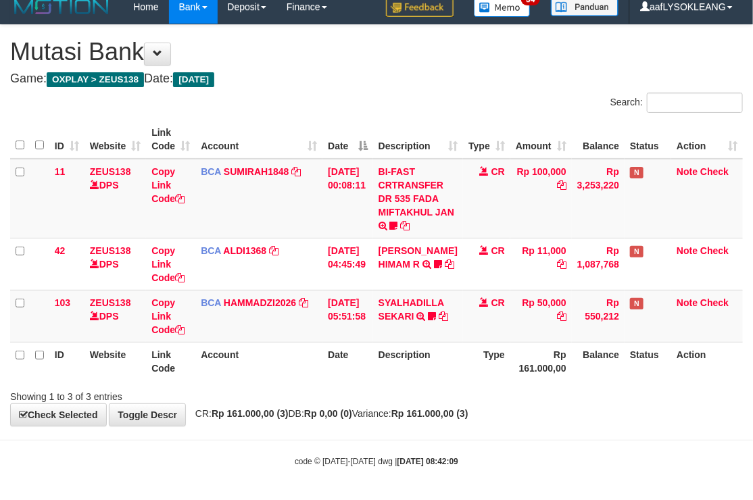
click at [363, 93] on div "Search:" at bounding box center [376, 105] width 753 height 24
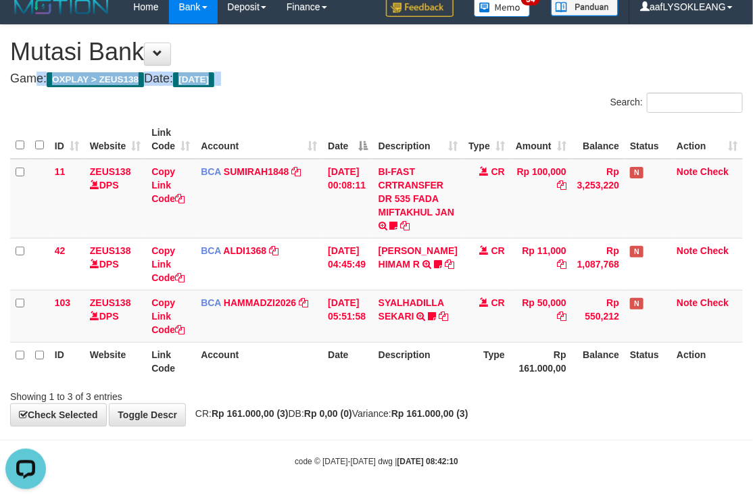
drag, startPoint x: 342, startPoint y: 65, endPoint x: 277, endPoint y: 62, distance: 64.9
click at [341, 64] on div "**********" at bounding box center [376, 225] width 753 height 401
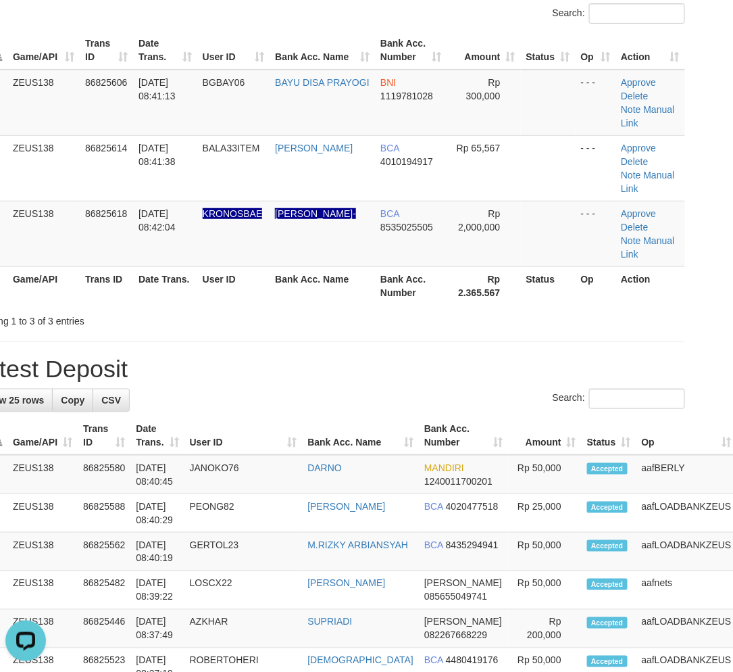
click at [522, 309] on div "Showing 1 to 3 of 3 entries" at bounding box center [328, 318] width 733 height 19
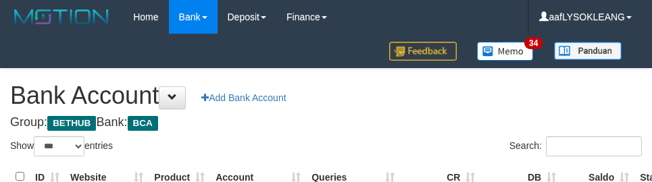
select select "***"
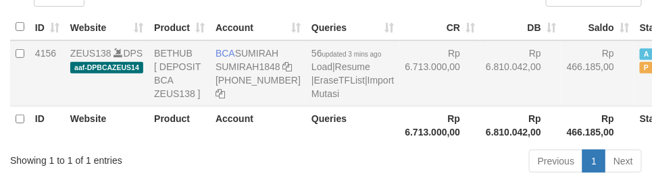
click at [423, 107] on td "Rp 6.713.000,00" at bounding box center [440, 74] width 81 height 66
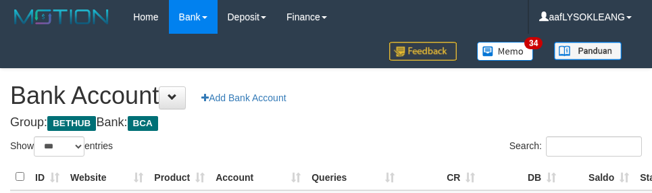
select select "***"
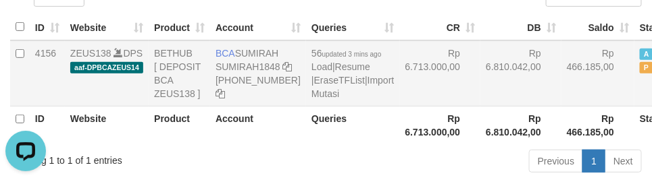
click at [480, 107] on td "Rp 6.810.042,00" at bounding box center [520, 74] width 81 height 66
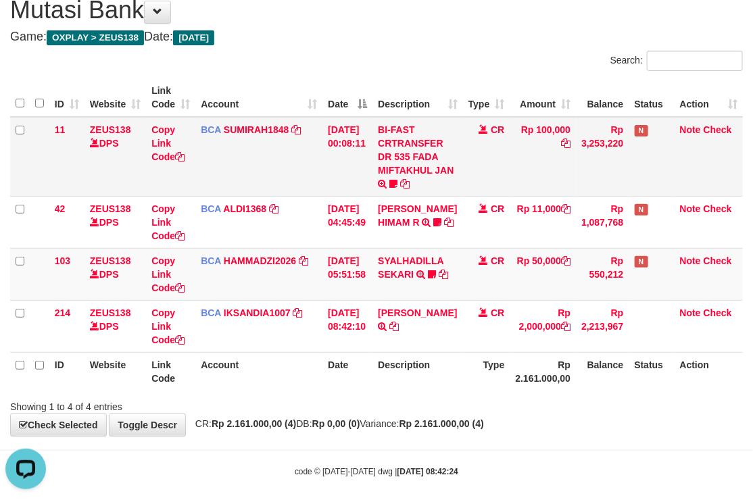
click at [186, 126] on td "Copy Link Code" at bounding box center [170, 157] width 49 height 80
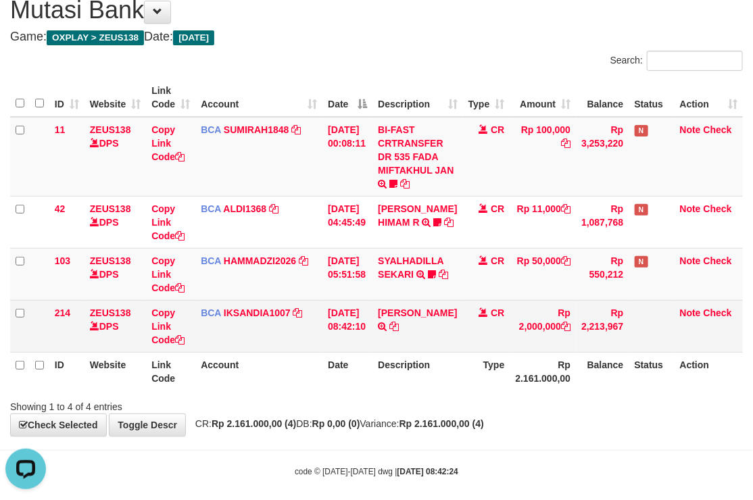
scroll to position [63, 0]
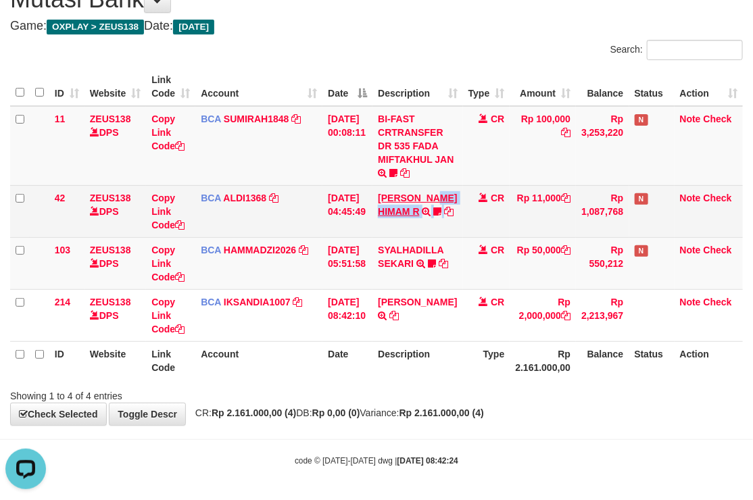
drag, startPoint x: 446, startPoint y: 191, endPoint x: 418, endPoint y: 199, distance: 29.5
click at [438, 194] on tr "42 ZEUS138 DPS Copy Link Code BCA ALDI1368 DPS ALDI mutasi_20250831_3354 | 42 m…" at bounding box center [376, 211] width 732 height 52
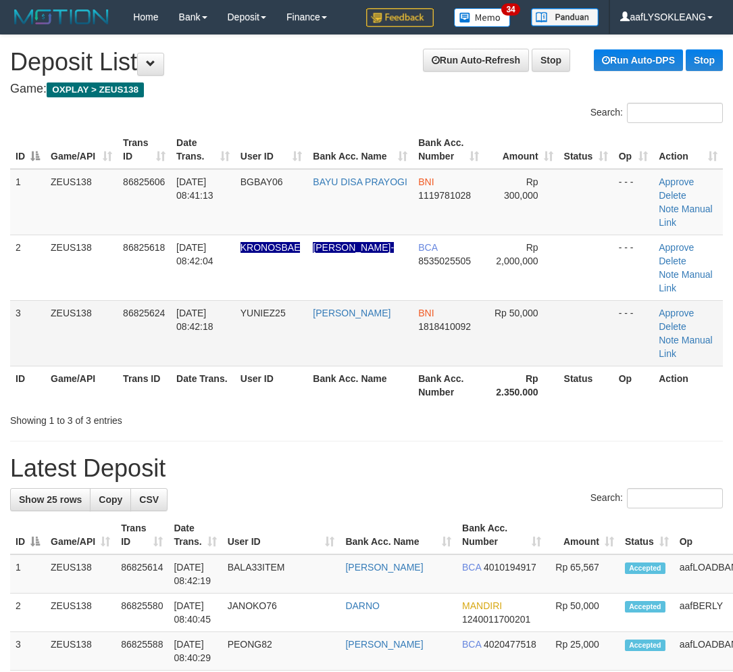
scroll to position [99, 38]
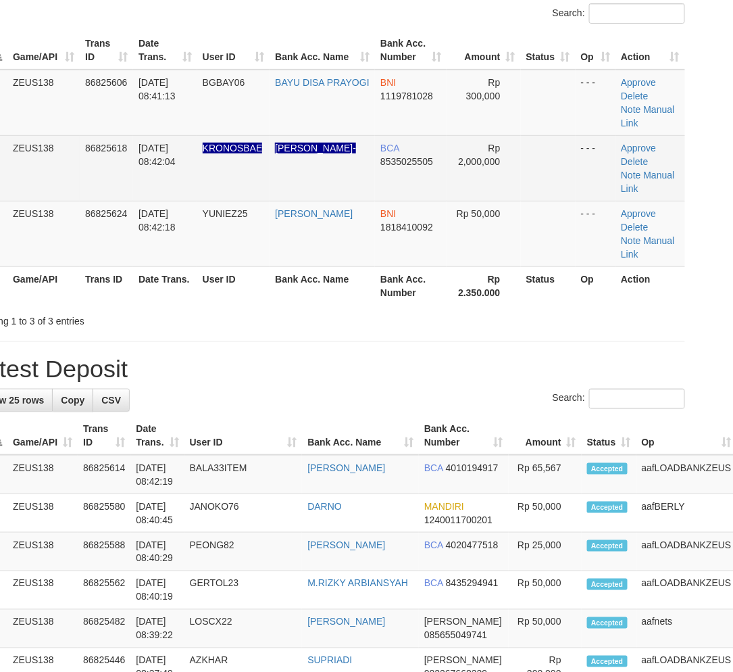
click at [646, 167] on td "Approve Delete Note Manual Link" at bounding box center [651, 168] width 70 height 66
click at [646, 170] on link "Manual Link" at bounding box center [647, 182] width 53 height 24
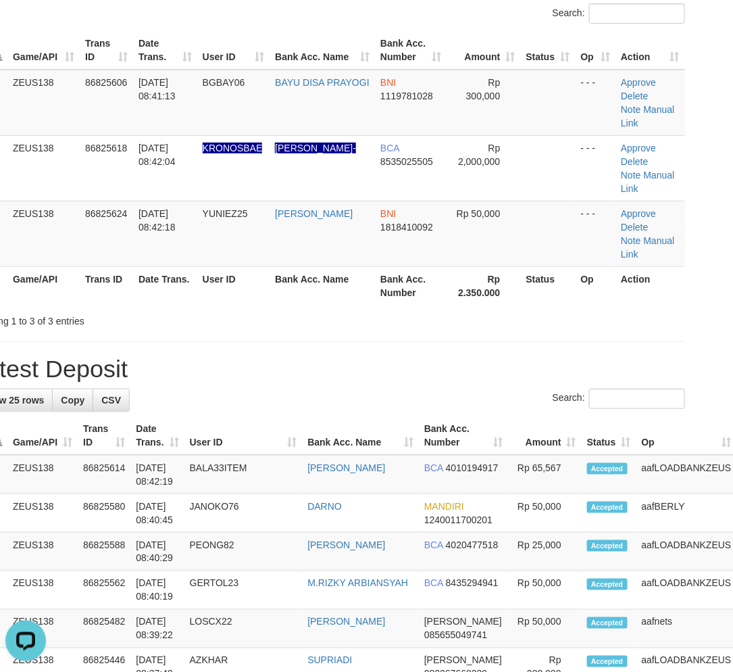
click at [414, 266] on th "Bank Acc. Number" at bounding box center [411, 285] width 72 height 39
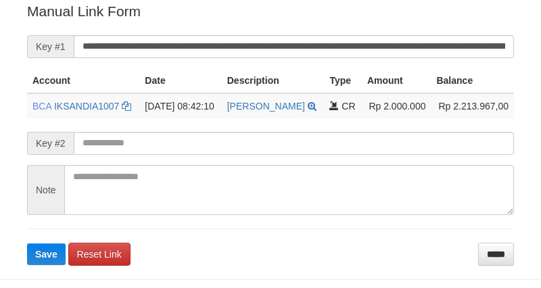
scroll to position [273, 0]
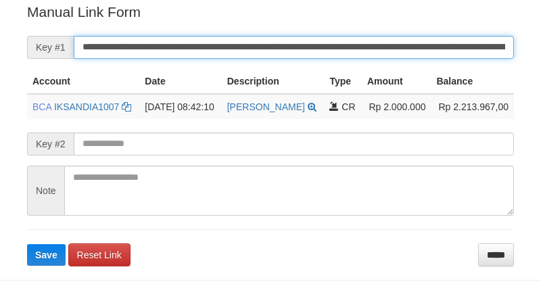
click at [27, 244] on button "Save" at bounding box center [46, 255] width 39 height 22
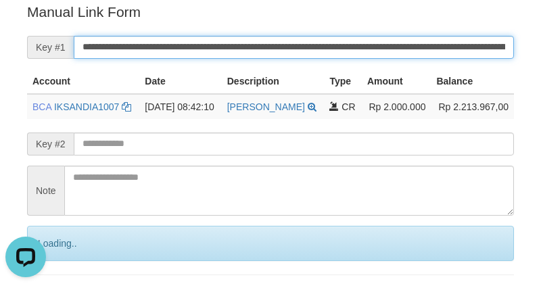
scroll to position [0, 0]
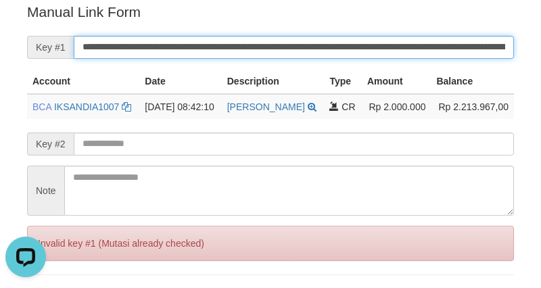
drag, startPoint x: 440, startPoint y: 43, endPoint x: 493, endPoint y: 0, distance: 68.7
click at [441, 41] on input "**********" at bounding box center [294, 47] width 440 height 23
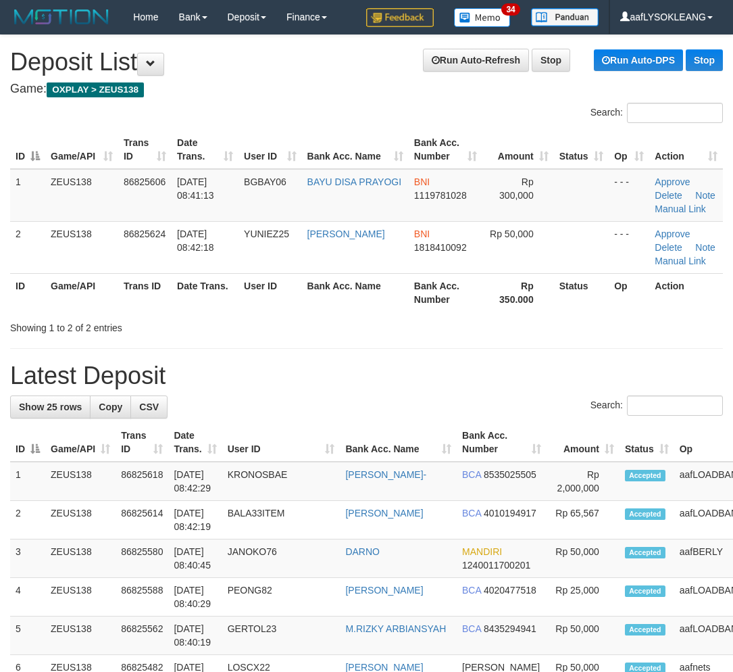
scroll to position [99, 38]
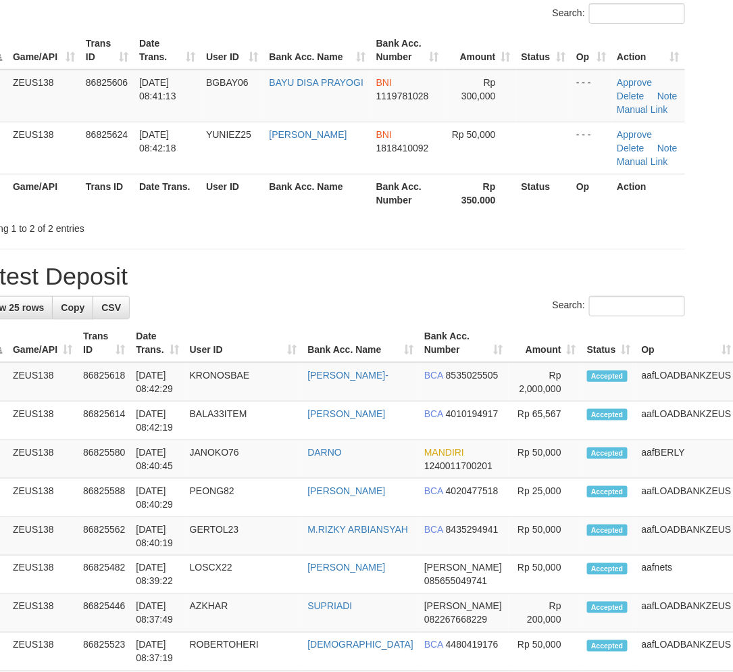
drag, startPoint x: 385, startPoint y: 227, endPoint x: 474, endPoint y: 243, distance: 90.6
click at [418, 226] on div "Showing 1 to 2 of 2 entries" at bounding box center [328, 225] width 733 height 19
click at [509, 376] on td "Rp 2,000,000" at bounding box center [545, 381] width 73 height 39
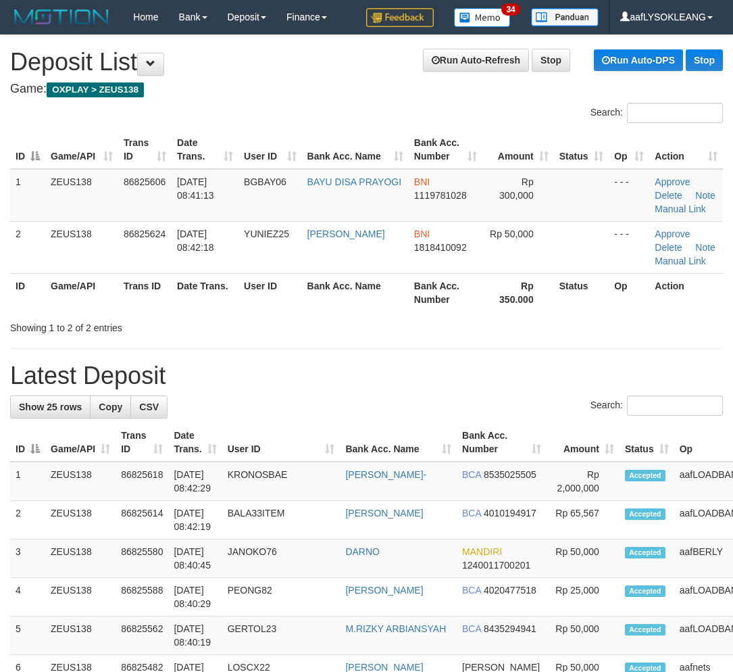
scroll to position [99, 38]
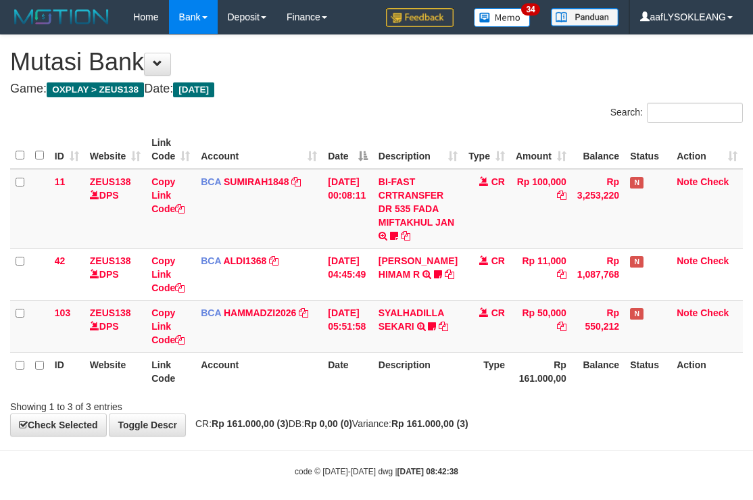
scroll to position [10, 0]
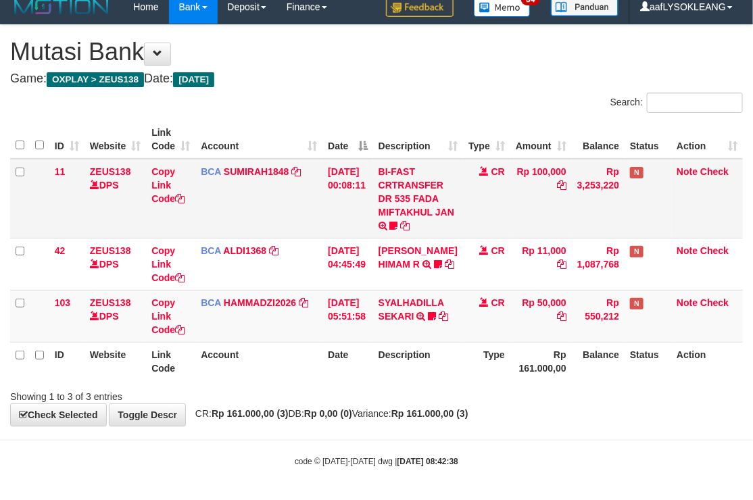
drag, startPoint x: 327, startPoint y: 194, endPoint x: 120, endPoint y: 142, distance: 213.9
click at [326, 194] on td "[DATE] 00:08:11" at bounding box center [347, 199] width 51 height 80
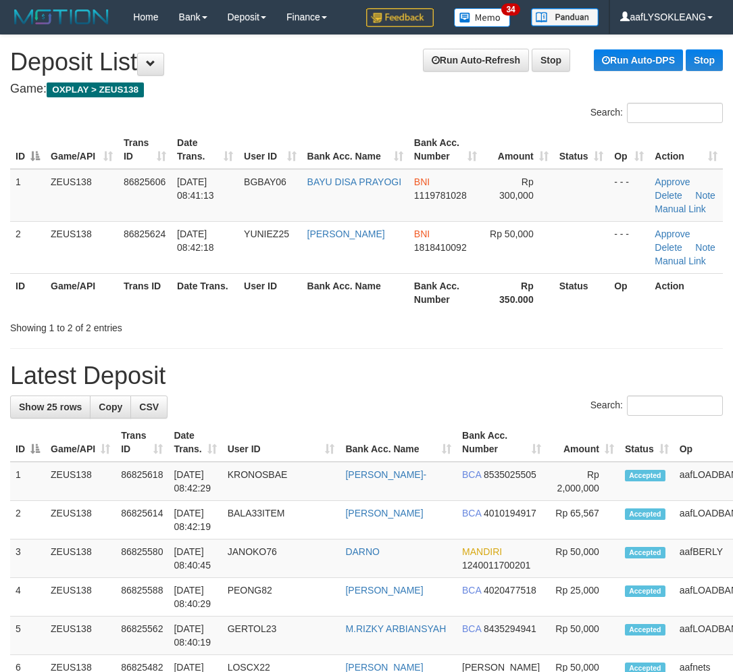
scroll to position [99, 38]
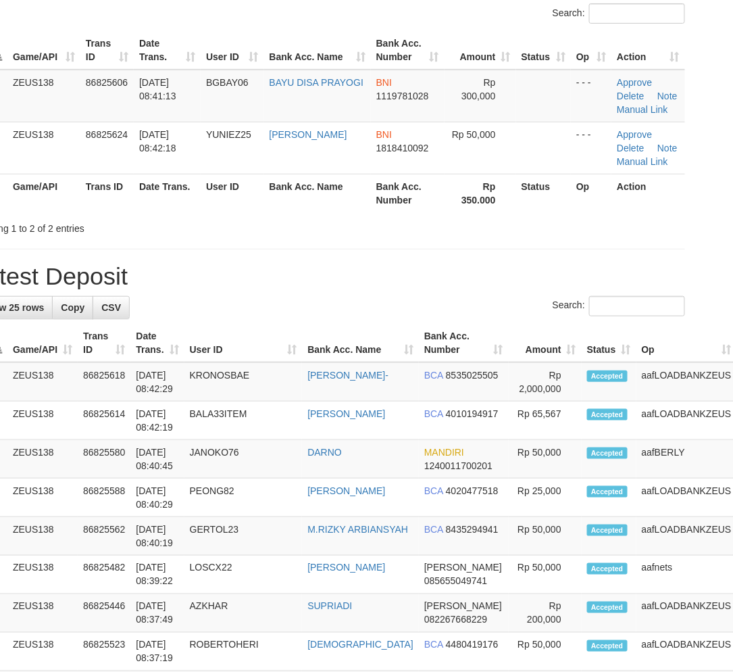
drag, startPoint x: 524, startPoint y: 259, endPoint x: 740, endPoint y: 318, distance: 224.2
click at [549, 266] on div "**********" at bounding box center [328, 676] width 733 height 1480
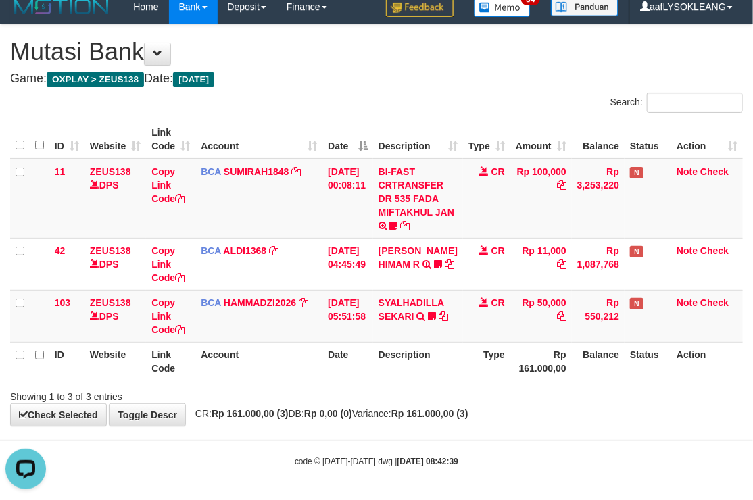
click at [470, 105] on div "Search:" at bounding box center [564, 105] width 356 height 24
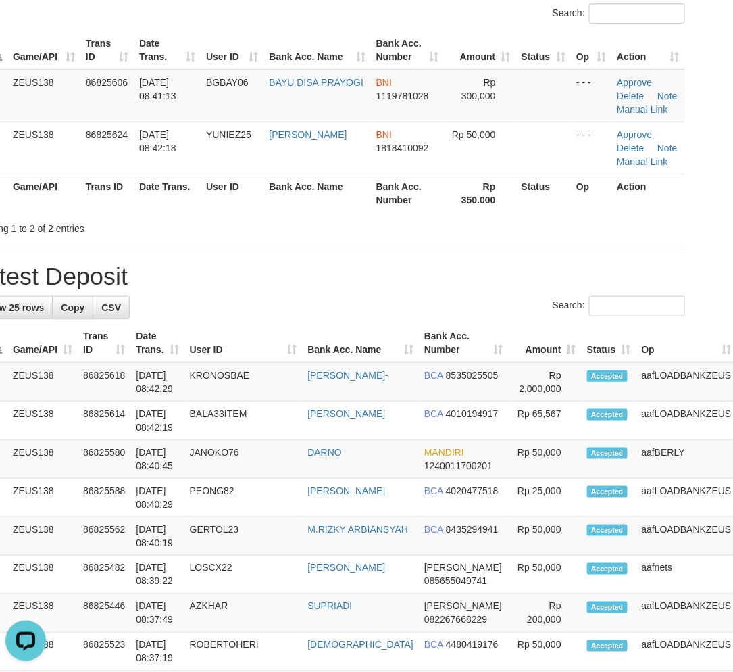
drag, startPoint x: 647, startPoint y: 230, endPoint x: 686, endPoint y: 240, distance: 40.3
click at [658, 236] on div "**********" at bounding box center [328, 676] width 733 height 1480
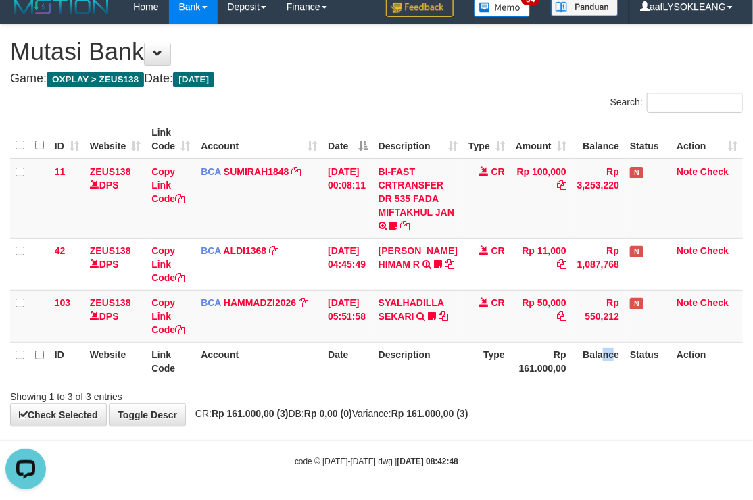
drag, startPoint x: 608, startPoint y: 349, endPoint x: 599, endPoint y: 348, distance: 9.5
click at [600, 349] on th "Balance" at bounding box center [598, 361] width 53 height 39
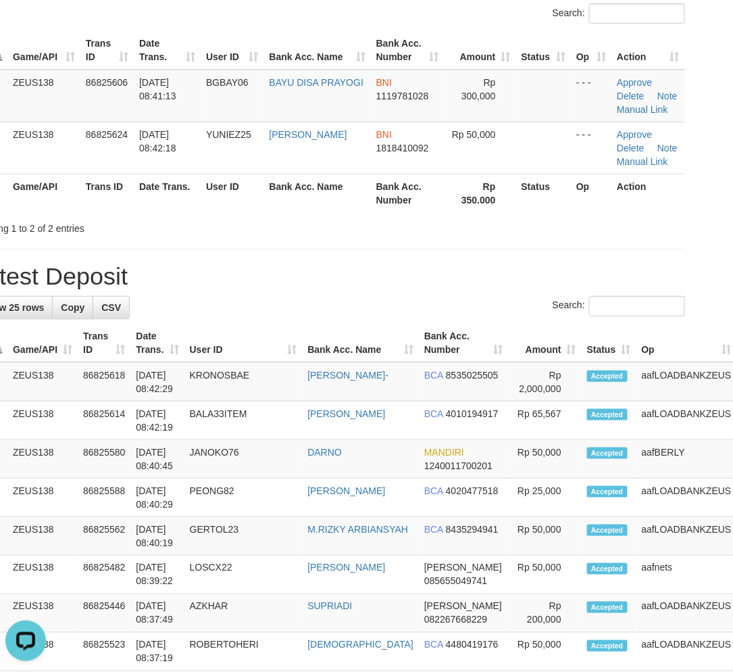
drag, startPoint x: 557, startPoint y: 330, endPoint x: 741, endPoint y: 403, distance: 198.0
click at [582, 339] on th "Status" at bounding box center [609, 343] width 55 height 39
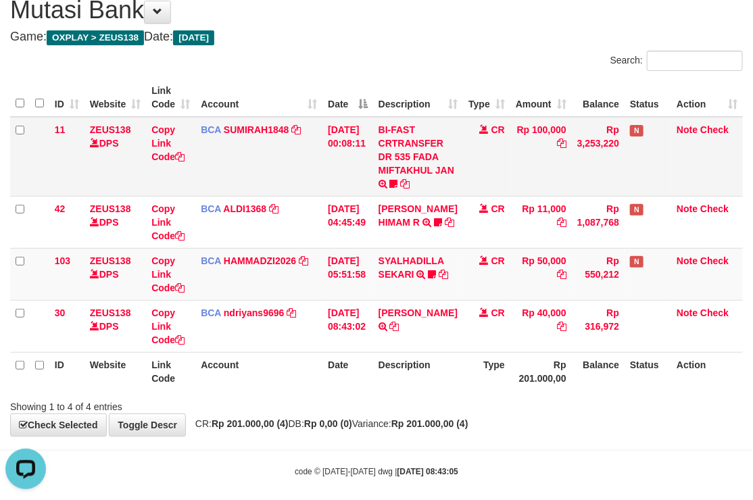
drag, startPoint x: 492, startPoint y: 170, endPoint x: 446, endPoint y: 170, distance: 45.9
click at [472, 170] on td "CR" at bounding box center [486, 157] width 47 height 80
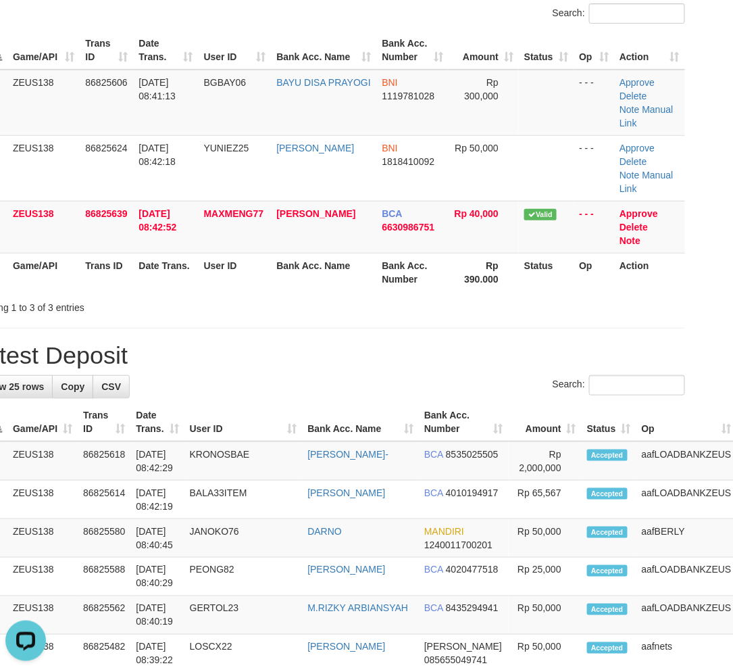
drag, startPoint x: 508, startPoint y: 266, endPoint x: 523, endPoint y: 270, distance: 15.4
click at [516, 295] on div "Showing 1 to 3 of 3 entries" at bounding box center [328, 304] width 733 height 19
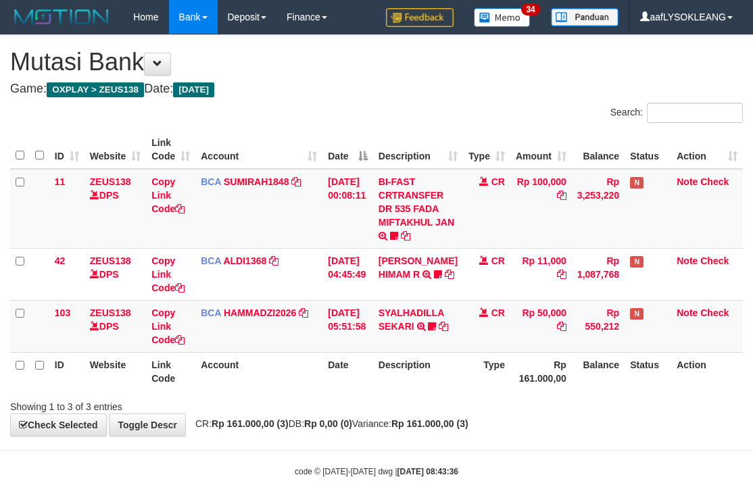
scroll to position [10, 0]
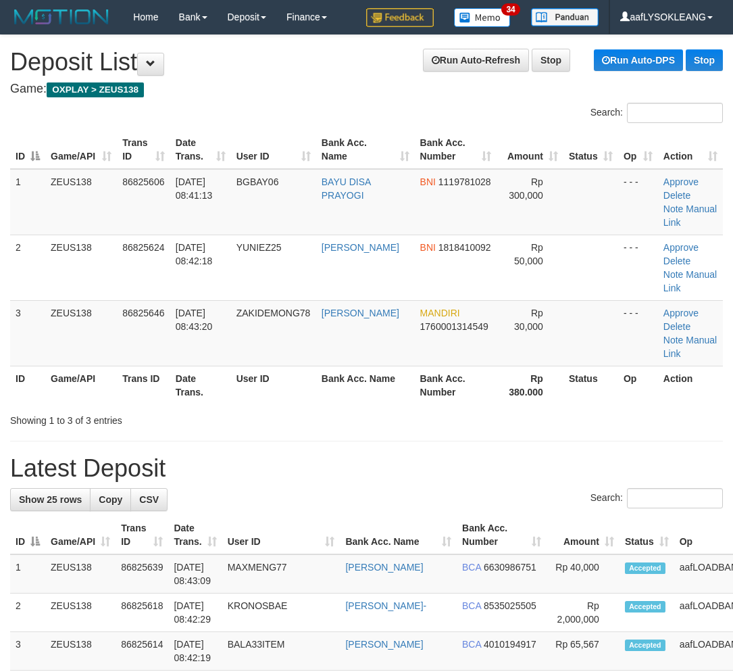
scroll to position [99, 38]
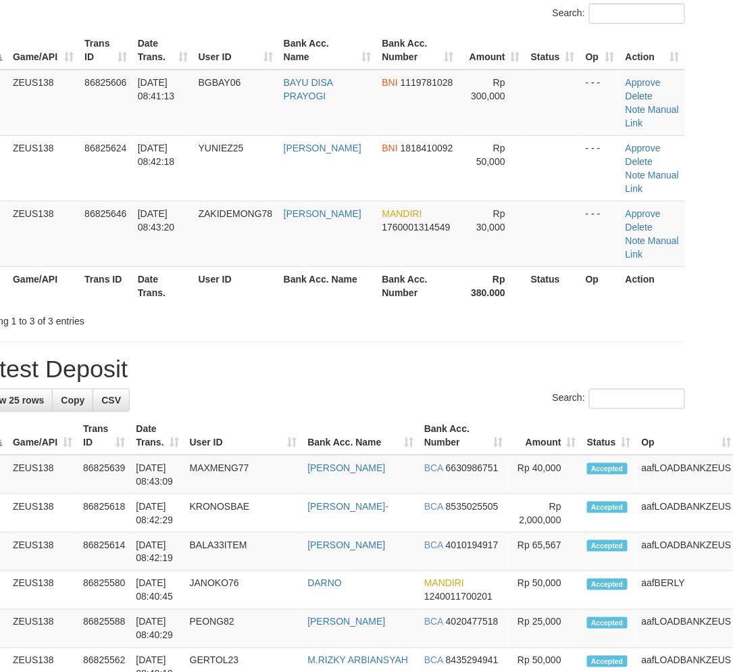
click at [509, 368] on h1 "Latest Deposit" at bounding box center [328, 368] width 713 height 27
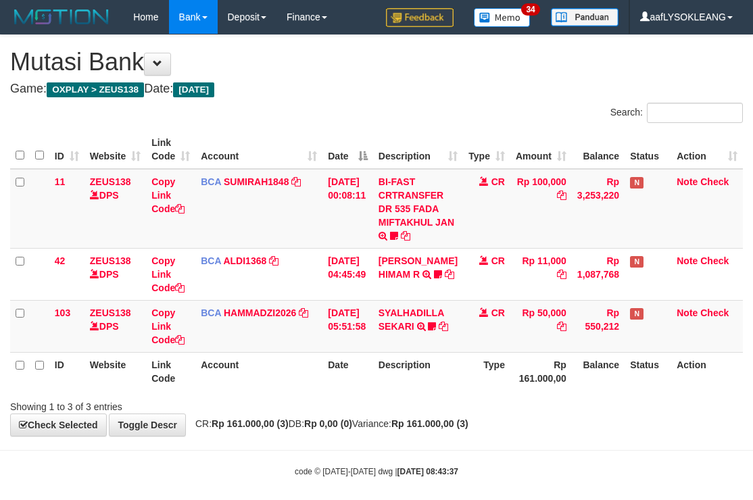
scroll to position [10, 0]
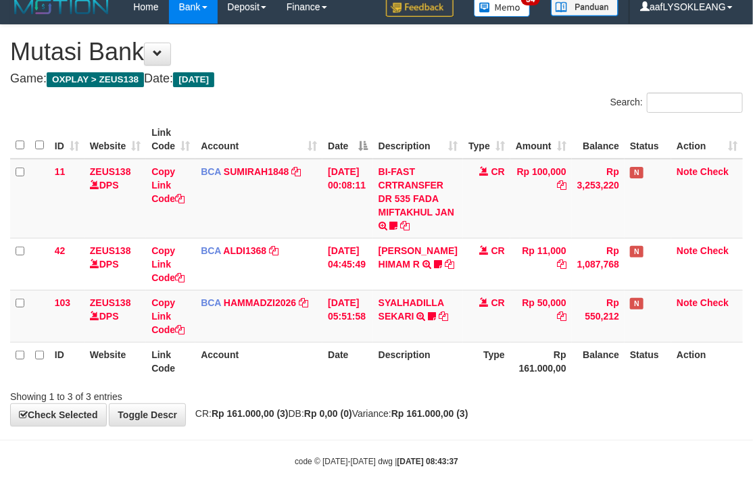
click at [427, 103] on div "Search:" at bounding box center [564, 105] width 356 height 24
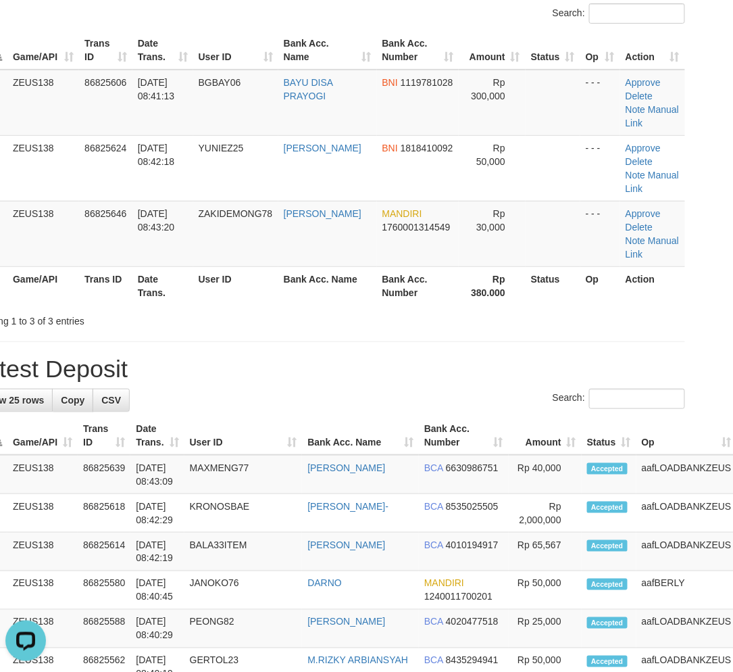
click at [414, 373] on h1 "Latest Deposit" at bounding box center [328, 368] width 713 height 27
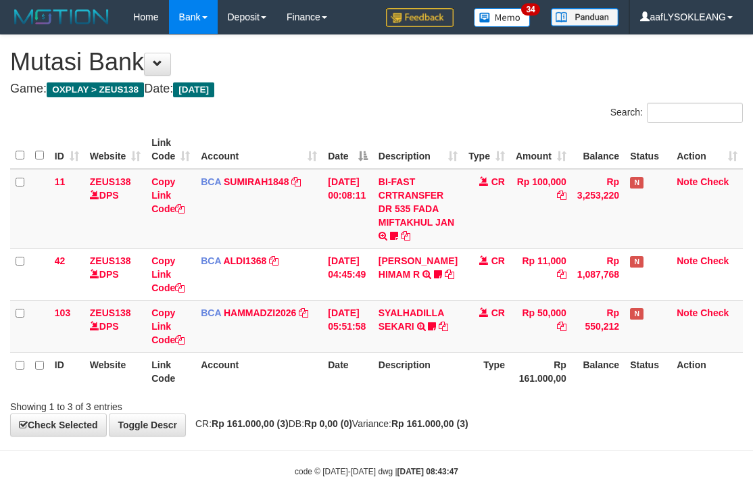
scroll to position [10, 0]
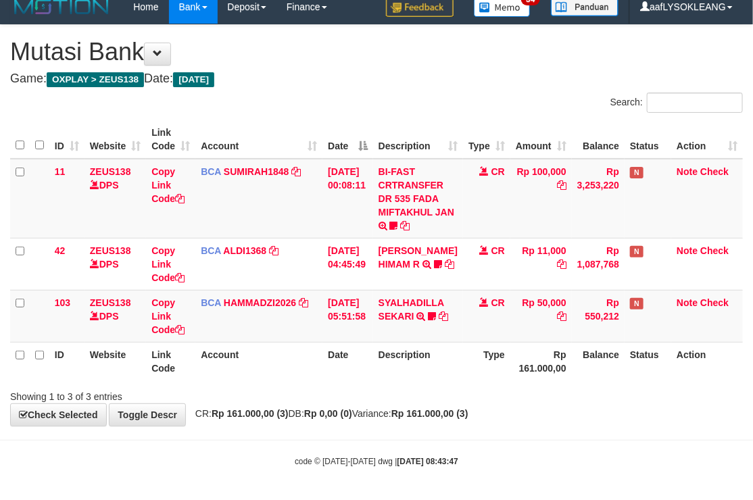
click at [447, 141] on th "Description" at bounding box center [418, 139] width 90 height 39
drag, startPoint x: 327, startPoint y: 84, endPoint x: 322, endPoint y: 76, distance: 8.8
click at [322, 76] on h4 "Game: OXPLAY > ZEUS138 Date: [DATE]" at bounding box center [376, 79] width 732 height 14
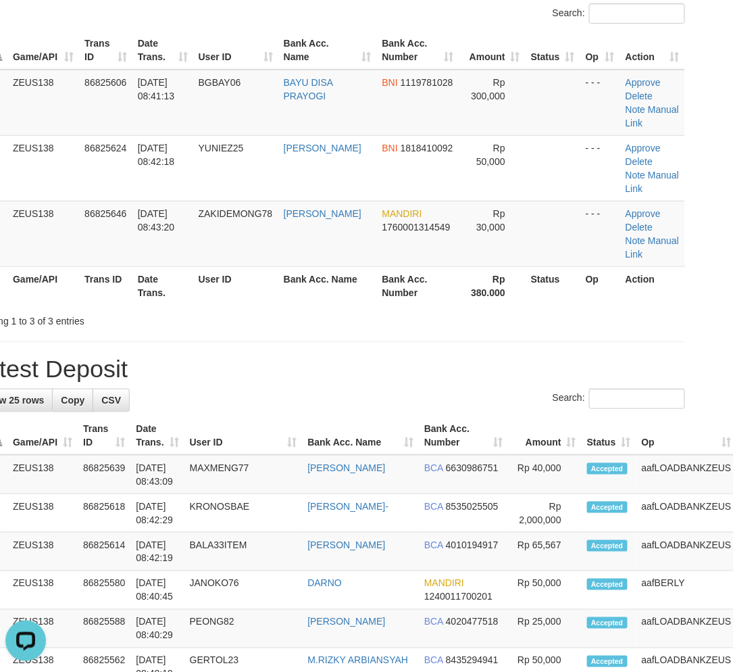
drag, startPoint x: 518, startPoint y: 339, endPoint x: 532, endPoint y: 334, distance: 15.0
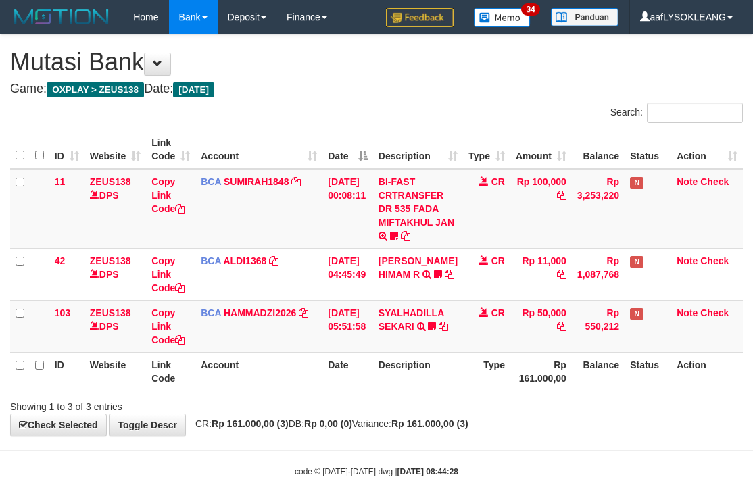
scroll to position [10, 0]
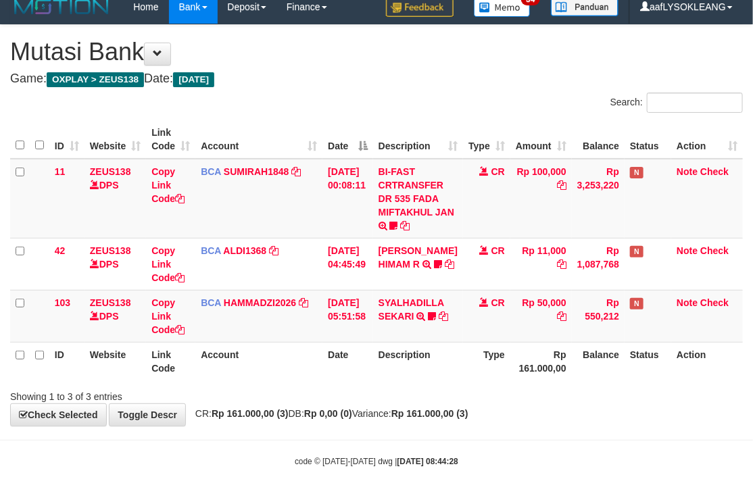
click at [470, 114] on div "Search:" at bounding box center [564, 105] width 356 height 24
